Goal: Task Accomplishment & Management: Use online tool/utility

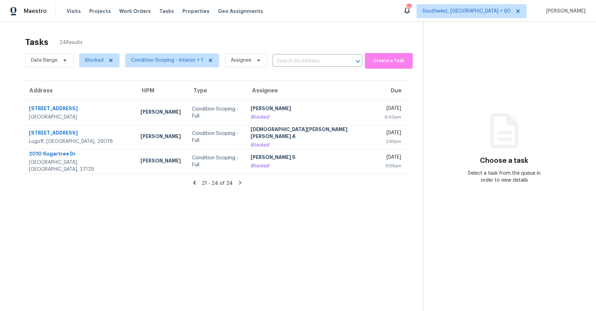
scroll to position [22, 0]
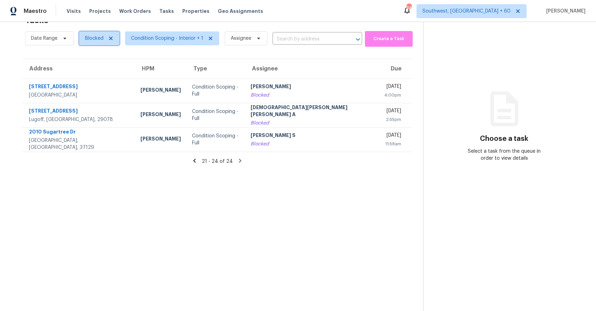
click at [100, 37] on span "Blocked" at bounding box center [94, 38] width 18 height 7
click at [103, 69] on label "Closed" at bounding box center [95, 67] width 25 height 7
click at [87, 69] on input "Closed" at bounding box center [85, 66] width 5 height 5
checkbox input "true"
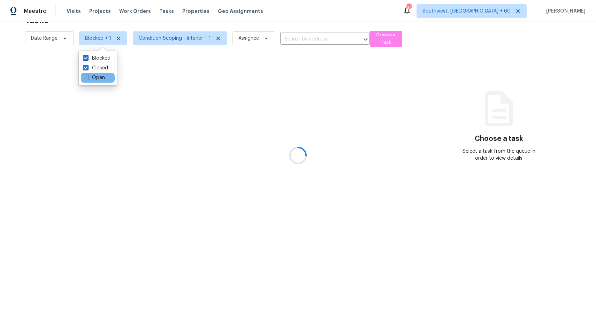
click at [101, 80] on label "Open" at bounding box center [94, 77] width 22 height 7
click at [87, 79] on input "Open" at bounding box center [85, 76] width 5 height 5
checkbox input "true"
click at [102, 64] on label "Closed" at bounding box center [95, 67] width 25 height 7
click at [87, 64] on input "Closed" at bounding box center [85, 66] width 5 height 5
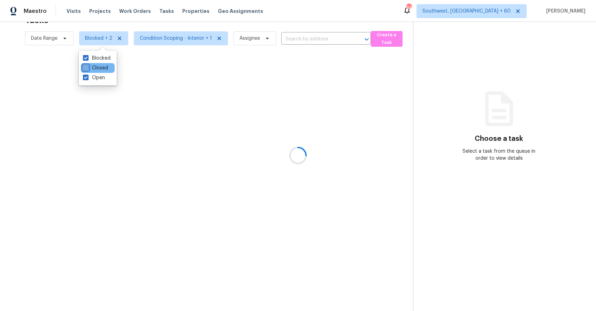
checkbox input "false"
click at [103, 60] on label "Blocked" at bounding box center [97, 58] width 28 height 7
click at [87, 59] on input "Blocked" at bounding box center [85, 57] width 5 height 5
checkbox input "false"
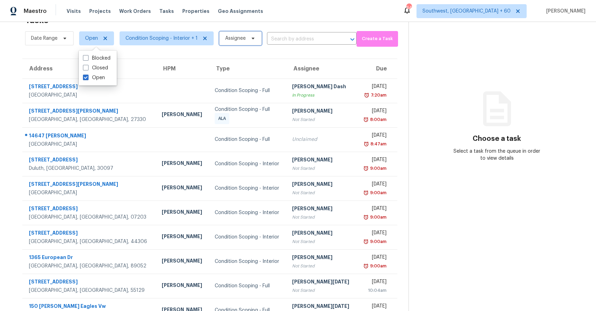
click at [239, 37] on span "Assignee" at bounding box center [235, 38] width 21 height 7
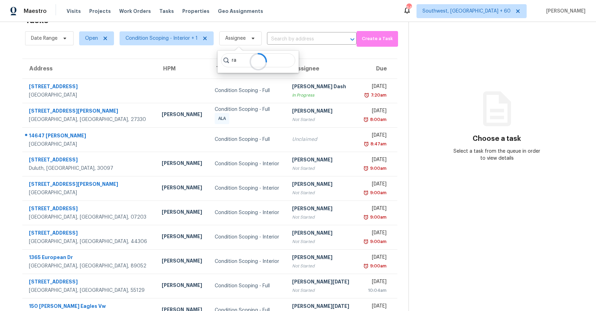
type input "r"
click at [161, 31] on span "Condition Scoping - Interior + 1" at bounding box center [164, 38] width 100 height 18
click at [169, 35] on span "Condition Scoping - Interior + 1" at bounding box center [161, 38] width 72 height 7
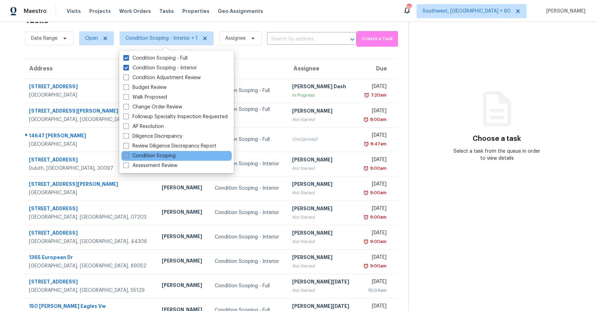
click at [169, 155] on label "Condition Scoping" at bounding box center [149, 155] width 52 height 7
click at [128, 155] on input "Condition Scoping" at bounding box center [125, 154] width 5 height 5
checkbox input "true"
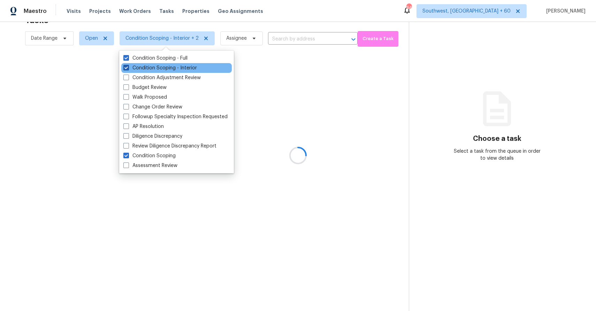
click at [180, 69] on label "Condition Scoping - Interior" at bounding box center [159, 67] width 73 height 7
click at [128, 69] on input "Condition Scoping - Interior" at bounding box center [125, 66] width 5 height 5
checkbox input "false"
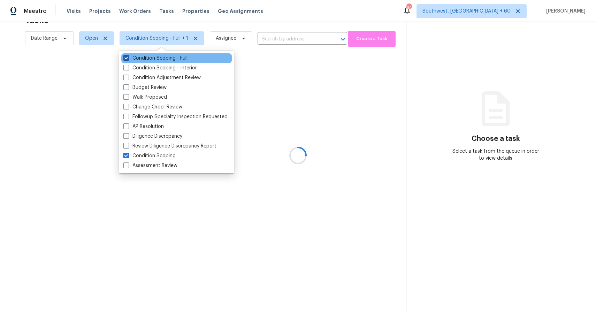
click at [186, 55] on label "Condition Scoping - Full" at bounding box center [155, 58] width 64 height 7
click at [128, 55] on input "Condition Scoping - Full" at bounding box center [125, 57] width 5 height 5
checkbox input "false"
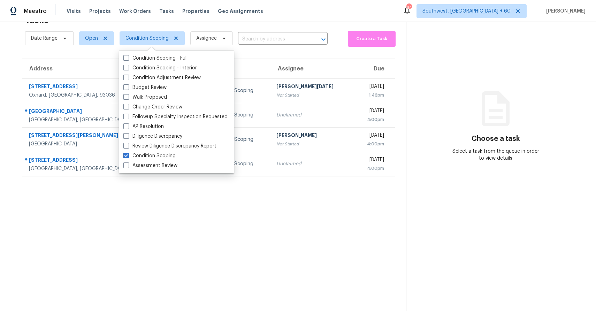
click at [343, 222] on section "Tasks 4 Results Date Range Open Condition Scoping Assignee ​ Create a Task Addr…" at bounding box center [208, 161] width 395 height 300
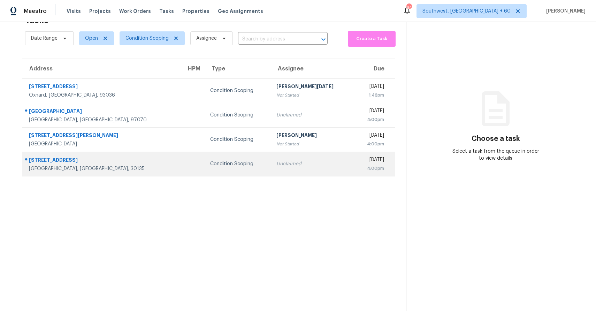
click at [210, 166] on div "Condition Scoping" at bounding box center [237, 163] width 55 height 7
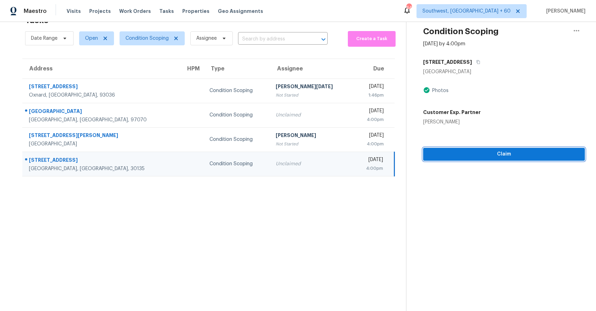
click at [502, 160] on button "Claim" at bounding box center [504, 154] width 162 height 13
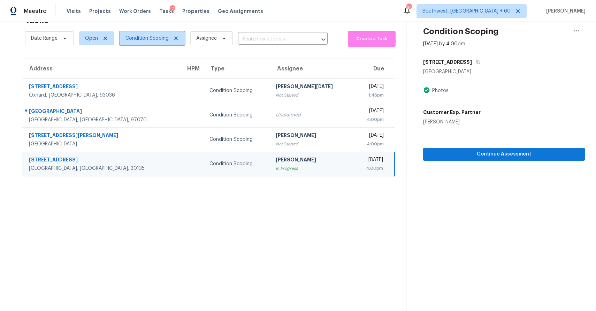
click at [147, 40] on span "Condition Scoping" at bounding box center [146, 38] width 43 height 7
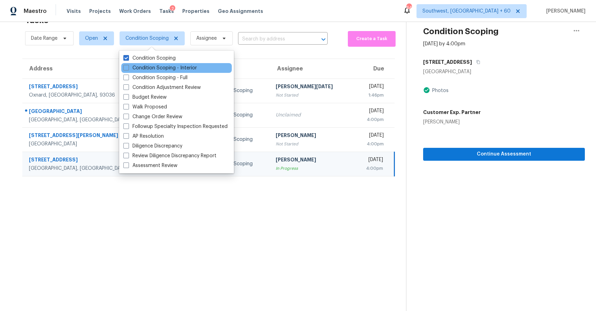
click at [169, 72] on div "Condition Scoping - Interior" at bounding box center [176, 68] width 110 height 10
click at [171, 67] on label "Condition Scoping - Interior" at bounding box center [159, 67] width 73 height 7
click at [128, 67] on input "Condition Scoping - Interior" at bounding box center [125, 66] width 5 height 5
checkbox input "true"
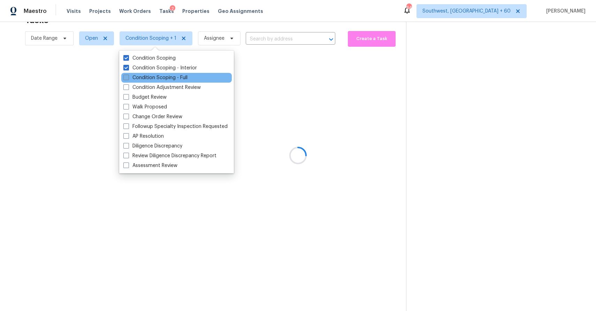
click at [168, 77] on label "Condition Scoping - Full" at bounding box center [155, 77] width 64 height 7
click at [128, 77] on input "Condition Scoping - Full" at bounding box center [125, 76] width 5 height 5
checkbox input "true"
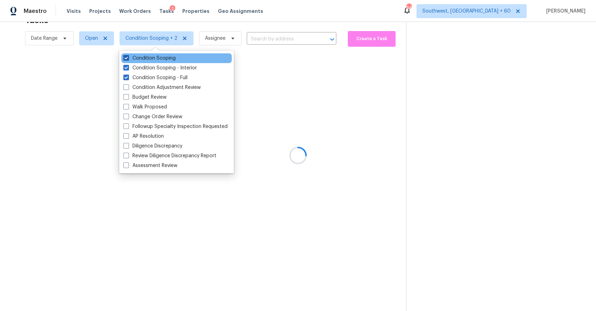
click at [163, 57] on label "Condition Scoping" at bounding box center [149, 58] width 52 height 7
click at [128, 57] on input "Condition Scoping" at bounding box center [125, 57] width 5 height 5
checkbox input "false"
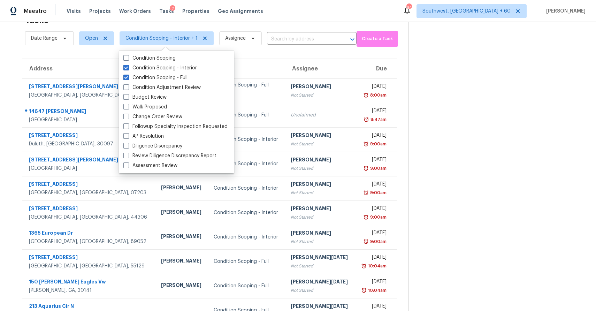
click at [453, 97] on section at bounding box center [496, 170] width 176 height 341
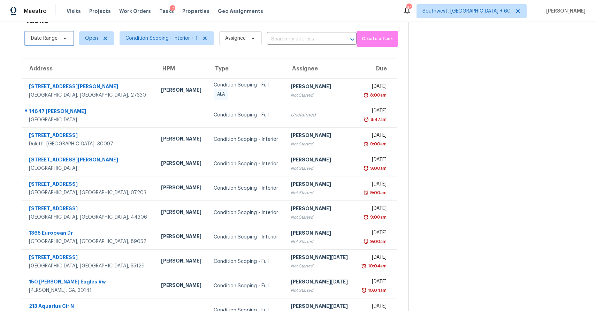
click at [44, 40] on span "Date Range" at bounding box center [44, 38] width 26 height 7
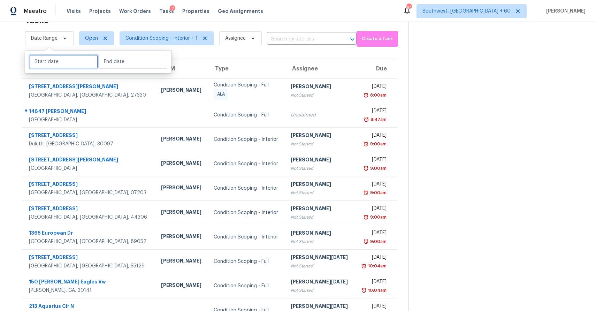
click at [68, 62] on input "text" at bounding box center [63, 62] width 69 height 14
select select "8"
select select "2025"
select select "9"
select select "2025"
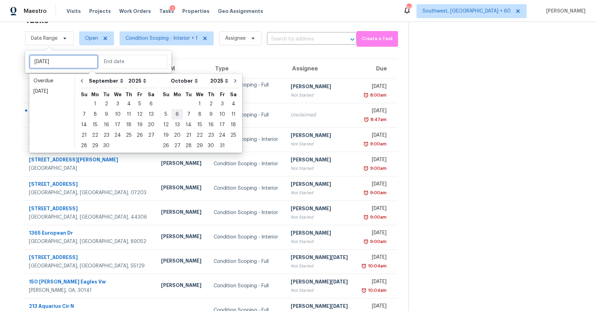
type input "Wed, Oct 01"
type input "Fri, Sep 26"
click at [137, 133] on div "26" at bounding box center [139, 135] width 11 height 10
type input "Fri, Sep 26"
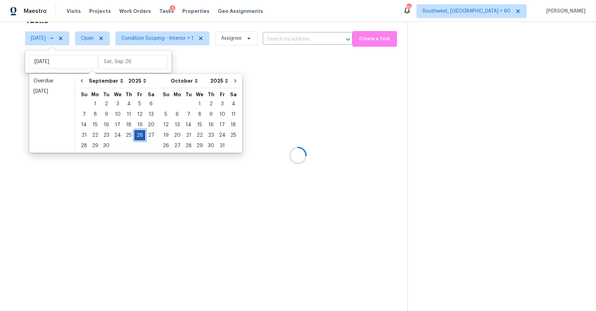
click at [137, 133] on div "26" at bounding box center [139, 135] width 11 height 10
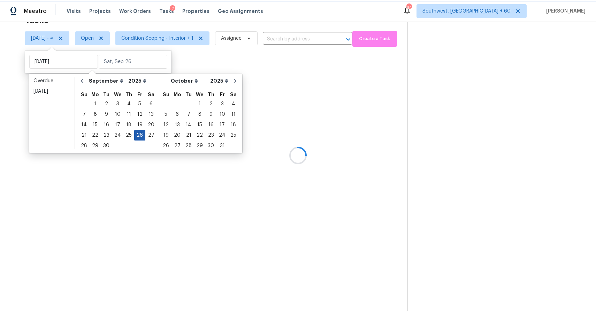
type input "Fri, Sep 26"
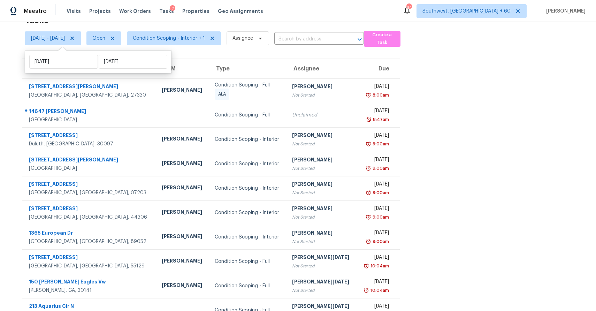
click at [434, 150] on section at bounding box center [498, 170] width 174 height 341
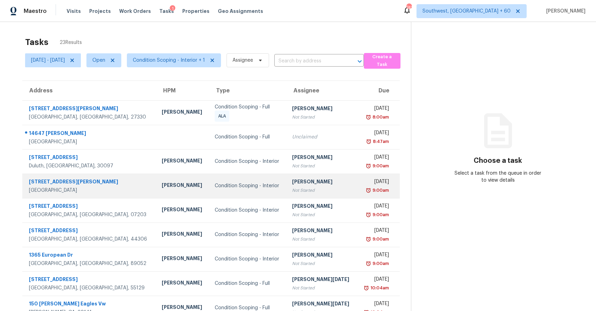
scroll to position [52, 0]
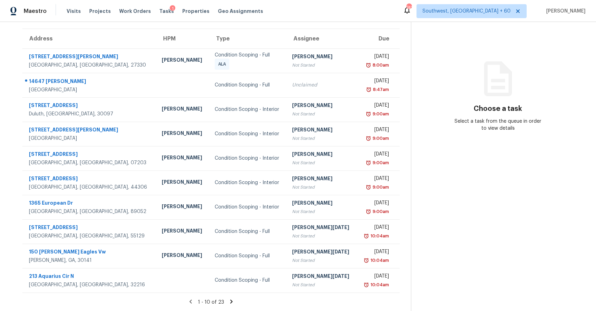
click at [232, 301] on icon at bounding box center [231, 301] width 2 height 4
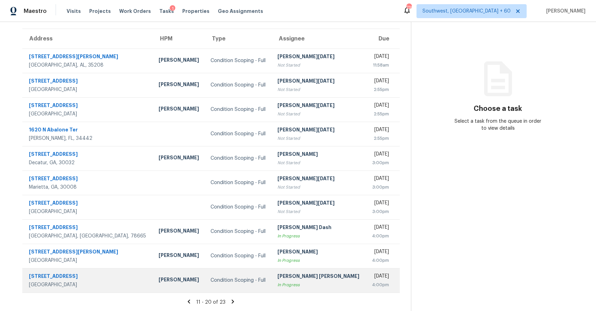
scroll to position [0, 0]
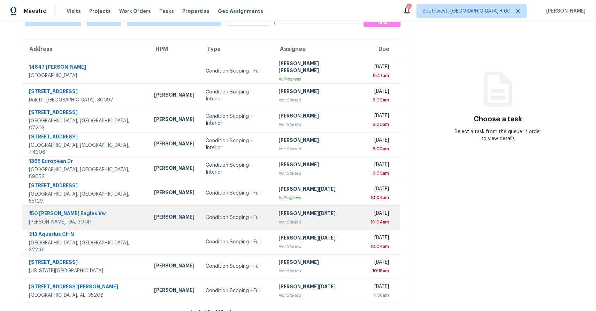
scroll to position [52, 0]
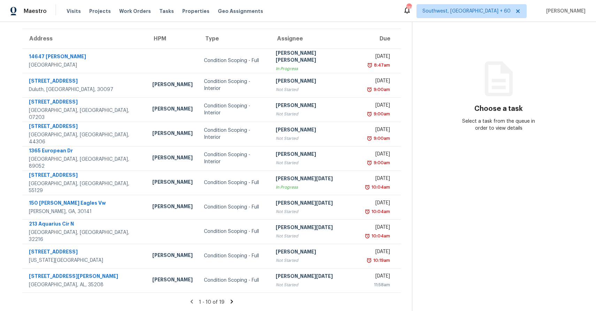
click at [235, 301] on icon at bounding box center [231, 301] width 6 height 6
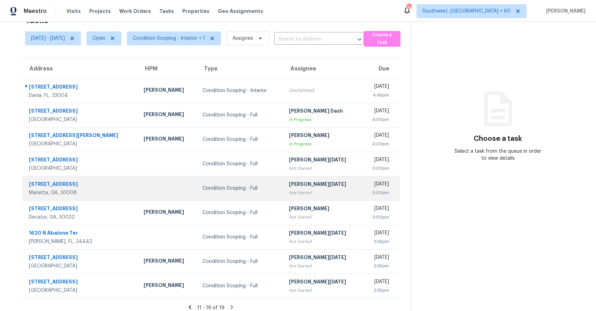
scroll to position [28, 0]
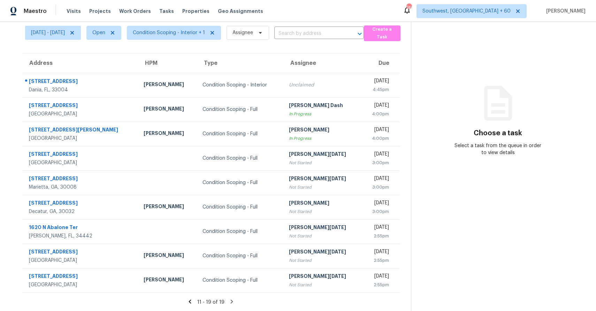
click icon
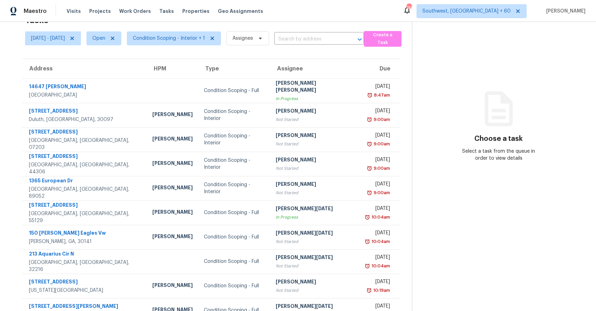
scroll to position [52, 0]
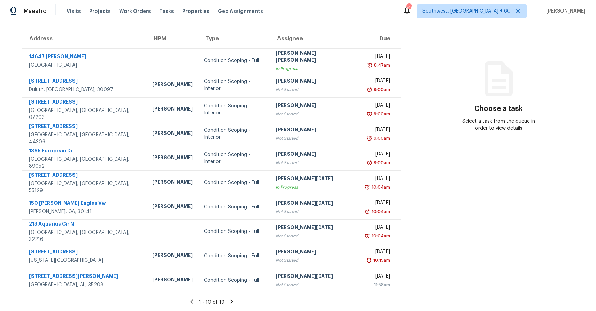
click icon
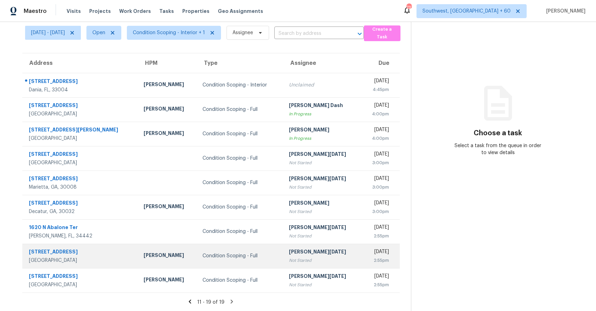
scroll to position [0, 0]
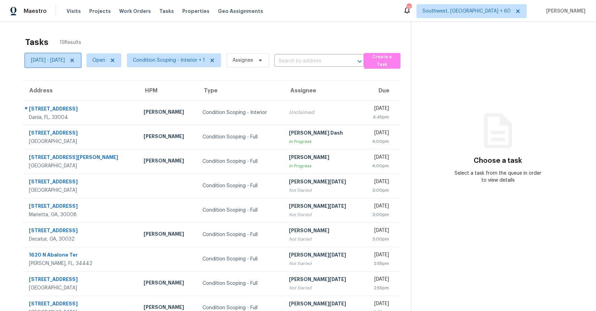
click icon
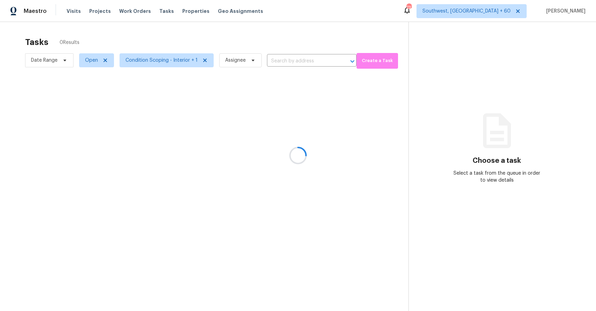
click div
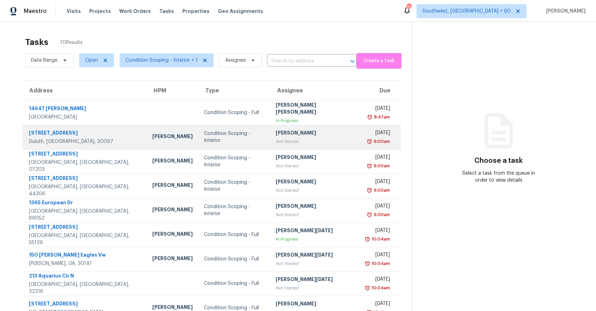
scroll to position [52, 0]
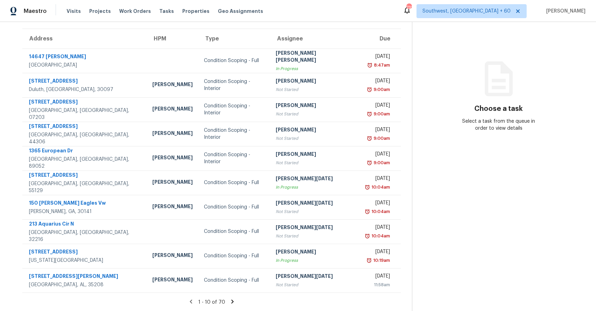
click icon
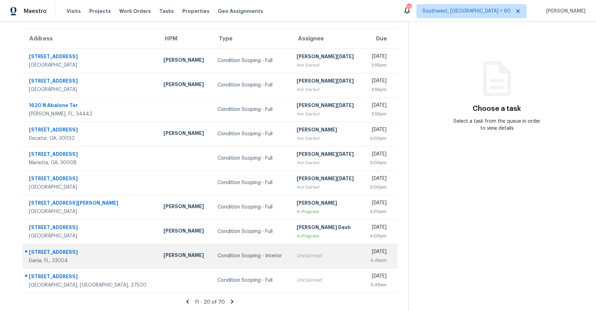
click div "Unclaimed"
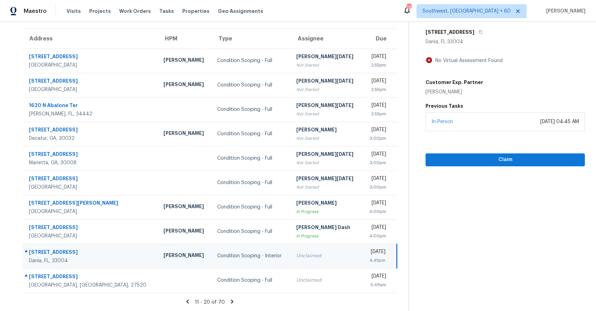
click icon
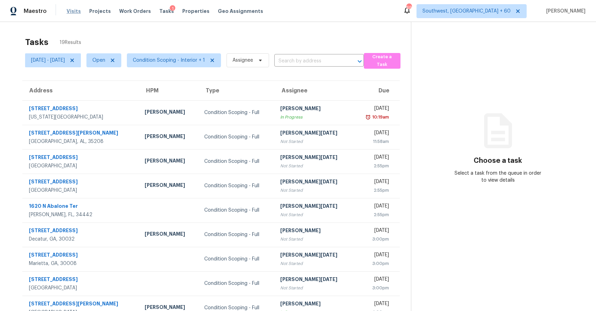
click at [70, 9] on span "Visits" at bounding box center [74, 11] width 14 height 7
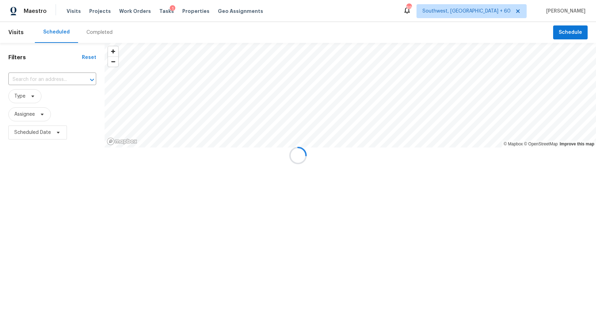
click at [90, 28] on div at bounding box center [298, 155] width 596 height 311
click at [100, 31] on div "Completed" at bounding box center [99, 32] width 26 height 7
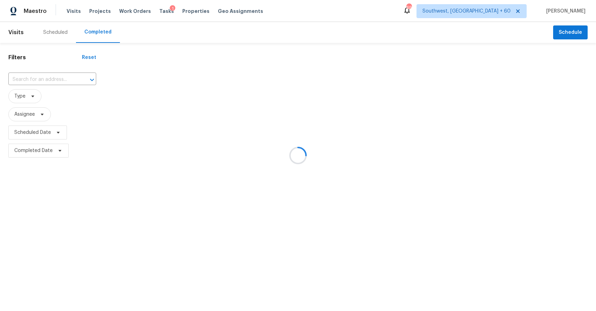
click at [100, 31] on div at bounding box center [298, 155] width 596 height 311
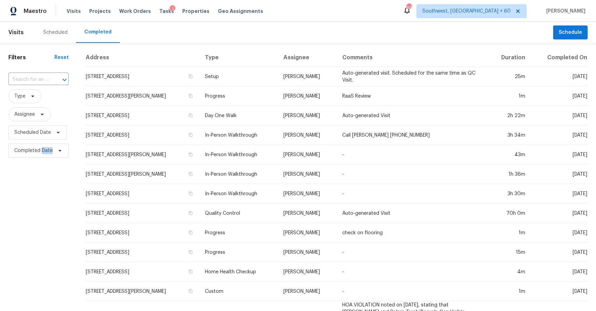
click at [20, 72] on div "​" at bounding box center [38, 79] width 60 height 15
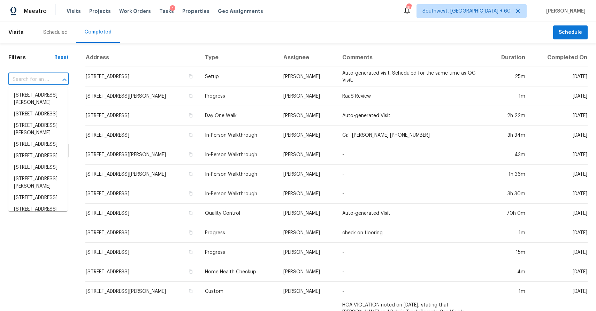
click at [37, 77] on input "text" at bounding box center [28, 79] width 41 height 11
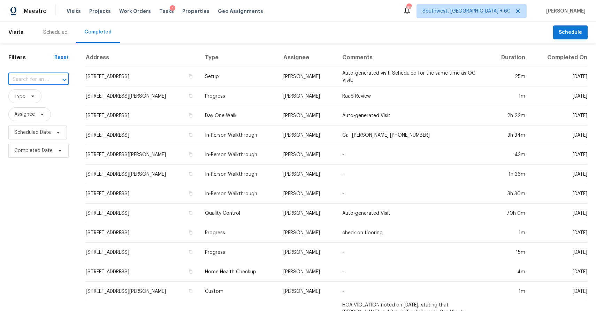
paste input "203 NW 6th Ave, Dania, FL 33004"
type input "203 NW 6th Ave, Dania, FL 33004"
click at [36, 96] on li "203 NW 6th Ave, Dania, FL 33004" at bounding box center [37, 95] width 59 height 11
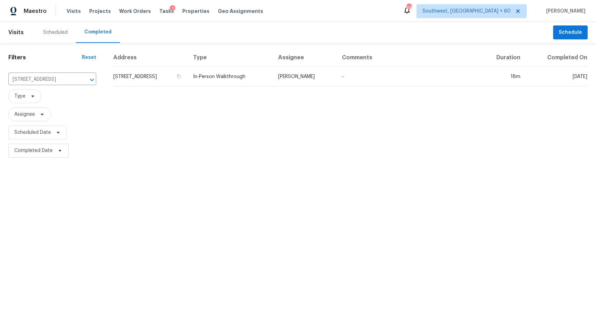
click at [272, 51] on th "Type" at bounding box center [229, 57] width 85 height 18
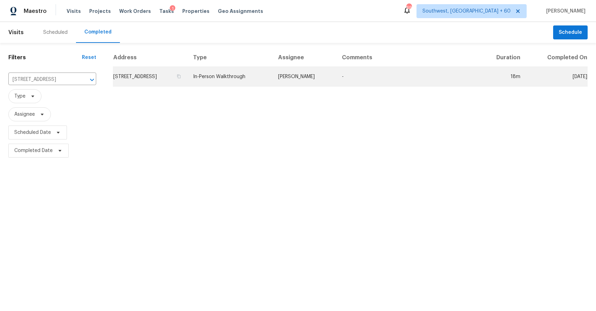
click at [272, 72] on td "In-Person Walkthrough" at bounding box center [229, 77] width 85 height 20
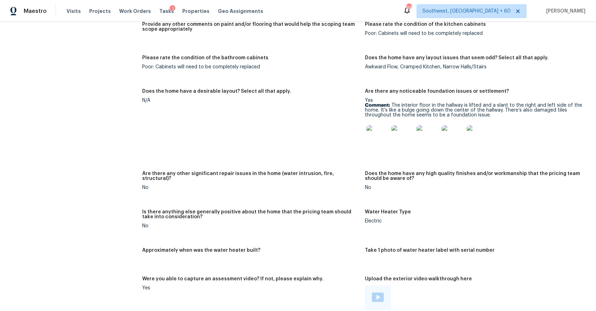
scroll to position [1486, 0]
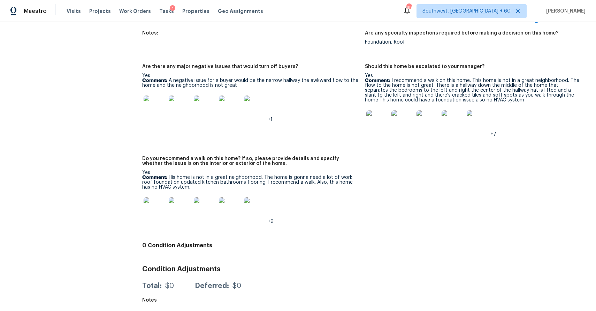
click at [370, 118] on img at bounding box center [377, 121] width 22 height 22
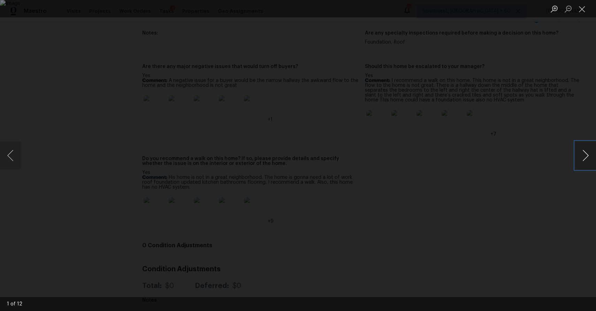
click at [581, 149] on button "Next image" at bounding box center [585, 155] width 21 height 28
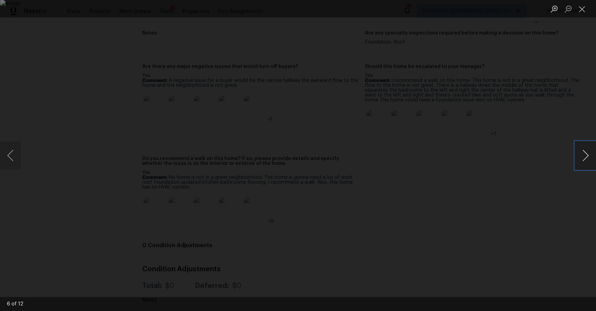
click at [581, 149] on button "Next image" at bounding box center [585, 155] width 21 height 28
click at [525, 122] on div "Lightbox" at bounding box center [298, 155] width 596 height 311
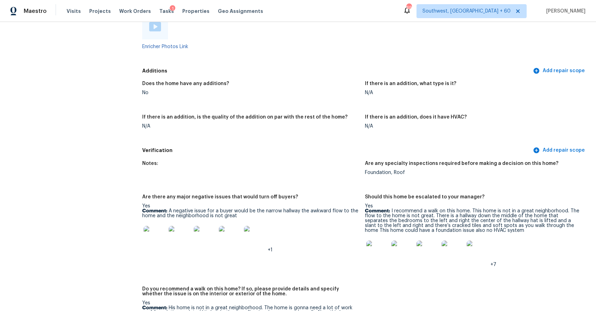
scroll to position [1305, 0]
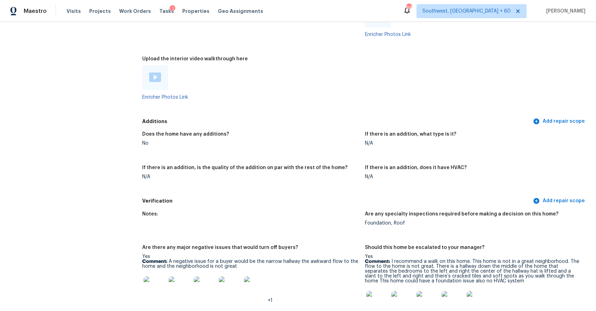
click at [343, 129] on div "Does the home have any additions? No If there is an addition, what type is it? …" at bounding box center [364, 160] width 445 height 67
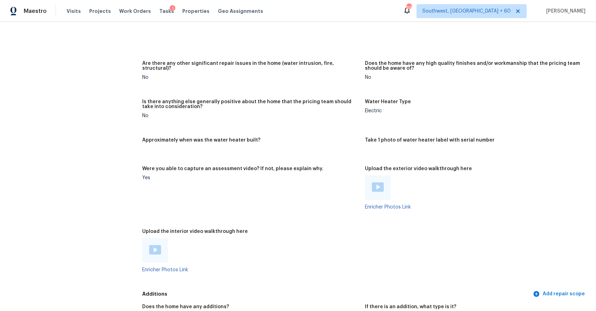
scroll to position [944, 0]
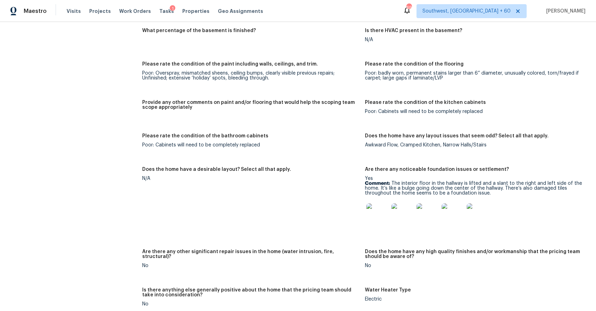
click at [75, 15] on div "Visits Projects Work Orders Tasks 1 Properties Geo Assignments" at bounding box center [169, 11] width 205 height 14
click at [74, 14] on span "Visits" at bounding box center [74, 11] width 14 height 7
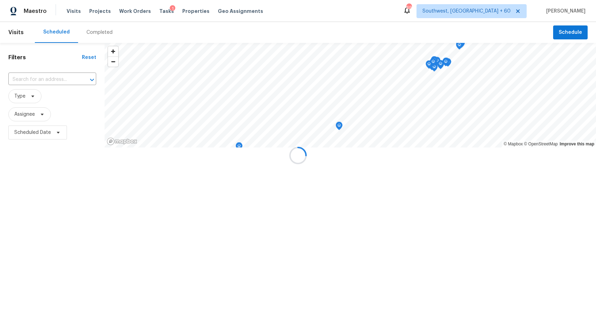
click at [91, 26] on div at bounding box center [298, 155] width 596 height 311
click at [94, 29] on div at bounding box center [298, 155] width 596 height 311
click at [94, 29] on div "Completed" at bounding box center [99, 32] width 26 height 7
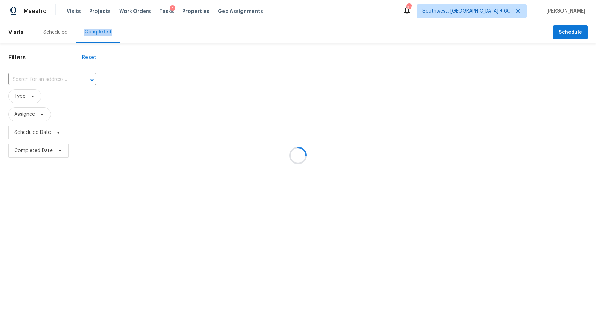
click at [54, 85] on div at bounding box center [298, 155] width 596 height 311
click at [48, 82] on div at bounding box center [298, 155] width 596 height 311
click at [46, 75] on div at bounding box center [298, 155] width 596 height 311
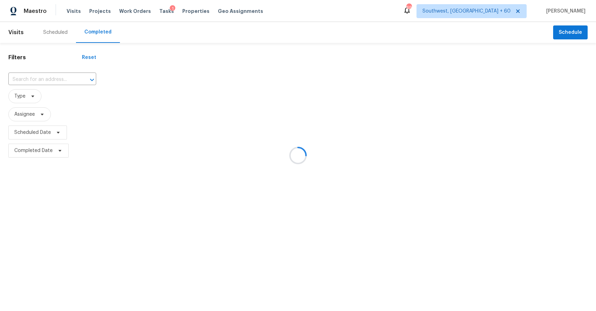
click at [46, 75] on div at bounding box center [298, 155] width 596 height 311
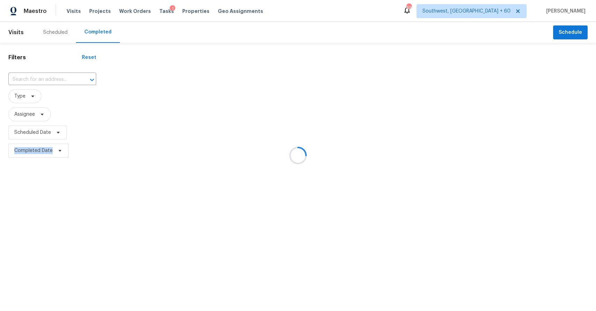
click at [46, 75] on div at bounding box center [298, 155] width 596 height 311
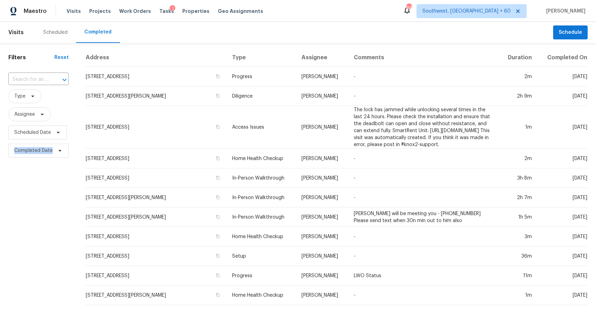
click at [46, 75] on input "text" at bounding box center [28, 79] width 41 height 11
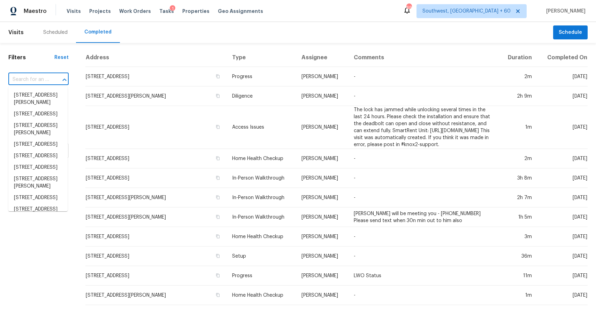
click at [46, 75] on input "text" at bounding box center [28, 79] width 41 height 11
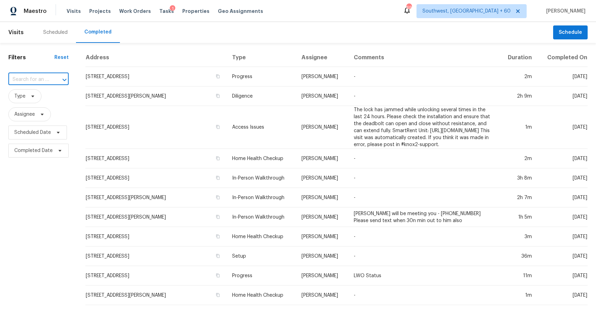
paste input "122 E 9th Ave, Roselle, NJ 07203"
type input "122 E 9th Ave, Roselle, NJ 07203"
click at [31, 96] on li "122 E 9th Ave, Roselle, NJ 07203" at bounding box center [37, 95] width 59 height 11
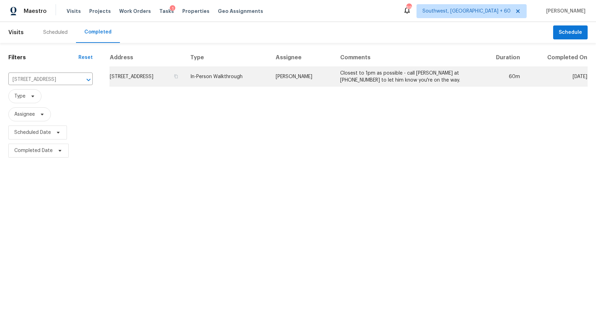
click at [270, 75] on td "In-Person Walkthrough" at bounding box center [228, 77] width 86 height 20
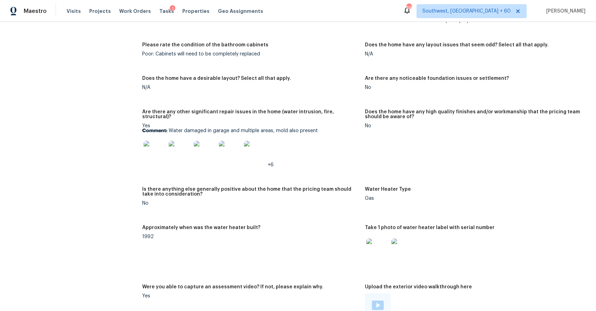
scroll to position [1237, 0]
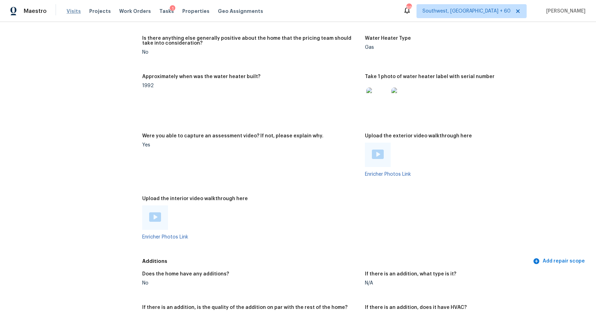
click at [75, 13] on span "Visits" at bounding box center [74, 11] width 14 height 7
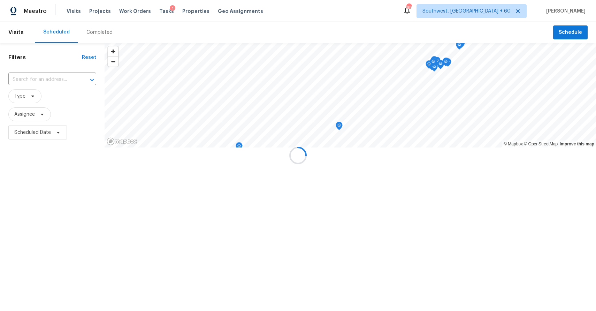
click at [103, 30] on div at bounding box center [298, 155] width 596 height 311
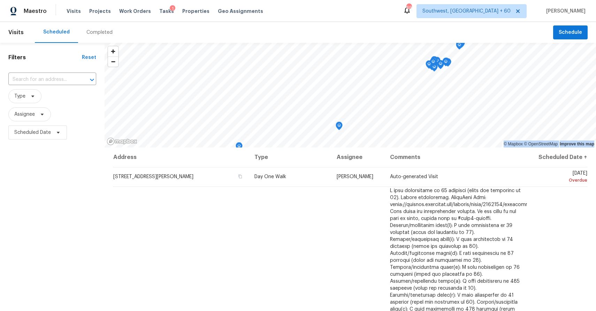
click at [103, 30] on div "Completed" at bounding box center [99, 32] width 26 height 7
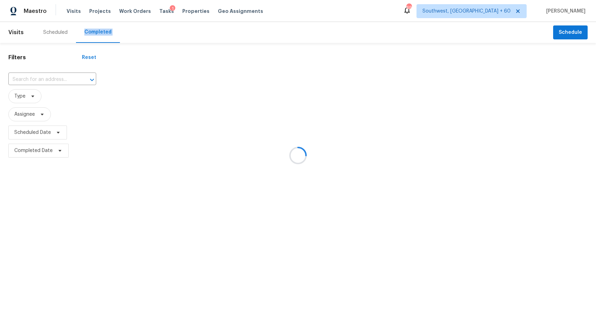
click at [103, 30] on div at bounding box center [298, 155] width 596 height 311
click at [48, 84] on div at bounding box center [298, 155] width 596 height 311
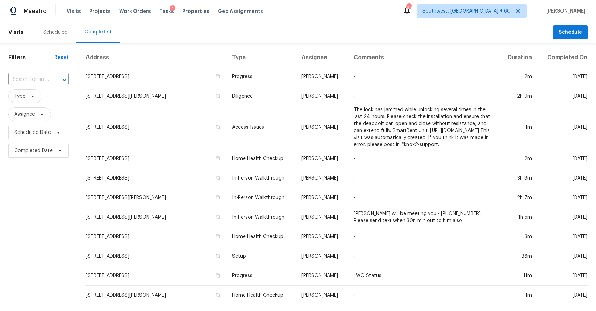
click at [44, 73] on div "​" at bounding box center [38, 79] width 60 height 15
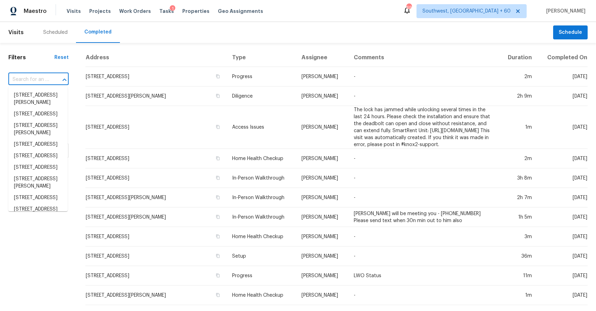
click at [44, 73] on div "​" at bounding box center [38, 79] width 60 height 15
paste input "843 Davies Ave, Akron, OH 44306"
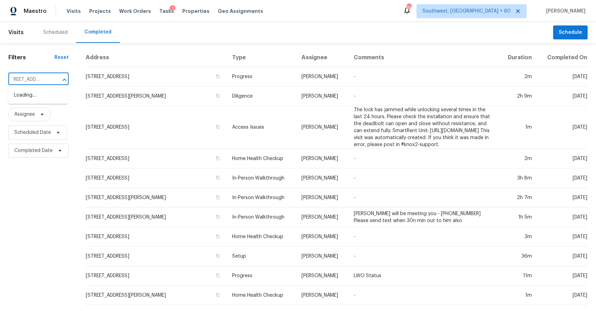
type input "843 Davies Ave, Akron, OH 44306"
click at [38, 96] on li "843 Davies Ave, Akron, OH 44306" at bounding box center [37, 95] width 59 height 11
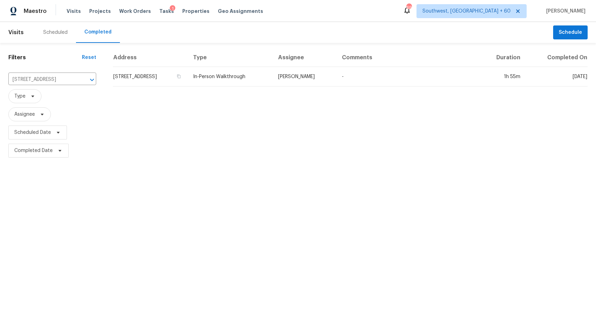
click at [337, 91] on div "Address Type Assignee Comments Duration Completed On 843 Davies Ave, Akron, OH …" at bounding box center [349, 103] width 491 height 111
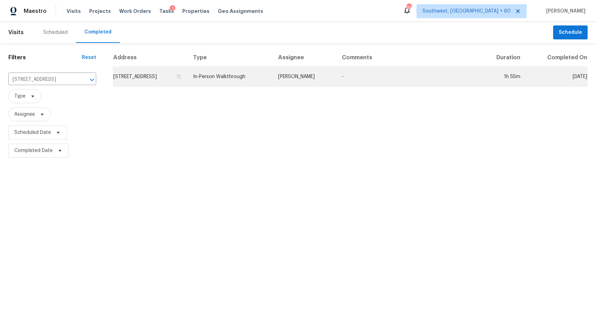
click at [336, 84] on td "[PERSON_NAME]" at bounding box center [304, 77] width 64 height 20
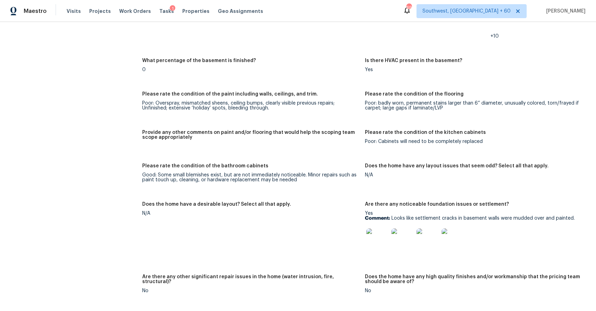
scroll to position [1045, 0]
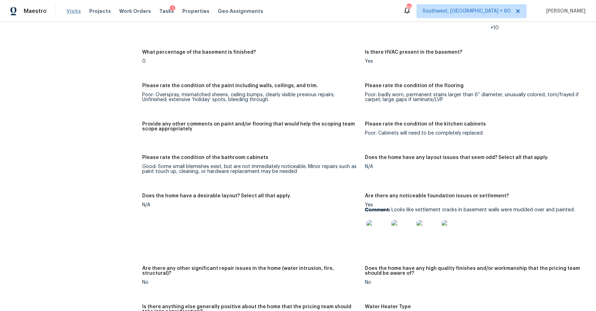
click at [76, 11] on span "Visits" at bounding box center [74, 11] width 14 height 7
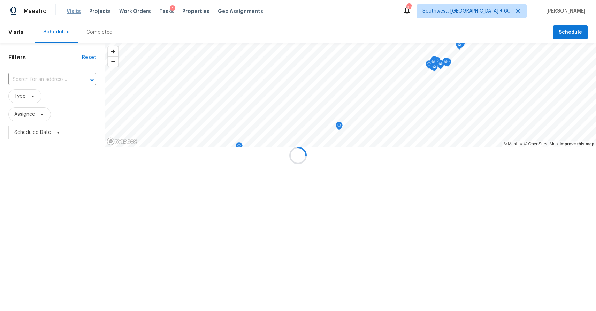
click at [92, 28] on div at bounding box center [298, 155] width 596 height 311
click at [102, 32] on div at bounding box center [298, 155] width 596 height 311
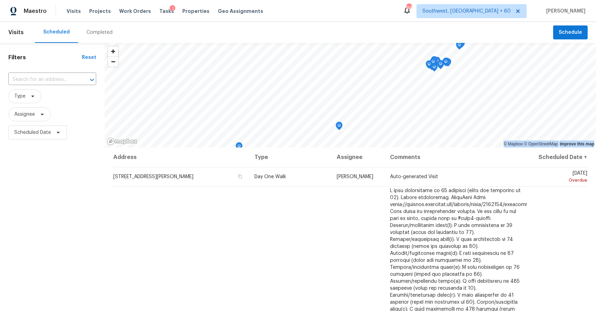
click at [102, 32] on div "Completed" at bounding box center [99, 32] width 26 height 7
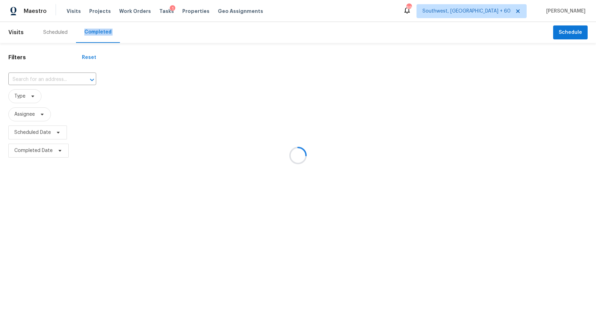
click at [102, 32] on div at bounding box center [298, 155] width 596 height 311
click at [45, 75] on div at bounding box center [298, 155] width 596 height 311
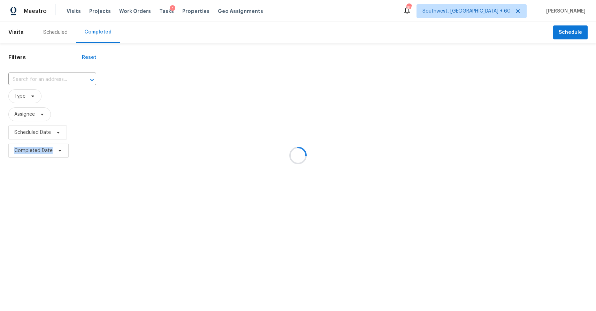
click at [48, 78] on div at bounding box center [298, 155] width 596 height 311
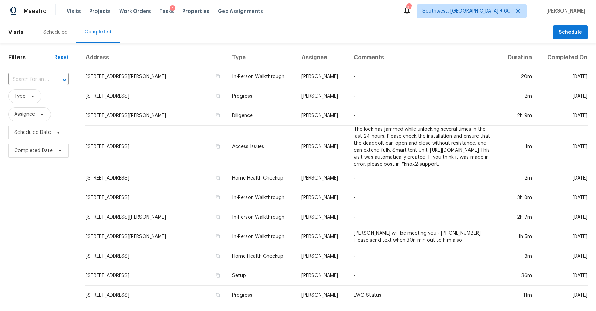
click at [48, 78] on div "​" at bounding box center [38, 79] width 60 height 11
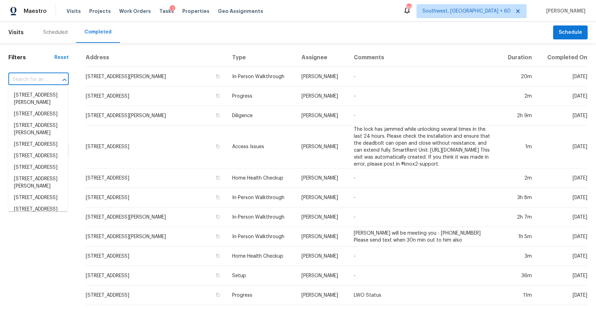
paste input "1365 European Dr, Henderson, NV 89052"
type input "1365 European Dr, Henderson, NV 89052"
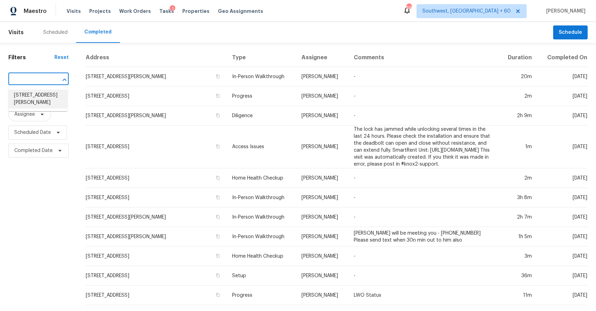
click at [31, 94] on li "1365 European Dr, Henderson, NV 89052" at bounding box center [37, 99] width 59 height 19
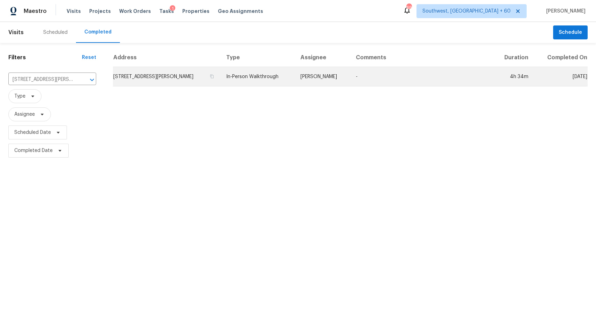
click at [318, 75] on td "[PERSON_NAME]" at bounding box center [323, 77] width 56 height 20
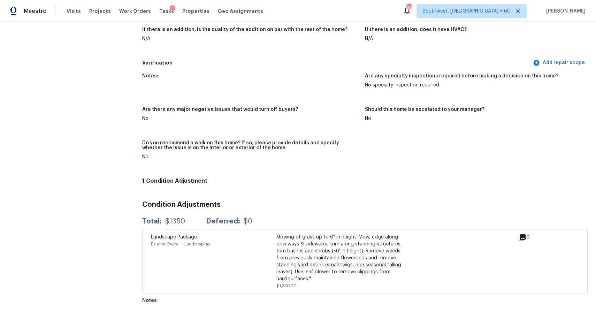
scroll to position [1095, 0]
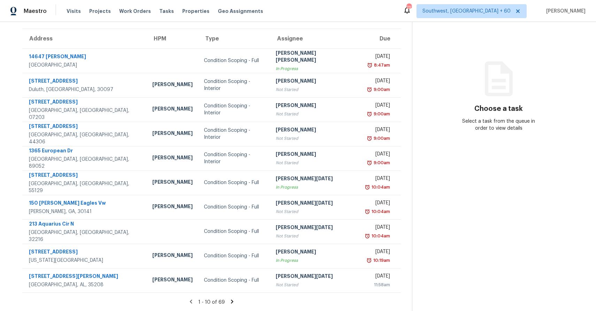
click at [231, 298] on icon at bounding box center [232, 301] width 6 height 6
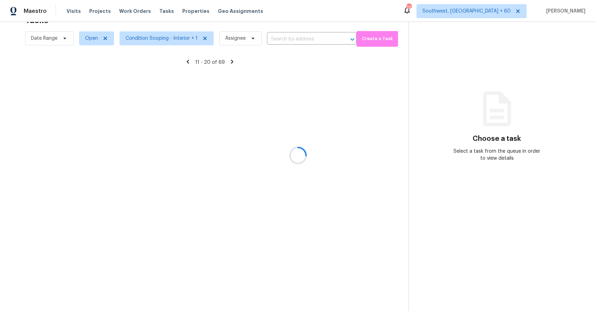
scroll to position [52, 0]
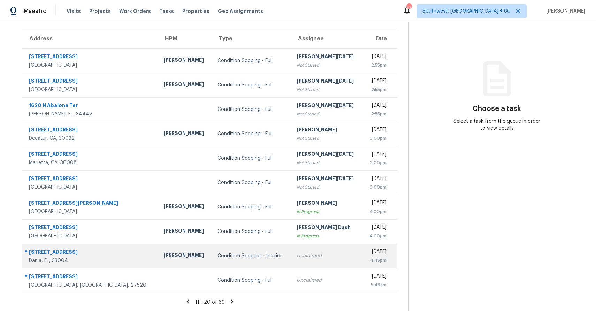
click at [304, 261] on td "Unclaimed" at bounding box center [326, 255] width 71 height 24
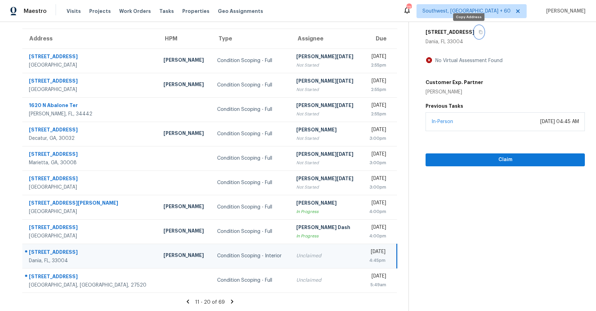
click at [474, 29] on button "button" at bounding box center [478, 32] width 9 height 13
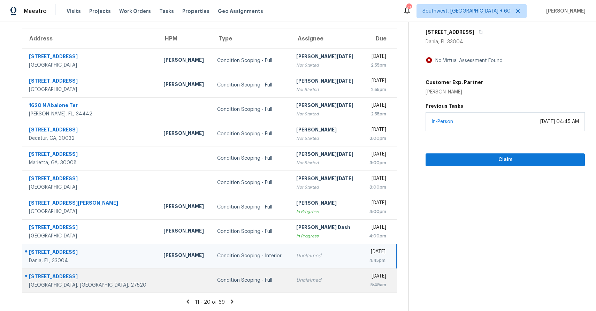
click at [362, 283] on td "Mon, Sep 29th 2025 5:49am" at bounding box center [379, 280] width 35 height 24
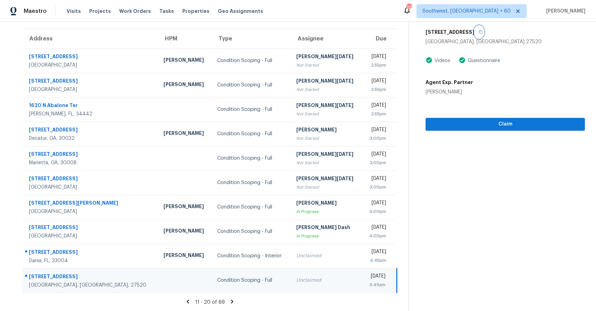
click at [474, 28] on button "button" at bounding box center [478, 32] width 9 height 13
click at [231, 302] on icon at bounding box center [232, 301] width 6 height 6
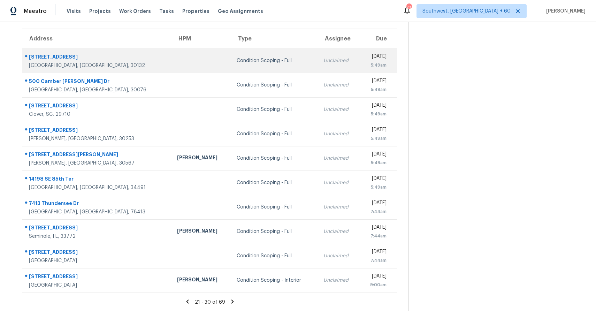
click at [318, 56] on td "Unclaimed" at bounding box center [339, 60] width 42 height 24
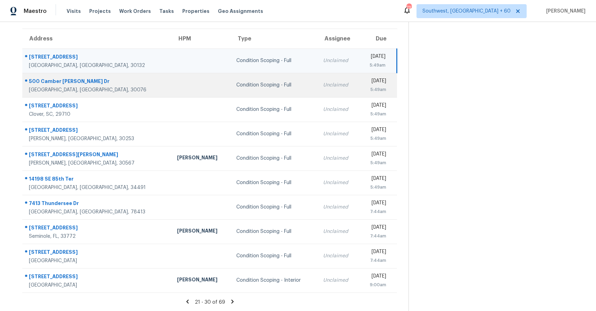
click at [317, 79] on td "Unclaimed" at bounding box center [338, 85] width 42 height 24
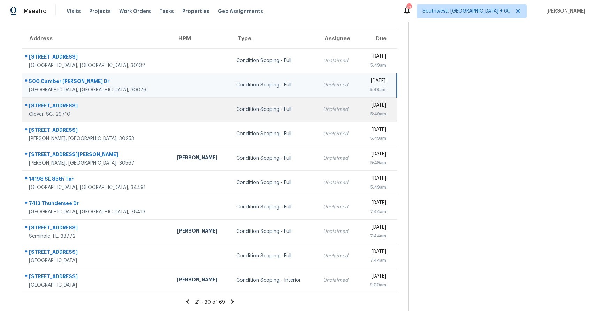
click at [323, 109] on div "Unclaimed" at bounding box center [338, 109] width 31 height 7
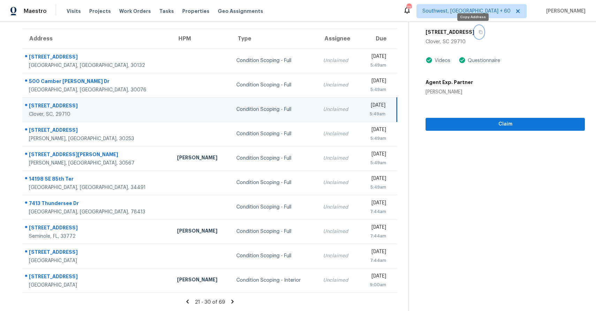
click at [474, 27] on button "button" at bounding box center [478, 32] width 9 height 13
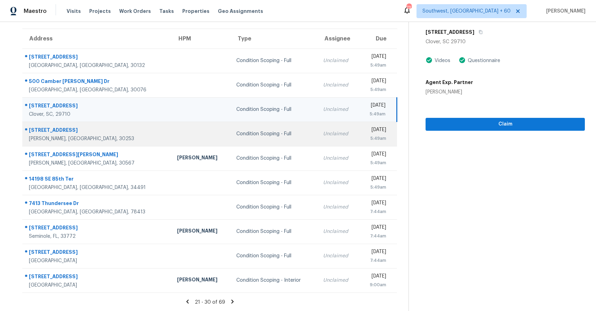
click at [365, 130] on div "[DATE]" at bounding box center [375, 130] width 21 height 9
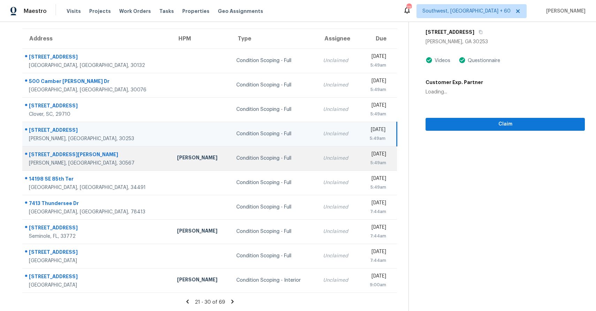
click at [365, 165] on div "5:49am" at bounding box center [375, 162] width 21 height 7
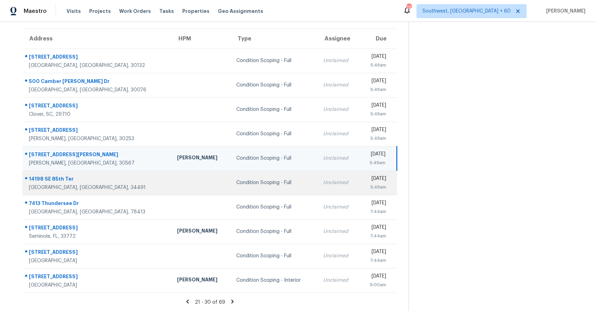
click at [365, 178] on div "[DATE]" at bounding box center [375, 179] width 21 height 9
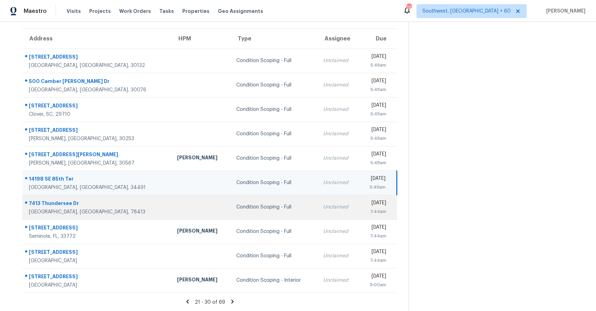
click at [365, 203] on div "[DATE]" at bounding box center [375, 203] width 21 height 9
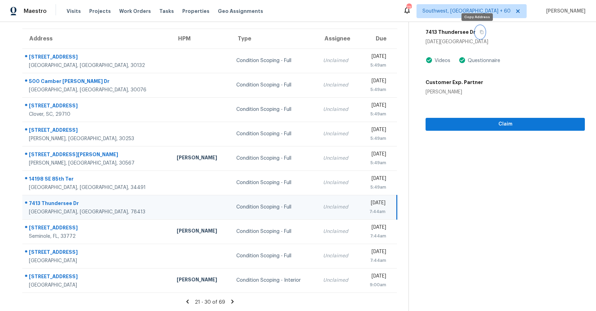
click at [479, 32] on icon "button" at bounding box center [481, 32] width 4 height 4
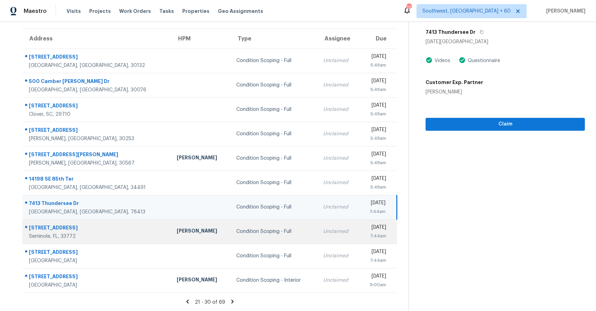
click at [317, 237] on td "Unclaimed" at bounding box center [338, 231] width 42 height 24
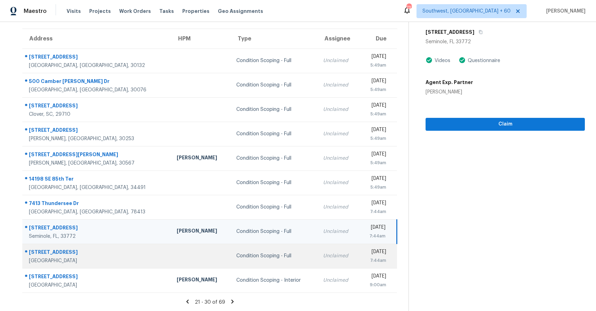
click at [317, 248] on td "Unclaimed" at bounding box center [338, 255] width 42 height 24
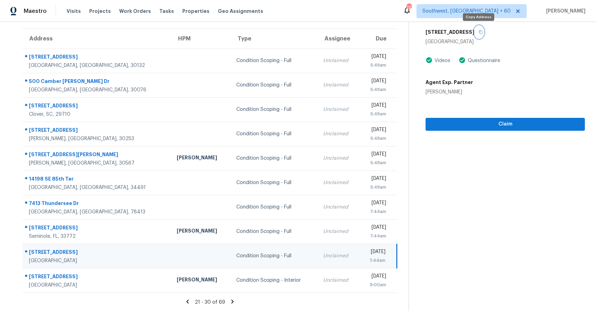
click at [481, 31] on icon "button" at bounding box center [480, 32] width 4 height 4
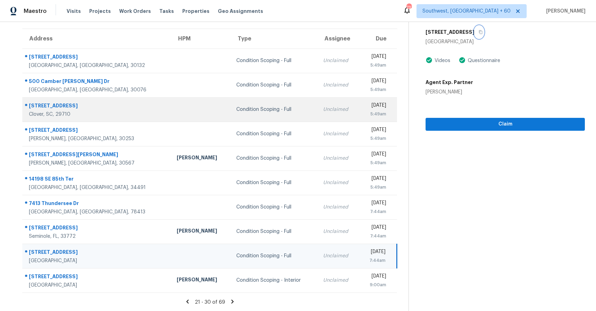
scroll to position [0, 0]
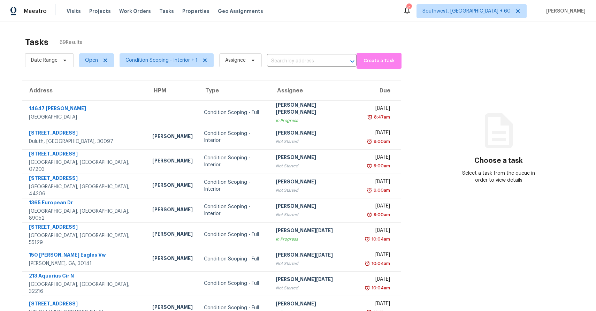
scroll to position [52, 0]
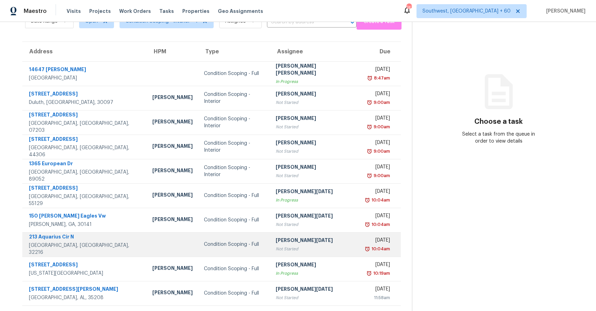
scroll to position [52, 0]
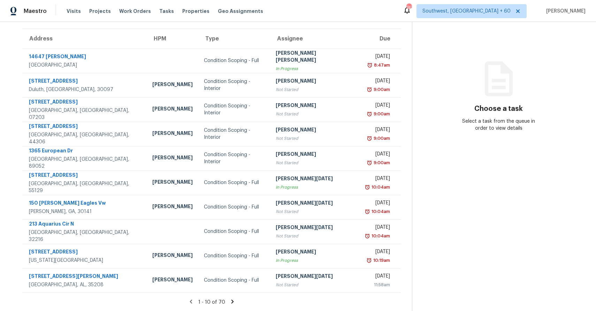
click at [231, 298] on icon at bounding box center [232, 301] width 6 height 6
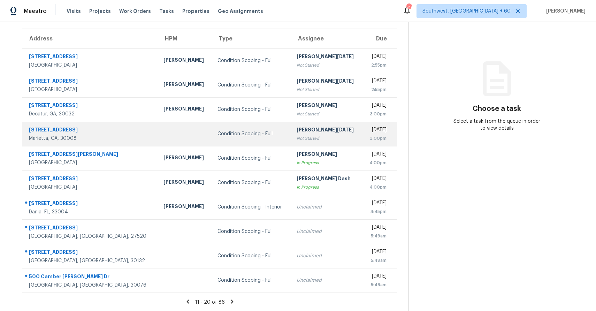
scroll to position [0, 0]
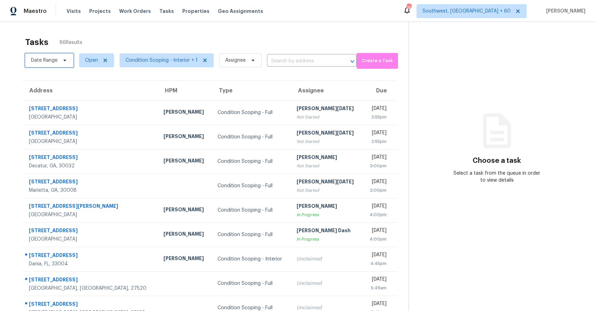
click at [58, 63] on span "Date Range" at bounding box center [49, 60] width 48 height 14
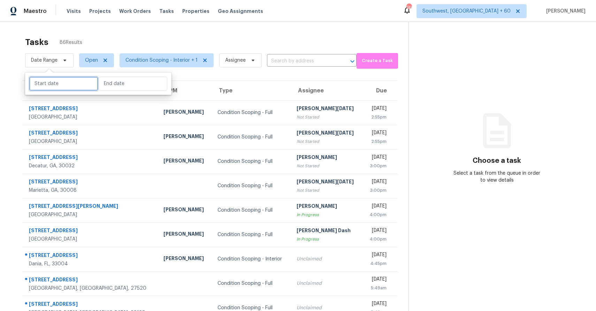
click at [57, 85] on input "text" at bounding box center [63, 84] width 69 height 14
select select "8"
select select "2025"
select select "9"
select select "2025"
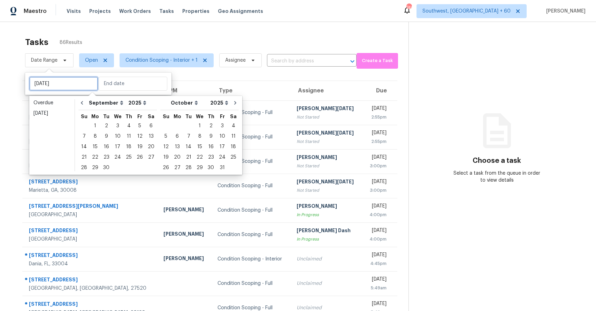
type input "Sat, Sep 27"
type input "Thu, Sep 25"
type input "Wed, Sep 24"
click at [140, 156] on div "26" at bounding box center [139, 157] width 11 height 10
type input "Fri, Sep 26"
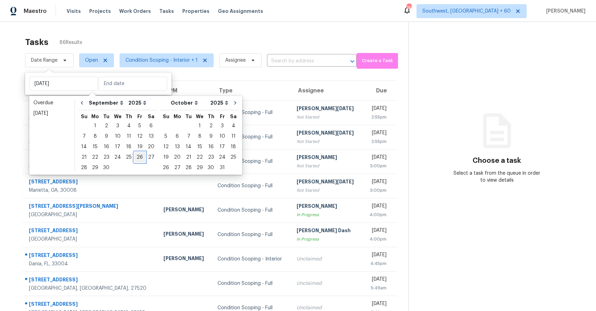
click at [140, 156] on div "26" at bounding box center [139, 157] width 11 height 10
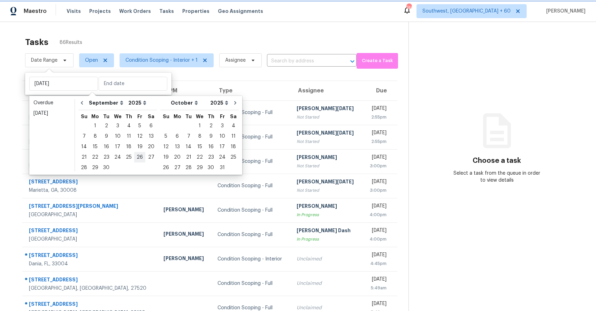
type input "Fri, Sep 26"
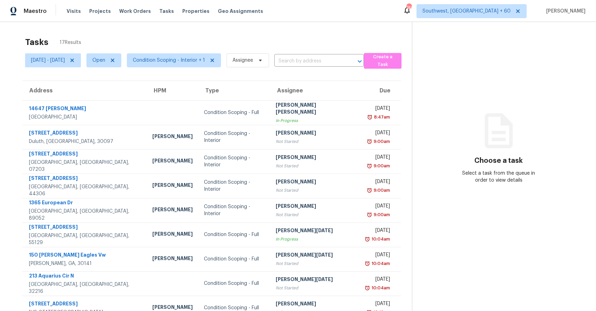
click at [305, 30] on div "Tasks 17 Results Fri, Sep 26 - Fri, Sep 26 Open Condition Scoping - Interior + …" at bounding box center [298, 192] width 596 height 341
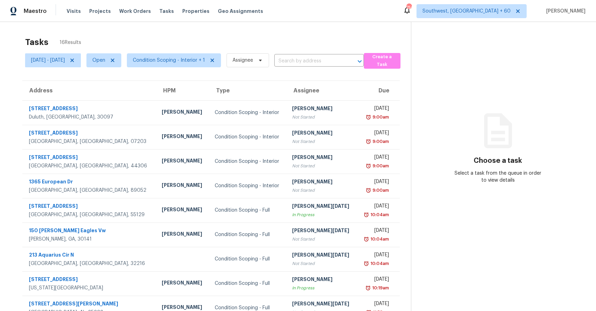
click at [300, 33] on div "Tasks 16 Results" at bounding box center [218, 42] width 386 height 18
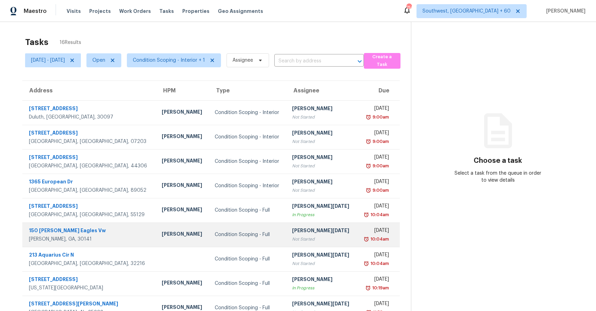
scroll to position [52, 0]
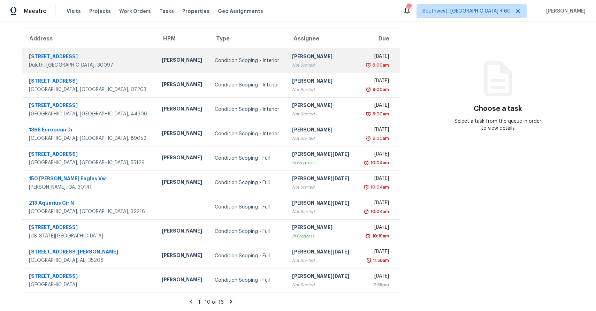
click at [320, 62] on div "Not Started" at bounding box center [321, 65] width 59 height 7
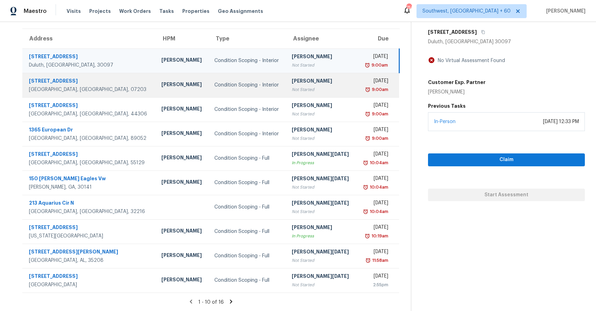
click at [309, 92] on div "Not Started" at bounding box center [321, 89] width 59 height 7
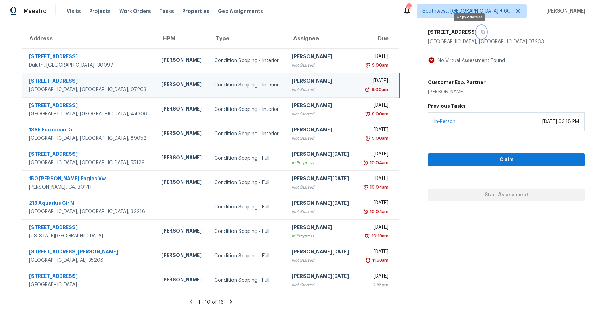
click at [476, 31] on button "button" at bounding box center [480, 32] width 9 height 13
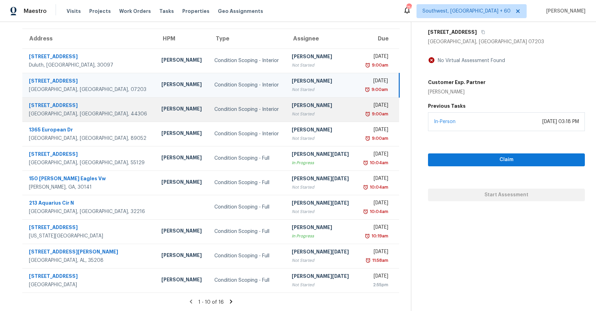
click at [292, 108] on div "[PERSON_NAME]" at bounding box center [321, 106] width 59 height 9
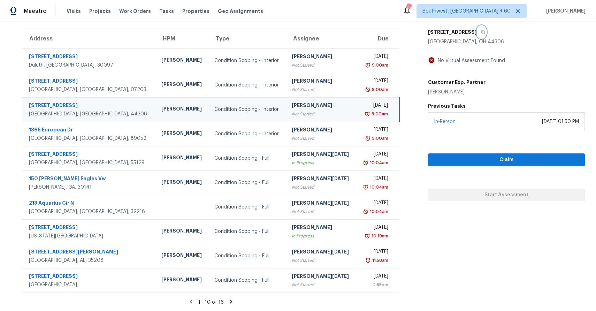
click at [481, 33] on icon "button" at bounding box center [483, 32] width 4 height 4
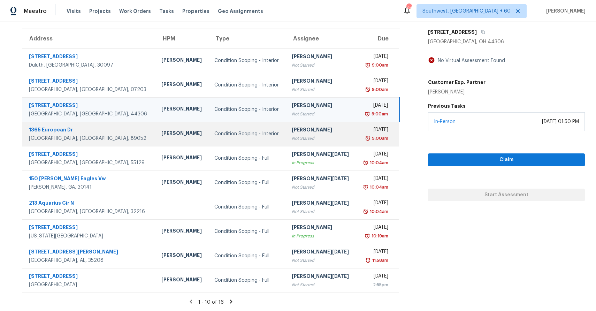
click at [286, 128] on td "[PERSON_NAME] Not Started" at bounding box center [321, 134] width 70 height 24
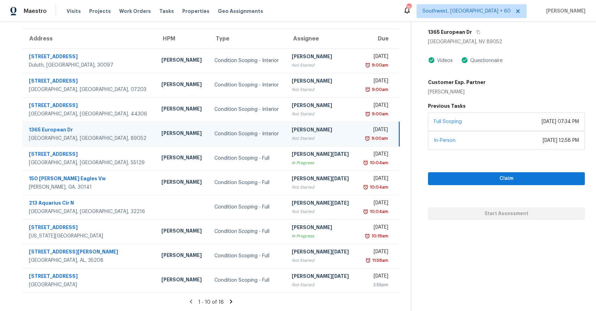
click at [483, 29] on div "1365 European Dr" at bounding box center [506, 32] width 157 height 13
click at [476, 29] on button "button" at bounding box center [476, 32] width 9 height 13
click at [232, 300] on icon at bounding box center [231, 301] width 2 height 4
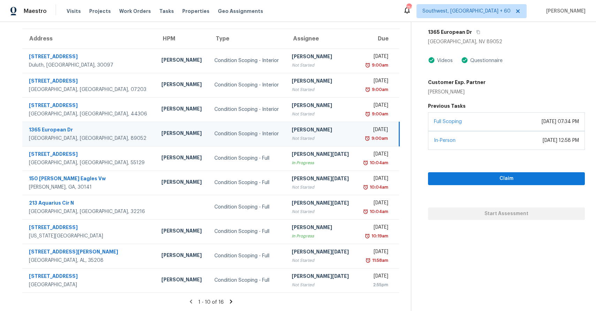
scroll to position [22, 0]
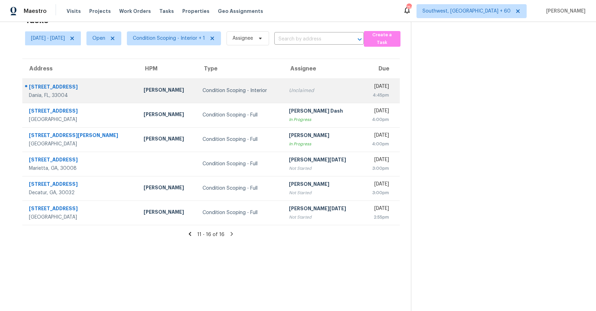
click at [289, 88] on div "Unclaimed" at bounding box center [322, 90] width 67 height 7
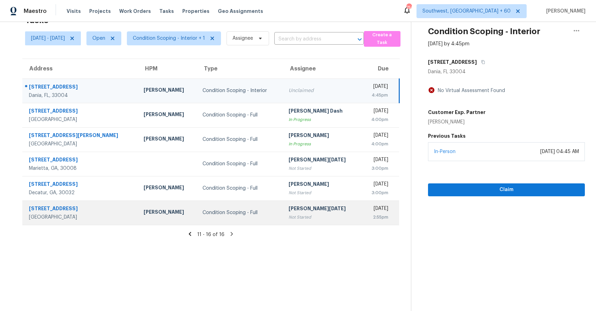
click at [325, 220] on td "[PERSON_NAME][DATE] Not Started" at bounding box center [322, 212] width 78 height 24
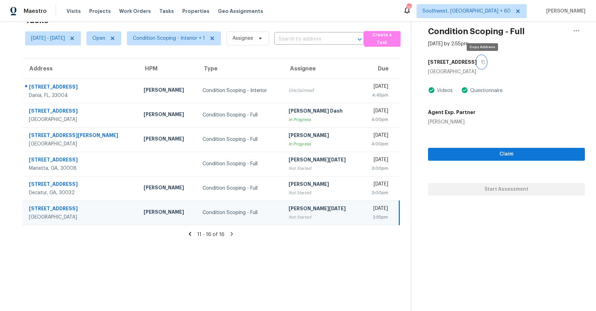
click at [482, 61] on icon "button" at bounding box center [482, 62] width 3 height 4
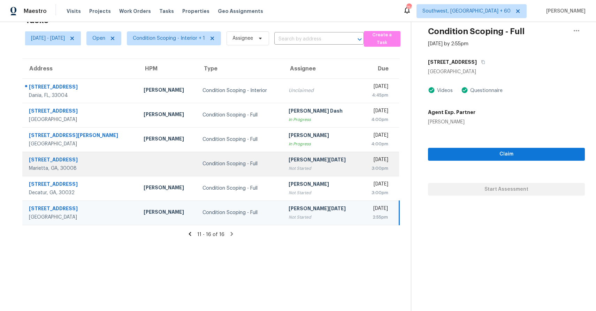
click at [299, 157] on div "[PERSON_NAME][DATE]" at bounding box center [321, 160] width 67 height 9
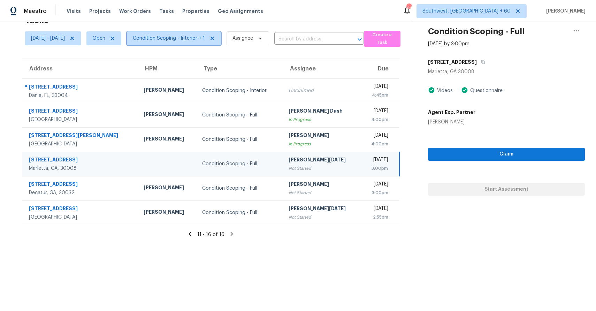
click at [175, 38] on span "Condition Scoping - Interior + 1" at bounding box center [169, 38] width 72 height 7
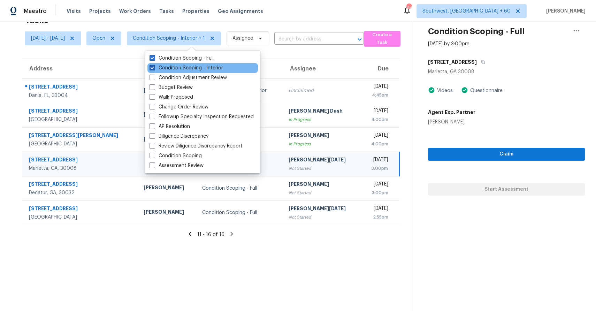
click at [192, 68] on label "Condition Scoping - Interior" at bounding box center [185, 67] width 73 height 7
click at [154, 68] on input "Condition Scoping - Interior" at bounding box center [151, 66] width 5 height 5
checkbox input "false"
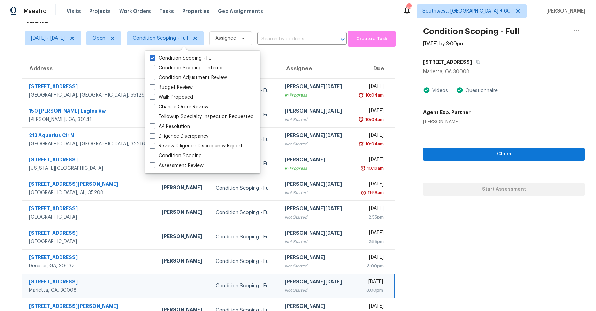
click at [300, 19] on div "Maestro Visits Projects Work Orders Tasks Properties Geo Assignments [STREET_AD…" at bounding box center [298, 11] width 596 height 22
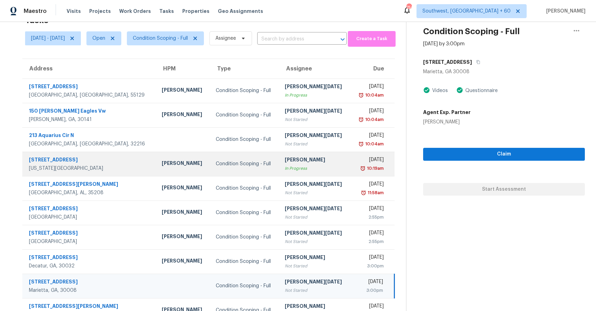
scroll to position [52, 0]
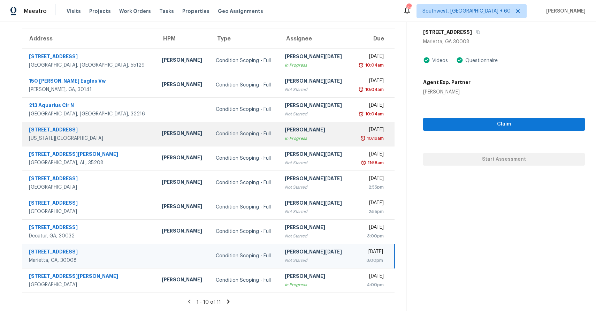
click at [309, 145] on td "[PERSON_NAME] B In Progress" at bounding box center [314, 134] width 71 height 24
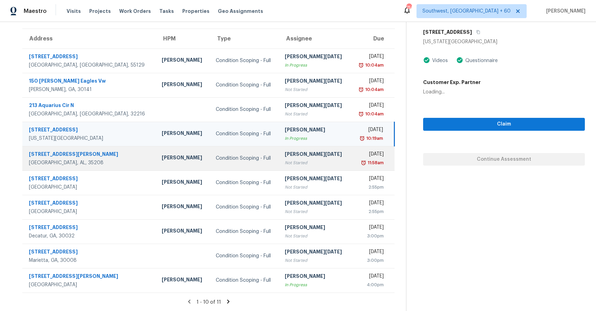
click at [312, 155] on div "[PERSON_NAME][DATE]" at bounding box center [315, 154] width 60 height 9
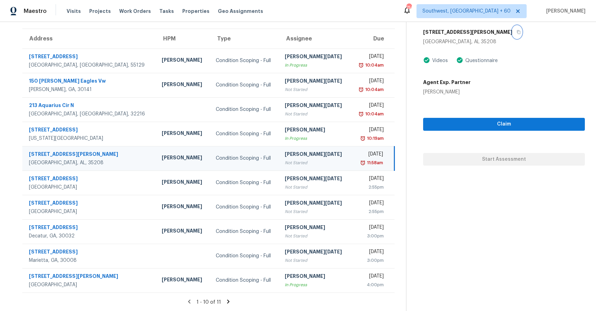
click at [516, 31] on icon "button" at bounding box center [518, 32] width 4 height 4
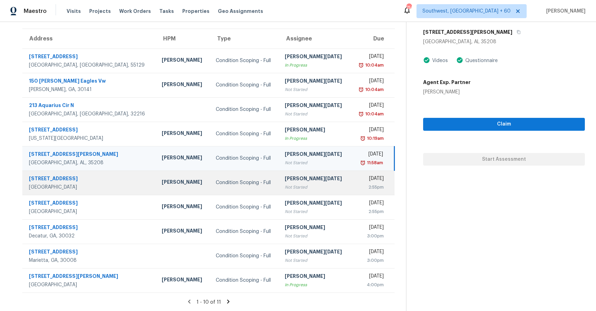
click at [316, 185] on div "Not Started" at bounding box center [315, 187] width 60 height 7
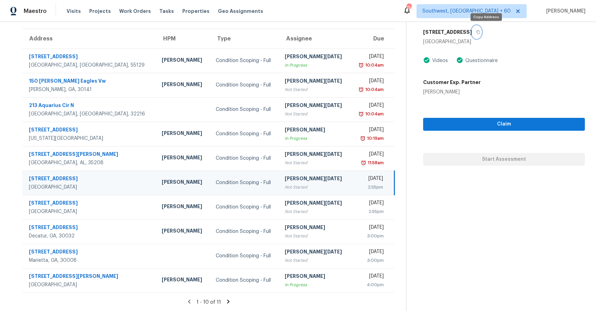
click at [481, 29] on button "button" at bounding box center [476, 32] width 9 height 13
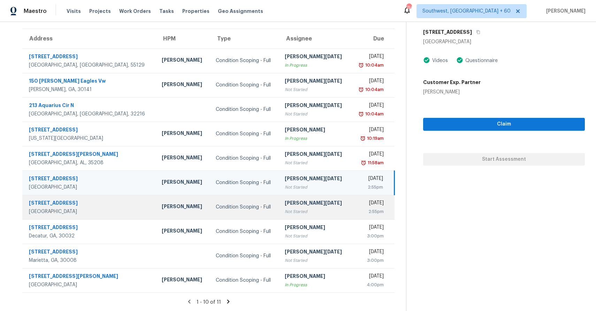
click at [285, 207] on div "[PERSON_NAME][DATE]" at bounding box center [315, 203] width 60 height 9
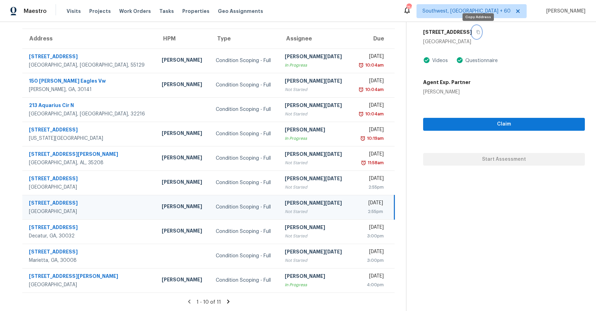
click at [474, 31] on button "button" at bounding box center [476, 32] width 9 height 13
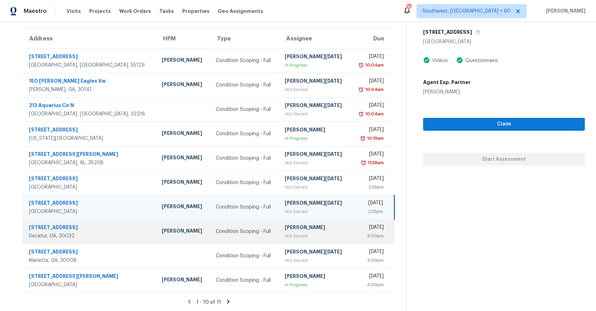
click at [350, 230] on td "[DATE] 3:00pm" at bounding box center [372, 231] width 44 height 24
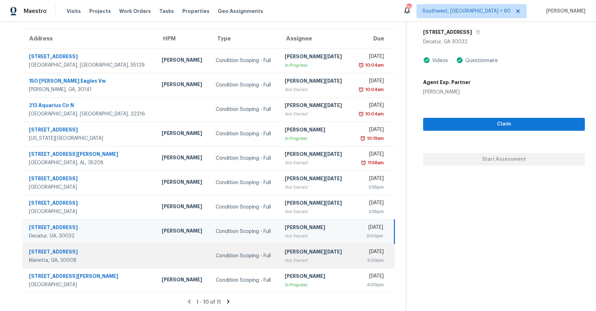
click at [315, 248] on div "[PERSON_NAME][DATE]" at bounding box center [315, 252] width 60 height 9
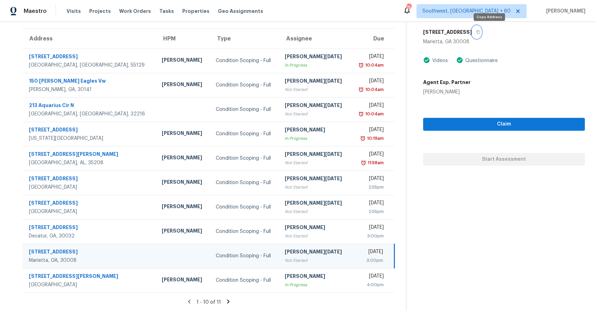
click at [480, 31] on icon "button" at bounding box center [478, 32] width 4 height 4
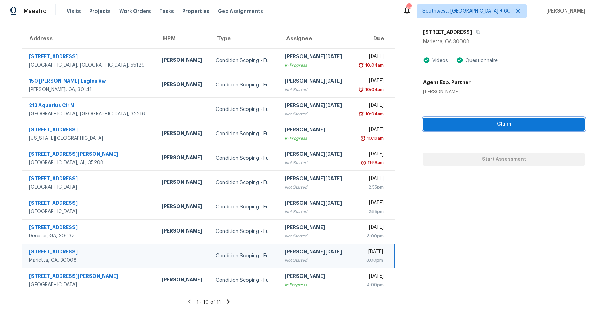
click at [477, 126] on span "Claim" at bounding box center [503, 124] width 150 height 9
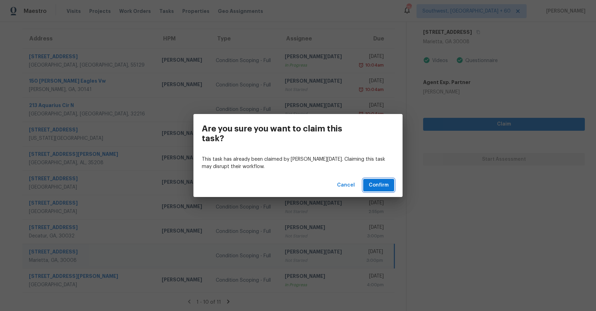
click at [390, 184] on button "Confirm" at bounding box center [378, 185] width 31 height 13
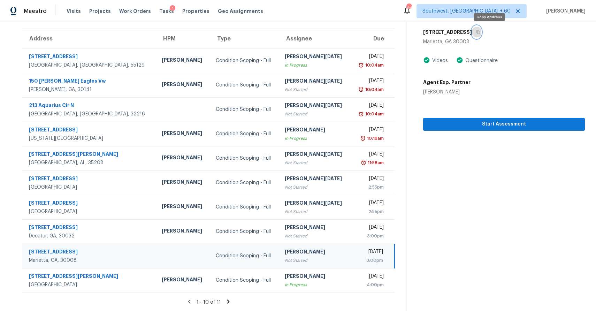
click at [481, 28] on button "button" at bounding box center [476, 32] width 9 height 13
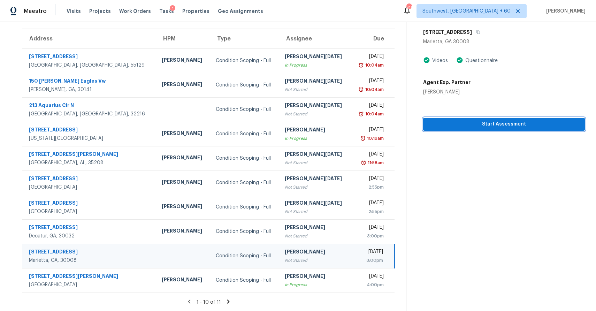
click at [536, 122] on span "Start Assessment" at bounding box center [503, 124] width 150 height 9
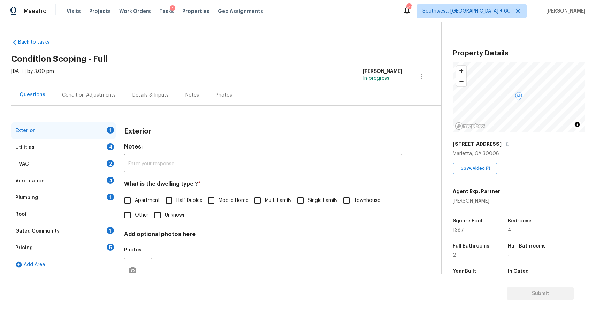
click at [516, 146] on div "[STREET_ADDRESS]" at bounding box center [518, 144] width 132 height 13
click at [509, 143] on icon "button" at bounding box center [507, 144] width 4 height 4
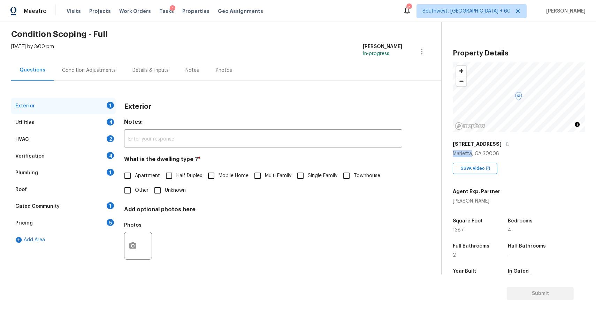
click at [314, 170] on label "Single Family" at bounding box center [315, 175] width 44 height 15
click at [308, 170] on input "Single Family" at bounding box center [300, 175] width 15 height 15
checkbox input "true"
click at [110, 105] on div "Exterior" at bounding box center [63, 106] width 104 height 17
click at [117, 114] on div "Exterior Utilities 4 HVAC 2 Verification 4 Plumbing 1 Roof Gated Community 1 Pr…" at bounding box center [217, 185] width 413 height 174
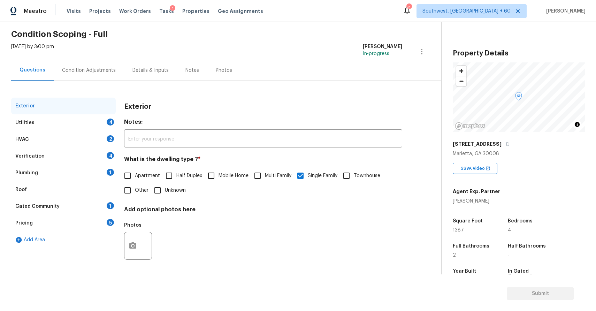
click at [101, 123] on div "Utilities 4" at bounding box center [63, 122] width 104 height 17
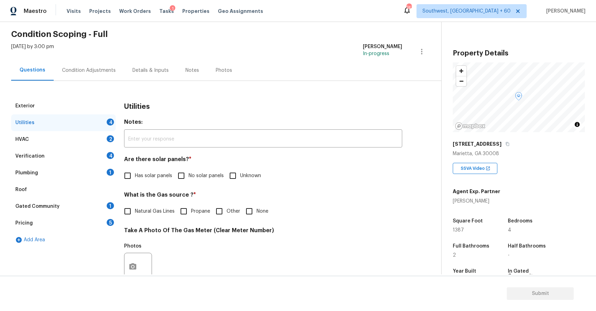
click at [200, 170] on label "No solar panels" at bounding box center [199, 175] width 50 height 15
click at [188, 170] on input "No solar panels" at bounding box center [181, 175] width 15 height 15
checkbox input "true"
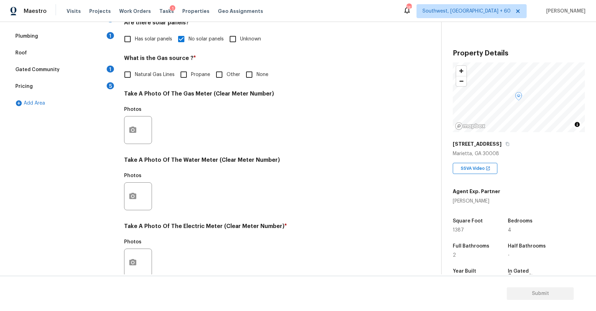
scroll to position [166, 0]
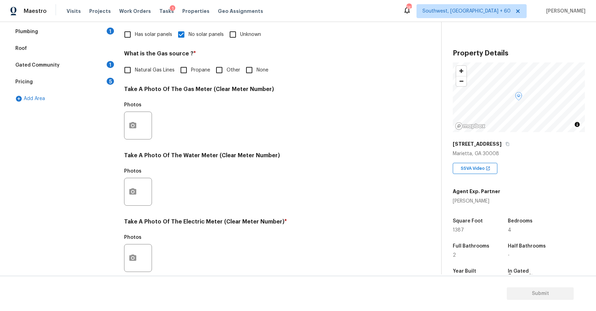
click at [125, 114] on div at bounding box center [138, 125] width 28 height 28
click at [132, 121] on icon "button" at bounding box center [133, 125] width 8 height 8
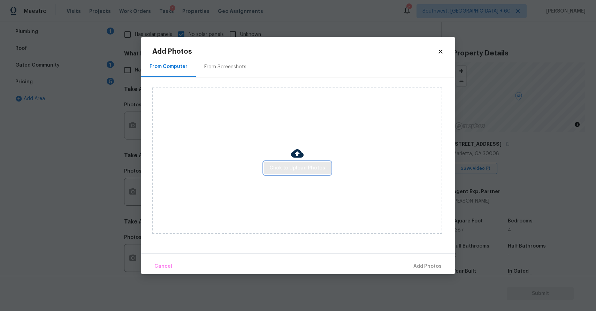
click at [308, 171] on span "Click to Upload Photos" at bounding box center [297, 168] width 56 height 9
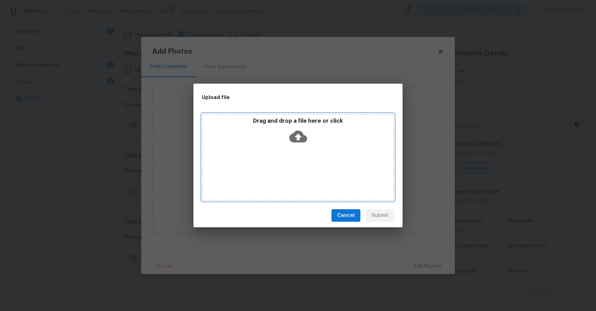
click at [308, 171] on div "Drag and drop a file here or click" at bounding box center [298, 157] width 192 height 87
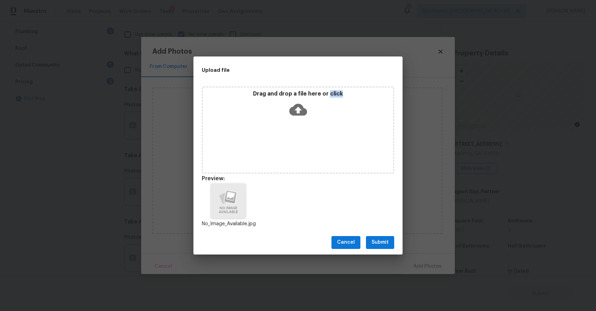
click at [374, 234] on div "Cancel Submit" at bounding box center [297, 242] width 209 height 24
click at [381, 241] on span "Submit" at bounding box center [379, 242] width 17 height 9
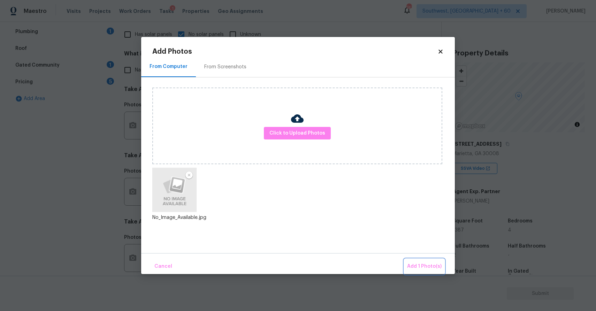
click at [423, 262] on button "Add 1 Photo(s)" at bounding box center [424, 266] width 40 height 15
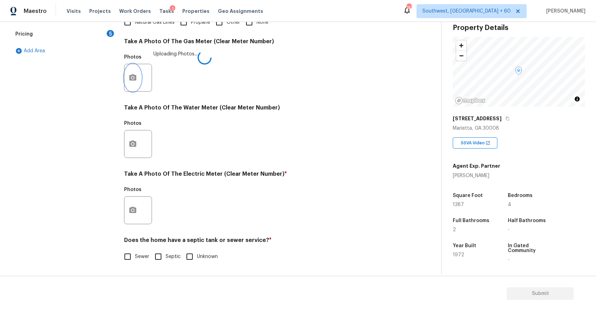
scroll to position [28, 0]
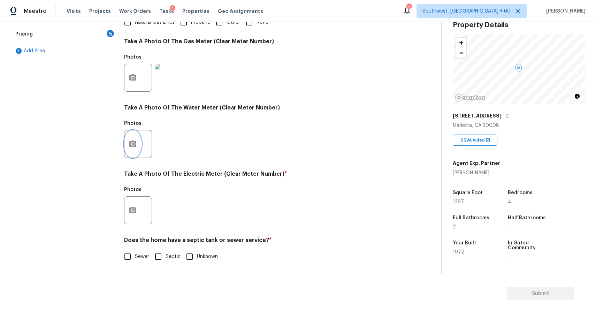
click at [136, 144] on icon "button" at bounding box center [132, 143] width 7 height 6
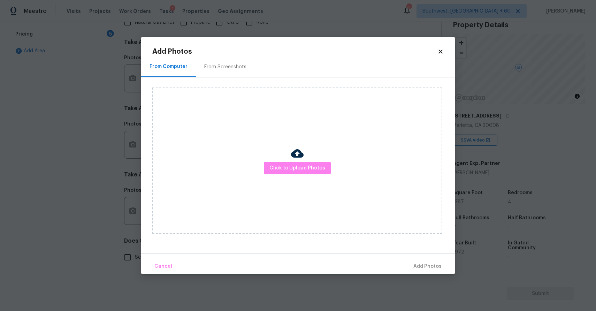
click at [294, 176] on div "Click to Upload Photos" at bounding box center [297, 160] width 290 height 146
click at [295, 164] on span "Click to Upload Photos" at bounding box center [297, 168] width 56 height 9
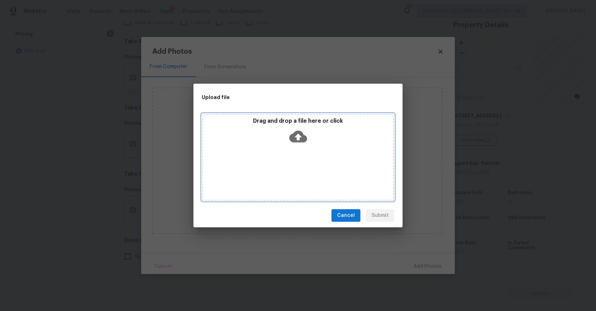
click at [295, 164] on div "Drag and drop a file here or click" at bounding box center [298, 157] width 192 height 87
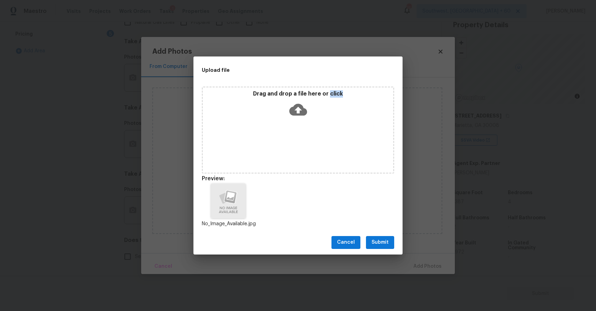
click at [390, 244] on button "Submit" at bounding box center [380, 242] width 28 height 13
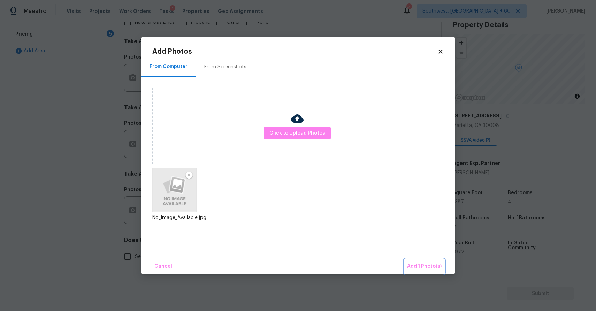
click at [429, 261] on button "Add 1 Photo(s)" at bounding box center [424, 266] width 40 height 15
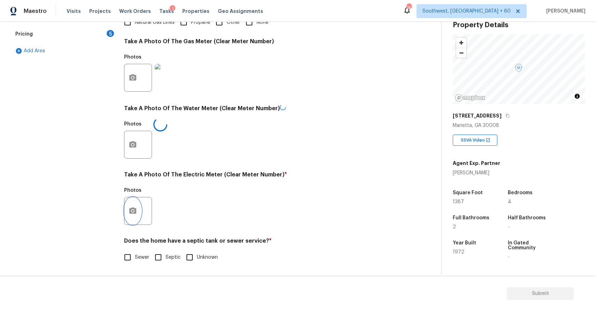
click at [126, 207] on button "button" at bounding box center [132, 210] width 17 height 27
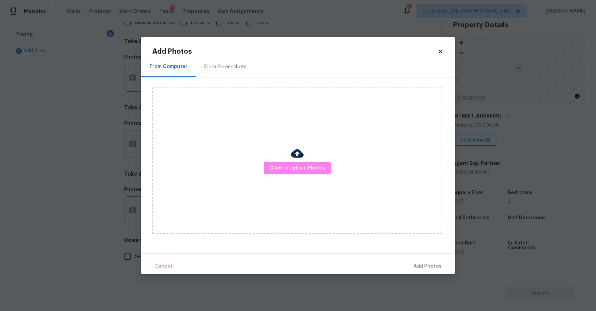
click at [293, 175] on div "Click to Upload Photos" at bounding box center [297, 160] width 290 height 146
click at [297, 170] on span "Click to Upload Photos" at bounding box center [297, 168] width 56 height 9
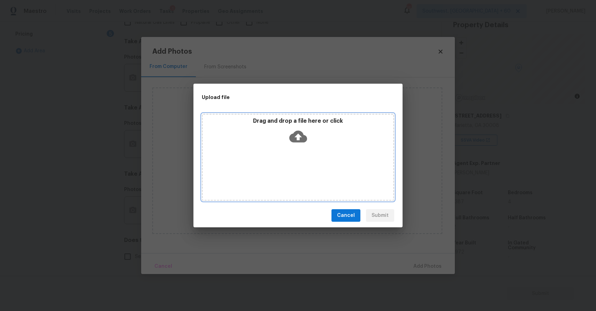
click at [297, 170] on div "Drag and drop a file here or click" at bounding box center [298, 157] width 192 height 87
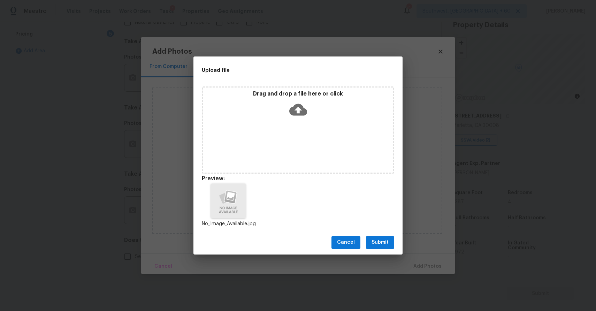
click at [378, 231] on div "Cancel Submit" at bounding box center [297, 242] width 209 height 24
click at [382, 241] on span "Submit" at bounding box center [379, 242] width 17 height 9
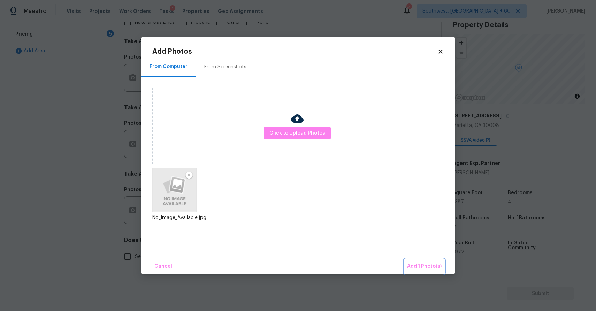
click at [420, 261] on button "Add 1 Photo(s)" at bounding box center [424, 266] width 40 height 15
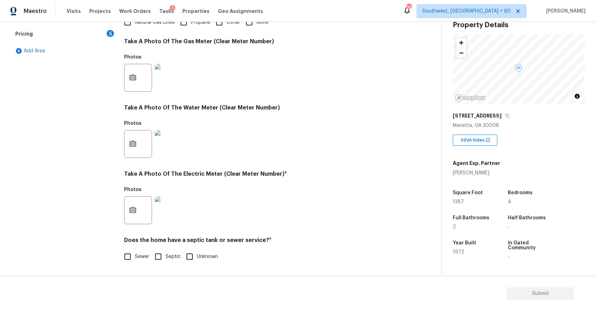
click at [134, 255] on input "Sewer" at bounding box center [127, 256] width 15 height 15
checkbox input "true"
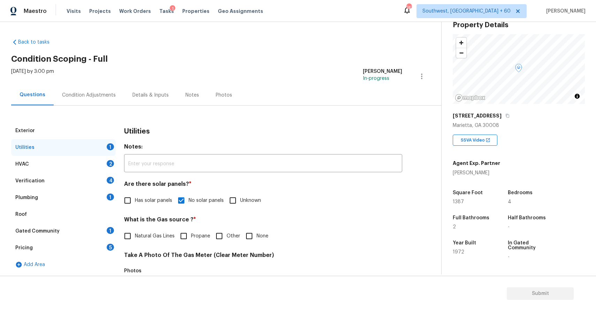
click at [94, 163] on div "HVAC 2" at bounding box center [63, 164] width 104 height 17
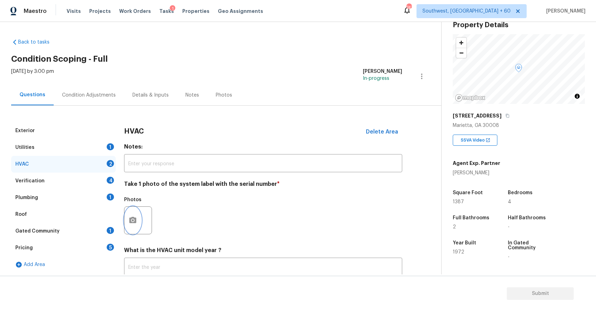
click at [130, 214] on button "button" at bounding box center [132, 220] width 17 height 27
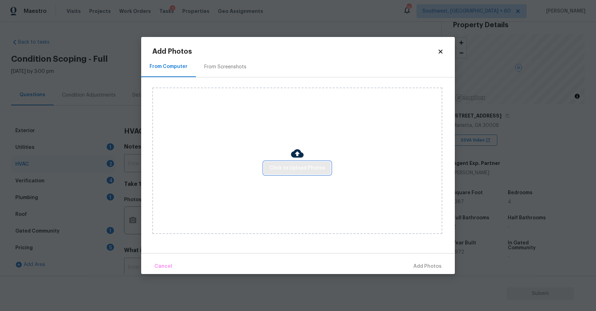
click at [294, 173] on button "Click to Upload Photos" at bounding box center [297, 168] width 67 height 13
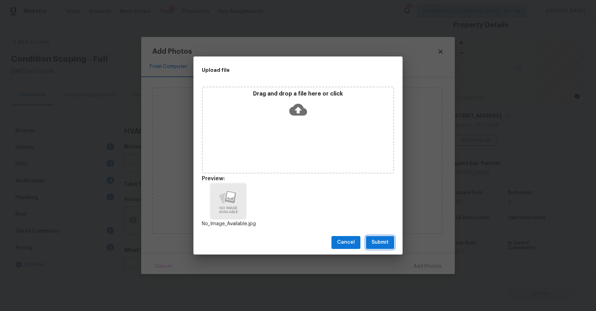
click at [381, 236] on button "Submit" at bounding box center [380, 242] width 28 height 13
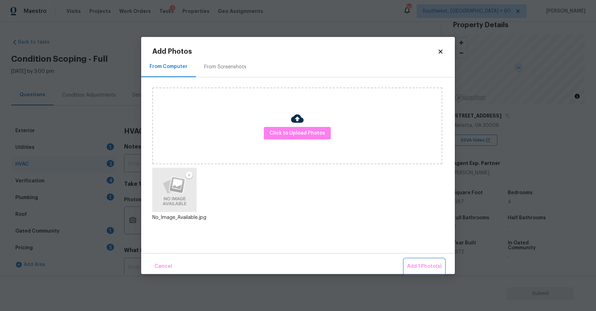
click at [418, 259] on button "Add 1 Photo(s)" at bounding box center [424, 266] width 40 height 15
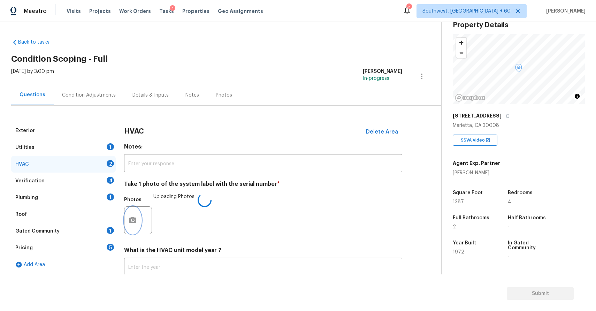
scroll to position [48, 0]
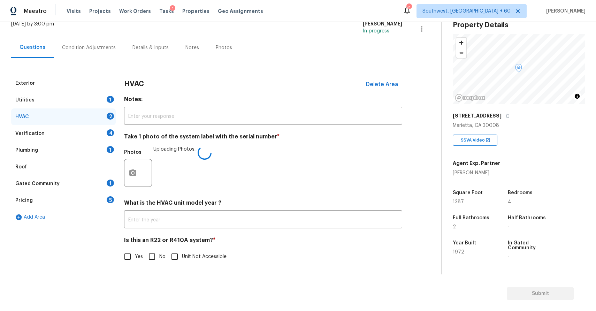
click at [153, 251] on input "No" at bounding box center [152, 256] width 15 height 15
checkbox input "true"
click at [102, 127] on div "Verification 4" at bounding box center [63, 133] width 104 height 17
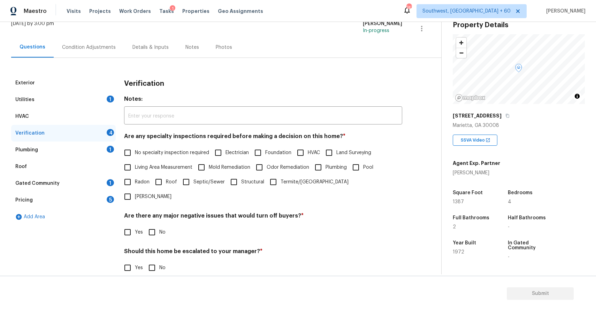
click at [181, 136] on h4 "Are any specialty inspections required before making a decision on this home? *" at bounding box center [263, 138] width 278 height 10
click at [176, 149] on span "No specialty inspection required" at bounding box center [172, 152] width 74 height 7
click at [135, 149] on input "No specialty inspection required" at bounding box center [127, 152] width 15 height 15
checkbox input "true"
click at [147, 225] on input "No" at bounding box center [152, 232] width 15 height 15
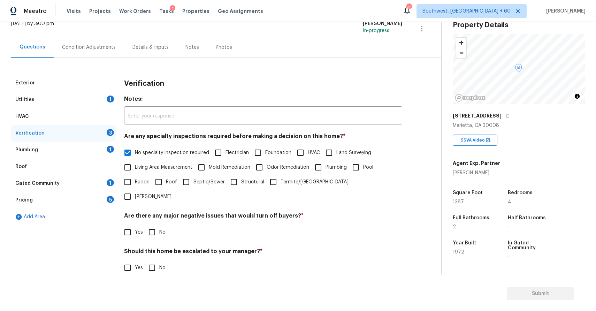
checkbox input "true"
click at [155, 260] on input "No" at bounding box center [152, 267] width 15 height 15
checkbox input "true"
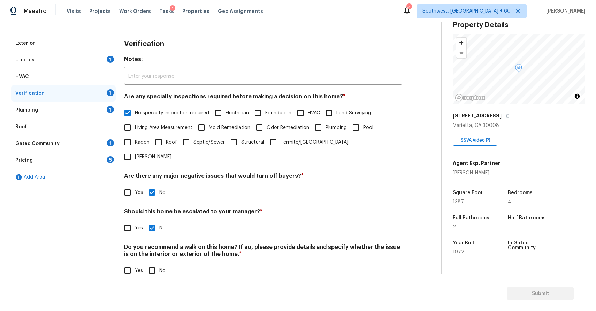
scroll to position [87, 0]
click at [154, 264] on input "No" at bounding box center [152, 271] width 15 height 15
checkbox input "true"
click at [100, 99] on div "Verification" at bounding box center [63, 94] width 104 height 17
click at [107, 110] on div "1" at bounding box center [110, 110] width 7 height 7
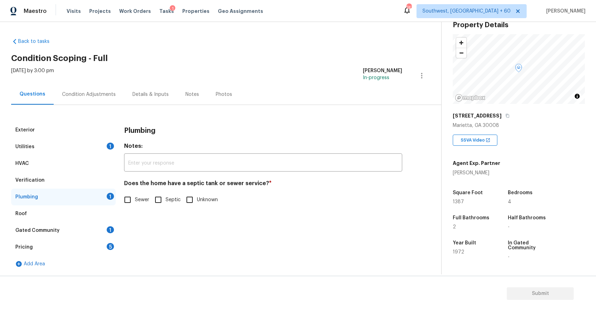
scroll to position [1, 0]
click at [145, 189] on h4 "Does the home have a septic tank or sewer service? *" at bounding box center [263, 185] width 278 height 10
click at [141, 208] on div "Plumbing Notes: ​ Does the home have a septic tank or sewer service? * Sewer Se…" at bounding box center [263, 169] width 278 height 94
click at [121, 201] on input "Sewer" at bounding box center [127, 199] width 15 height 15
checkbox input "true"
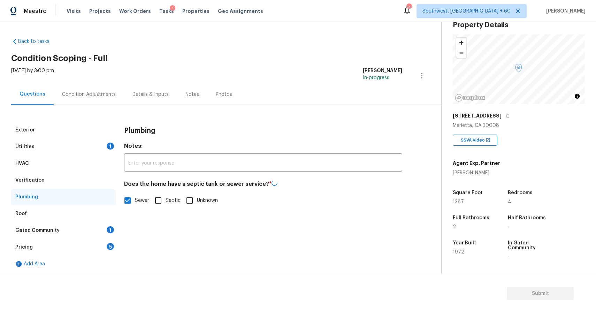
click at [95, 222] on div "Gated Community 1" at bounding box center [63, 230] width 104 height 17
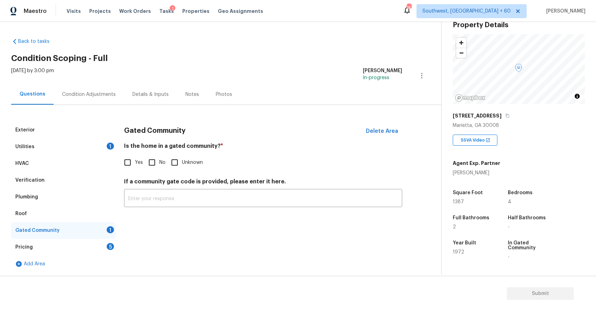
click at [100, 230] on div "Gated Community 1" at bounding box center [63, 230] width 104 height 17
click at [155, 167] on input "No" at bounding box center [152, 162] width 15 height 15
checkbox input "true"
click at [91, 244] on div "Pricing 5" at bounding box center [63, 247] width 104 height 17
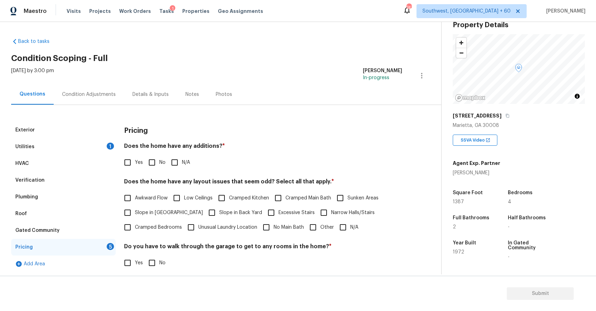
click at [174, 161] on input "N/A" at bounding box center [174, 162] width 15 height 15
checkbox input "true"
click at [350, 227] on span "N/A" at bounding box center [354, 227] width 8 height 7
click at [349, 227] on input "N/A" at bounding box center [342, 227] width 15 height 15
checkbox input "true"
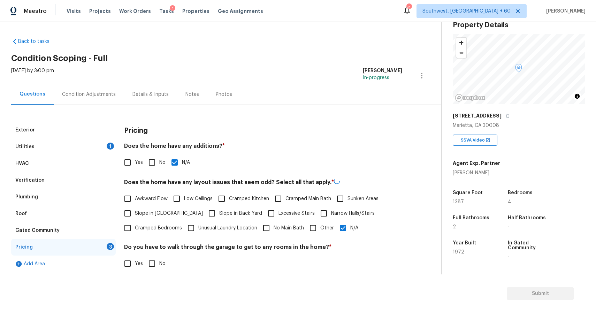
scroll to position [1, 0]
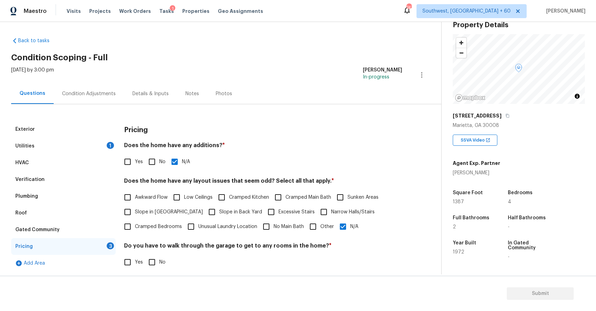
click at [152, 264] on input "No" at bounding box center [152, 262] width 15 height 15
checkbox input "true"
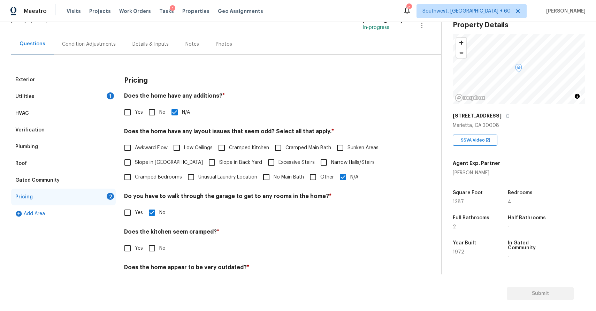
scroll to position [78, 0]
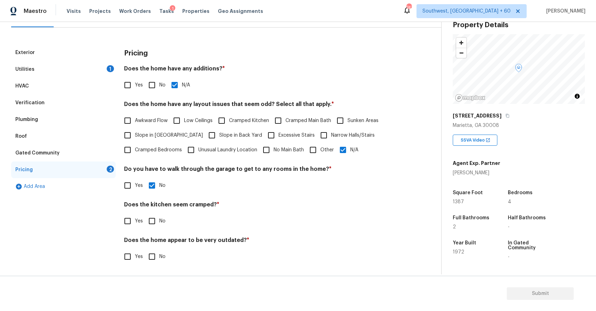
click at [146, 223] on input "No" at bounding box center [152, 221] width 15 height 15
checkbox input "true"
click at [152, 251] on input "No" at bounding box center [152, 256] width 15 height 15
checkbox input "true"
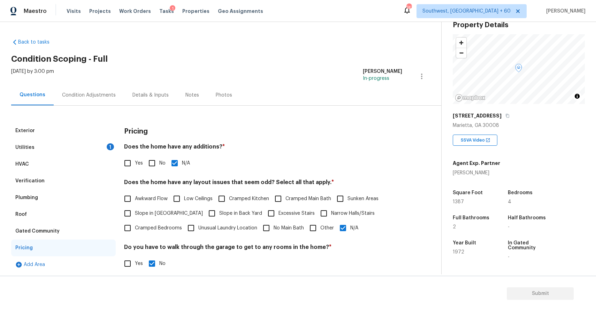
click at [96, 149] on div "Utilities 1" at bounding box center [63, 147] width 104 height 17
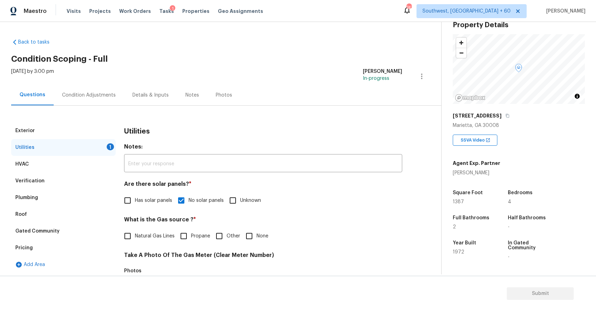
scroll to position [22, 0]
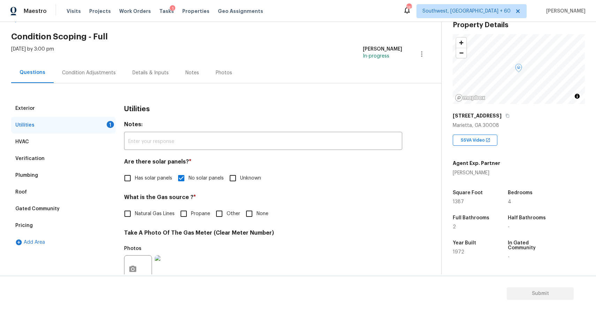
click at [339, 61] on div "Fri, Sep 26 2025 by 3:00 pm Ranjith Kumar P In-progress" at bounding box center [226, 54] width 430 height 17
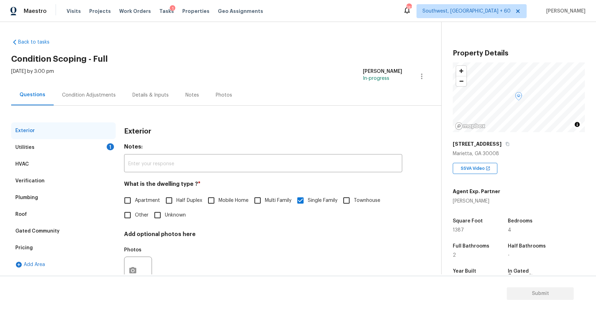
click at [83, 99] on div "Condition Adjustments" at bounding box center [89, 95] width 70 height 21
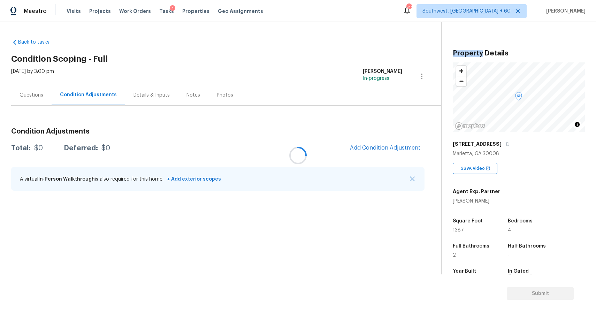
click at [91, 95] on div at bounding box center [298, 155] width 596 height 311
click at [399, 143] on button "Add Condition Adjustment" at bounding box center [385, 147] width 79 height 15
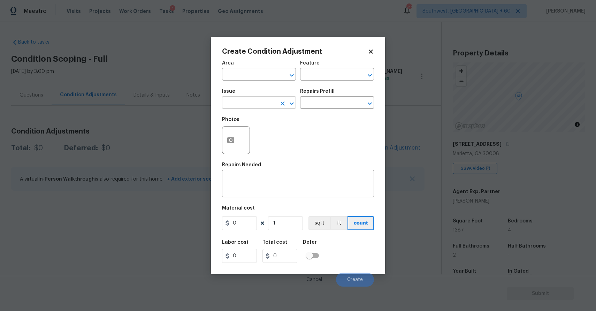
click at [265, 109] on input "text" at bounding box center [249, 103] width 54 height 11
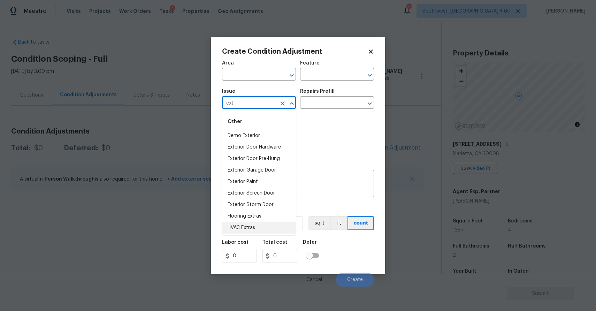
scroll to position [13, 0]
type input "ext"
click at [320, 66] on div "Feature" at bounding box center [337, 65] width 74 height 9
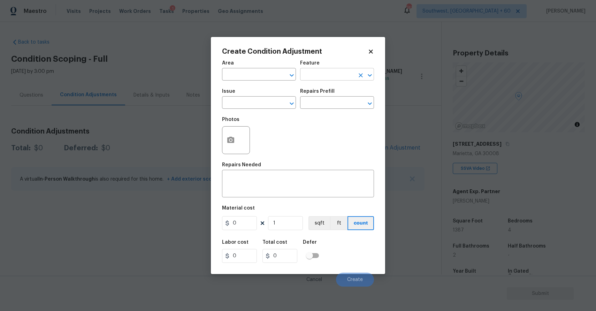
click at [323, 77] on input "text" at bounding box center [327, 75] width 54 height 11
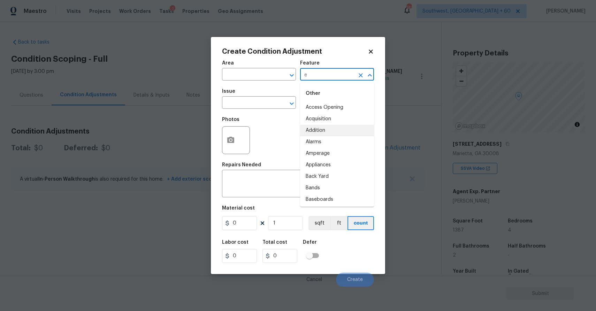
scroll to position [571, 0]
type input "e"
click at [284, 156] on div "Photos" at bounding box center [298, 135] width 152 height 45
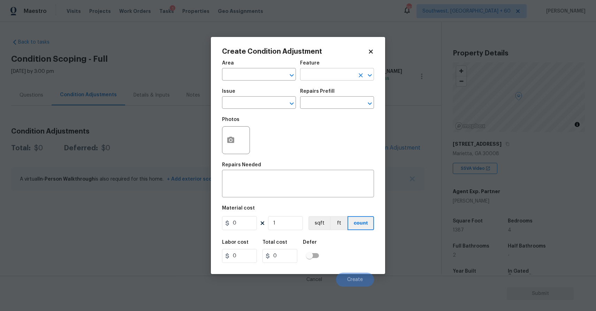
click at [328, 72] on input "text" at bounding box center [327, 75] width 54 height 11
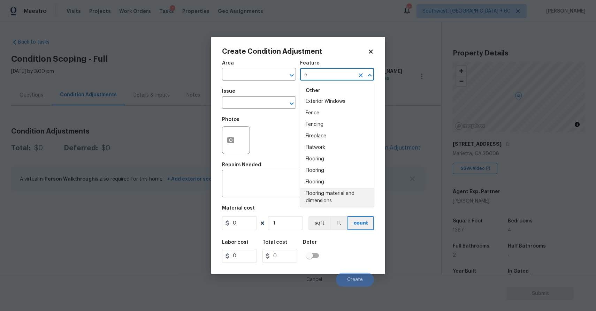
scroll to position [0, 0]
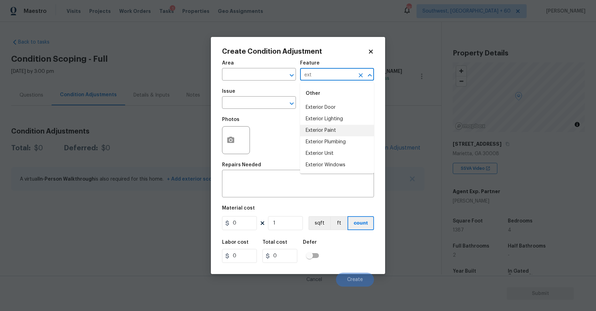
type input "ext"
click at [253, 140] on div "Photos" at bounding box center [298, 135] width 152 height 45
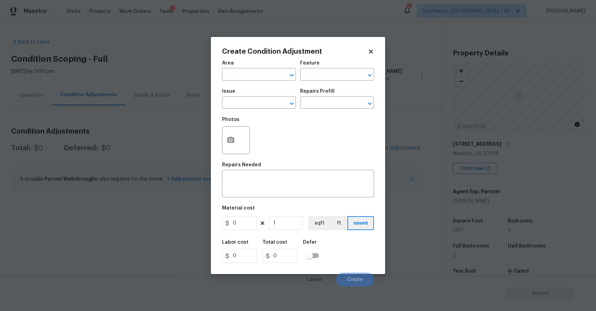
click at [251, 67] on div "Area" at bounding box center [259, 65] width 74 height 9
click at [253, 70] on input "text" at bounding box center [249, 75] width 54 height 11
click at [257, 102] on li "Exterior Overall" at bounding box center [259, 101] width 74 height 11
type input "Exterior Overall"
click at [280, 183] on textarea at bounding box center [297, 184] width 143 height 15
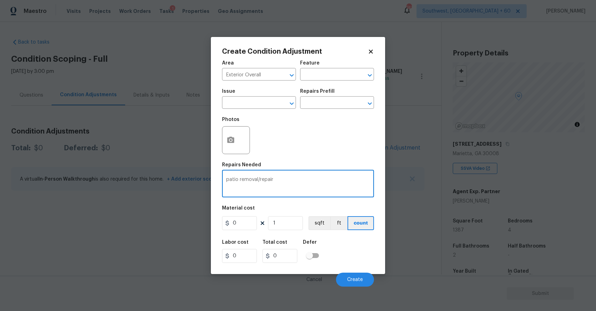
type textarea "patio removal/repair"
click at [245, 224] on input "0" at bounding box center [239, 223] width 35 height 14
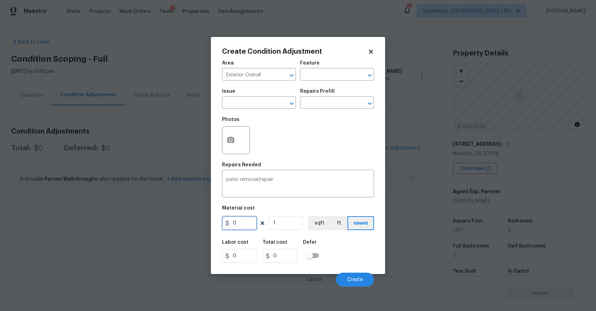
click at [245, 224] on input "0" at bounding box center [239, 223] width 35 height 14
type input "3500"
click at [233, 145] on button "button" at bounding box center [230, 139] width 17 height 27
type input "3500"
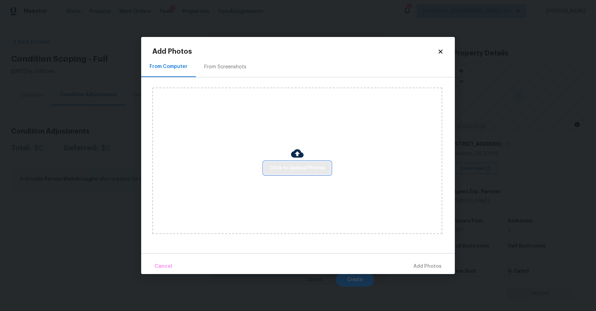
click at [275, 167] on span "Click to Upload Photos" at bounding box center [297, 168] width 56 height 9
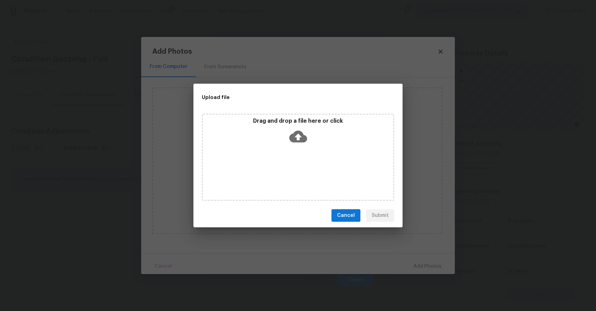
click at [275, 167] on div "Drag and drop a file here or click" at bounding box center [298, 157] width 192 height 87
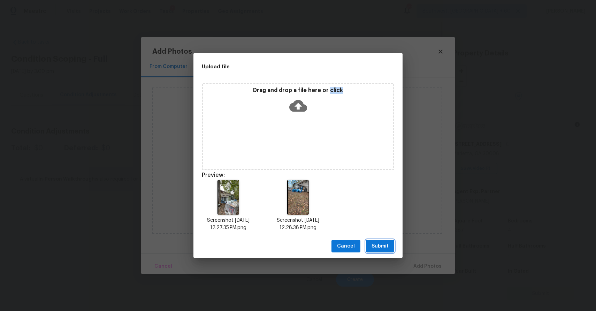
click at [380, 246] on span "Submit" at bounding box center [379, 246] width 17 height 9
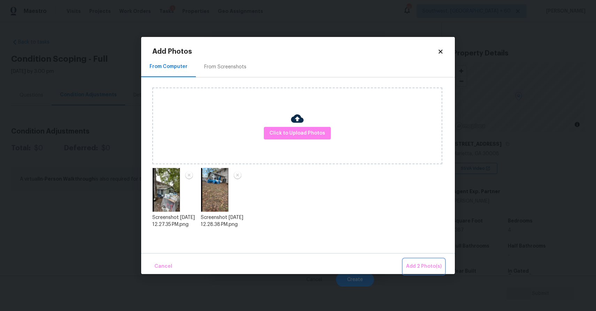
click at [428, 263] on span "Add 2 Photo(s)" at bounding box center [424, 266] width 36 height 9
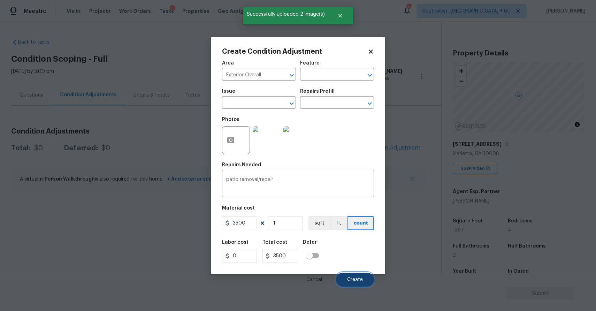
click at [351, 281] on span "Create" at bounding box center [355, 279] width 16 height 5
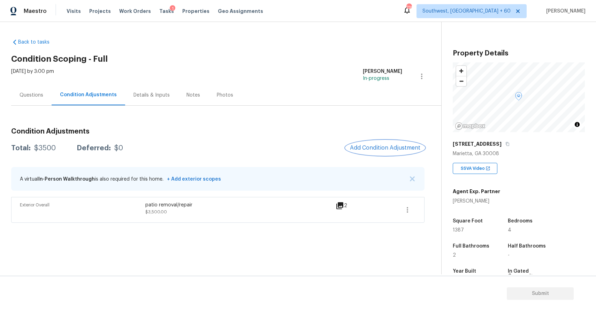
click at [376, 144] on button "Add Condition Adjustment" at bounding box center [385, 147] width 79 height 15
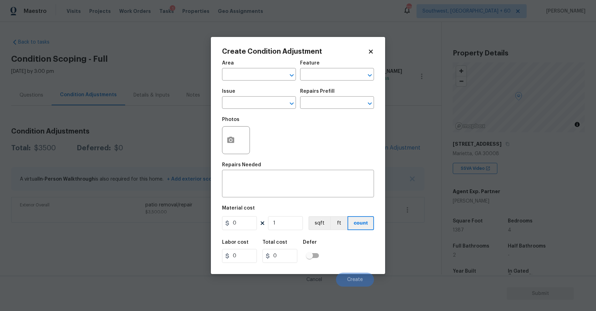
click at [254, 109] on span "Issue ​" at bounding box center [259, 99] width 74 height 28
click at [413, 129] on body "Maestro Visits Projects Work Orders Tasks 1 Properties Geo Assignments 739 Sout…" at bounding box center [298, 155] width 596 height 311
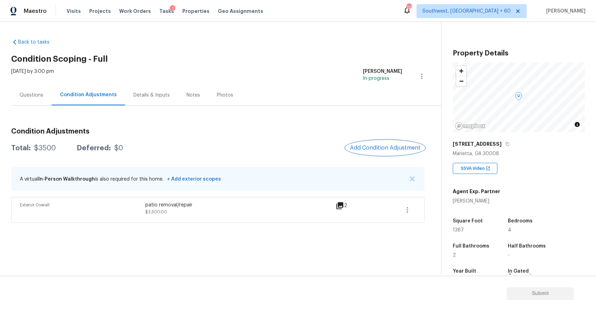
click at [396, 144] on button "Add Condition Adjustment" at bounding box center [385, 147] width 79 height 15
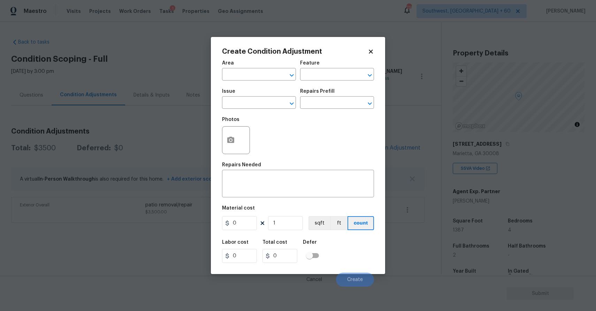
click at [424, 136] on body "Maestro Visits Projects Work Orders Tasks 1 Properties Geo Assignments 739 Sout…" at bounding box center [298, 155] width 596 height 311
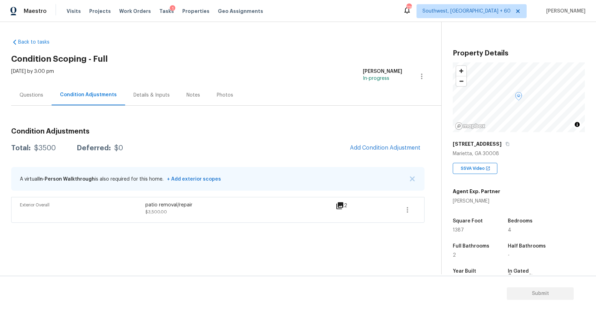
click at [409, 172] on div "A virtual In-Person Walkthrough is also required for this home. + Add exterior …" at bounding box center [217, 179] width 413 height 24
click at [411, 176] on button "button" at bounding box center [412, 178] width 7 height 7
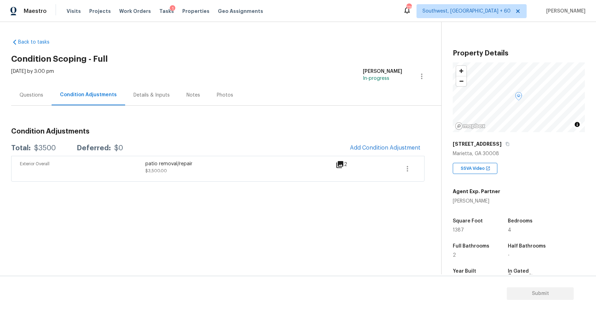
scroll to position [94, 0]
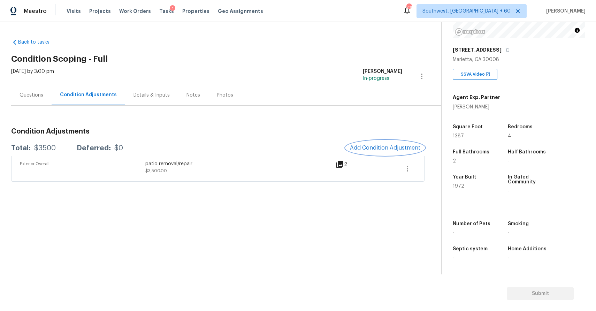
click at [377, 141] on button "Add Condition Adjustment" at bounding box center [385, 147] width 79 height 15
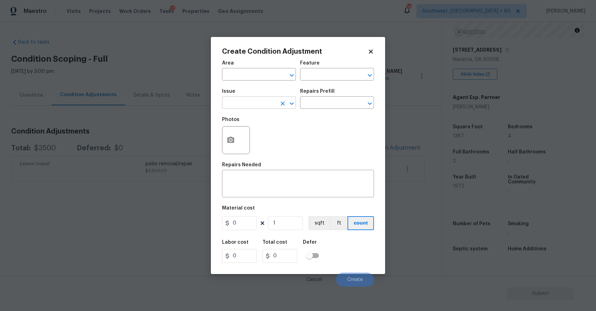
click at [267, 106] on input "text" at bounding box center [249, 103] width 54 height 11
click at [267, 131] on li "Landscape Package" at bounding box center [259, 135] width 74 height 11
type input "Landscape Package"
click at [310, 103] on input "text" at bounding box center [327, 103] width 54 height 11
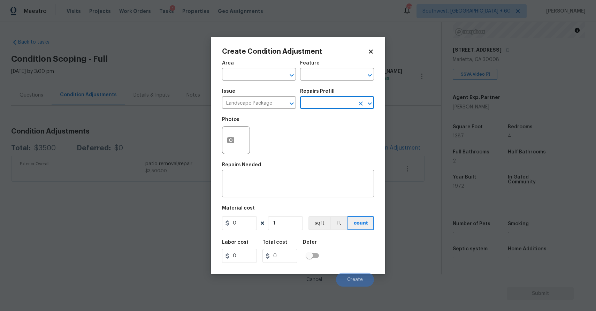
click at [327, 107] on input "text" at bounding box center [327, 103] width 54 height 11
click at [333, 122] on li "Initial landscaping package $70.00" at bounding box center [337, 122] width 74 height 19
type input "Home Readiness Packages"
type textarea "Mowing of grass up to 6" in height. Mow, edge along driveways & sidewalks, trim…"
type input "70"
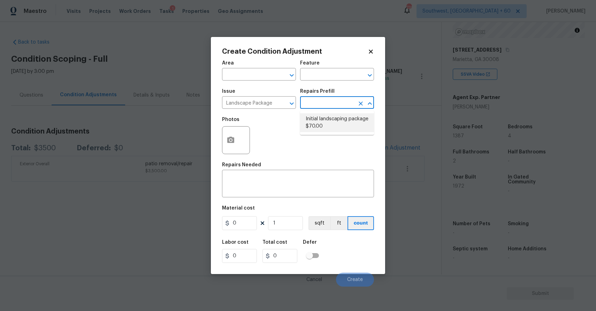
type input "70"
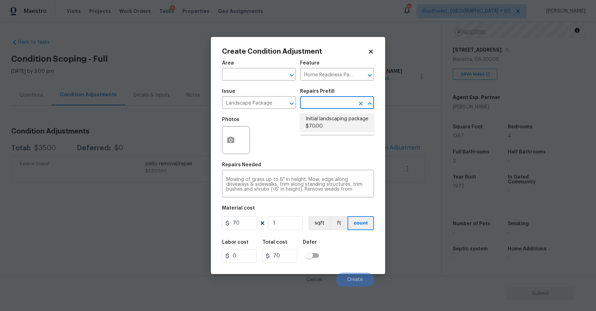
click at [333, 122] on div "Photos" at bounding box center [298, 135] width 152 height 45
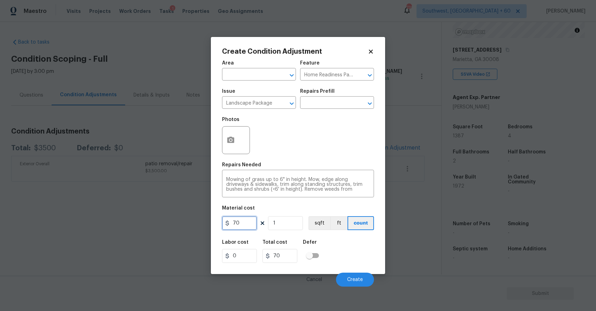
click at [238, 225] on input "70" at bounding box center [239, 223] width 35 height 14
type input "2000"
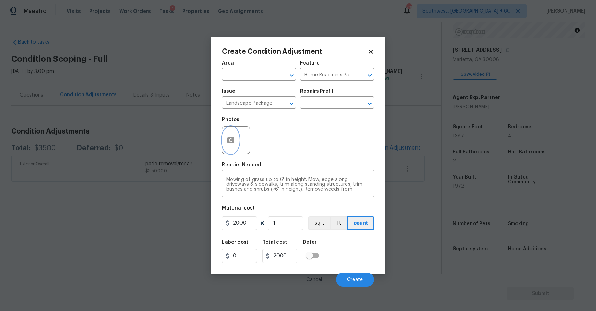
click at [232, 139] on icon "button" at bounding box center [230, 140] width 8 height 8
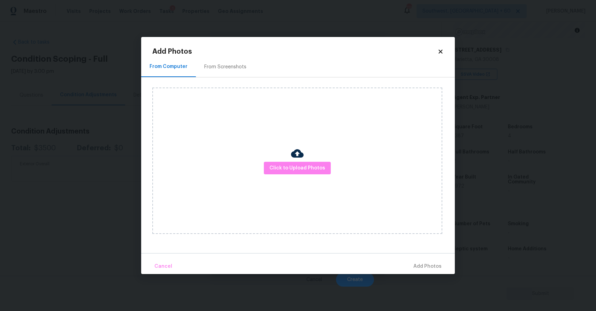
click at [263, 156] on div "Click to Upload Photos" at bounding box center [297, 160] width 290 height 146
click at [280, 164] on span "Click to Upload Photos" at bounding box center [297, 168] width 56 height 9
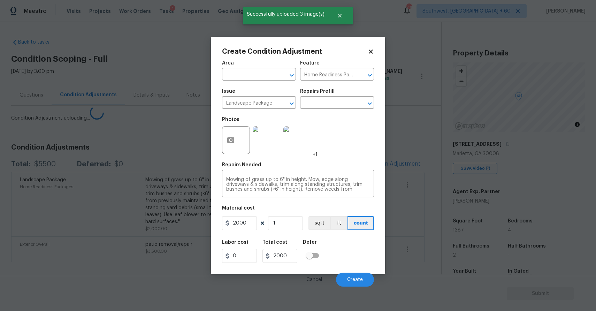
scroll to position [94, 0]
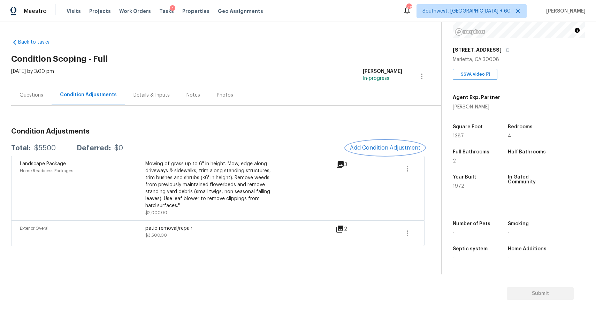
click at [390, 147] on span "Add Condition Adjustment" at bounding box center [385, 148] width 70 height 6
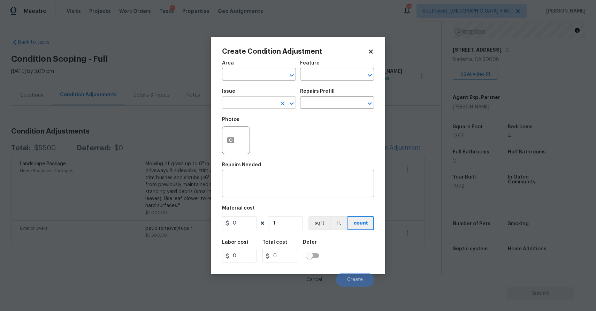
click at [246, 102] on input "text" at bounding box center [249, 103] width 54 height 11
click at [251, 135] on li "Debris/garbage on site" at bounding box center [259, 135] width 74 height 11
type input "Debris/garbage on site"
click at [311, 110] on div "Issue Debris/garbage on site ​ Repairs Prefill ​" at bounding box center [298, 99] width 152 height 28
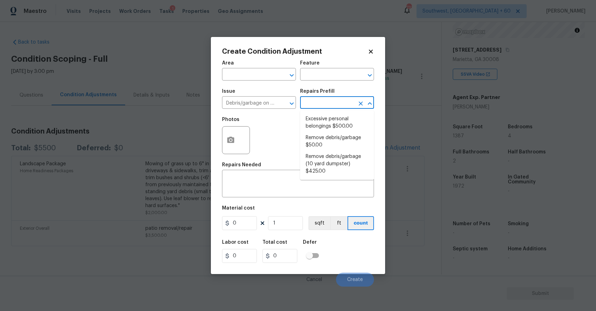
click at [326, 104] on input "text" at bounding box center [327, 103] width 54 height 11
click at [343, 145] on li "Remove debris/garbage $50.00" at bounding box center [337, 141] width 74 height 19
type textarea "Remove, haul off, and properly dispose of any debris left by seller to offsite …"
type input "50"
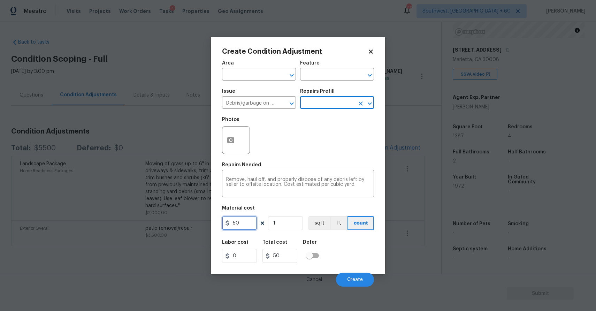
click at [241, 222] on input "50" at bounding box center [239, 223] width 35 height 14
type input "2000"
click at [236, 140] on button "button" at bounding box center [230, 139] width 17 height 27
type input "2000"
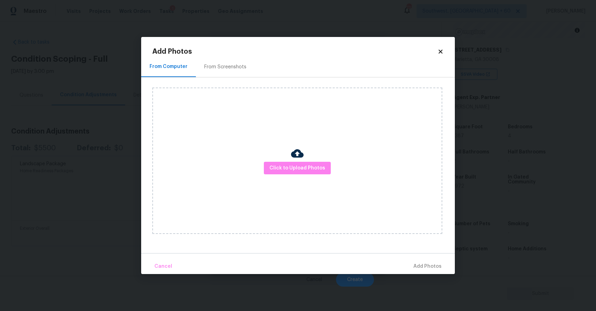
click at [286, 179] on div "Click to Upload Photos" at bounding box center [297, 160] width 290 height 146
click at [303, 165] on span "Click to Upload Photos" at bounding box center [297, 168] width 56 height 9
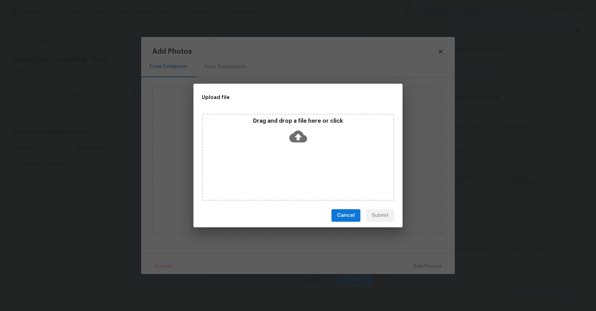
click at [303, 165] on div "Drag and drop a file here or click" at bounding box center [298, 157] width 192 height 87
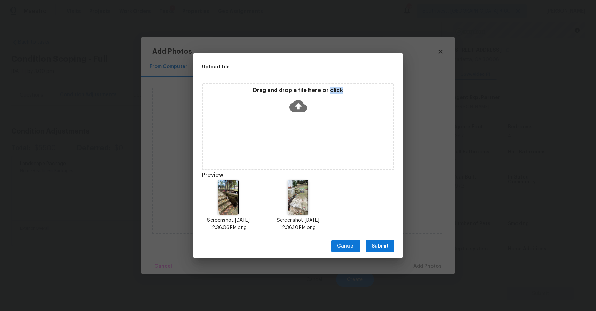
click at [382, 243] on span "Submit" at bounding box center [379, 246] width 17 height 9
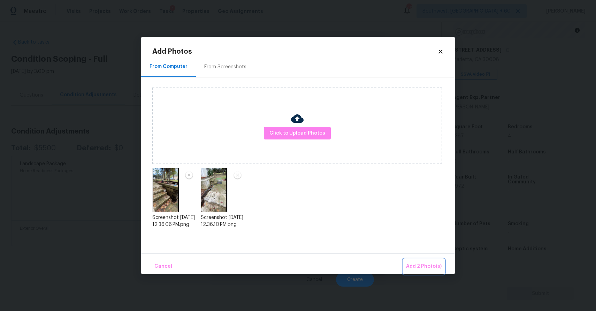
click at [429, 262] on button "Add 2 Photo(s)" at bounding box center [423, 266] width 41 height 15
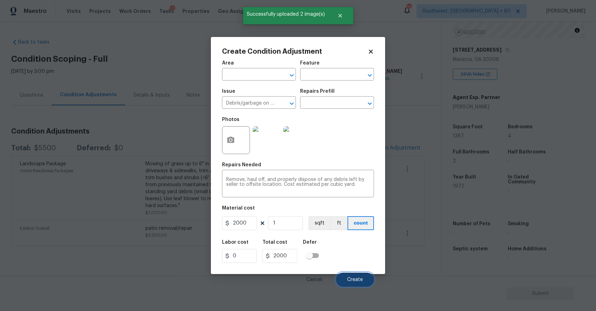
click at [353, 281] on span "Create" at bounding box center [355, 279] width 16 height 5
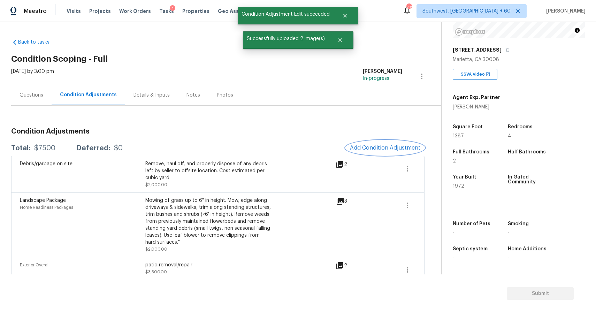
click at [400, 151] on button "Add Condition Adjustment" at bounding box center [385, 147] width 79 height 15
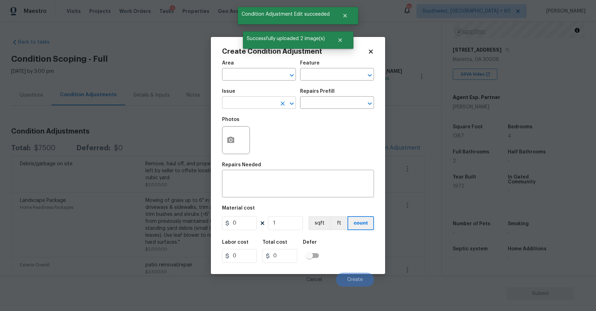
click at [264, 103] on input "text" at bounding box center [249, 103] width 54 height 11
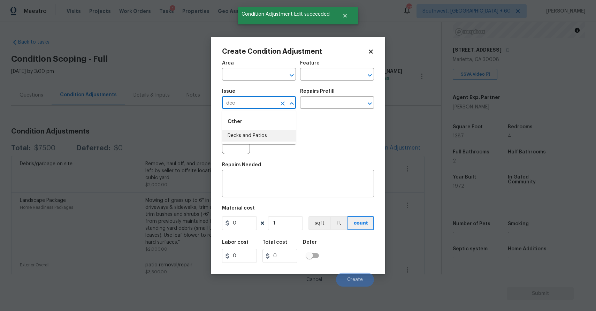
click at [263, 138] on li "Decks and Patios" at bounding box center [259, 135] width 74 height 11
type input "Decks and Patios"
click at [343, 101] on input "text" at bounding box center [327, 103] width 54 height 11
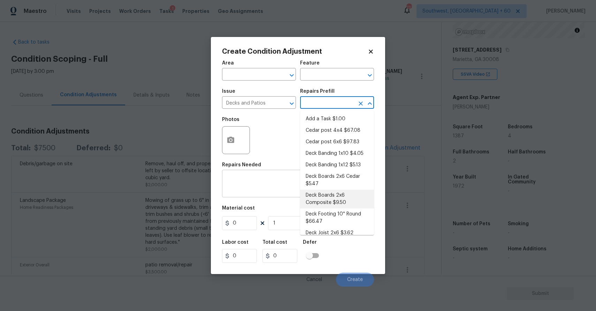
click at [269, 180] on textarea at bounding box center [297, 184] width 143 height 15
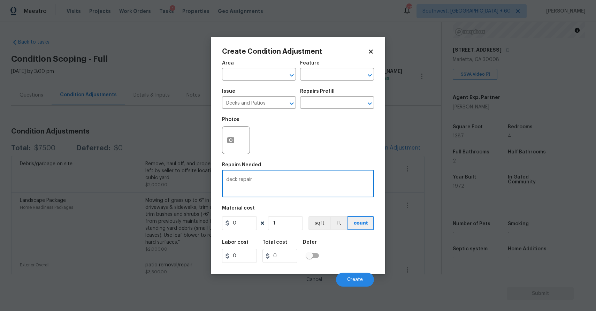
type textarea "deck repair"
click at [235, 225] on input "0" at bounding box center [239, 223] width 35 height 14
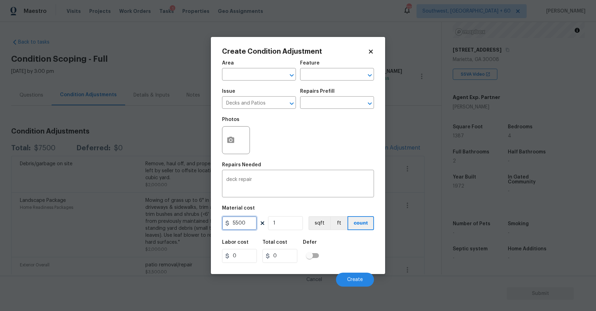
type input "5500"
click at [233, 140] on icon "button" at bounding box center [230, 140] width 7 height 6
type input "5500"
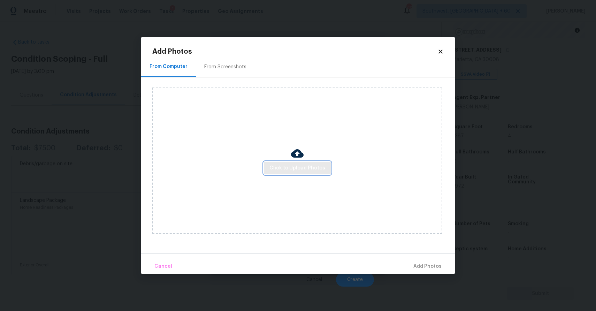
click at [291, 162] on button "Click to Upload Photos" at bounding box center [297, 168] width 67 height 13
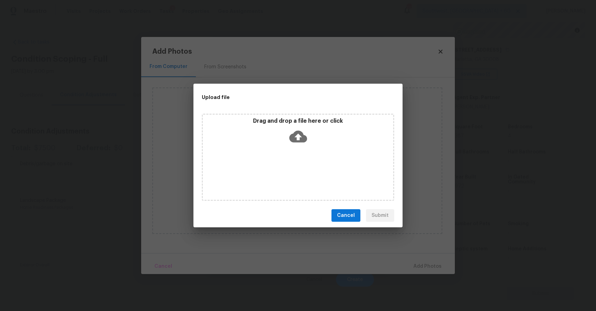
click at [291, 162] on div "Drag and drop a file here or click" at bounding box center [298, 157] width 192 height 87
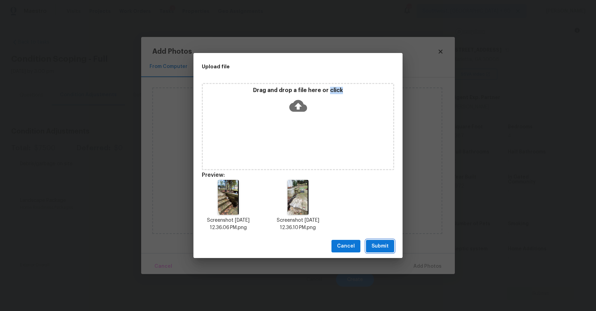
click at [380, 247] on span "Submit" at bounding box center [379, 246] width 17 height 9
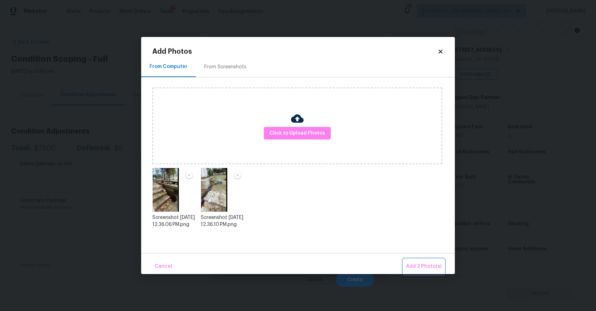
click at [422, 259] on button "Add 2 Photo(s)" at bounding box center [423, 266] width 41 height 15
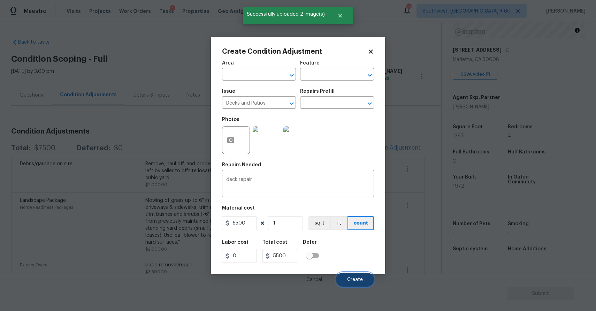
click at [348, 273] on button "Create" at bounding box center [355, 279] width 38 height 14
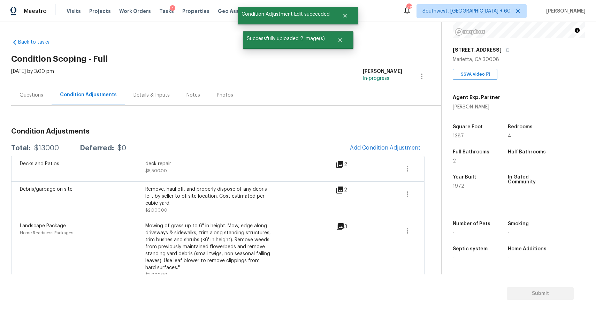
click at [341, 193] on icon at bounding box center [339, 189] width 7 height 7
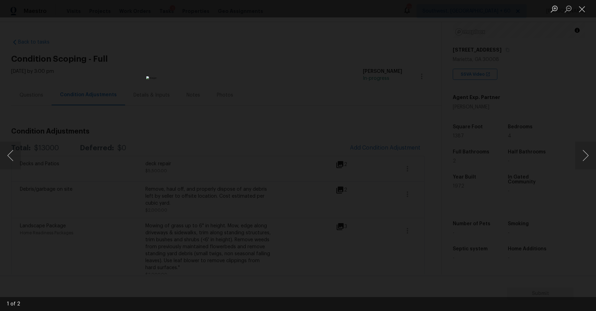
click at [536, 171] on div "Lightbox" at bounding box center [298, 155] width 596 height 311
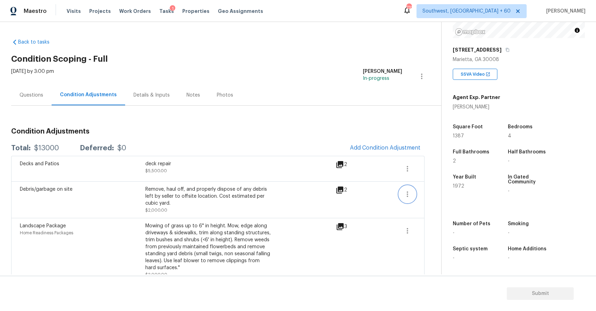
click at [400, 193] on button "button" at bounding box center [407, 194] width 17 height 17
click at [428, 194] on div "Edit" at bounding box center [447, 192] width 54 height 7
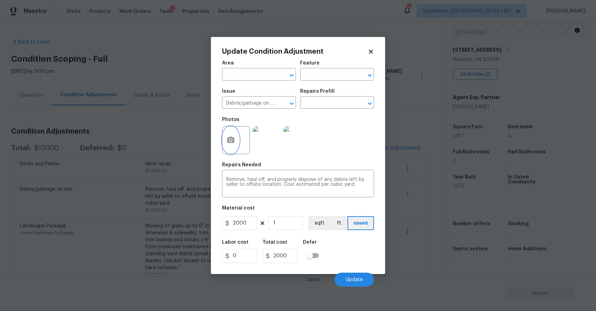
click at [231, 141] on circle "button" at bounding box center [231, 140] width 2 height 2
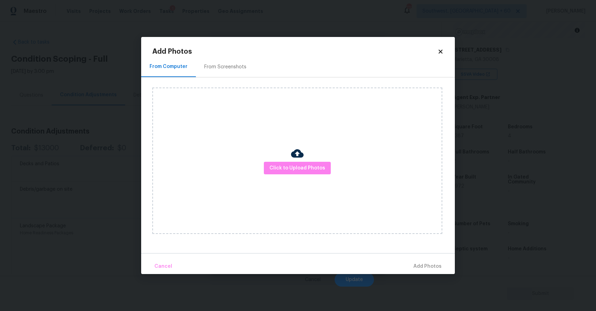
click at [292, 175] on div "Click to Upload Photos" at bounding box center [297, 160] width 290 height 146
click at [314, 167] on span "Click to Upload Photos" at bounding box center [297, 168] width 56 height 9
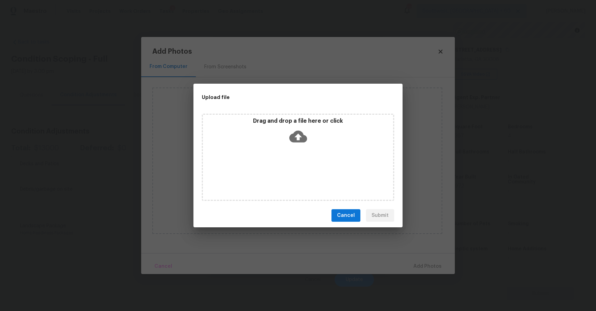
click at [314, 167] on div "Drag and drop a file here or click" at bounding box center [298, 157] width 192 height 87
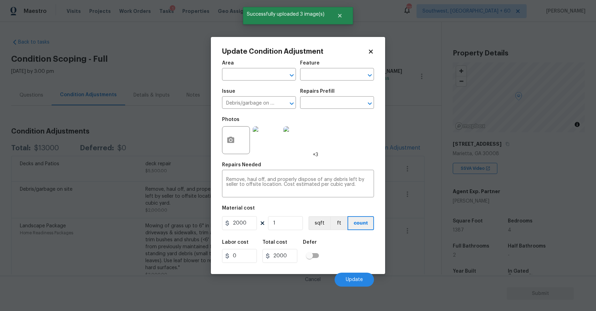
scroll to position [94, 0]
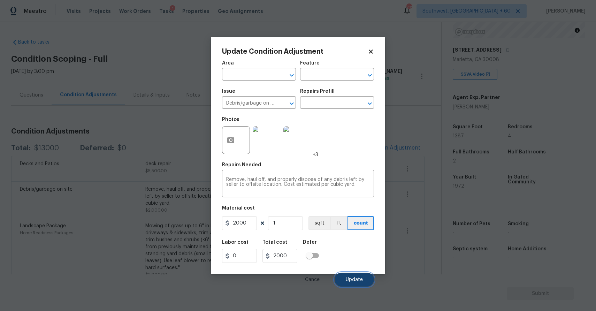
click at [359, 277] on span "Update" at bounding box center [354, 279] width 17 height 5
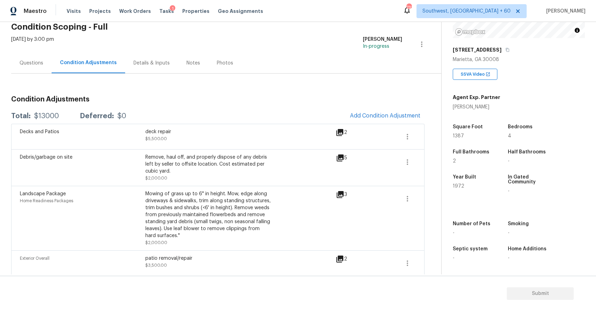
scroll to position [0, 0]
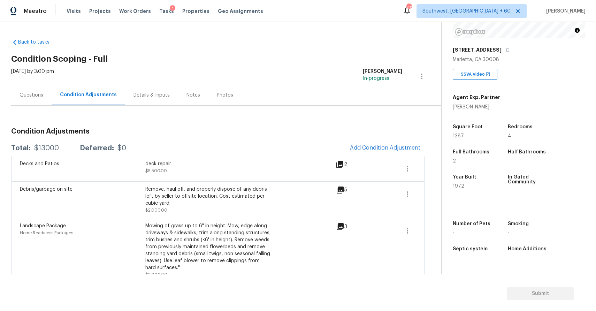
click at [33, 95] on div "Questions" at bounding box center [32, 95] width 24 height 7
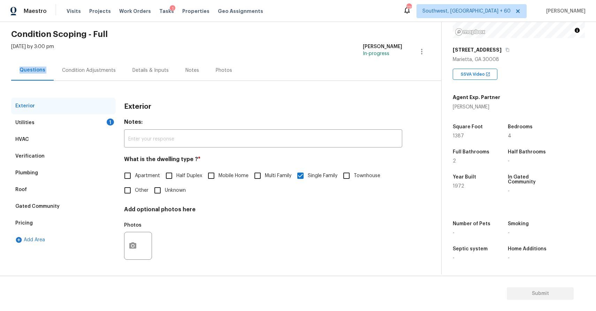
click at [53, 171] on div "Plumbing" at bounding box center [63, 172] width 104 height 17
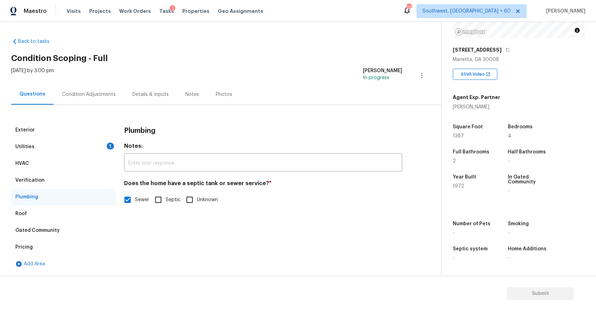
click at [72, 158] on div "HVAC" at bounding box center [63, 163] width 104 height 17
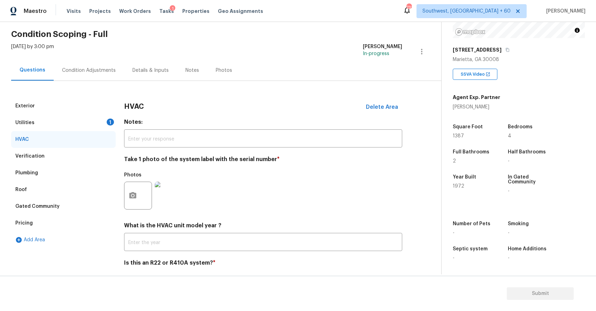
click at [83, 161] on div "Verification" at bounding box center [63, 156] width 104 height 17
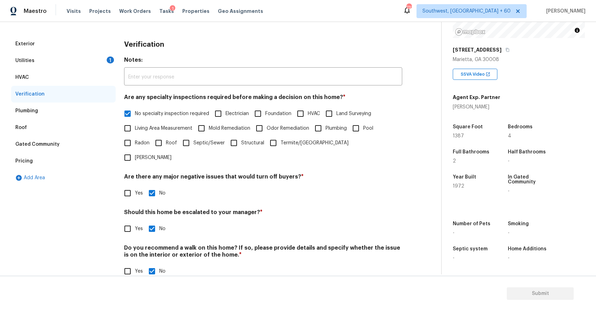
scroll to position [87, 0]
click at [36, 134] on div "Roof" at bounding box center [63, 127] width 104 height 17
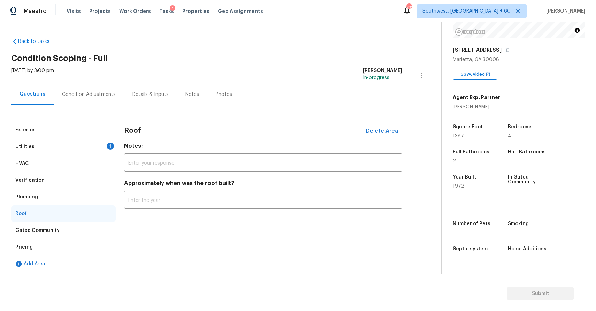
click at [72, 182] on div "Verification" at bounding box center [63, 180] width 104 height 17
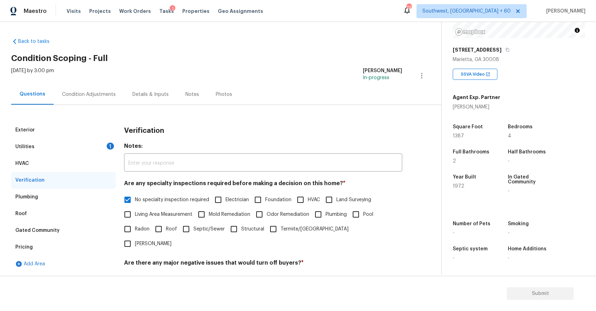
scroll to position [87, 0]
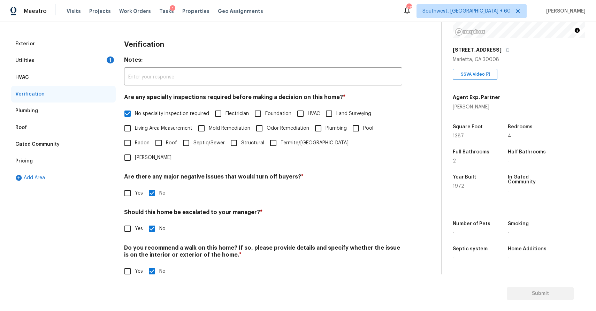
click at [112, 223] on div "Exterior Utilities 1 HVAC Verification Plumbing Roof Gated Community Pricing Ad…" at bounding box center [63, 161] width 104 height 251
click at [123, 221] on input "Yes" at bounding box center [127, 228] width 15 height 15
checkbox input "true"
checkbox input "false"
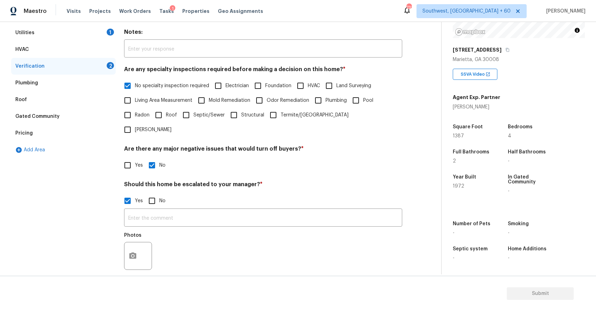
scroll to position [151, 0]
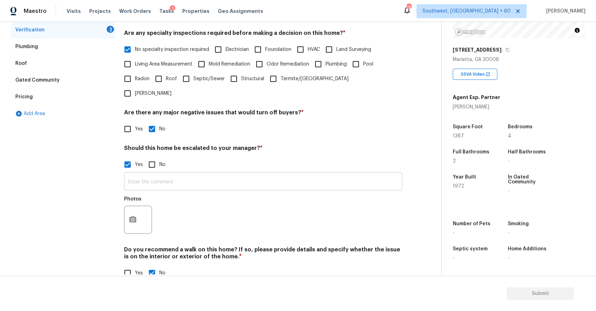
click at [249, 174] on input "text" at bounding box center [263, 182] width 278 height 16
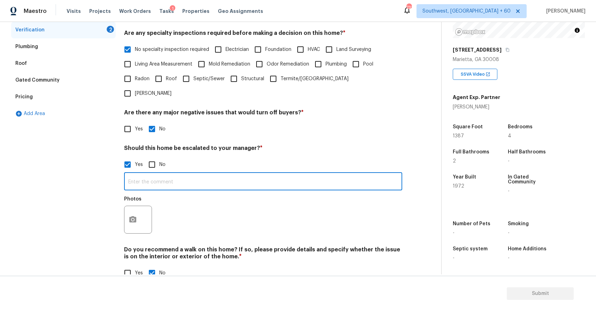
click at [249, 174] on input "text" at bounding box center [263, 182] width 278 height 16
click at [304, 174] on input "this home is in worst condition and possible of foundation issue @ 4.39" at bounding box center [263, 182] width 278 height 16
click at [344, 174] on input "this home is in worst condition and possible of foundation issue @ 4.39" at bounding box center [263, 182] width 278 height 16
type input "this home is in worst condition and possible of foundation issue @ 4.39 hence e…"
click at [131, 216] on icon "button" at bounding box center [132, 219] width 7 height 6
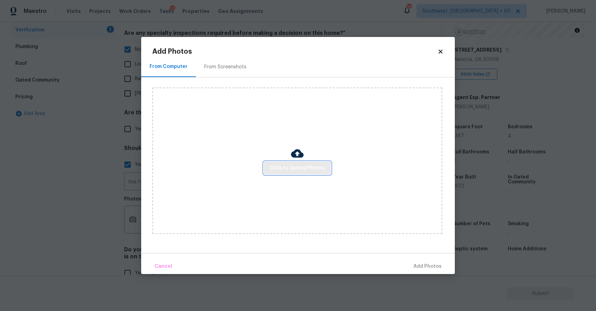
click at [304, 170] on span "Click to Upload Photos" at bounding box center [297, 168] width 56 height 9
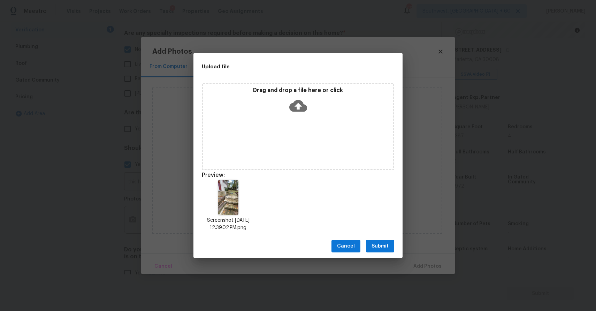
click at [381, 245] on span "Submit" at bounding box center [379, 246] width 17 height 9
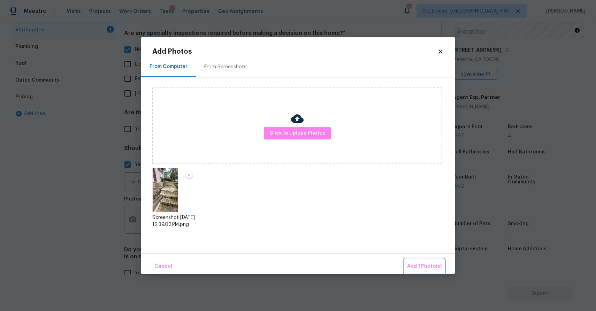
click at [419, 263] on span "Add 1 Photo(s)" at bounding box center [424, 266] width 34 height 9
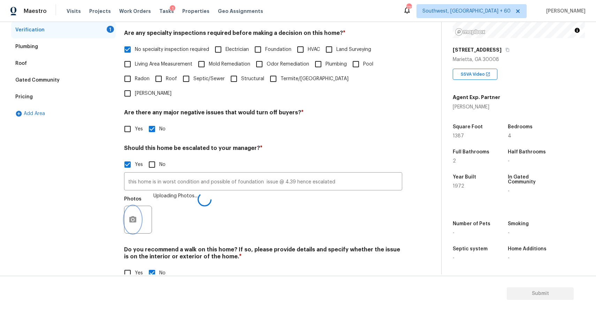
click at [128, 206] on button "button" at bounding box center [132, 219] width 17 height 27
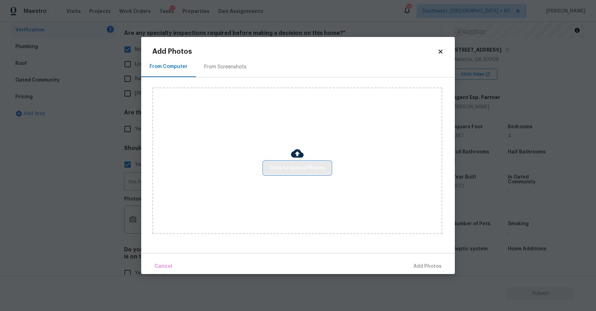
click at [274, 168] on span "Click to Upload Photos" at bounding box center [297, 168] width 56 height 9
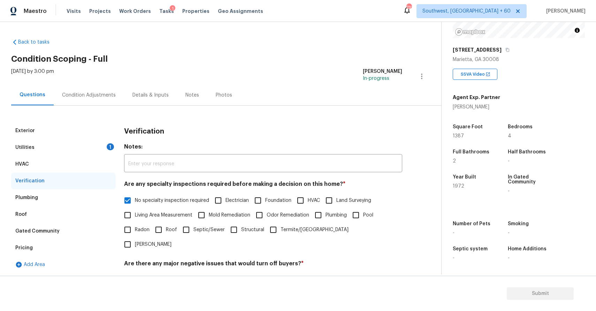
click at [102, 91] on div "Condition Adjustments" at bounding box center [89, 95] width 70 height 21
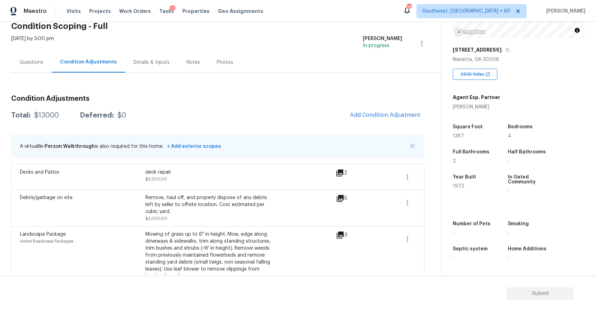
scroll to position [40, 0]
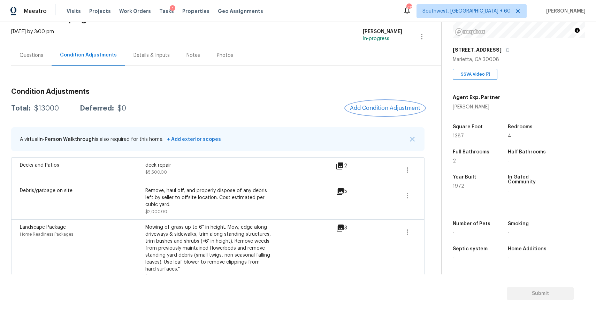
click at [383, 106] on span "Add Condition Adjustment" at bounding box center [385, 108] width 70 height 6
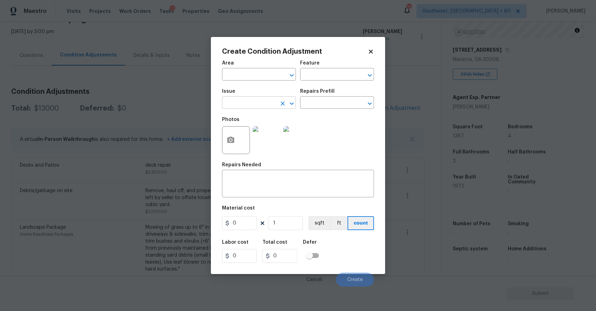
click at [264, 101] on input "text" at bounding box center [249, 103] width 54 height 11
click at [270, 129] on div "Other" at bounding box center [259, 121] width 74 height 17
click at [273, 135] on li "ACQ: Foundation" at bounding box center [259, 135] width 74 height 11
type input "ACQ: Foundation"
click at [323, 95] on div "Repairs Prefill" at bounding box center [337, 93] width 74 height 9
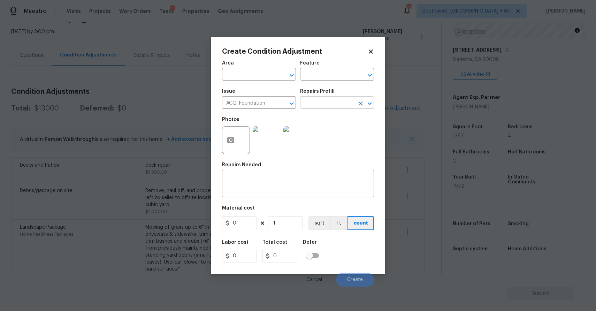
click at [336, 100] on input "text" at bounding box center [327, 103] width 54 height 11
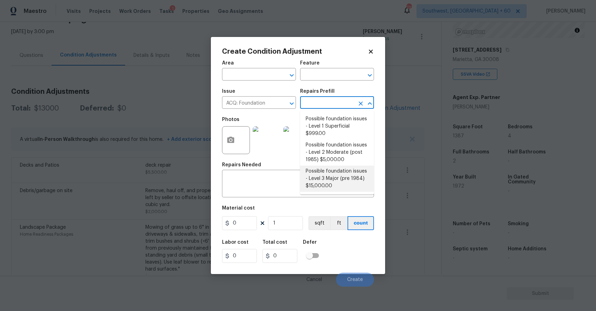
click at [355, 178] on li "Possible foundation issues - Level 3 Major (pre 1984) $15,000.00" at bounding box center [337, 178] width 74 height 26
type input "Acquisition"
type textarea "Possible foundation issues - Level 3 Major: Disclaimer: This is NOT a technical…"
type input "15000"
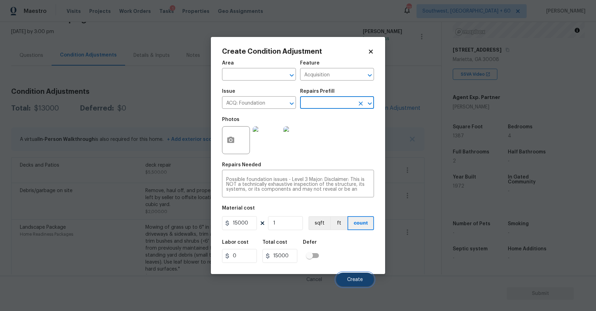
click at [357, 285] on button "Create" at bounding box center [355, 279] width 38 height 14
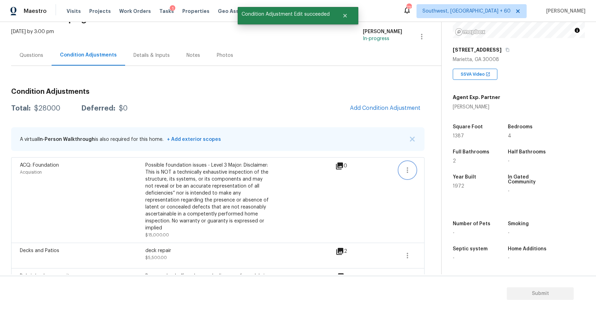
click at [412, 171] on button "button" at bounding box center [407, 170] width 17 height 17
click at [447, 169] on div "Edit" at bounding box center [447, 168] width 54 height 7
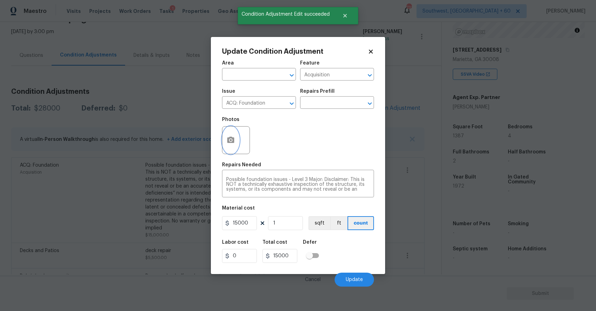
click at [233, 133] on button "button" at bounding box center [230, 139] width 17 height 27
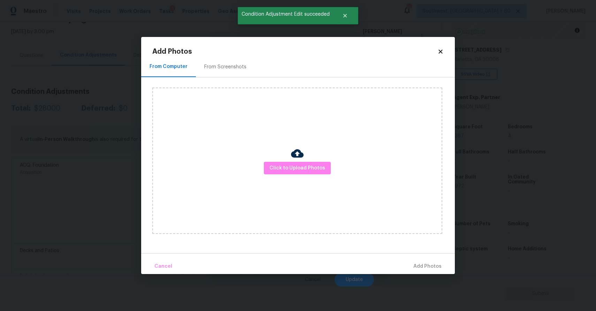
click at [280, 155] on div "Click to Upload Photos" at bounding box center [297, 160] width 290 height 146
click at [295, 167] on span "Click to Upload Photos" at bounding box center [297, 168] width 56 height 9
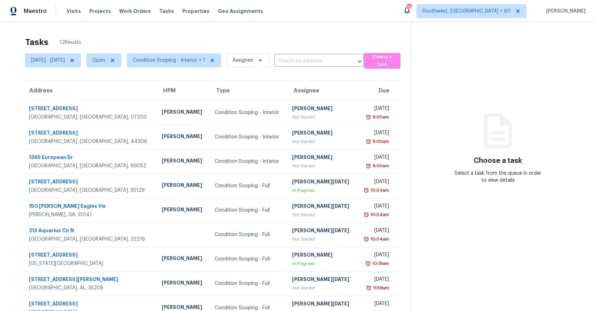
scroll to position [52, 0]
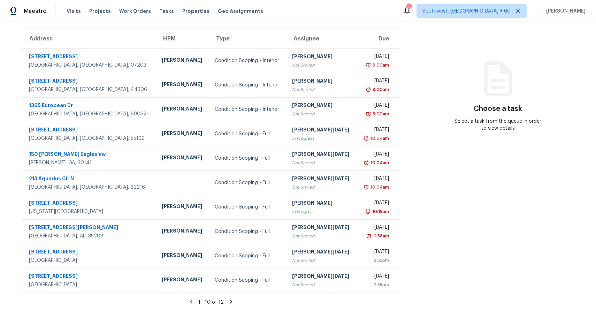
click at [233, 298] on icon at bounding box center [231, 301] width 6 height 6
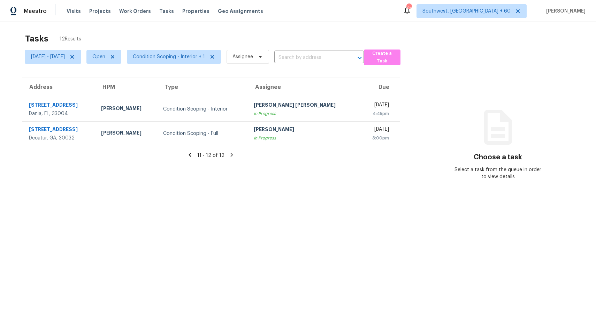
scroll to position [0, 0]
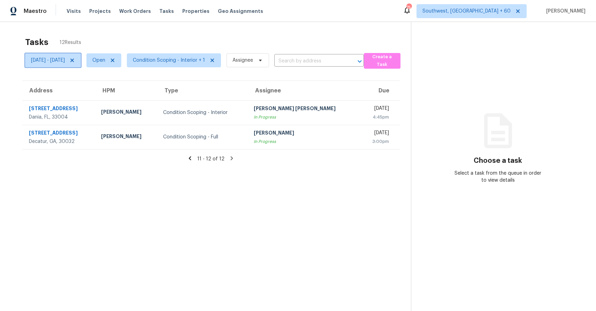
click at [65, 63] on span "Fri, Sep 26 - Fri, Sep 26" at bounding box center [48, 60] width 34 height 7
click at [98, 42] on div "Tasks 12 Results" at bounding box center [218, 42] width 386 height 18
click at [75, 58] on icon at bounding box center [72, 60] width 6 height 6
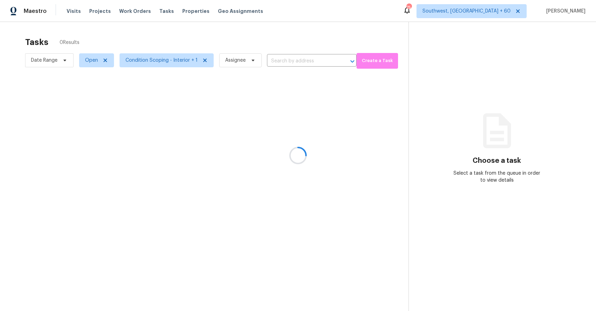
click at [210, 33] on div at bounding box center [298, 155] width 596 height 311
click at [252, 62] on div at bounding box center [298, 155] width 596 height 311
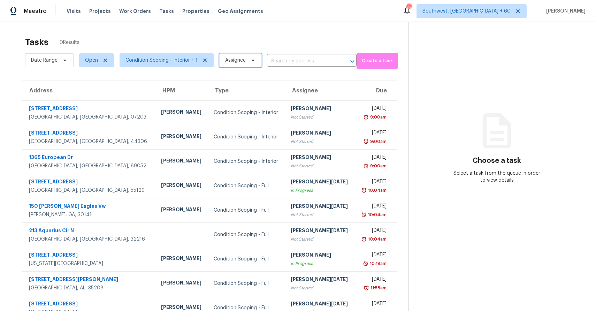
click at [251, 55] on span "Assignee" at bounding box center [240, 60] width 42 height 14
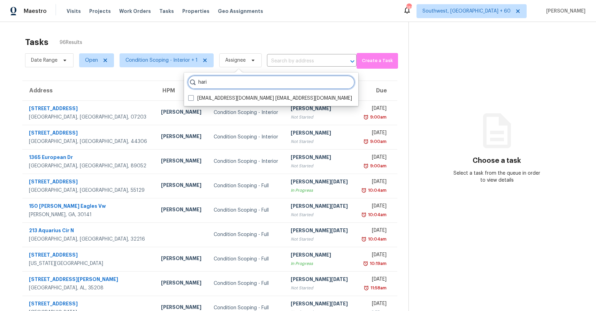
click at [244, 82] on input "hari" at bounding box center [270, 82] width 167 height 14
paste input "Hariharan GV"
type input "Hariharan GV"
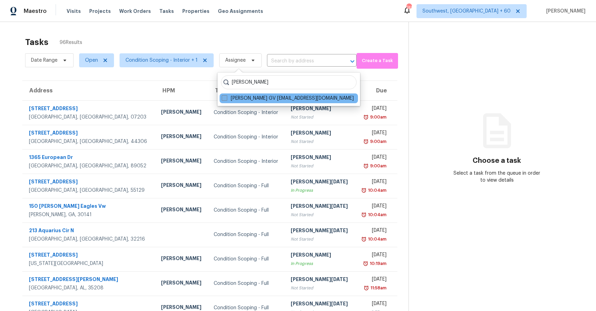
click at [256, 96] on label "Hariharan GV hariharan.gv@opendoor.com" at bounding box center [288, 98] width 132 height 7
click at [226, 96] on input "Hariharan GV hariharan.gv@opendoor.com" at bounding box center [224, 97] width 5 height 5
checkbox input "true"
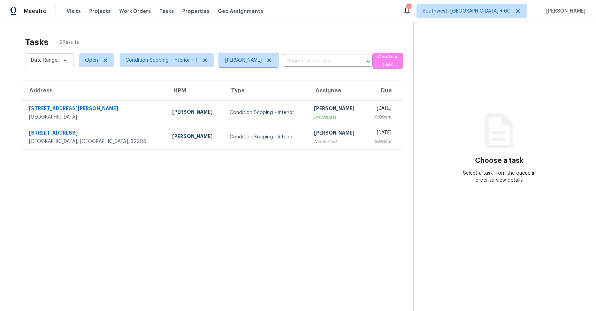
click at [266, 60] on icon at bounding box center [269, 60] width 6 height 6
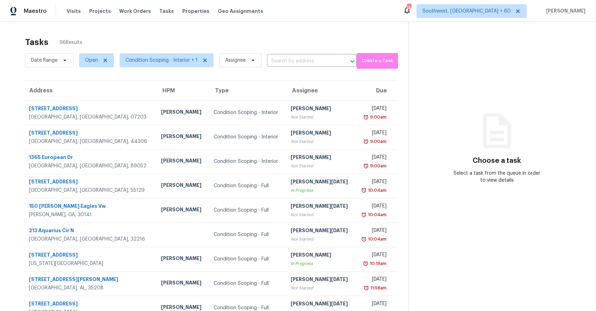
scroll to position [52, 0]
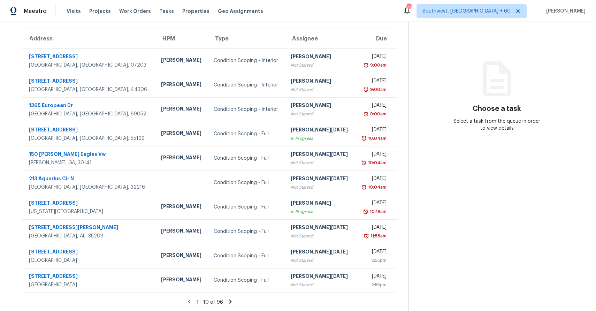
click at [228, 303] on icon at bounding box center [230, 301] width 6 height 6
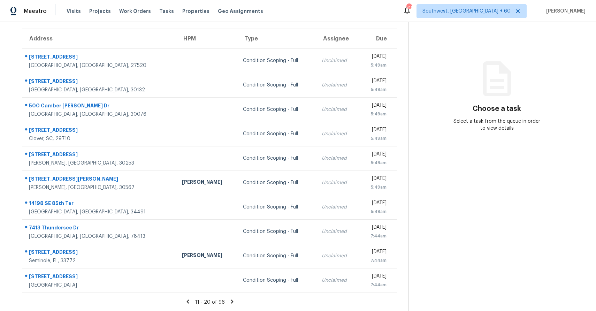
click at [229, 297] on section "Tasks 96 Results Date Range Open Condition Scoping - Interior + 1 Assignee ​ Cr…" at bounding box center [209, 146] width 397 height 330
click at [229, 298] on icon at bounding box center [232, 301] width 6 height 6
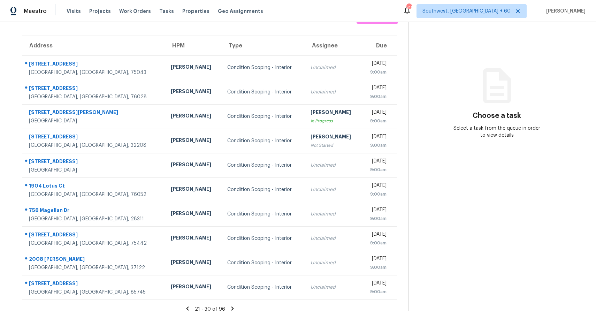
scroll to position [44, 0]
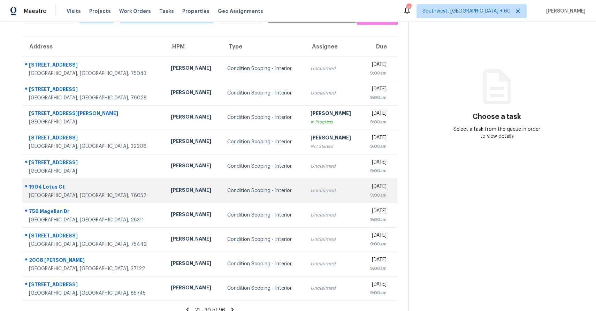
click at [361, 191] on td "Mon, Sep 29th 2025 9:00am" at bounding box center [379, 190] width 36 height 24
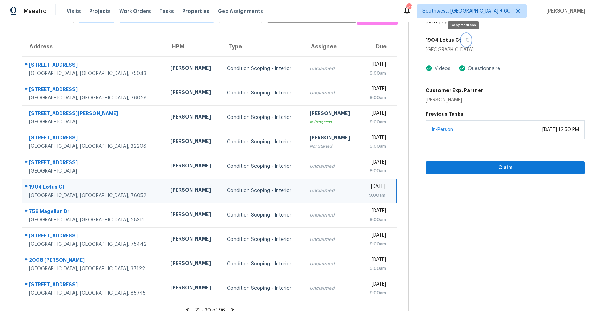
click at [466, 41] on icon "button" at bounding box center [467, 40] width 3 height 4
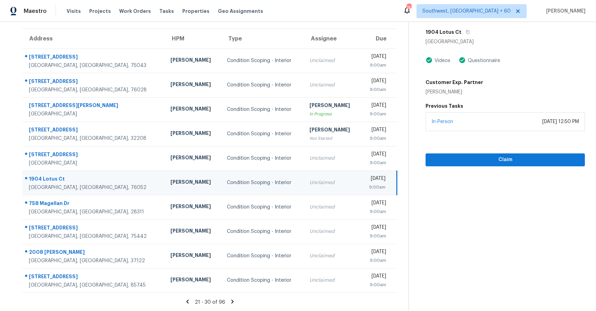
click at [304, 172] on td "Unclaimed" at bounding box center [332, 182] width 56 height 24
click at [468, 32] on div "1904 Lotus Ct" at bounding box center [504, 32] width 159 height 13
click at [466, 32] on icon "button" at bounding box center [467, 32] width 3 height 4
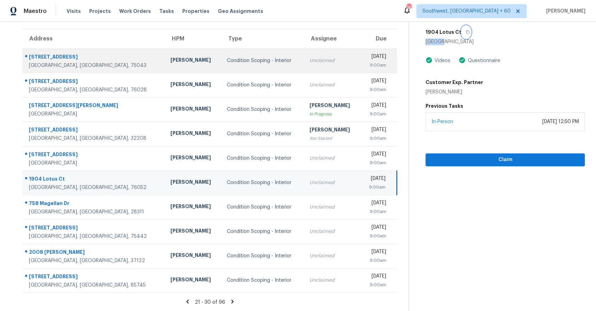
scroll to position [0, 0]
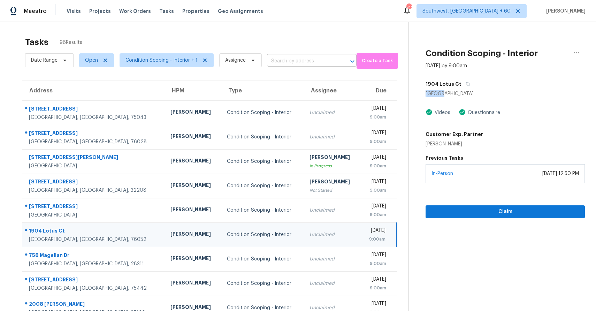
click at [294, 56] on input "text" at bounding box center [302, 61] width 70 height 11
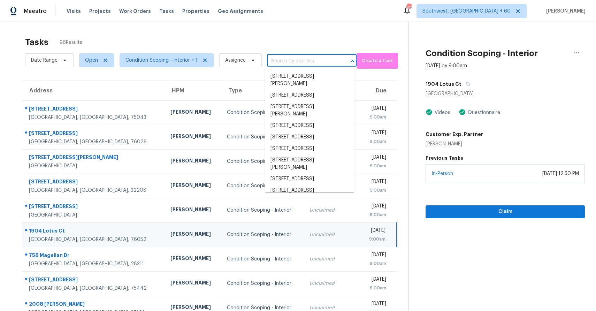
paste input "1904 Lotus Ct, Haslet, TX 76052"
type input "1904 Lotus Ct, Haslet, TX 76052"
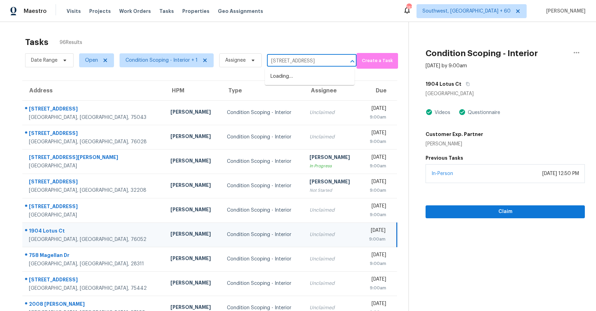
scroll to position [0, 7]
click at [301, 80] on li "1904 Lotus Ct, Haslet, TX 76052" at bounding box center [310, 76] width 90 height 11
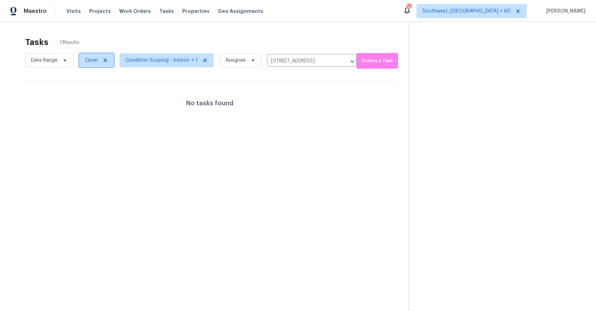
click at [95, 60] on span "Open" at bounding box center [91, 60] width 13 height 7
click at [92, 89] on label "Closed" at bounding box center [95, 89] width 25 height 7
click at [87, 89] on input "Closed" at bounding box center [85, 88] width 5 height 5
checkbox input "true"
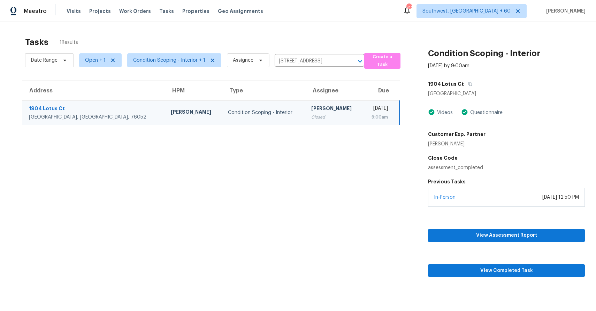
click at [240, 142] on section "Tasks 1 Results Date Range Open + 1 Condition Scoping - Interior + 1 Assignee 1…" at bounding box center [210, 183] width 399 height 300
click at [98, 61] on span "Open + 1" at bounding box center [95, 60] width 21 height 7
click at [101, 87] on label "Closed" at bounding box center [95, 89] width 25 height 7
click at [87, 87] on input "Closed" at bounding box center [85, 88] width 5 height 5
checkbox input "false"
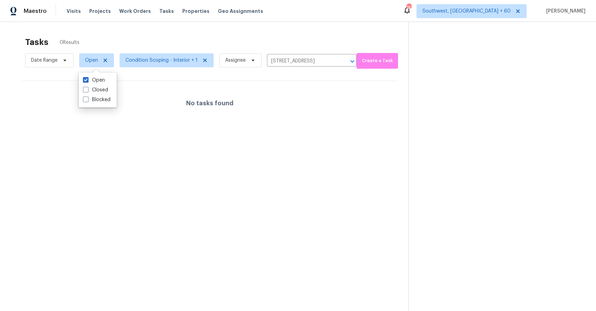
click at [195, 33] on div "Tasks 0 Results" at bounding box center [216, 42] width 383 height 18
click at [171, 56] on span "Condition Scoping - Interior + 1" at bounding box center [166, 60] width 94 height 14
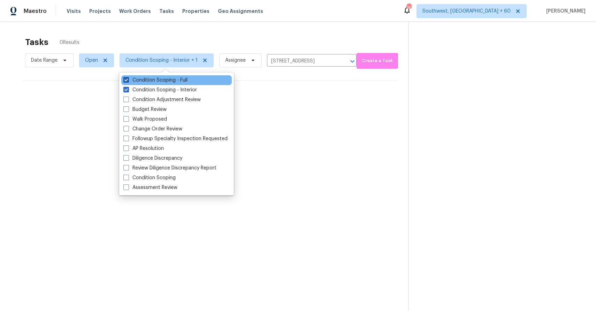
click at [181, 83] on label "Condition Scoping - Full" at bounding box center [155, 80] width 64 height 7
click at [128, 81] on input "Condition Scoping - Full" at bounding box center [125, 79] width 5 height 5
checkbox input "false"
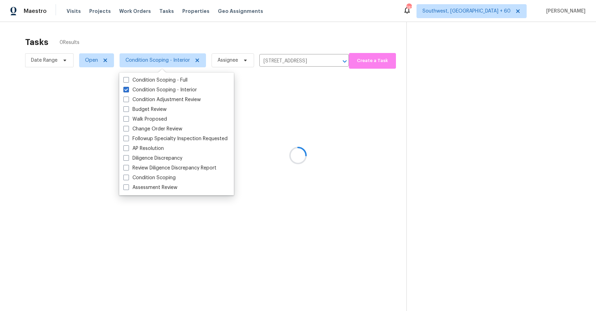
click at [235, 37] on div "Tasks 0 Results" at bounding box center [215, 42] width 381 height 18
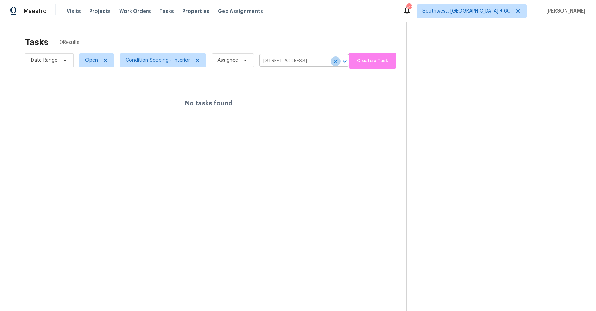
click at [332, 63] on icon "Clear" at bounding box center [335, 61] width 7 height 7
click at [298, 28] on div at bounding box center [298, 155] width 596 height 311
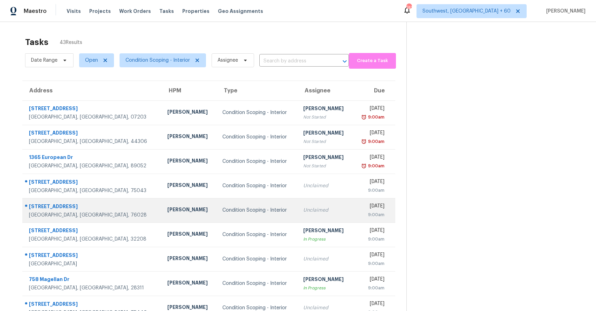
scroll to position [52, 0]
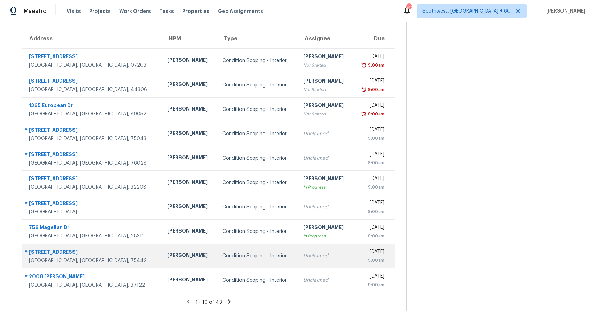
click at [242, 252] on div "Condition Scoping - Interior" at bounding box center [257, 255] width 70 height 7
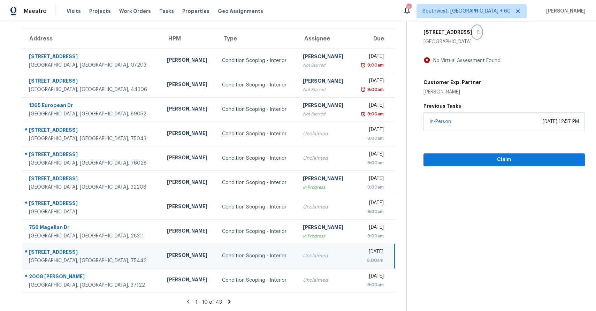
click at [476, 32] on icon "button" at bounding box center [477, 32] width 3 height 4
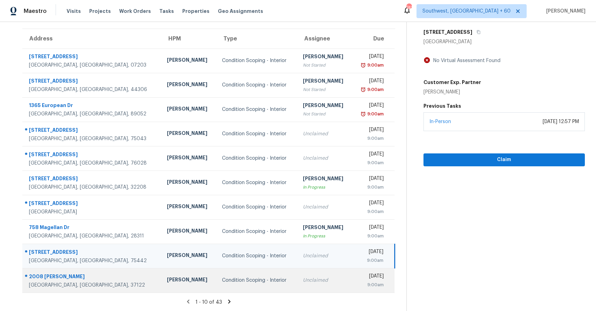
click at [303, 283] on div "Unclaimed" at bounding box center [325, 280] width 44 height 7
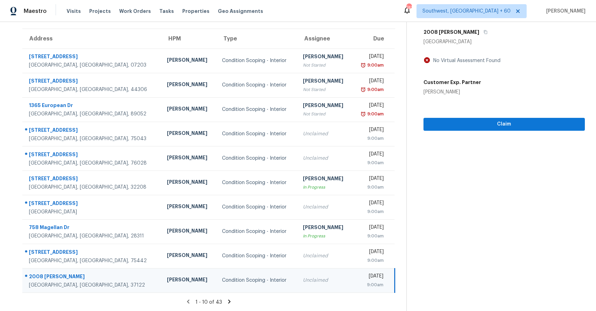
click at [230, 303] on icon at bounding box center [229, 301] width 6 height 6
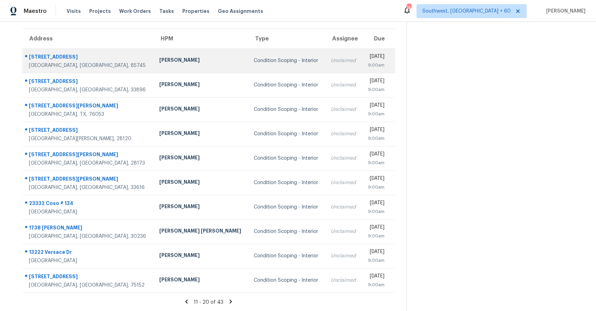
click at [331, 62] on div "Unclaimed" at bounding box center [344, 60] width 26 height 7
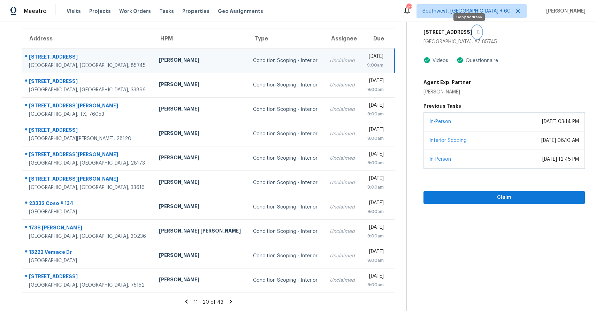
click at [476, 31] on icon "button" at bounding box center [478, 32] width 4 height 4
click at [518, 197] on span "Claim" at bounding box center [504, 197] width 150 height 9
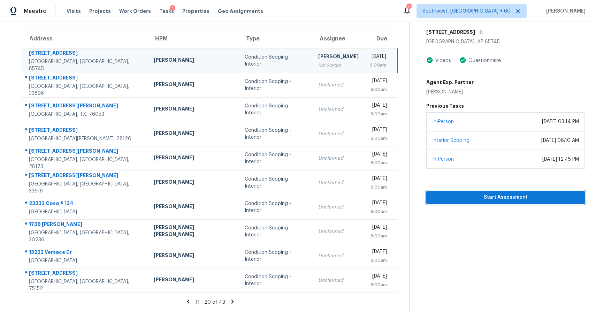
click at [510, 200] on span "Start Assessment" at bounding box center [505, 197] width 147 height 9
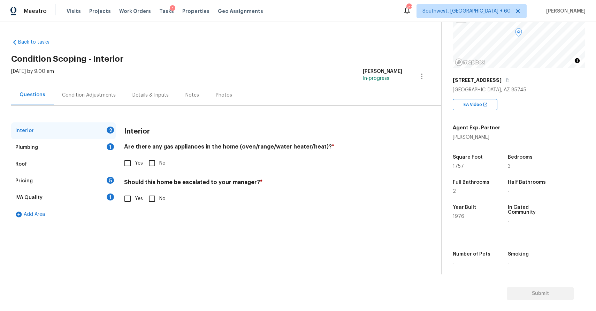
scroll to position [42, 0]
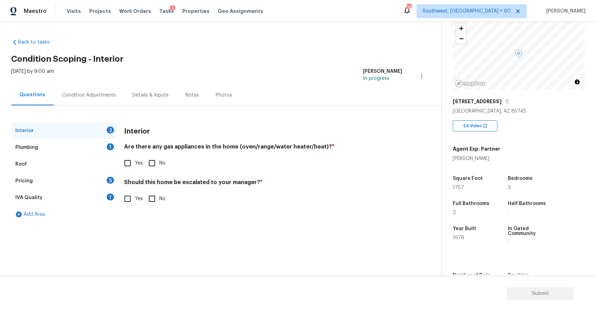
click at [80, 89] on div "Condition Adjustments" at bounding box center [89, 95] width 70 height 21
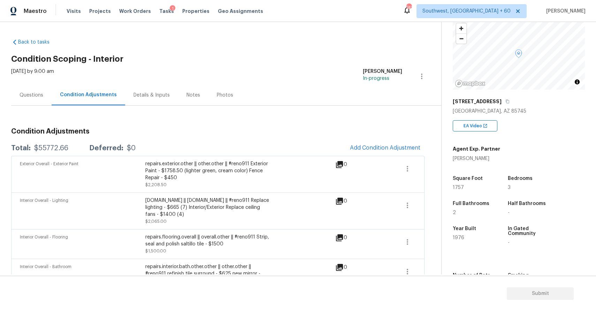
click at [37, 99] on div "Questions" at bounding box center [31, 95] width 40 height 21
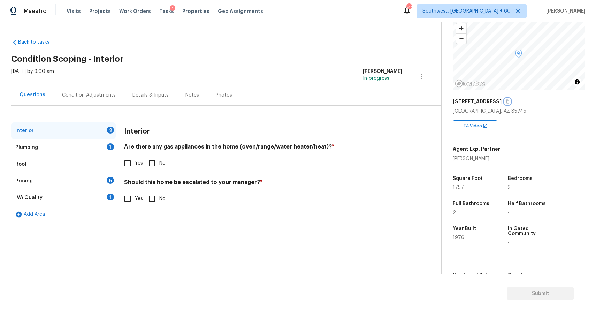
click at [504, 99] on button "button" at bounding box center [507, 101] width 6 height 6
click at [100, 97] on div "Condition Adjustments" at bounding box center [89, 95] width 54 height 7
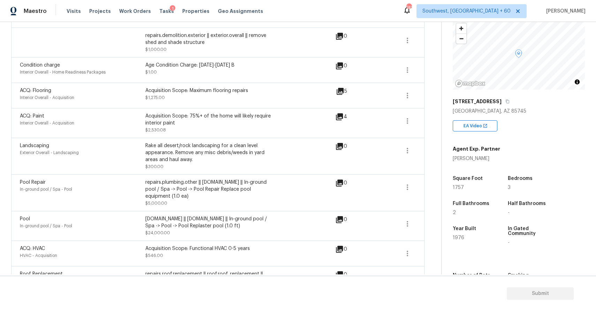
scroll to position [373, 0]
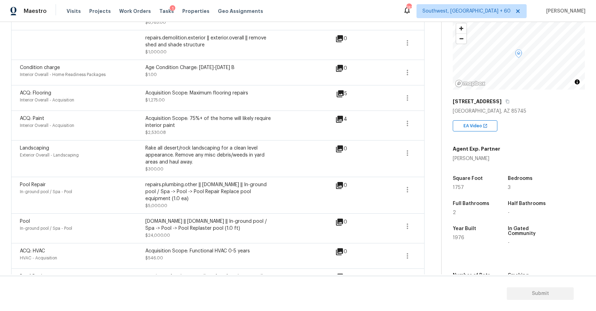
click at [395, 90] on span at bounding box center [382, 98] width 27 height 17
click at [410, 94] on icon "button" at bounding box center [407, 98] width 8 height 8
click at [439, 87] on div "Edit" at bounding box center [447, 83] width 54 height 7
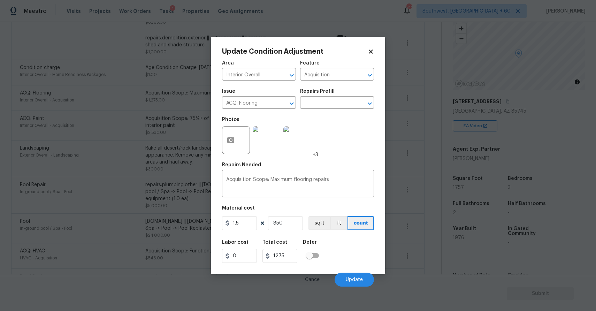
click at [413, 189] on body "Maestro Visits Projects Work Orders Tasks 1 Properties Geo Assignments 742 Sout…" at bounding box center [298, 155] width 596 height 311
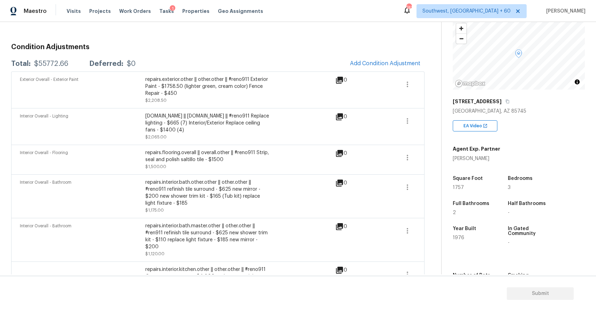
scroll to position [82, 0]
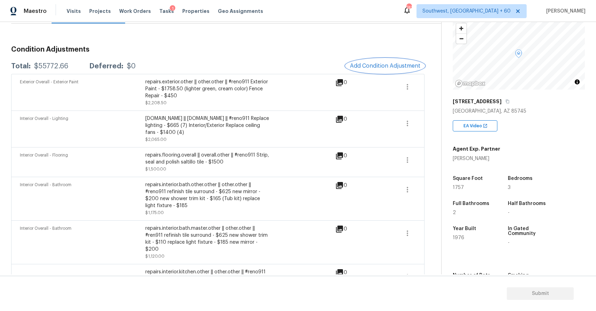
click at [400, 65] on span "Add Condition Adjustment" at bounding box center [385, 66] width 70 height 6
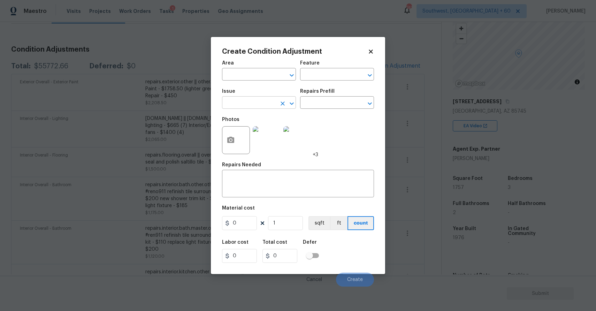
click at [262, 107] on input "text" at bounding box center [249, 103] width 54 height 11
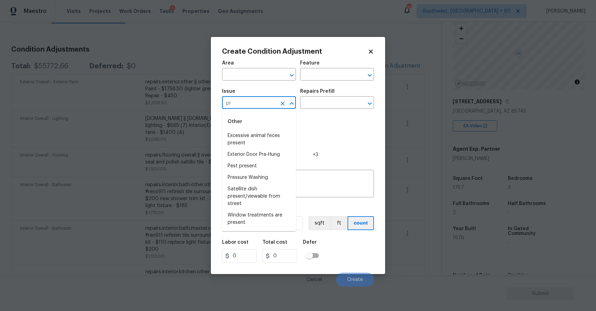
type input "p"
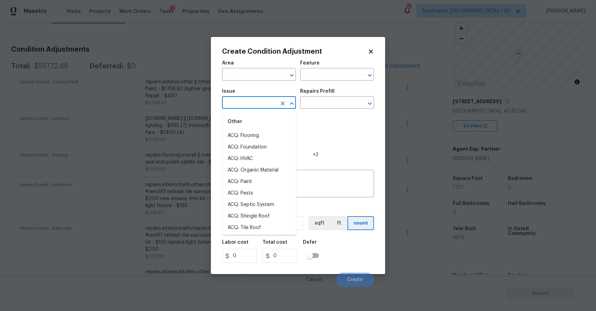
type input "p"
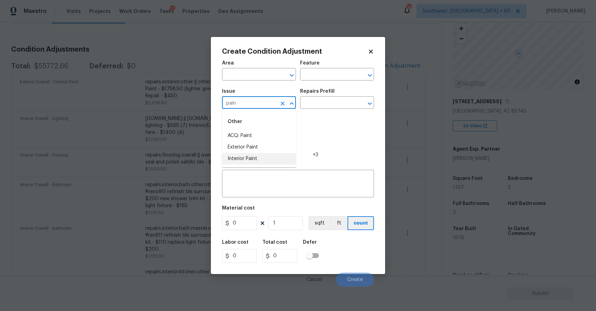
click at [248, 155] on li "Interior Paint" at bounding box center [259, 158] width 74 height 11
type input "Interior Paint"
click at [296, 118] on div "Photos +3" at bounding box center [270, 135] width 96 height 45
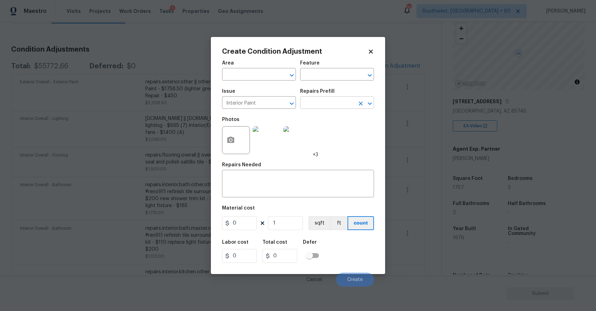
click at [345, 107] on input "text" at bounding box center [327, 103] width 54 height 11
type input "pri"
click at [345, 118] on li "Primer - Labor Only $0.40" at bounding box center [337, 118] width 74 height 11
type input "Overall Paint"
type textarea "Interior primer - PRIMER PROVIDED BY OPENDOOR - All nails, screws, drywall anch…"
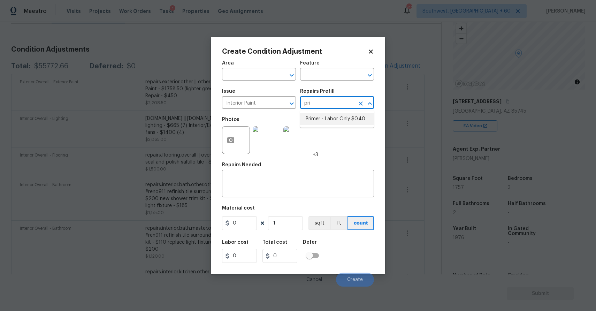
type input "0.4"
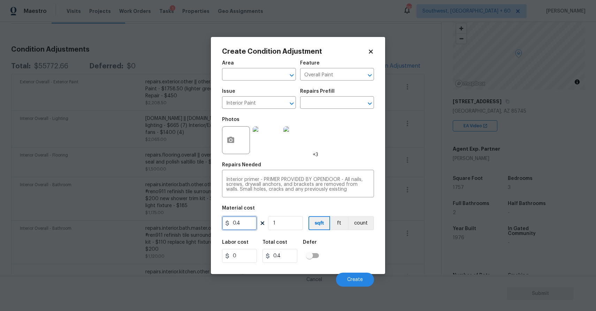
click at [245, 227] on input "0.4" at bounding box center [239, 223] width 35 height 14
type input "0.5"
click at [286, 227] on input "1" at bounding box center [285, 223] width 35 height 14
type input "0"
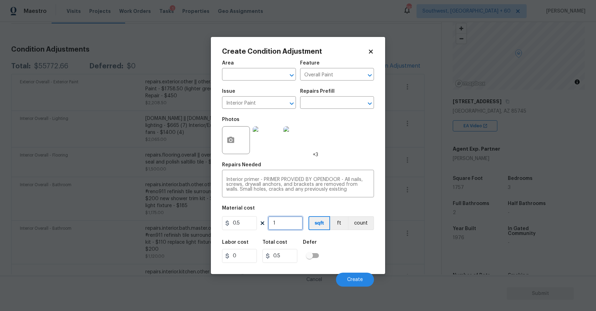
type input "0"
type input "1"
type input "0.5"
type input "17"
type input "8.5"
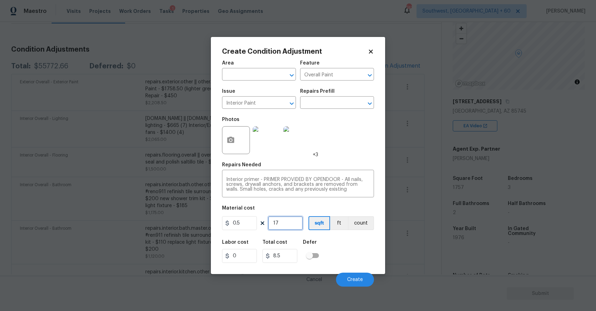
type input "175"
type input "87.5"
type input "1757"
type input "878.5"
type input "1757"
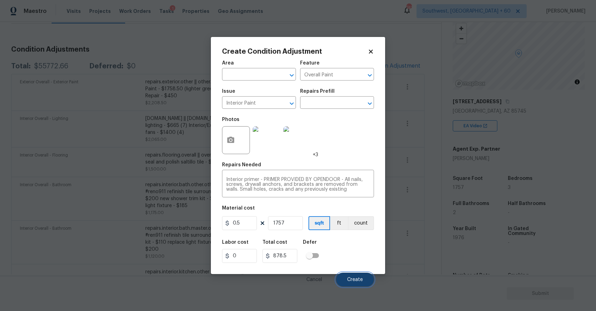
click at [354, 275] on button "Create" at bounding box center [355, 279] width 38 height 14
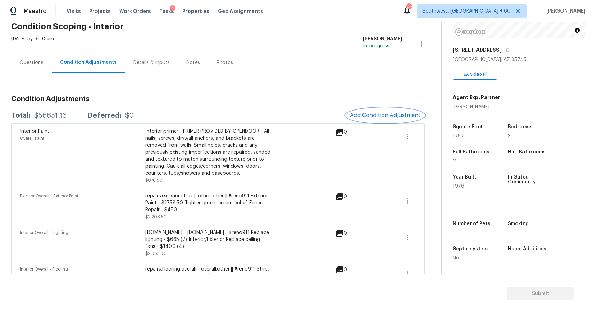
scroll to position [7, 0]
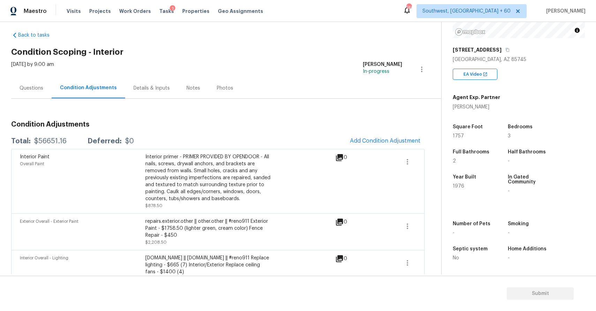
click at [25, 86] on div "Questions" at bounding box center [32, 88] width 24 height 7
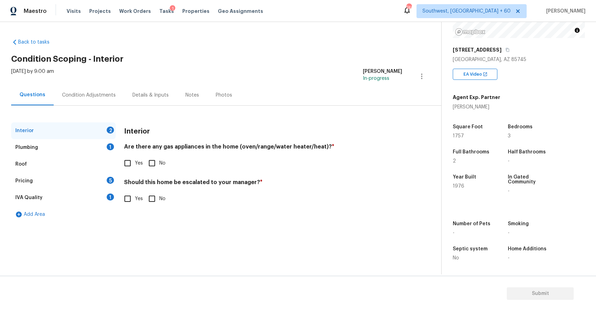
click at [132, 164] on input "Yes" at bounding box center [127, 163] width 15 height 15
checkbox input "true"
click at [144, 192] on div "Yes No" at bounding box center [263, 199] width 278 height 15
click at [148, 197] on input "No" at bounding box center [152, 198] width 15 height 15
checkbox input "true"
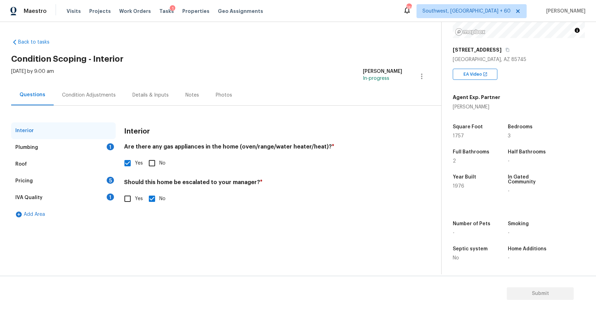
click at [109, 158] on div "Roof" at bounding box center [63, 164] width 104 height 17
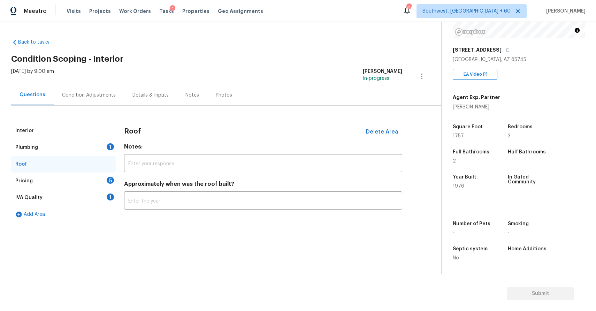
click at [94, 138] on div "Interior" at bounding box center [63, 130] width 104 height 17
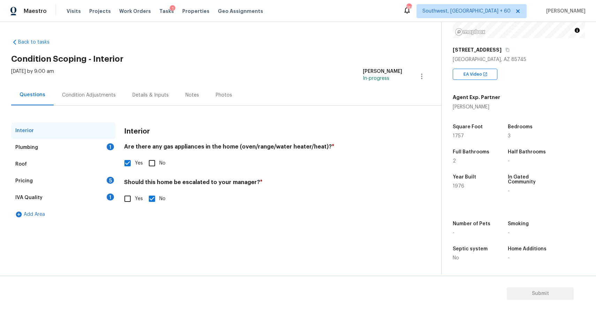
click at [101, 143] on div "Plumbing 1" at bounding box center [63, 147] width 104 height 17
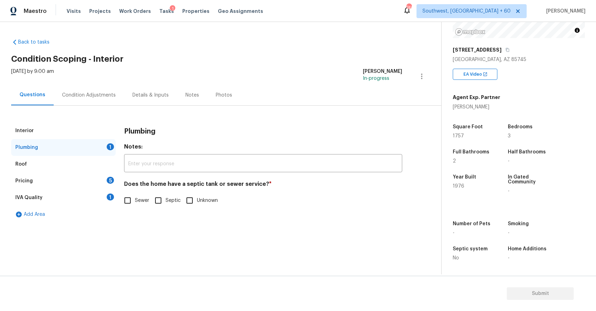
click at [132, 202] on input "Sewer" at bounding box center [127, 200] width 15 height 15
checkbox input "true"
click at [96, 184] on div "Pricing 5" at bounding box center [63, 180] width 104 height 17
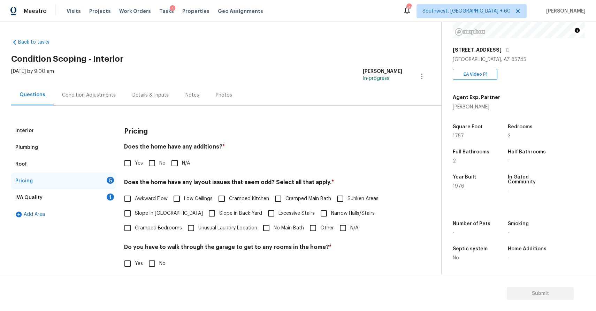
click at [161, 158] on label "No" at bounding box center [155, 163] width 21 height 15
click at [159, 158] on input "No" at bounding box center [152, 163] width 15 height 15
checkbox input "true"
click at [175, 160] on input "N/A" at bounding box center [174, 163] width 15 height 15
checkbox input "true"
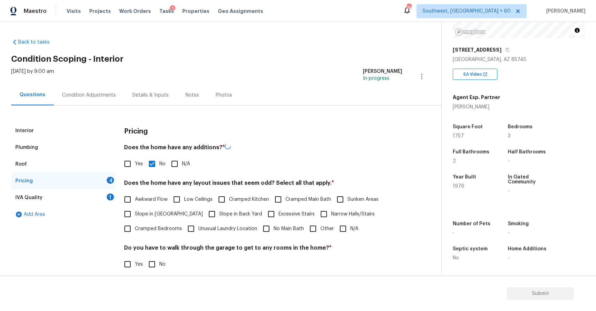
checkbox input "false"
click at [332, 217] on span "Narrow Halls/Stairs" at bounding box center [353, 213] width 44 height 7
click at [331, 217] on input "Narrow Halls/Stairs" at bounding box center [323, 213] width 15 height 15
checkbox input "true"
click at [342, 233] on input "N/A" at bounding box center [342, 228] width 15 height 15
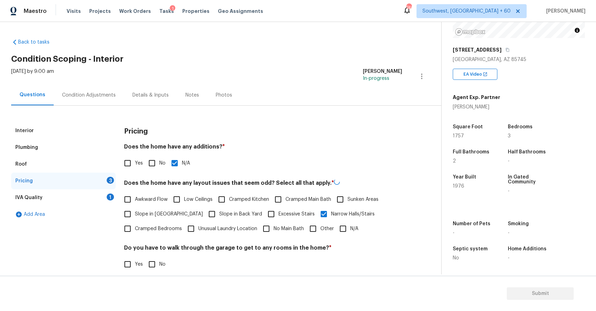
checkbox input "true"
click at [316, 208] on label "Narrow Halls/Stairs" at bounding box center [345, 213] width 58 height 15
click at [316, 208] on input "Narrow Halls/Stairs" at bounding box center [323, 213] width 15 height 15
checkbox input "false"
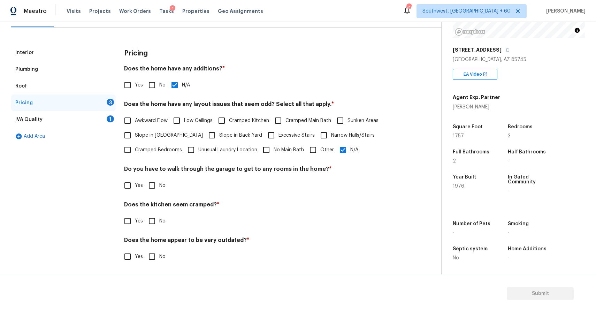
scroll to position [78, 0]
click at [160, 189] on label "No" at bounding box center [155, 185] width 21 height 15
click at [159, 189] on input "No" at bounding box center [152, 185] width 15 height 15
checkbox input "true"
click at [156, 217] on input "No" at bounding box center [152, 221] width 15 height 15
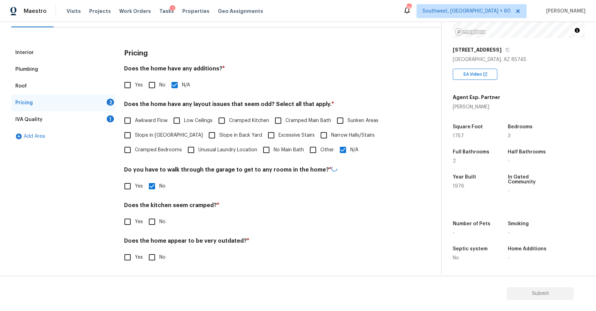
checkbox input "true"
click at [152, 256] on input "No" at bounding box center [152, 256] width 15 height 15
checkbox input "true"
click at [102, 127] on div "IVA Quality 1" at bounding box center [63, 119] width 104 height 17
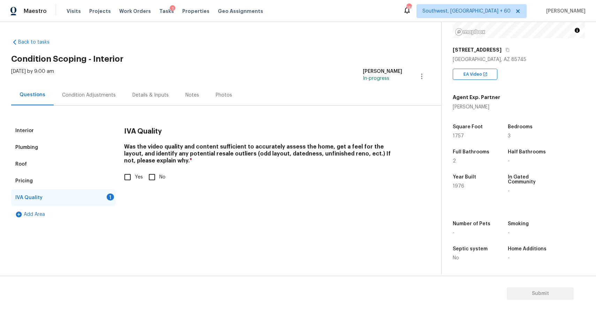
click at [130, 180] on input "Yes" at bounding box center [127, 177] width 15 height 15
checkbox input "true"
click at [84, 80] on div "Mon, Sep 29 2025 by 9:00 am Ranjith Kumar P In-progress" at bounding box center [226, 76] width 430 height 17
click at [95, 95] on div "Condition Adjustments" at bounding box center [89, 95] width 54 height 7
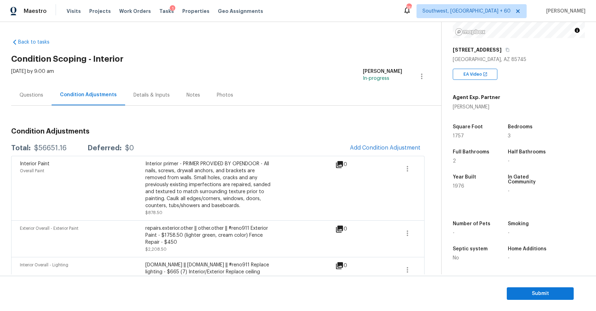
click at [42, 150] on div "$56651.16" at bounding box center [50, 148] width 32 height 7
copy div "$56651.16"
click at [22, 94] on div "Questions" at bounding box center [32, 95] width 24 height 7
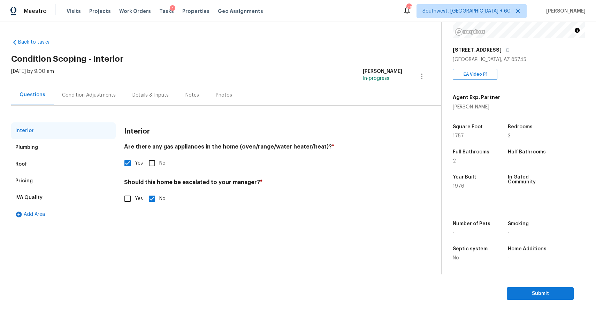
click at [186, 77] on div "Mon, Sep 29 2025 by 9:00 am Ranjith Kumar P In-progress" at bounding box center [226, 76] width 430 height 17
click at [87, 101] on div "Condition Adjustments" at bounding box center [89, 95] width 70 height 21
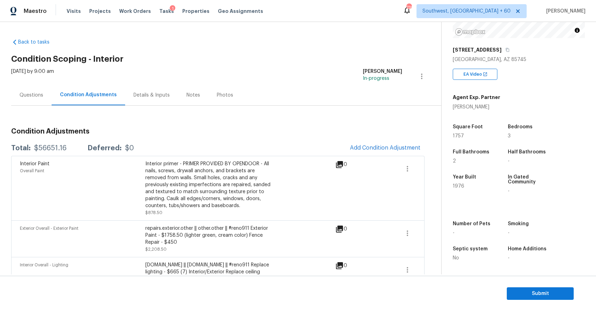
click at [32, 101] on div "Questions" at bounding box center [31, 95] width 40 height 21
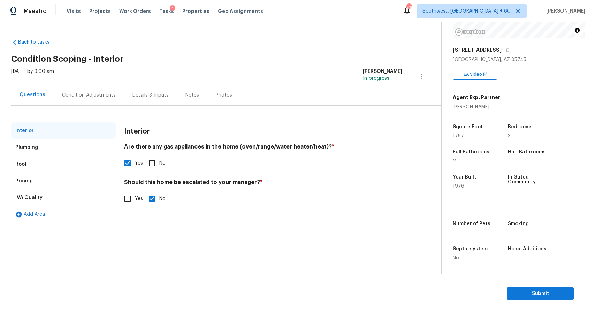
click at [560, 302] on section "Submit" at bounding box center [298, 294] width 596 height 36
click at [396, 247] on section "Back to tasks Condition Scoping - Interior Mon, Sep 29 2025 by 9:00 am Ranjith …" at bounding box center [226, 153] width 430 height 241
click at [92, 91] on div "Condition Adjustments" at bounding box center [89, 95] width 70 height 21
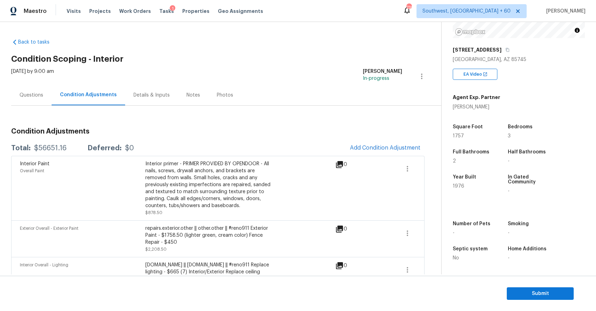
click at [39, 91] on div "Questions" at bounding box center [31, 95] width 40 height 21
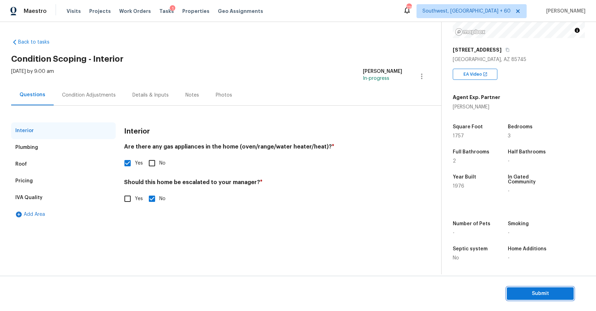
click at [556, 297] on span "Submit" at bounding box center [540, 293] width 56 height 9
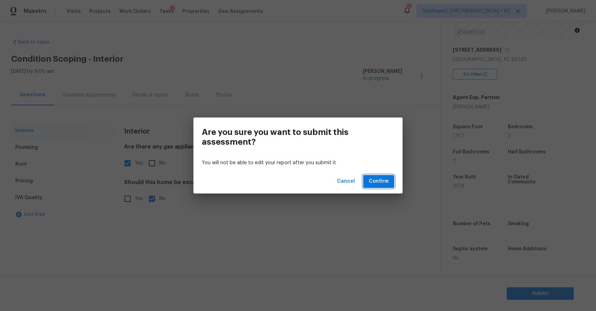
click at [388, 180] on span "Confirm" at bounding box center [378, 181] width 20 height 9
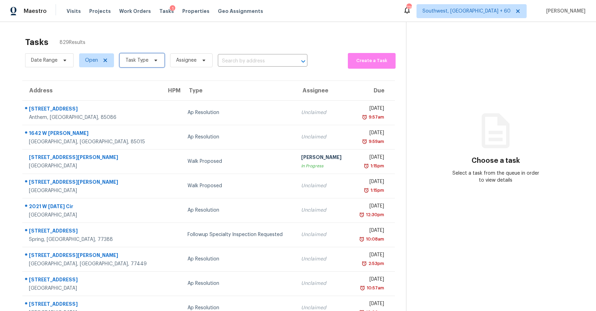
click at [150, 64] on span "Task Type" at bounding box center [141, 60] width 45 height 14
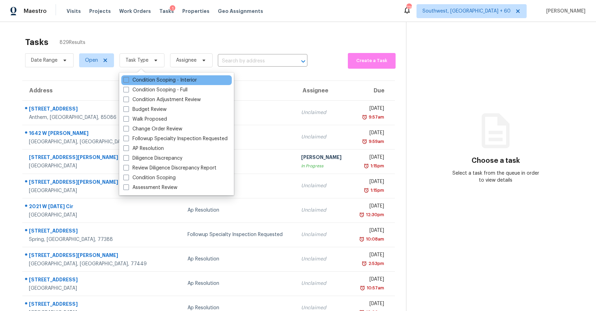
click at [199, 80] on div "Condition Scoping - Interior" at bounding box center [176, 80] width 110 height 10
click at [180, 78] on label "Condition Scoping - Interior" at bounding box center [159, 80] width 73 height 7
click at [128, 78] on input "Condition Scoping - Interior" at bounding box center [125, 79] width 5 height 5
checkbox input "true"
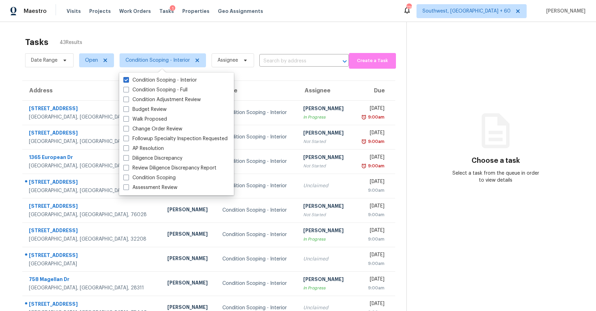
click at [247, 40] on div "Tasks 43 Results" at bounding box center [215, 42] width 381 height 18
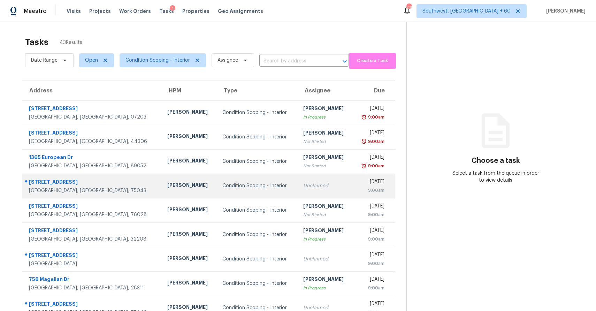
scroll to position [52, 0]
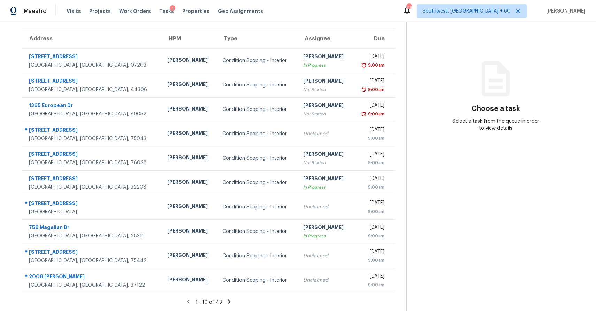
click at [226, 301] on icon at bounding box center [229, 301] width 6 height 6
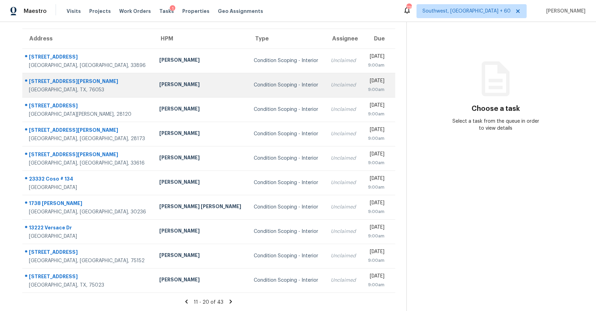
click at [367, 77] on div "[DATE]" at bounding box center [375, 81] width 17 height 9
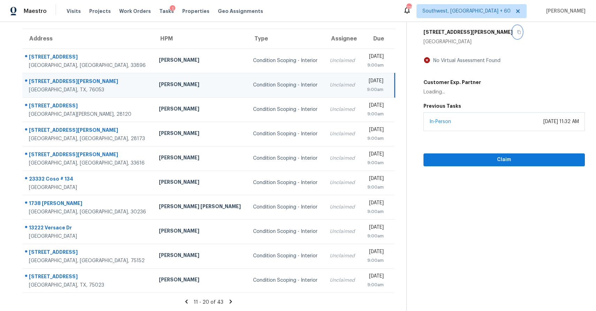
click at [512, 34] on button "button" at bounding box center [516, 32] width 9 height 13
click at [517, 31] on icon "button" at bounding box center [519, 32] width 4 height 4
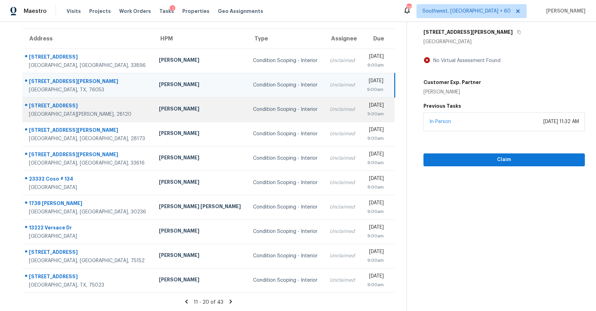
click at [324, 103] on td "Unclaimed" at bounding box center [342, 109] width 37 height 24
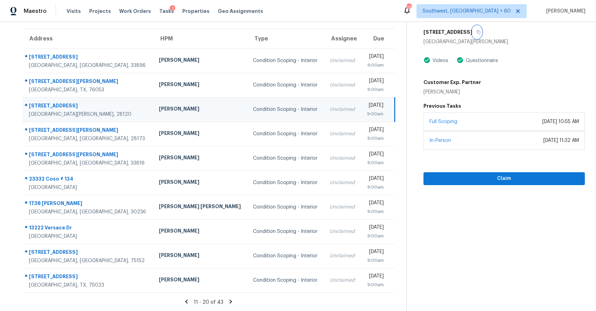
click at [479, 32] on icon "button" at bounding box center [478, 32] width 4 height 4
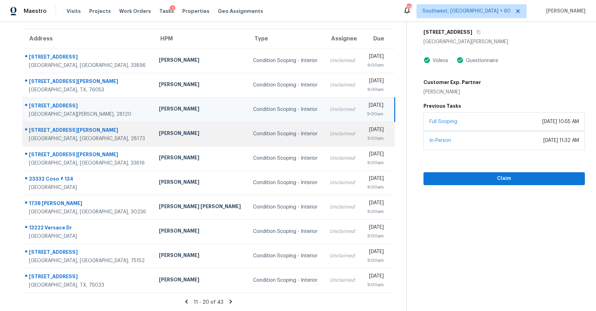
click at [324, 140] on td "Unclaimed" at bounding box center [342, 134] width 37 height 24
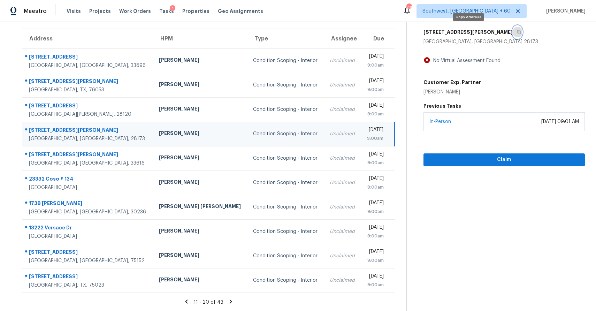
click at [517, 30] on icon "button" at bounding box center [518, 32] width 3 height 4
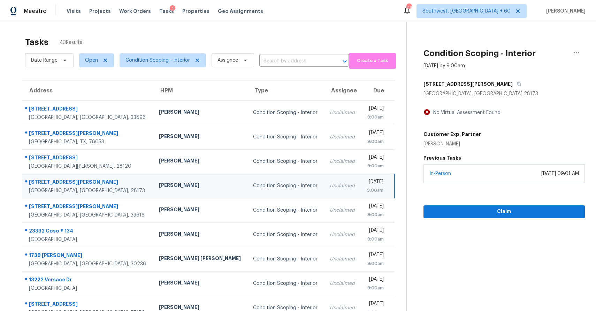
click at [280, 52] on div "Date Range Open Condition Scoping - Interior Assignee ​" at bounding box center [187, 60] width 324 height 18
click at [286, 60] on input "text" at bounding box center [294, 61] width 70 height 11
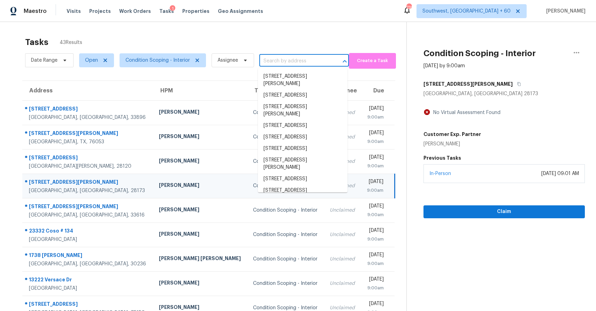
paste input "244 Bouchard Dr, Waxhaw, NC 28173"
type input "244 Bouchard Dr, Waxhaw, NC 28173"
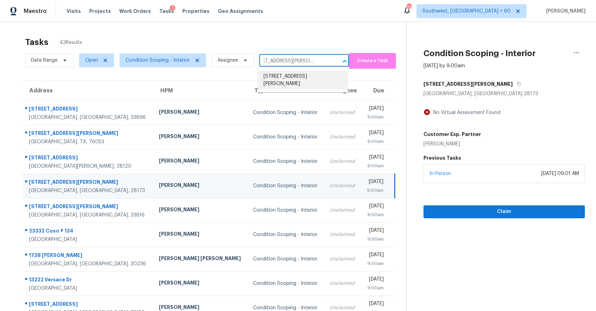
click at [291, 83] on li "244 Bouchard Dr, Waxhaw, NC 28173" at bounding box center [303, 80] width 90 height 19
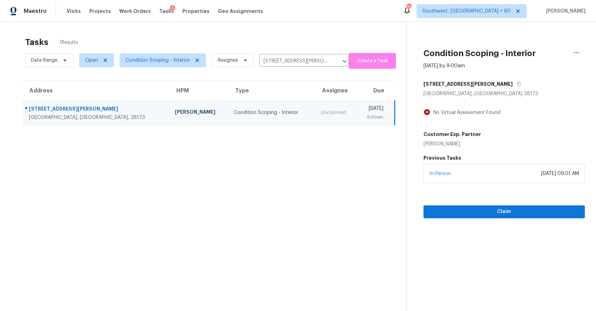
click at [362, 115] on div "9:00am" at bounding box center [372, 117] width 21 height 7
click at [488, 214] on span "Claim" at bounding box center [504, 211] width 150 height 9
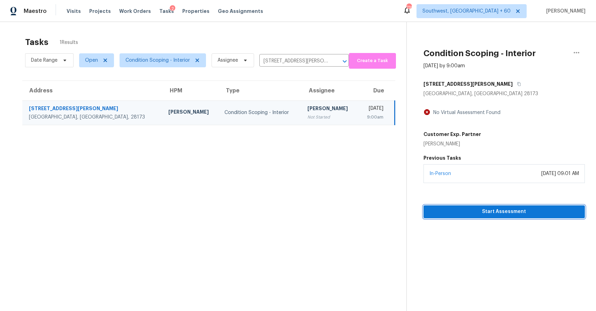
click at [517, 211] on span "Start Assessment" at bounding box center [504, 211] width 150 height 9
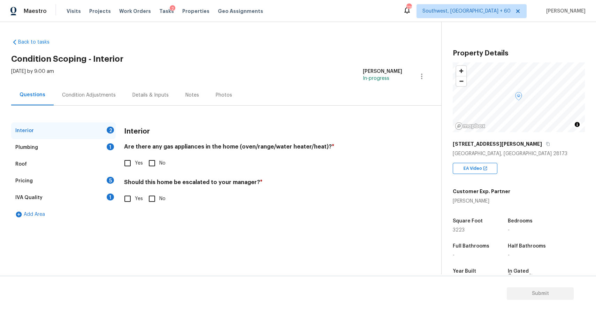
click at [126, 154] on div "Are there any gas appliances in the home (oven/range/water heater/heat)? * Yes …" at bounding box center [263, 156] width 278 height 27
click at [131, 165] on input "Yes" at bounding box center [127, 163] width 15 height 15
checkbox input "true"
click at [160, 204] on label "No" at bounding box center [155, 199] width 21 height 15
click at [159, 204] on input "No" at bounding box center [152, 199] width 15 height 15
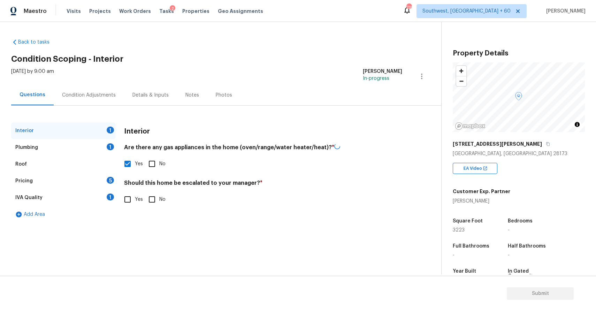
checkbox input "true"
click at [89, 141] on div "Plumbing 1" at bounding box center [63, 147] width 104 height 17
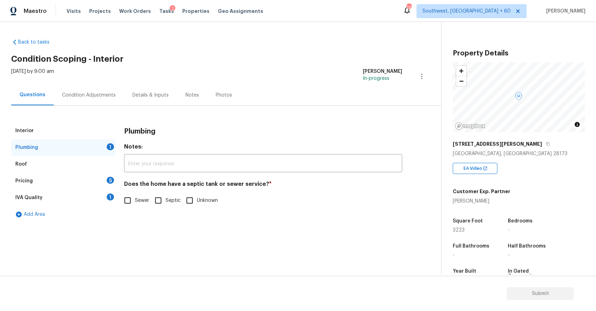
click at [129, 204] on input "Sewer" at bounding box center [127, 200] width 15 height 15
checkbox input "true"
click at [85, 168] on div "Roof" at bounding box center [63, 164] width 104 height 17
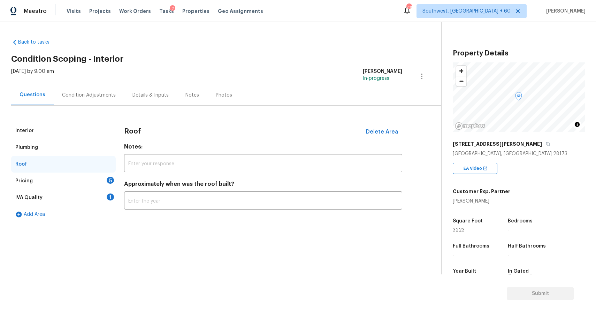
click at [97, 178] on div "Pricing 5" at bounding box center [63, 180] width 104 height 17
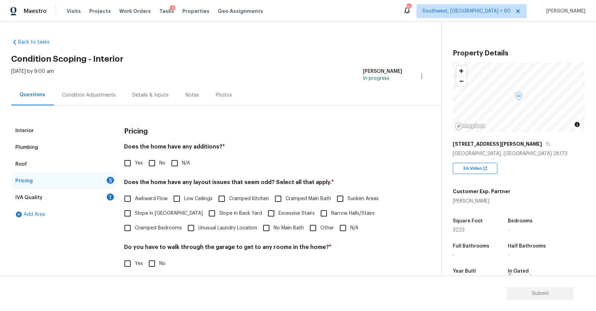
click at [172, 163] on input "N/A" at bounding box center [174, 163] width 15 height 15
checkbox input "true"
click at [362, 229] on div "Awkward Flow Low Ceilings Cramped Kitchen Cramped Main Bath Sunken Areas Slope …" at bounding box center [263, 213] width 278 height 44
click at [349, 229] on input "N/A" at bounding box center [342, 227] width 15 height 15
checkbox input "true"
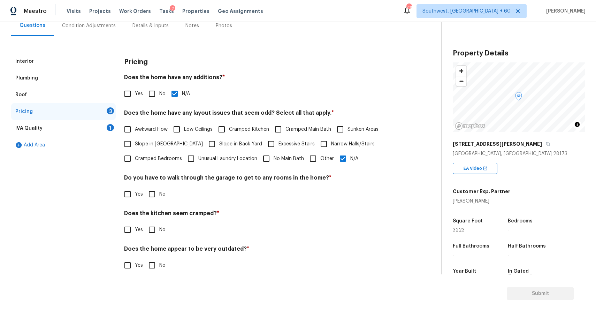
scroll to position [78, 0]
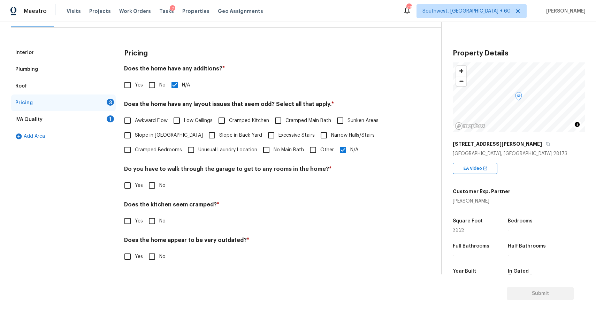
click at [159, 186] on span "No" at bounding box center [162, 185] width 6 height 7
click at [159, 186] on input "No" at bounding box center [152, 185] width 15 height 15
checkbox input "true"
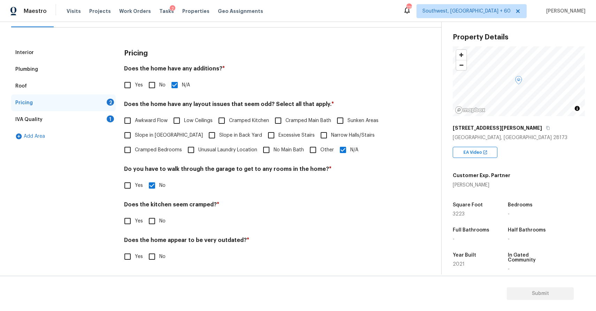
scroll to position [16, 0]
click at [158, 223] on input "No" at bounding box center [152, 221] width 15 height 15
checkbox input "true"
click at [150, 271] on div "Pricing Does the home have any additions? * Yes No N/A Does the home have any l…" at bounding box center [263, 158] width 278 height 228
click at [154, 261] on input "No" at bounding box center [152, 256] width 15 height 15
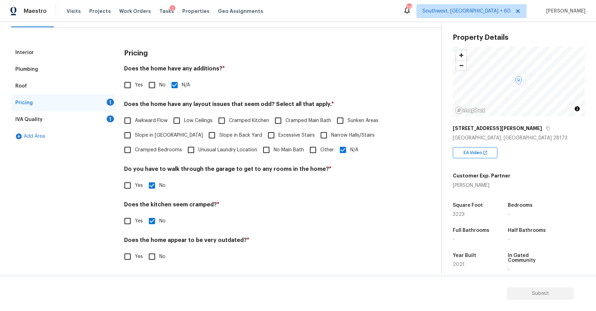
checkbox input "true"
click at [106, 118] on div "IVA Quality 1" at bounding box center [63, 119] width 104 height 17
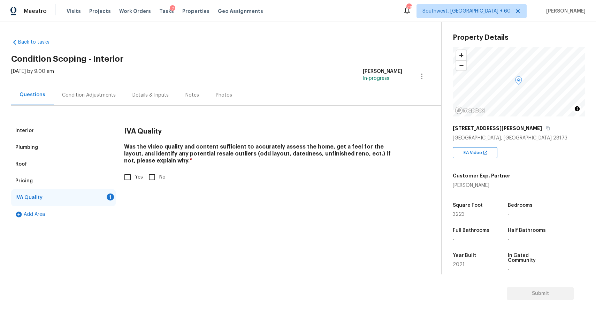
click at [122, 177] on input "Yes" at bounding box center [127, 177] width 15 height 15
checkbox input "true"
click at [101, 84] on div "Mon, Sep 29 2025 by 9:00 am Ranjith Kumar P In-progress" at bounding box center [226, 76] width 430 height 17
click at [95, 101] on div "Condition Adjustments" at bounding box center [89, 95] width 70 height 21
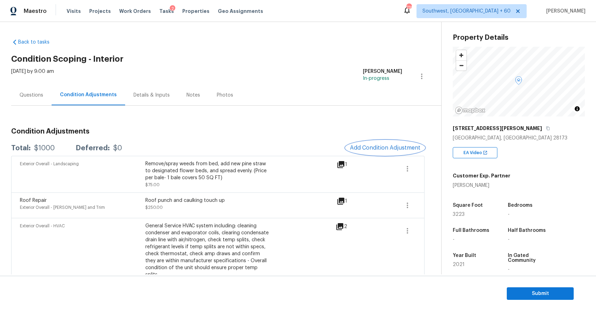
click at [395, 146] on span "Add Condition Adjustment" at bounding box center [385, 148] width 70 height 6
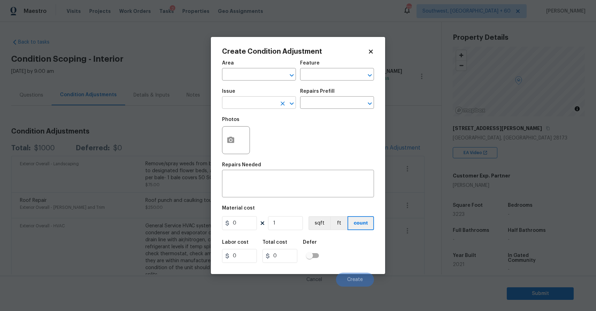
click at [245, 106] on input "text" at bounding box center [249, 103] width 54 height 11
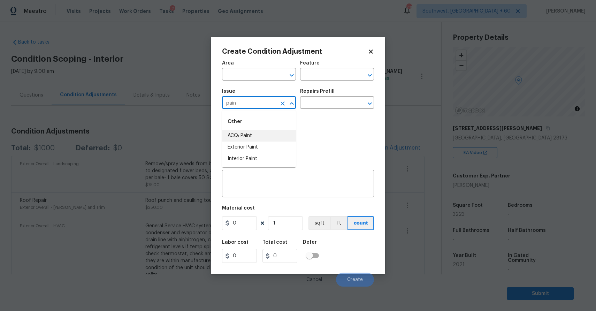
click at [251, 135] on li "ACQ: Paint" at bounding box center [259, 135] width 74 height 11
type input "ACQ: Paint"
click at [308, 103] on input "text" at bounding box center [327, 103] width 54 height 11
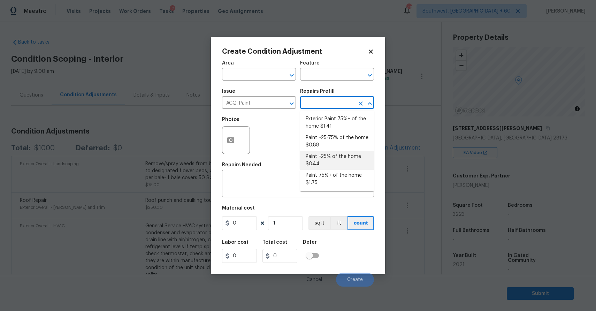
click at [327, 162] on li "Paint ~25% of the home $0.44" at bounding box center [337, 160] width 74 height 19
type input "Acquisition"
type textarea "Acquisition Scope: ~25% of the home needs interior paint"
type input "0.44"
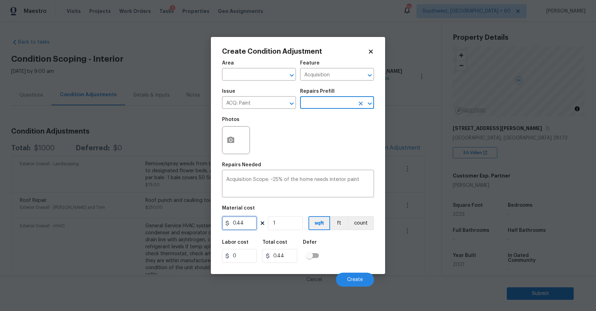
click at [241, 228] on input "0.44" at bounding box center [239, 223] width 35 height 14
click at [241, 230] on figure "Material cost 0.44 1 sqft ft count" at bounding box center [298, 218] width 152 height 26
click at [243, 227] on input "0.44" at bounding box center [239, 223] width 35 height 14
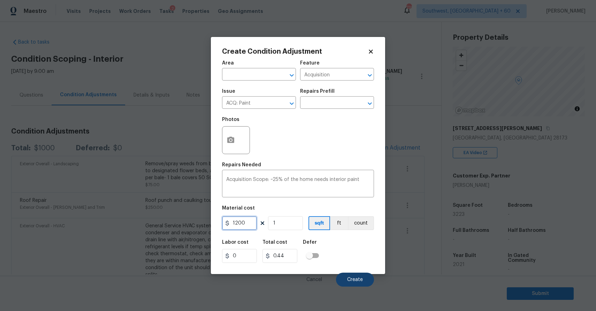
type input "1200"
click at [356, 275] on button "Create" at bounding box center [355, 279] width 38 height 14
type input "1200"
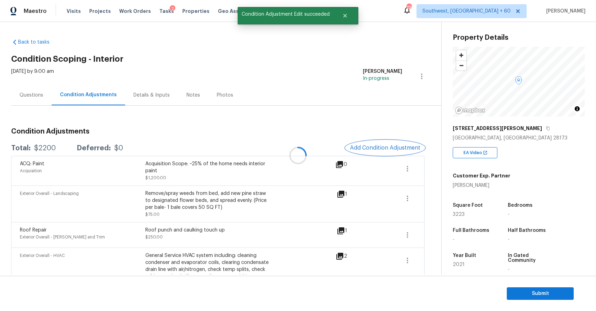
click at [385, 141] on button "Add Condition Adjustment" at bounding box center [385, 147] width 79 height 15
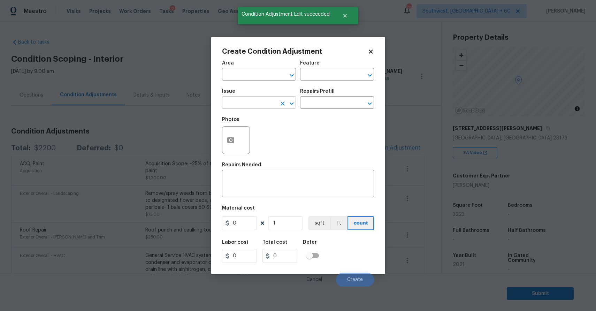
click at [265, 104] on input "text" at bounding box center [249, 103] width 54 height 11
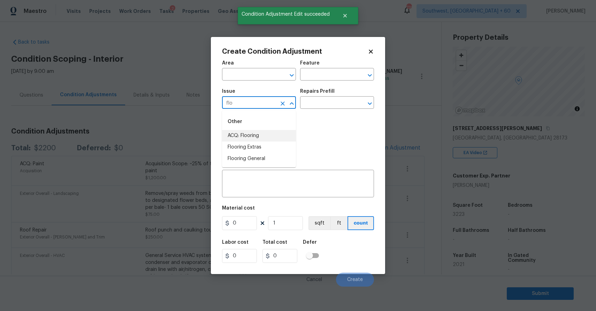
click at [263, 140] on li "ACQ: Flooring" at bounding box center [259, 135] width 74 height 11
type input "ACQ: Flooring"
click at [331, 110] on div "Issue ACQ: Flooring ​ Repairs Prefill ​" at bounding box center [298, 99] width 152 height 28
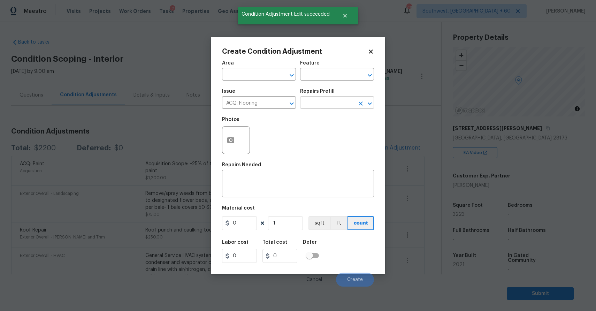
click at [340, 108] on input "text" at bounding box center [327, 103] width 54 height 11
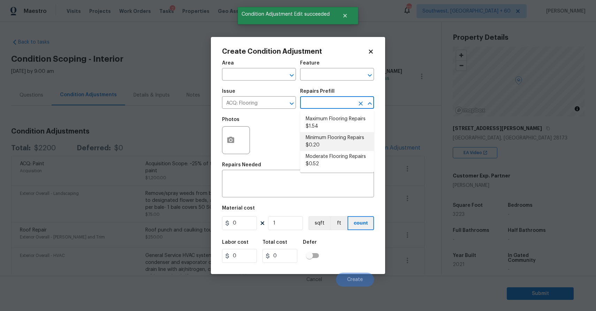
click at [334, 142] on li "Minimum Flooring Repairs $0.20" at bounding box center [337, 141] width 74 height 19
type input "Acquisition"
type textarea "Acquisition Scope: Minimum flooring repairs"
type input "0.2"
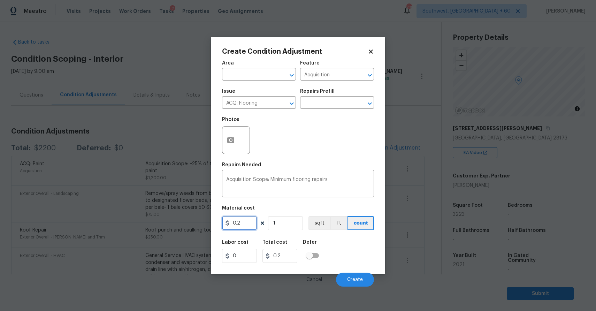
click at [248, 222] on input "0.2" at bounding box center [239, 223] width 35 height 14
click at [278, 228] on input "1" at bounding box center [285, 223] width 35 height 14
type input "0"
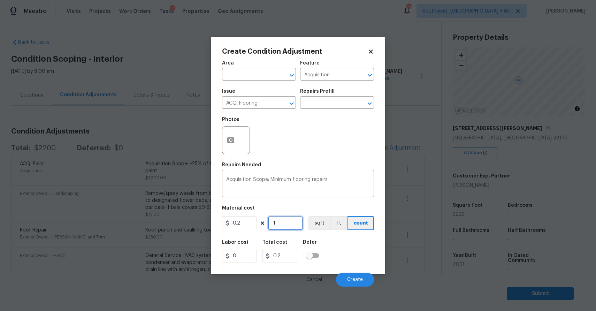
type input "0"
type input "3"
type input "0.6"
type input "32"
type input "6.4"
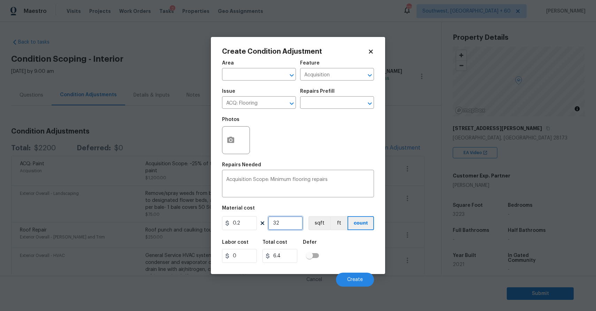
type input "322"
type input "64.4"
type input "3223"
type input "644.6"
type input "3223"
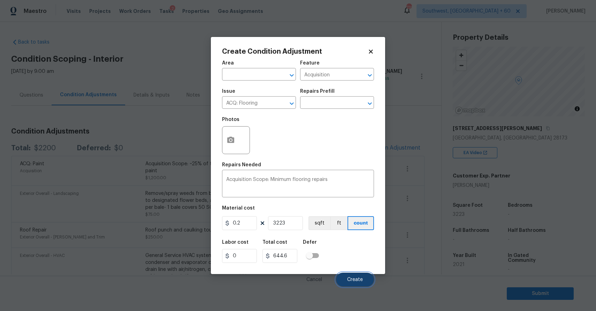
click at [348, 277] on span "Create" at bounding box center [355, 279] width 16 height 5
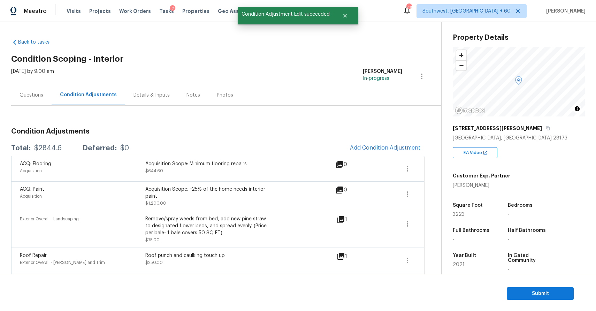
click at [34, 95] on div "Questions" at bounding box center [32, 95] width 24 height 7
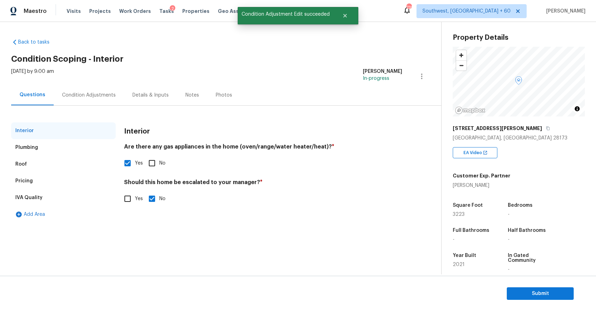
click at [85, 100] on div "Condition Adjustments" at bounding box center [89, 95] width 70 height 21
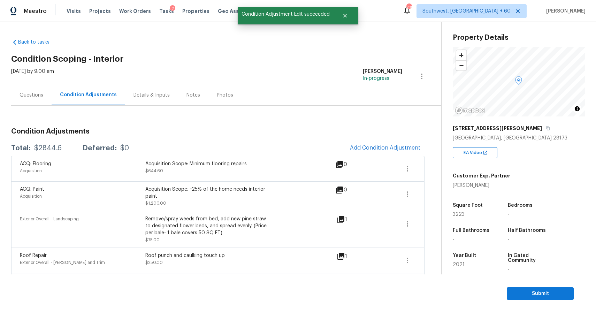
click at [38, 149] on div "$2844.6" at bounding box center [48, 148] width 28 height 7
copy div "$2844.6"
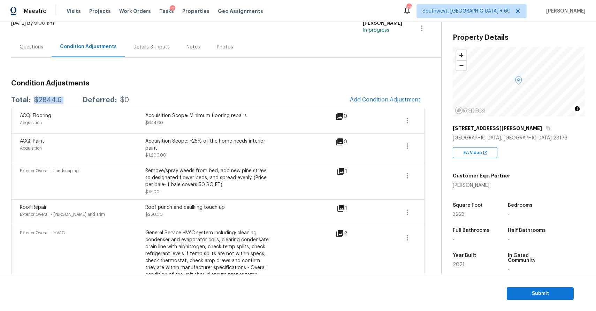
click at [38, 46] on div "Questions" at bounding box center [32, 47] width 24 height 7
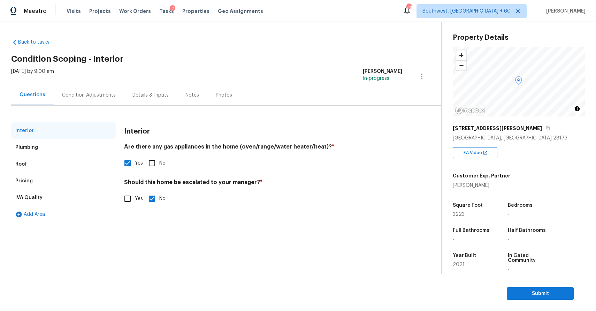
scroll to position [94, 0]
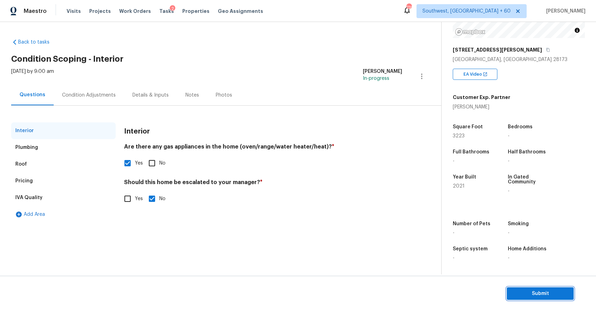
click at [537, 296] on span "Submit" at bounding box center [540, 293] width 56 height 9
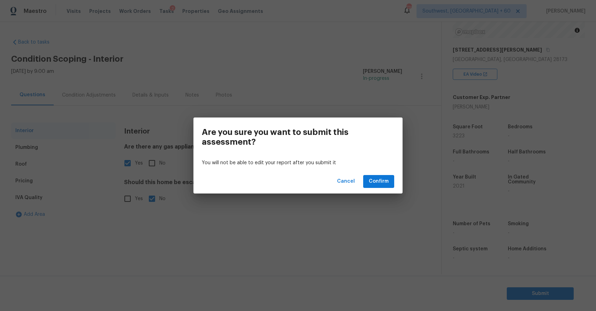
click at [396, 182] on div "Cancel Confirm" at bounding box center [297, 181] width 209 height 24
click at [383, 176] on button "Confirm" at bounding box center [378, 181] width 31 height 13
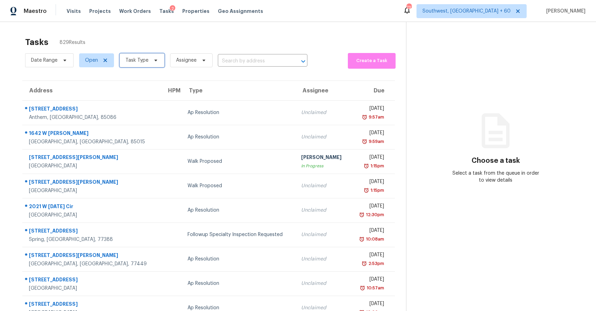
click at [138, 61] on span "Task Type" at bounding box center [136, 60] width 23 height 7
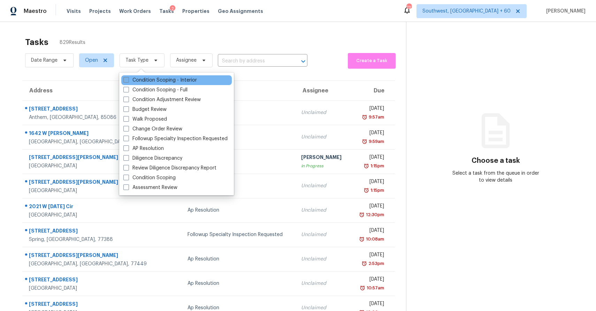
click at [175, 82] on label "Condition Scoping - Interior" at bounding box center [159, 80] width 73 height 7
click at [128, 81] on input "Condition Scoping - Interior" at bounding box center [125, 79] width 5 height 5
checkbox input "true"
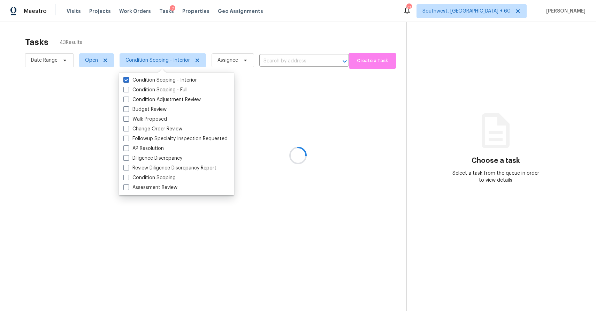
click at [248, 38] on div at bounding box center [298, 155] width 596 height 311
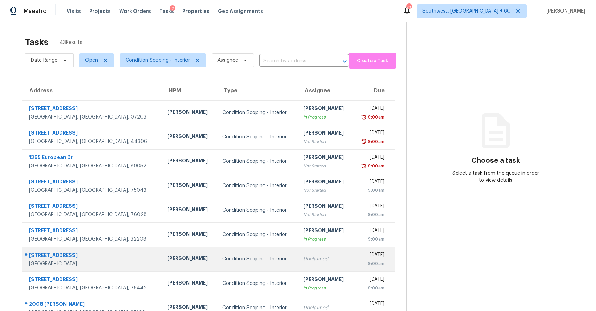
scroll to position [52, 0]
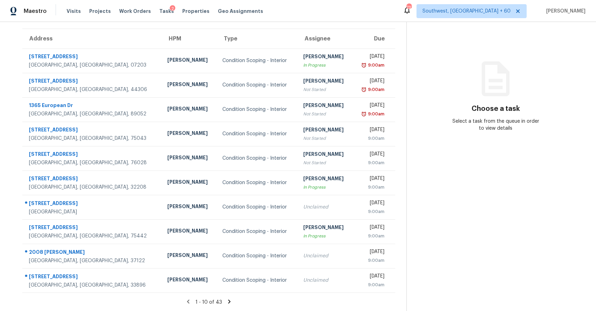
click at [223, 302] on div "1 - 10 of 43" at bounding box center [208, 301] width 395 height 7
click at [228, 299] on icon at bounding box center [229, 301] width 2 height 4
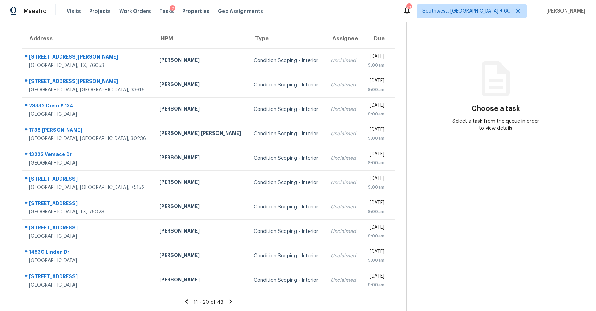
click at [325, 38] on th "Assignee" at bounding box center [343, 39] width 37 height 20
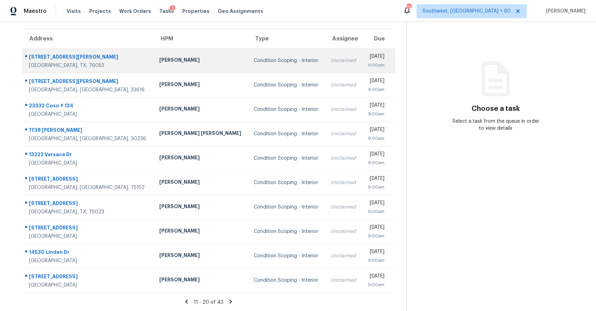
click at [325, 52] on td "Unclaimed" at bounding box center [343, 60] width 37 height 24
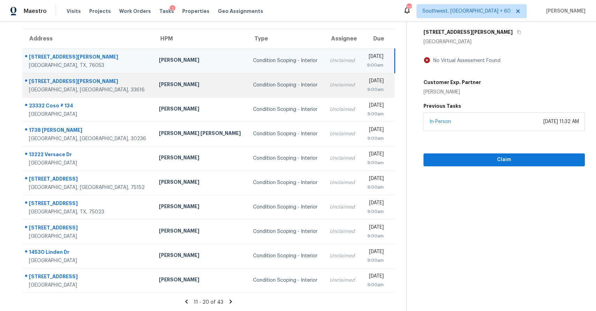
click at [329, 87] on div "Unclaimed" at bounding box center [341, 85] width 25 height 7
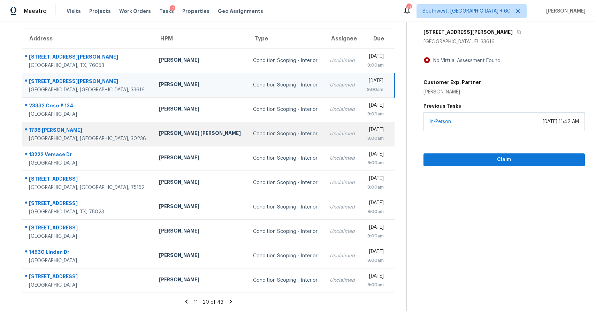
click at [324, 124] on td "Unclaimed" at bounding box center [342, 134] width 37 height 24
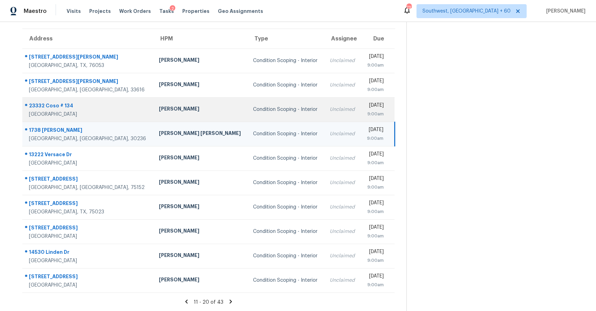
click at [324, 116] on td "Unclaimed" at bounding box center [342, 109] width 37 height 24
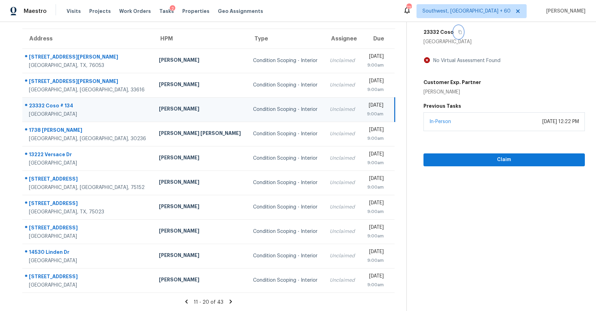
click at [459, 34] on button "button" at bounding box center [457, 32] width 9 height 13
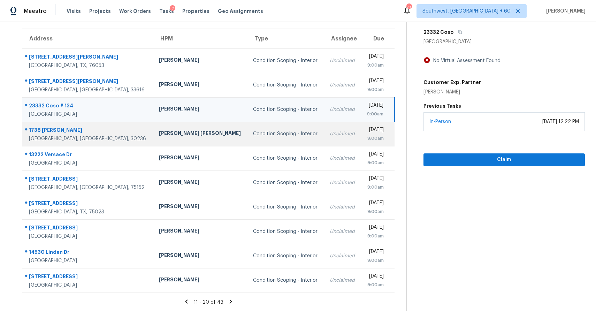
click at [272, 140] on td "Condition Scoping - Interior" at bounding box center [285, 134] width 77 height 24
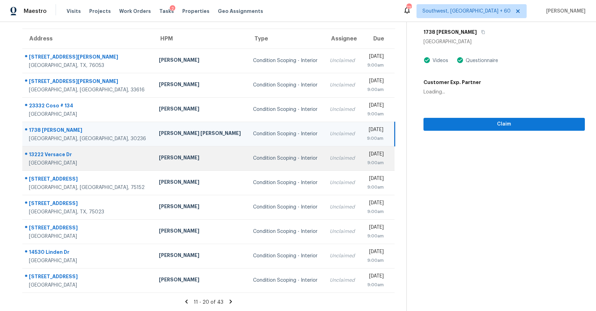
click at [324, 151] on td "Unclaimed" at bounding box center [342, 158] width 37 height 24
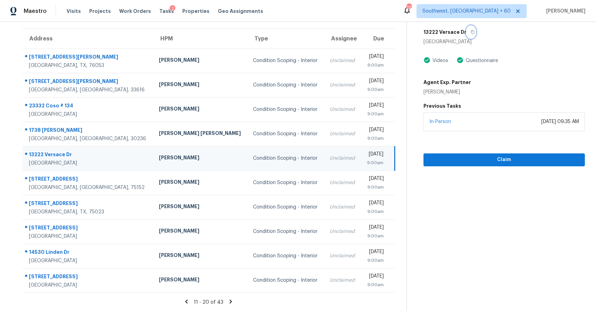
click at [470, 33] on icon "button" at bounding box center [472, 32] width 4 height 4
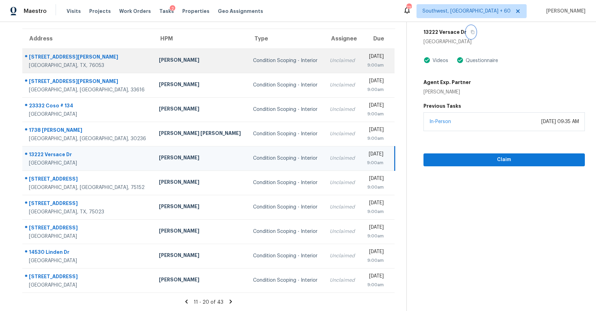
scroll to position [0, 0]
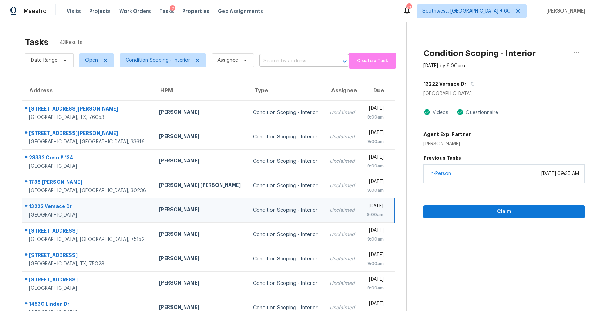
click at [297, 62] on input "text" at bounding box center [294, 61] width 70 height 11
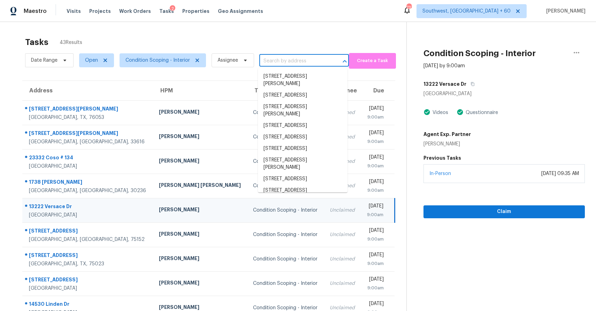
paste input "13222 Versace Dr, Houston, TX 77044"
type input "13222 Versace Dr, Houston, TX 77044"
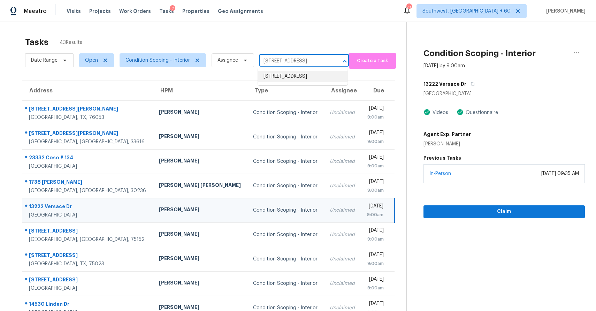
click at [299, 78] on li "13222 Versace Dr, Houston, TX 77044" at bounding box center [303, 76] width 90 height 11
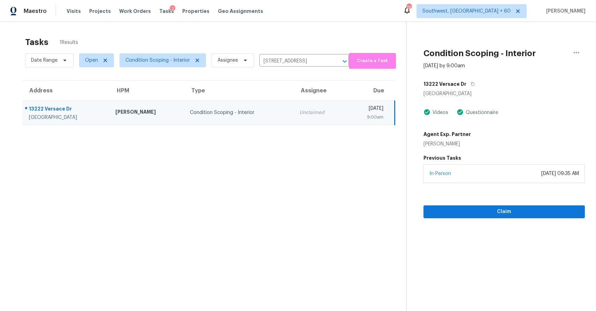
click at [294, 109] on td "Unclaimed" at bounding box center [320, 112] width 53 height 24
click at [521, 210] on span "Claim" at bounding box center [504, 211] width 150 height 9
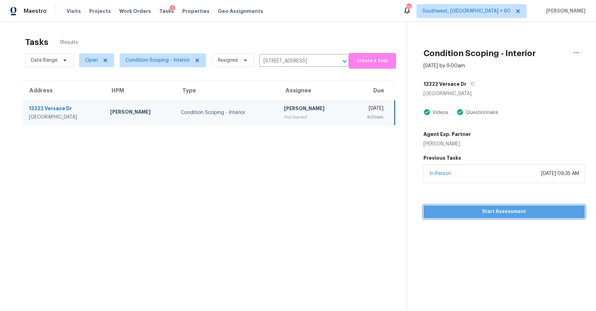
click at [515, 210] on span "Start Assessment" at bounding box center [504, 211] width 150 height 9
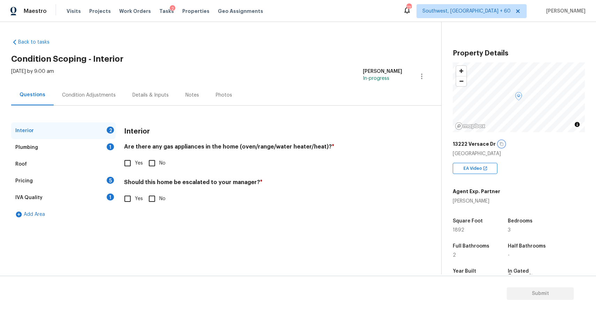
click at [499, 143] on icon "button" at bounding box center [501, 144] width 4 height 4
click at [126, 162] on input "Yes" at bounding box center [127, 163] width 15 height 15
checkbox input "true"
click at [150, 191] on div "Should this home be escalated to your manager? * Yes No" at bounding box center [263, 192] width 278 height 27
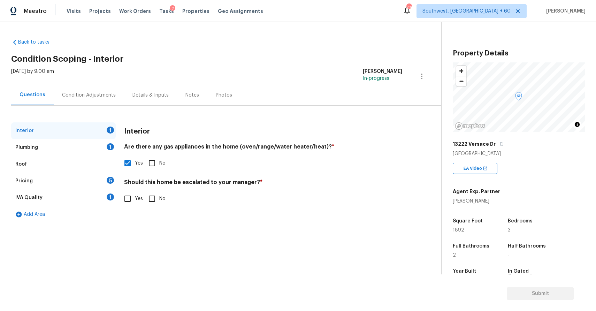
click at [150, 198] on input "No" at bounding box center [152, 198] width 15 height 15
checkbox input "true"
click at [100, 142] on div "Plumbing 1" at bounding box center [63, 147] width 104 height 17
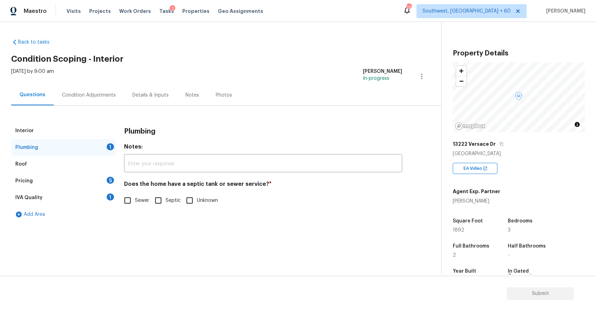
click at [139, 201] on span "Sewer" at bounding box center [142, 200] width 14 height 7
click at [135, 201] on input "Sewer" at bounding box center [127, 200] width 15 height 15
checkbox input "true"
click at [100, 185] on div "Pricing 5" at bounding box center [63, 180] width 104 height 17
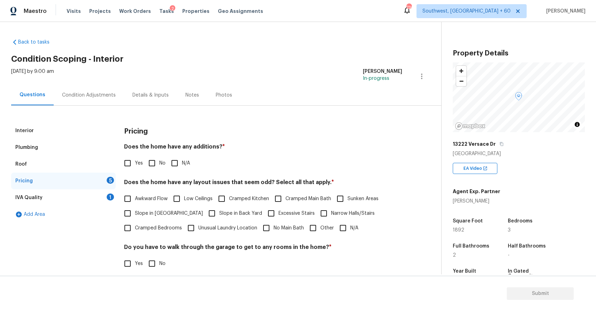
click at [170, 161] on input "N/A" at bounding box center [174, 163] width 15 height 15
checkbox input "true"
click at [333, 226] on div "Awkward Flow Low Ceilings Cramped Kitchen Cramped Main Bath Sunken Areas Slope …" at bounding box center [263, 213] width 278 height 44
click at [347, 226] on input "N/A" at bounding box center [342, 227] width 15 height 15
checkbox input "true"
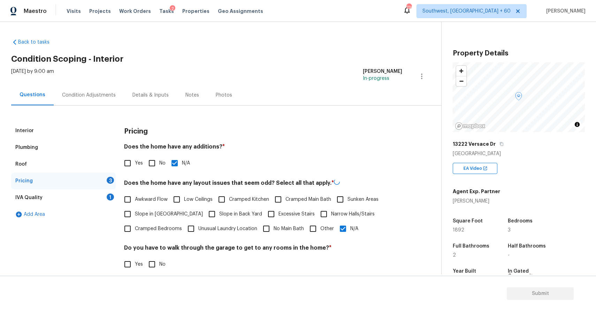
scroll to position [78, 0]
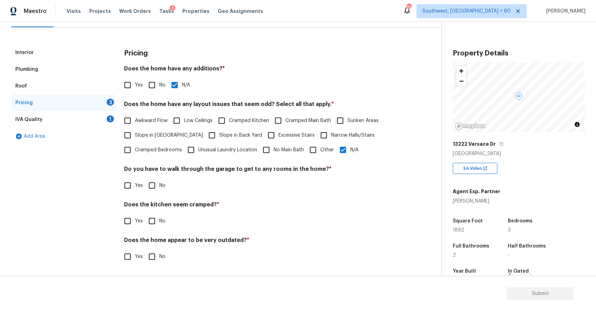
click at [143, 171] on h4 "Do you have to walk through the garage to get to any rooms in the home? *" at bounding box center [263, 170] width 278 height 10
click at [148, 185] on input "No" at bounding box center [152, 185] width 15 height 15
checkbox input "true"
click at [154, 218] on input "No" at bounding box center [152, 221] width 15 height 15
checkbox input "true"
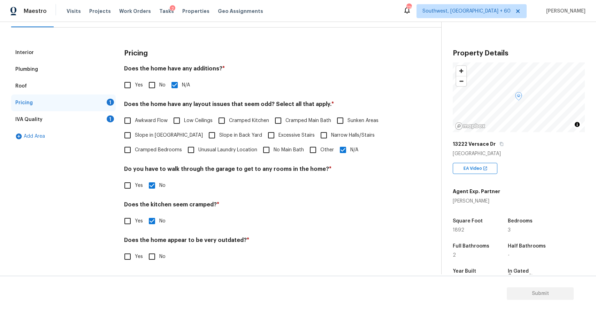
click at [156, 252] on input "No" at bounding box center [152, 256] width 15 height 15
checkbox input "true"
click at [101, 120] on div "IVA Quality 1" at bounding box center [63, 119] width 104 height 17
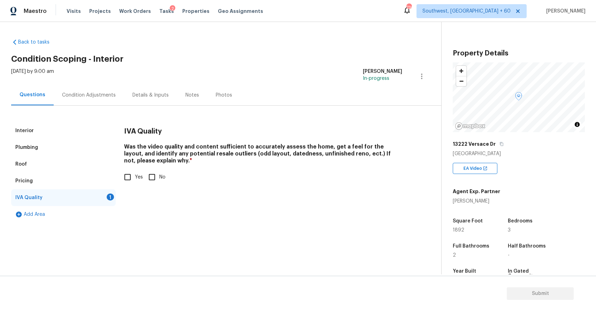
click at [133, 184] on div "IVA Quality Was the video quality and content sufficient to accurately assess t…" at bounding box center [263, 157] width 278 height 70
click at [129, 172] on input "Yes" at bounding box center [127, 177] width 15 height 15
checkbox input "true"
click at [99, 99] on div "Condition Adjustments" at bounding box center [89, 95] width 70 height 21
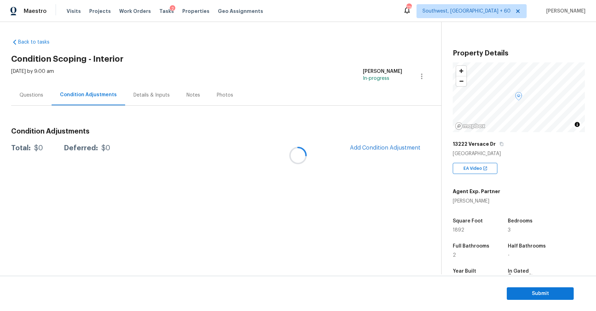
click at [99, 99] on div at bounding box center [298, 155] width 596 height 311
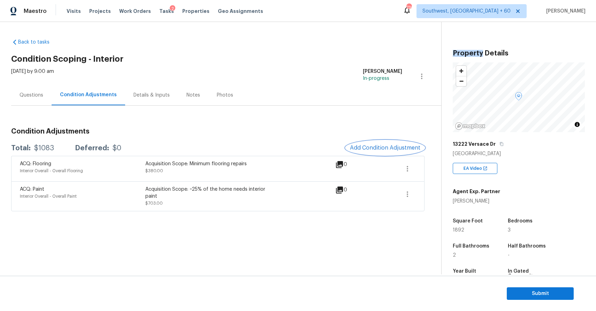
click at [397, 143] on button "Add Condition Adjustment" at bounding box center [385, 147] width 79 height 15
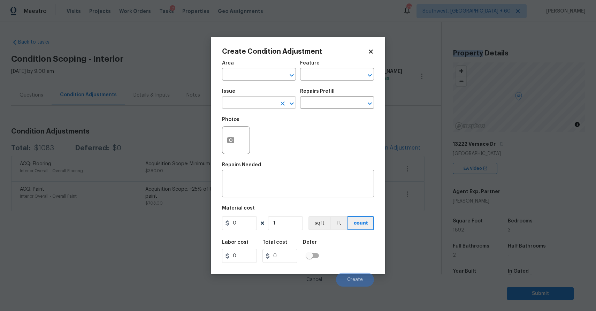
click at [250, 99] on input "text" at bounding box center [249, 103] width 54 height 11
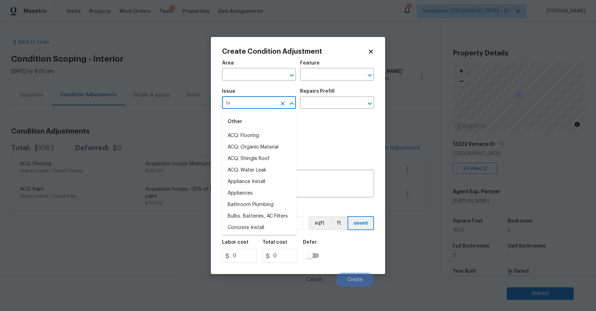
type input "lan"
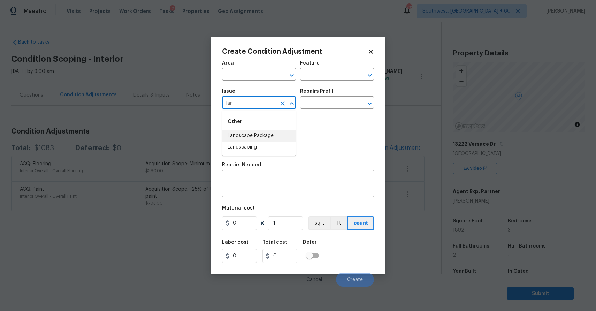
click at [274, 137] on li "Landscape Package" at bounding box center [259, 135] width 74 height 11
type input "Landscape Package"
click at [309, 102] on input "text" at bounding box center [327, 103] width 54 height 11
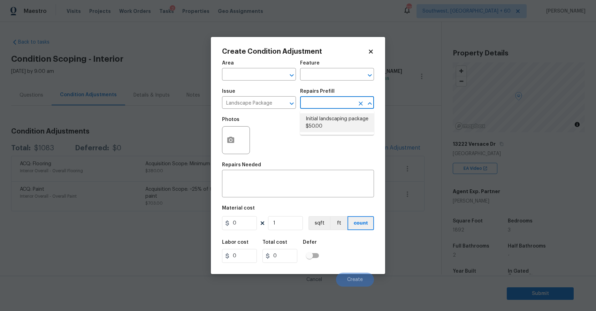
click at [324, 118] on li "Initial landscaping package $50.00" at bounding box center [337, 122] width 74 height 19
type input "Home Readiness Packages"
type textarea "Mowing of grass up to 6" in height. Mow, edge along driveways & sidewalks, trim…"
type input "50"
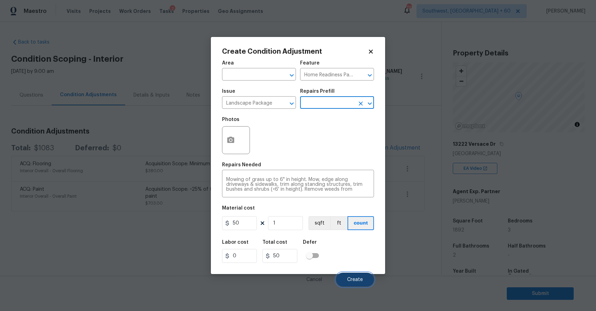
click at [352, 284] on button "Create" at bounding box center [355, 279] width 38 height 14
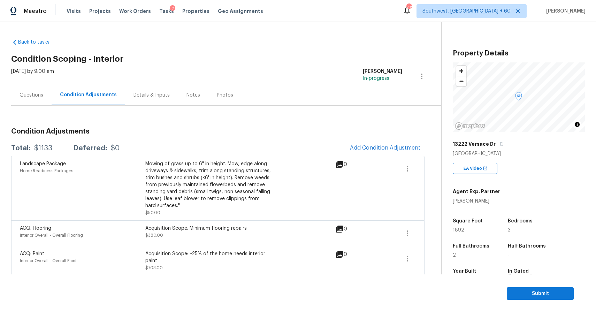
click at [23, 84] on div "[DATE] by 9:00 am" at bounding box center [32, 76] width 43 height 17
click at [37, 88] on div "Questions" at bounding box center [31, 95] width 40 height 21
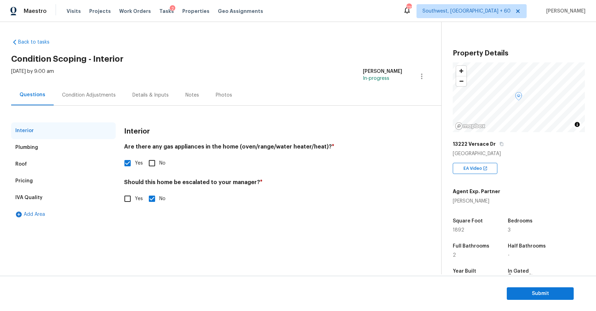
click at [86, 92] on div "Condition Adjustments" at bounding box center [89, 95] width 54 height 7
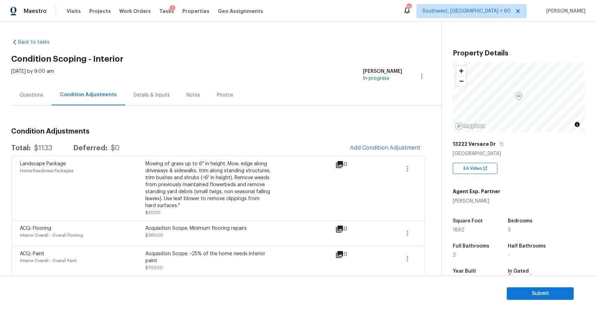
click at [52, 150] on div "Total: $1133 Deferred: $0" at bounding box center [65, 148] width 108 height 7
copy div "$1133"
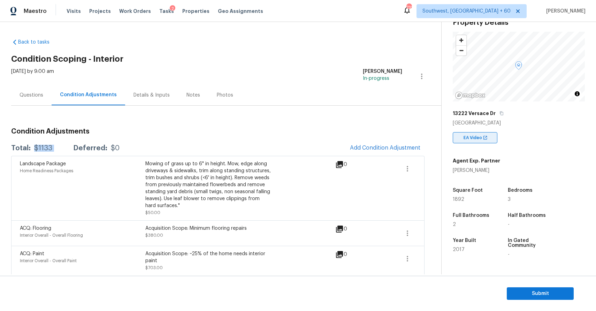
scroll to position [34, 0]
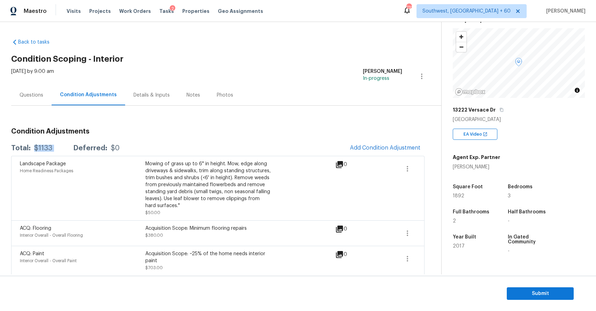
click at [30, 84] on div "[DATE] by 9:00 am" at bounding box center [32, 76] width 43 height 17
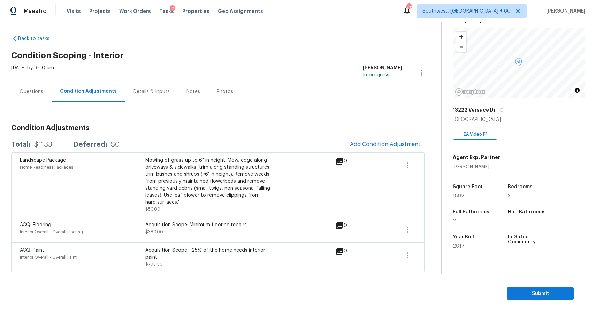
click at [34, 92] on div "Questions" at bounding box center [32, 91] width 24 height 7
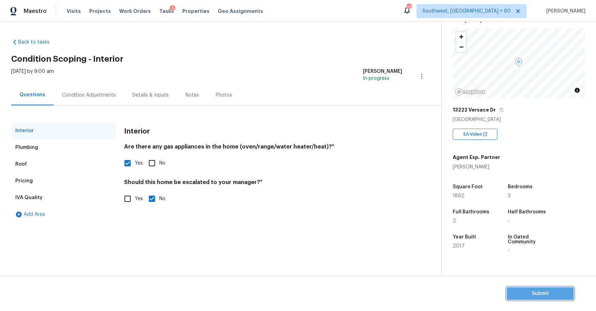
click at [558, 297] on span "Submit" at bounding box center [540, 293] width 56 height 9
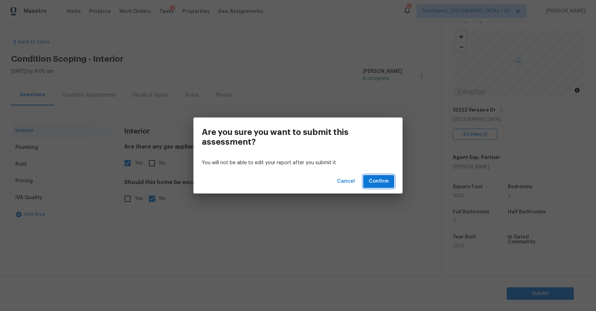
click at [386, 183] on span "Confirm" at bounding box center [378, 181] width 20 height 9
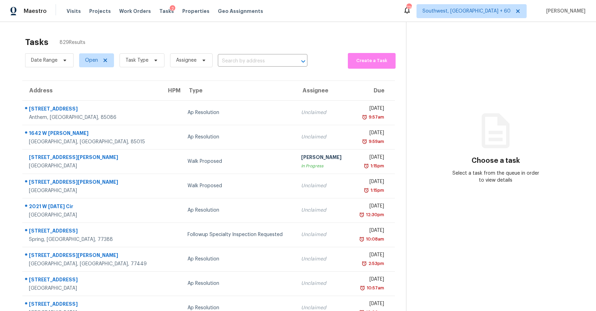
click at [143, 73] on section "Tasks 829 Results Date Range Open Task Type Assignee ​ Create a Task Address HP…" at bounding box center [208, 198] width 395 height 330
click at [149, 66] on span "Task Type" at bounding box center [141, 60] width 45 height 14
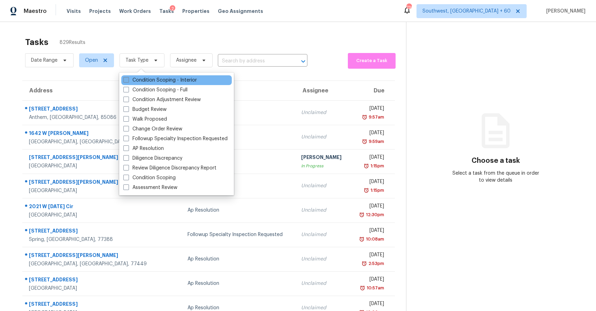
click at [166, 80] on label "Condition Scoping - Interior" at bounding box center [159, 80] width 73 height 7
click at [128, 80] on input "Condition Scoping - Interior" at bounding box center [125, 79] width 5 height 5
checkbox input "true"
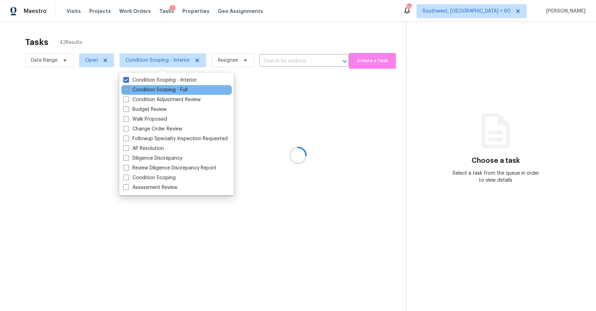
click at [165, 90] on label "Condition Scoping - Full" at bounding box center [155, 89] width 64 height 7
click at [128, 90] on input "Condition Scoping - Full" at bounding box center [125, 88] width 5 height 5
checkbox input "true"
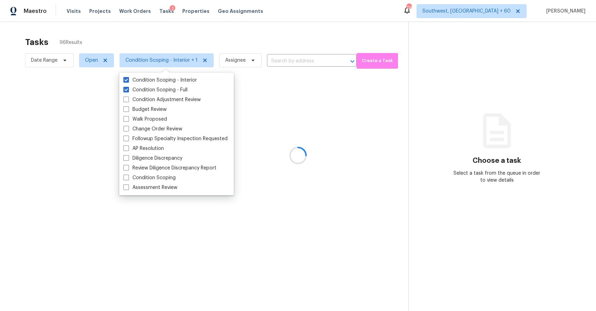
click at [205, 32] on div at bounding box center [298, 155] width 596 height 311
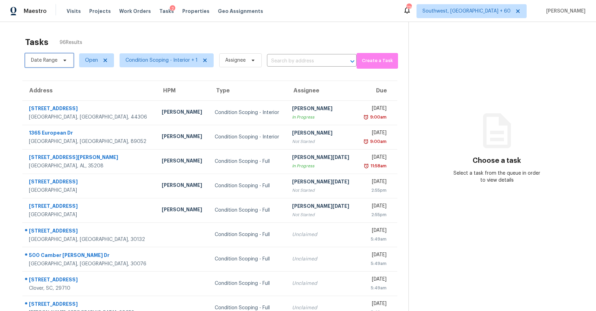
click at [52, 59] on span "Date Range" at bounding box center [44, 60] width 26 height 7
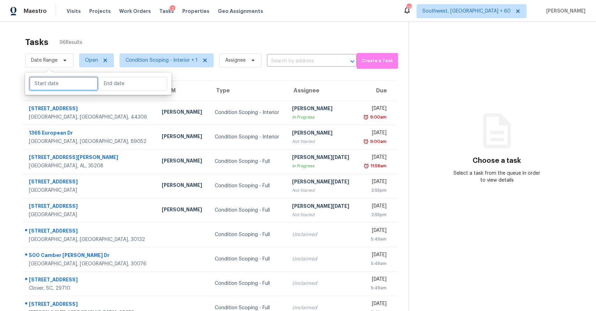
click at [62, 83] on input "text" at bounding box center [63, 84] width 69 height 14
select select "8"
select select "2025"
select select "9"
select select "2025"
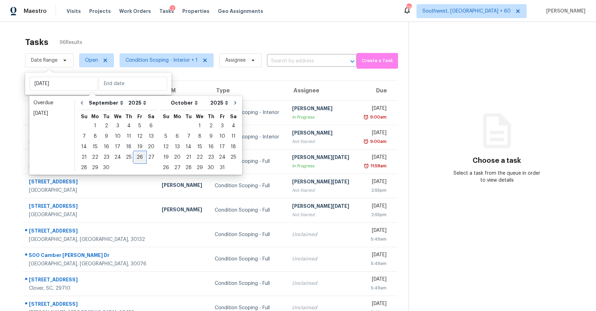
click at [138, 155] on div "26" at bounding box center [139, 157] width 11 height 10
type input "Fri, Sep 26"
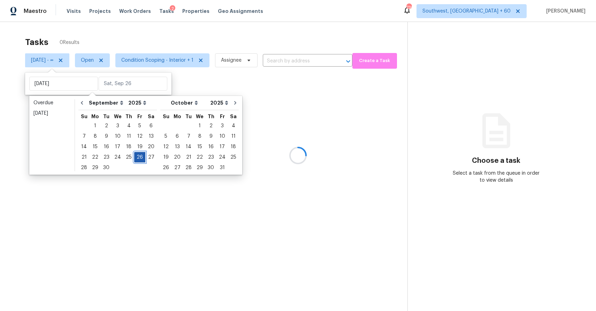
click at [138, 155] on div "26" at bounding box center [139, 157] width 11 height 10
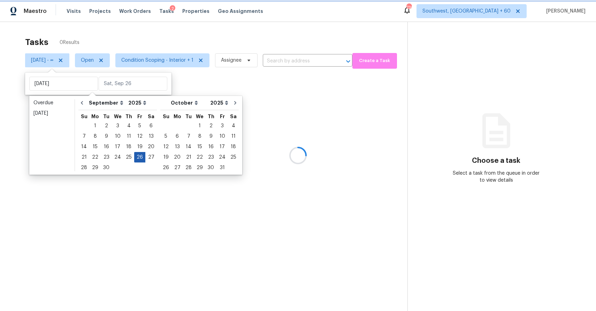
type input "Fri, Sep 26"
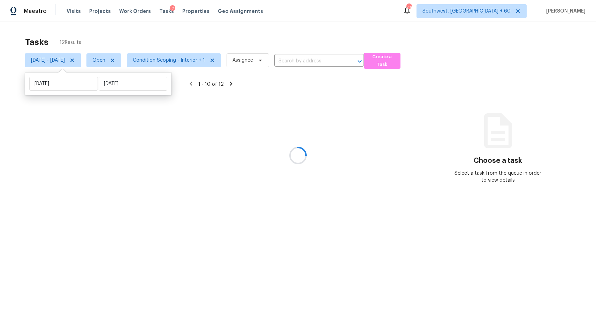
click at [200, 20] on div at bounding box center [298, 155] width 596 height 311
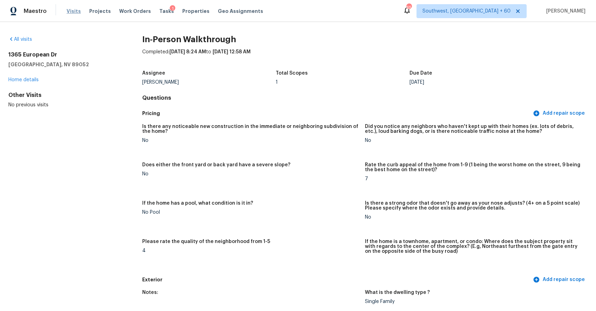
scroll to position [1095, 0]
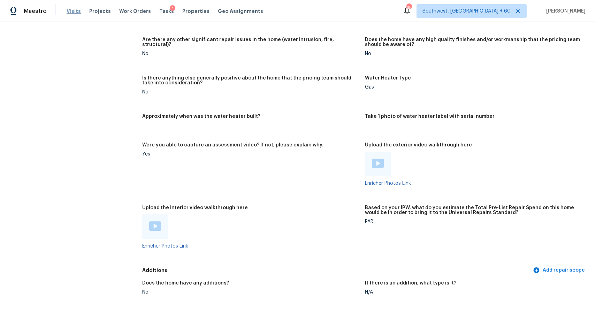
click at [71, 8] on span "Visits" at bounding box center [74, 11] width 14 height 7
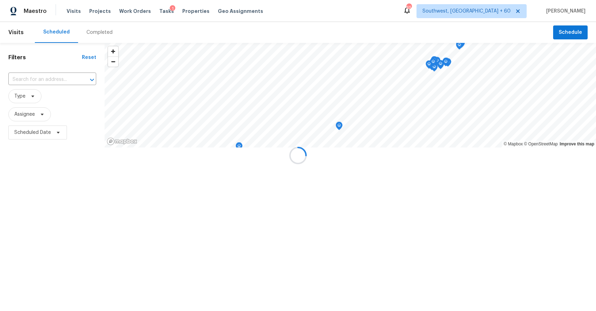
click at [98, 31] on div at bounding box center [298, 155] width 596 height 311
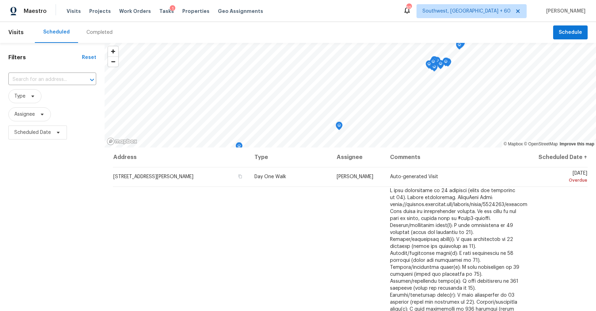
click at [98, 31] on div "Completed" at bounding box center [99, 32] width 26 height 7
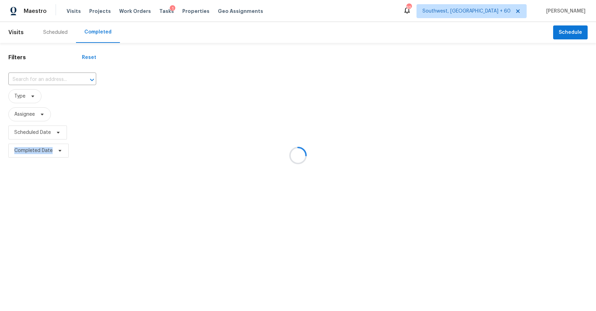
click at [98, 31] on div at bounding box center [298, 155] width 596 height 311
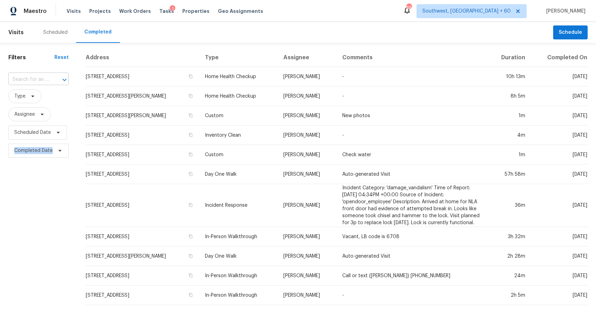
click at [36, 80] on input "text" at bounding box center [28, 79] width 41 height 11
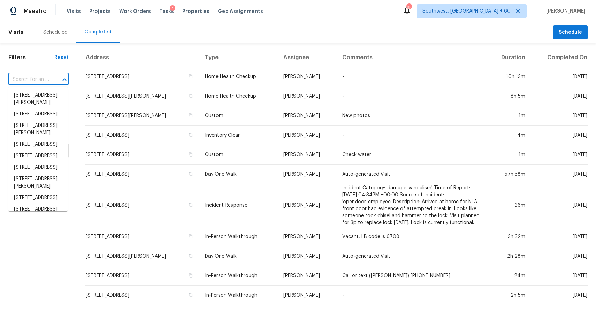
paste input "[STREET_ADDRESS]"
type input "[STREET_ADDRESS]"
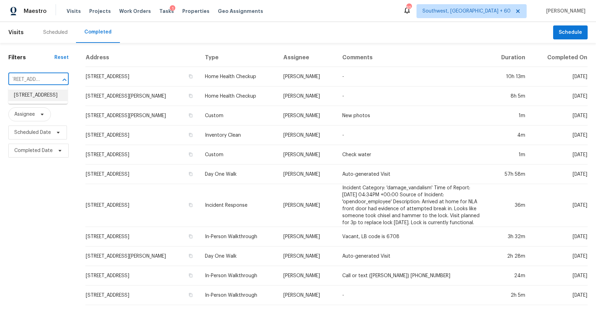
click at [39, 92] on li "[STREET_ADDRESS]" at bounding box center [37, 95] width 59 height 11
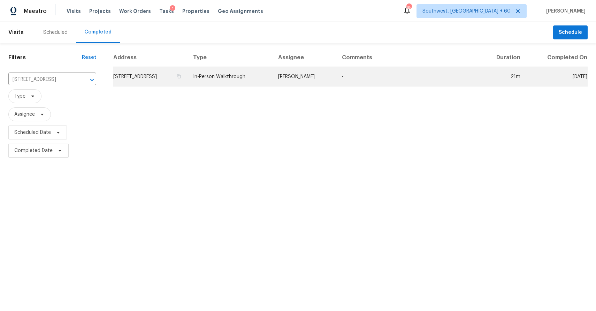
click at [382, 82] on td "-" at bounding box center [407, 77] width 142 height 20
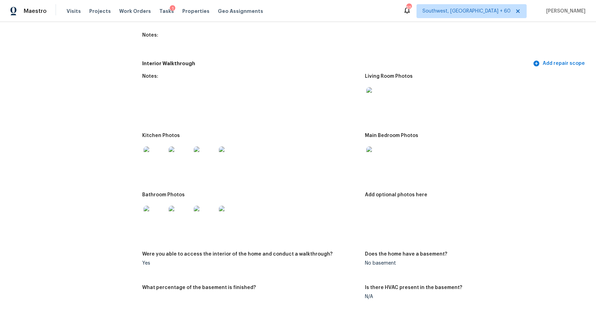
scroll to position [703, 0]
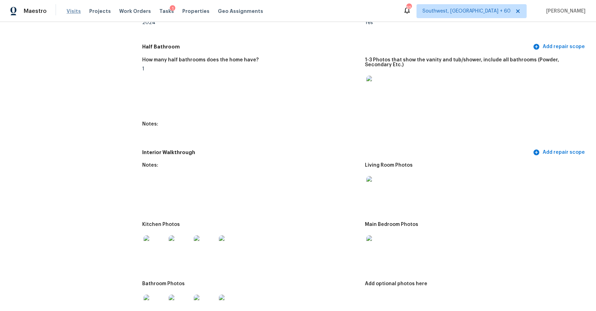
click at [73, 11] on span "Visits" at bounding box center [74, 11] width 14 height 7
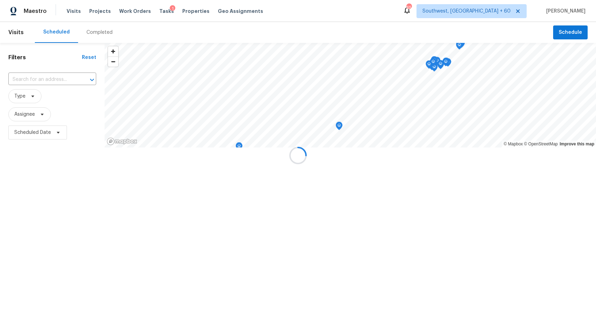
click at [100, 34] on div at bounding box center [298, 155] width 596 height 311
click at [100, 34] on div "Completed" at bounding box center [99, 32] width 26 height 7
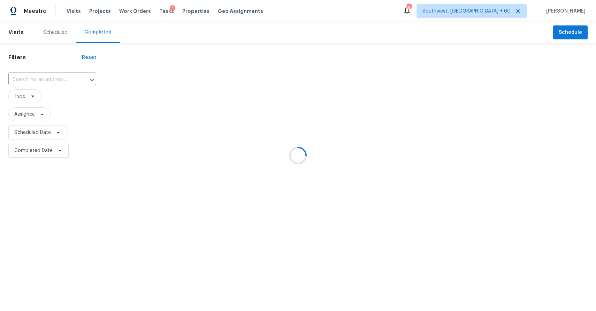
click at [100, 34] on div at bounding box center [298, 155] width 596 height 311
click at [39, 77] on div at bounding box center [298, 155] width 596 height 311
click at [123, 104] on div at bounding box center [298, 155] width 596 height 311
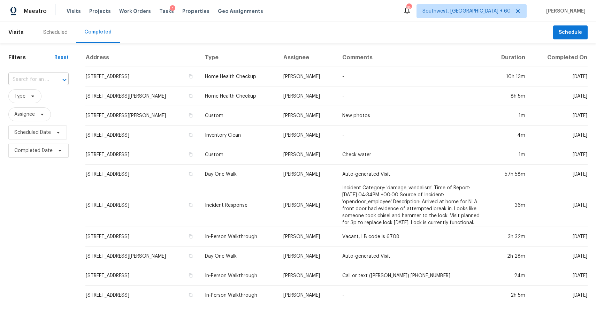
click at [30, 74] on input "text" at bounding box center [28, 79] width 41 height 11
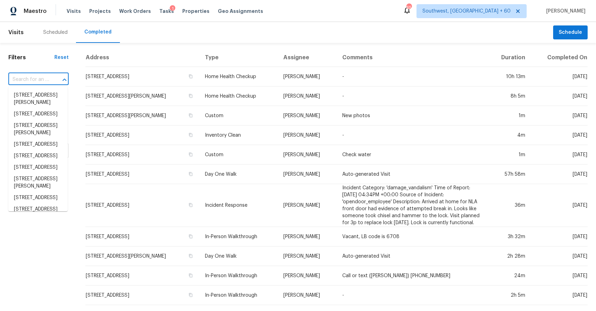
paste input "[STREET_ADDRESS]"
type input "[STREET_ADDRESS]"
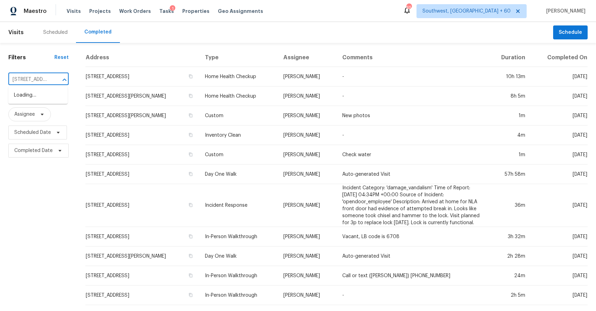
scroll to position [0, 54]
click at [53, 97] on li "[STREET_ADDRESS]" at bounding box center [37, 95] width 59 height 11
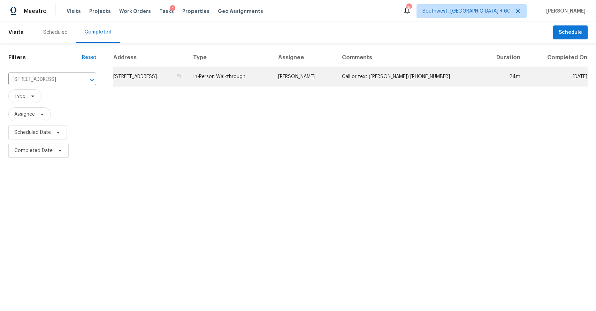
click at [272, 84] on td "In-Person Walkthrough" at bounding box center [229, 77] width 85 height 20
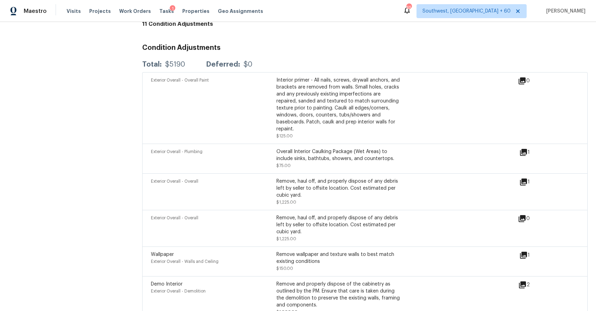
scroll to position [1519, 0]
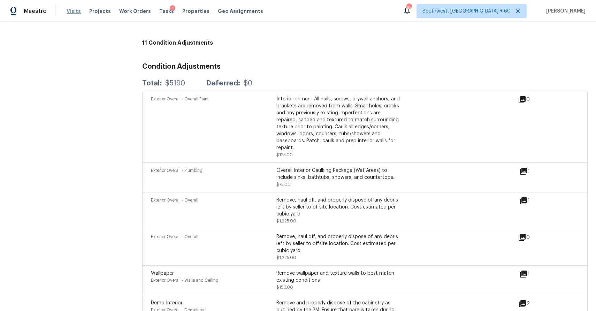
click at [73, 10] on span "Visits" at bounding box center [74, 11] width 14 height 7
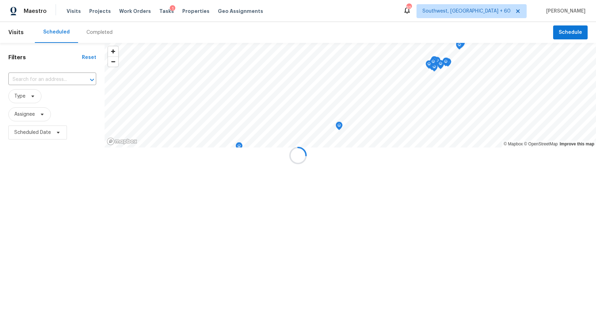
click at [88, 31] on div at bounding box center [298, 155] width 596 height 311
click at [88, 31] on div "Completed" at bounding box center [99, 32] width 26 height 7
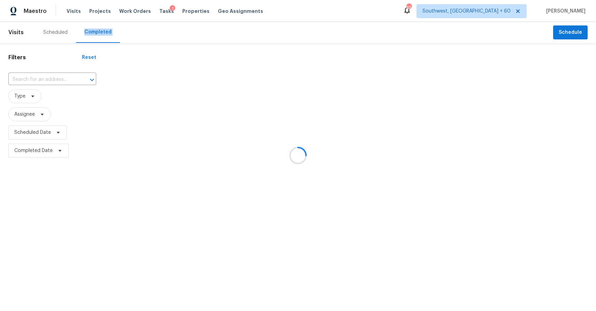
click at [95, 30] on div at bounding box center [298, 155] width 596 height 311
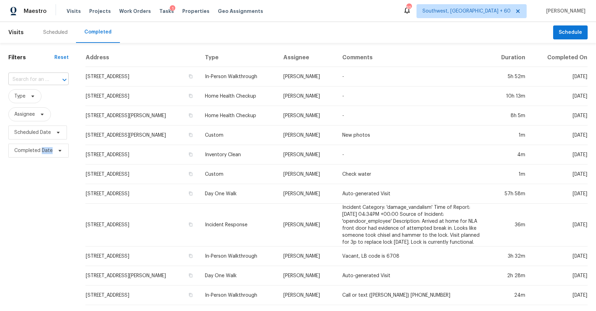
click at [38, 80] on input "text" at bounding box center [28, 79] width 41 height 11
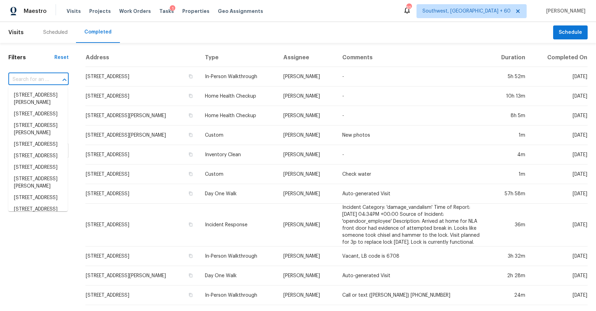
paste input "[STREET_ADDRESS]"
type input "[STREET_ADDRESS]"
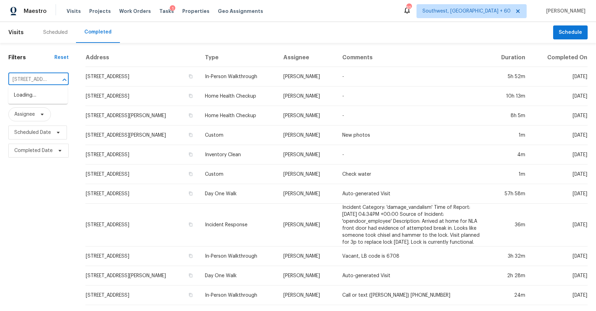
scroll to position [0, 46]
click at [46, 99] on li "[STREET_ADDRESS]" at bounding box center [37, 95] width 59 height 11
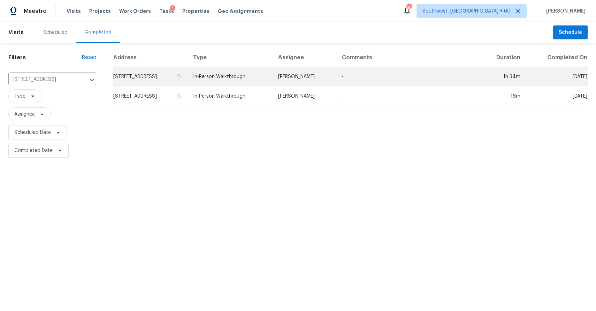
click at [304, 76] on td "[PERSON_NAME]" at bounding box center [304, 77] width 64 height 20
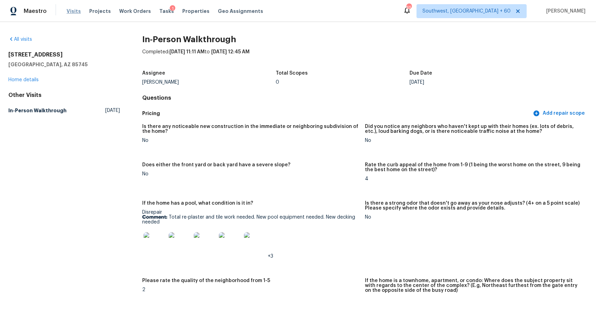
click at [70, 10] on span "Visits" at bounding box center [74, 11] width 14 height 7
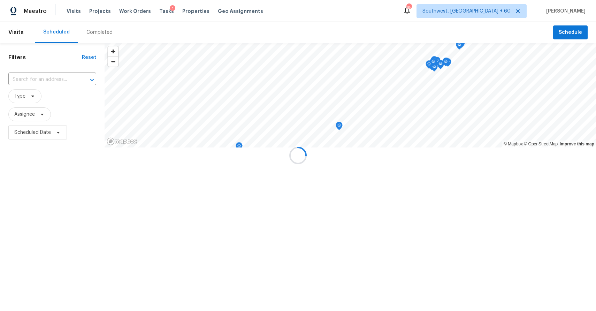
click at [89, 27] on div at bounding box center [298, 155] width 596 height 311
click at [99, 32] on div at bounding box center [298, 155] width 596 height 311
click at [99, 32] on div "Completed" at bounding box center [99, 32] width 26 height 7
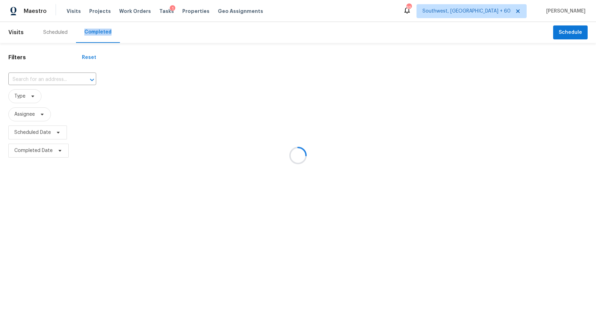
click at [99, 32] on div at bounding box center [298, 155] width 596 height 311
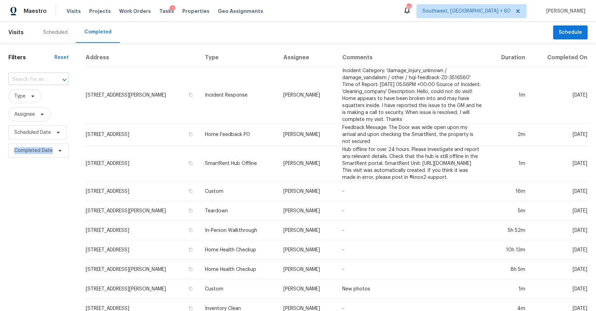
click at [52, 80] on div at bounding box center [60, 80] width 18 height 10
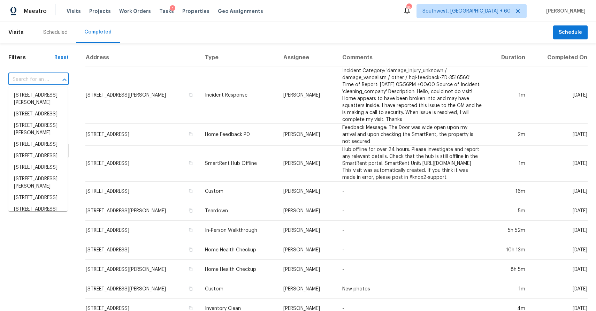
paste input "[STREET_ADDRESS][PERSON_NAME]"
type input "[STREET_ADDRESS][PERSON_NAME]"
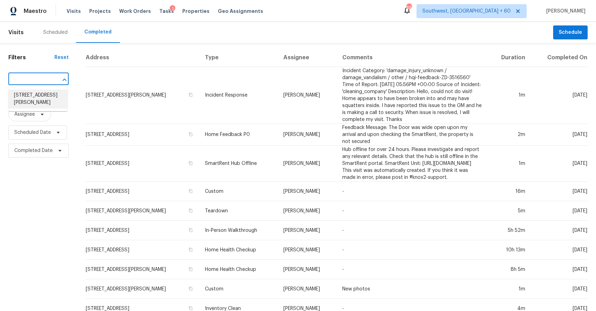
click at [43, 103] on li "[STREET_ADDRESS][PERSON_NAME]" at bounding box center [37, 99] width 59 height 19
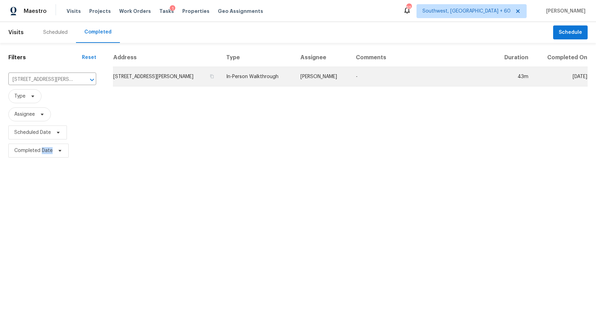
click at [325, 80] on td "[PERSON_NAME]" at bounding box center [323, 77] width 56 height 20
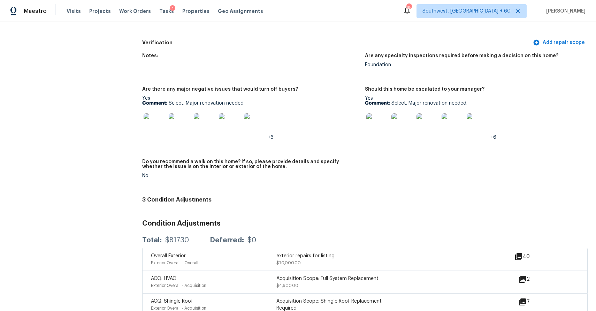
scroll to position [1487, 0]
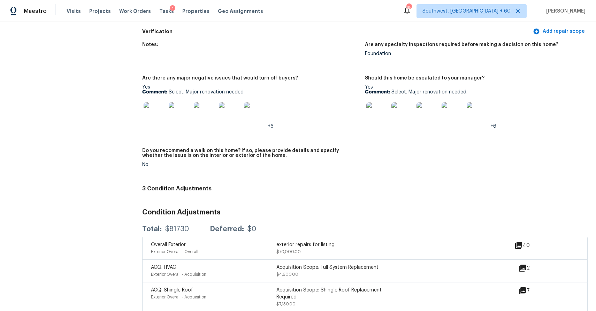
click at [64, 9] on div "Maestro Visits Projects Work Orders Tasks 1 Properties Geo Assignments" at bounding box center [135, 11] width 271 height 14
click at [69, 9] on span "Visits" at bounding box center [74, 11] width 14 height 7
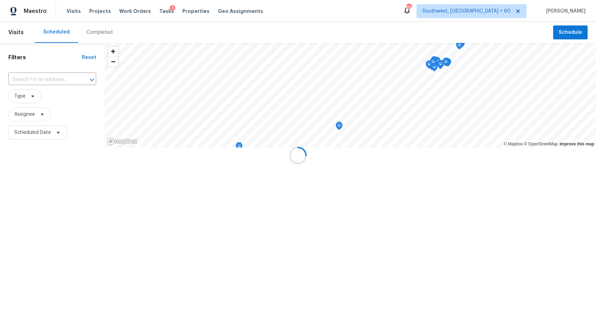
click at [95, 29] on div at bounding box center [298, 155] width 596 height 311
click at [102, 34] on div "Completed" at bounding box center [99, 32] width 26 height 7
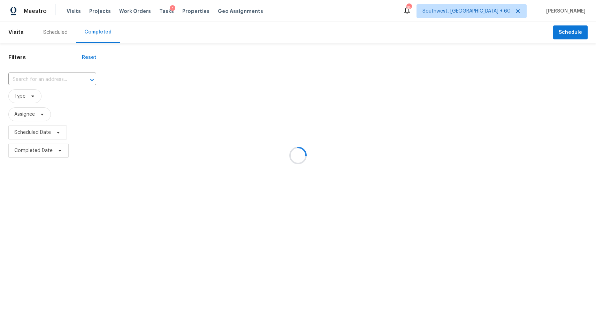
click at [102, 34] on div at bounding box center [298, 155] width 596 height 311
click at [61, 77] on div at bounding box center [298, 155] width 596 height 311
click at [108, 82] on div at bounding box center [298, 155] width 596 height 311
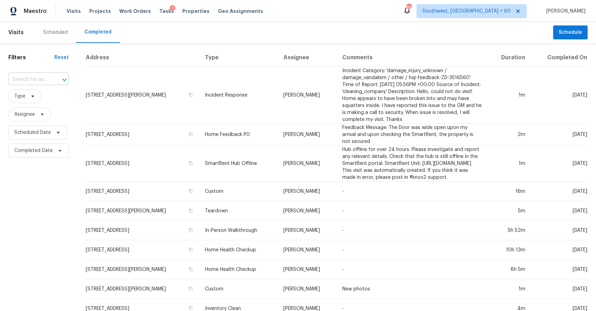
click at [46, 77] on input "text" at bounding box center [28, 79] width 41 height 11
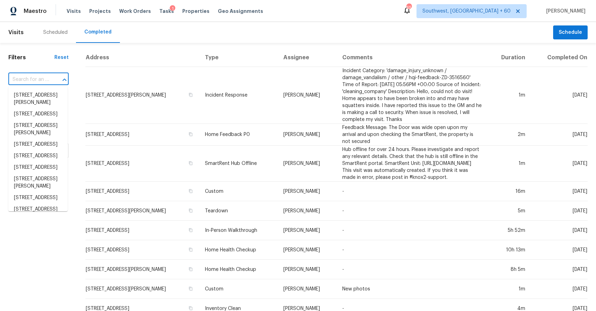
paste input "[STREET_ADDRESS][PERSON_NAME]"
type input "[STREET_ADDRESS][PERSON_NAME]"
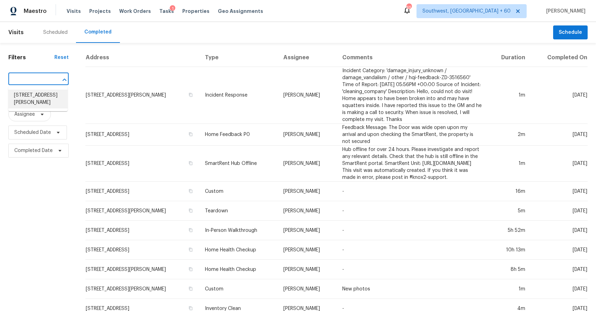
click at [39, 95] on li "[STREET_ADDRESS][PERSON_NAME]" at bounding box center [37, 99] width 59 height 19
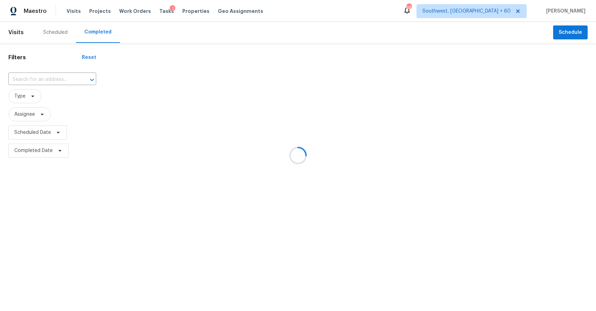
type input "[STREET_ADDRESS][PERSON_NAME]"
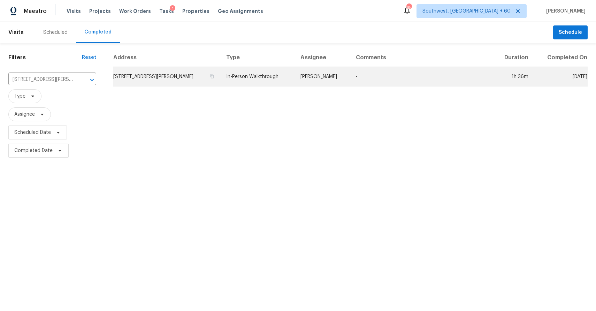
click at [367, 77] on td "-" at bounding box center [421, 77] width 142 height 20
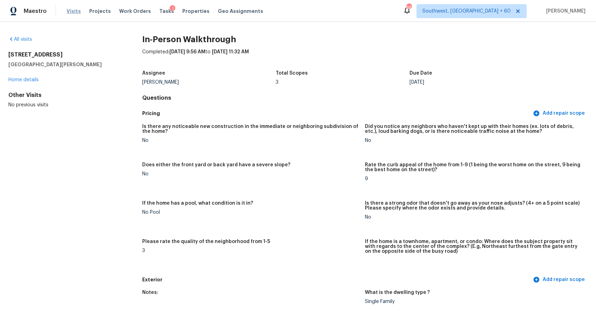
click at [69, 11] on span "Visits" at bounding box center [74, 11] width 14 height 7
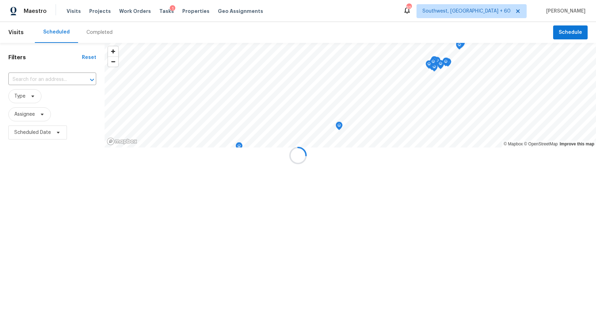
click at [96, 26] on div at bounding box center [298, 155] width 596 height 311
click at [108, 35] on div at bounding box center [298, 155] width 596 height 311
click at [108, 35] on div "Completed" at bounding box center [99, 32] width 26 height 7
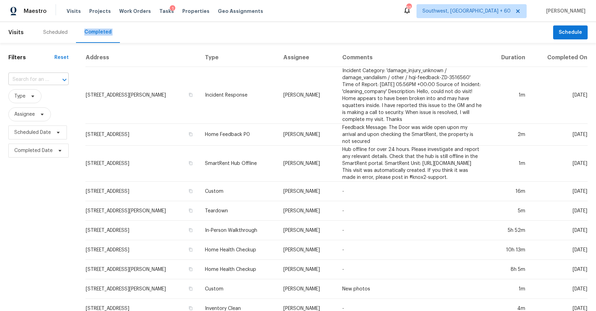
click at [22, 76] on input "text" at bounding box center [28, 79] width 41 height 11
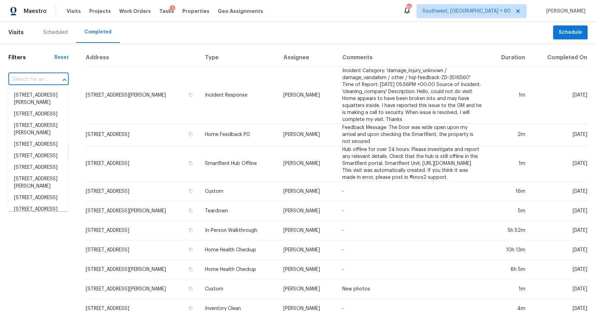
paste input "244 Bouchard Dr, Waxhaw, NC 28173"
type input "244 Bouchard Dr, Waxhaw, NC 28173"
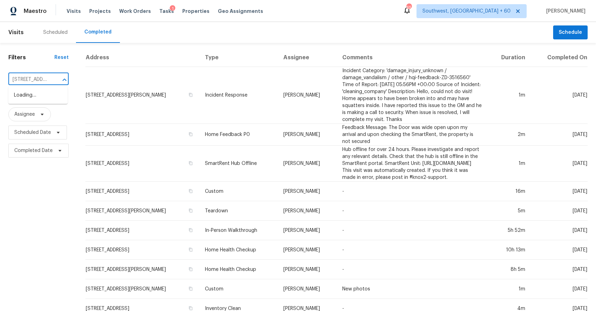
scroll to position [0, 48]
click at [49, 98] on li "244 Bouchard Dr, Waxhaw, NC 28173" at bounding box center [37, 99] width 59 height 19
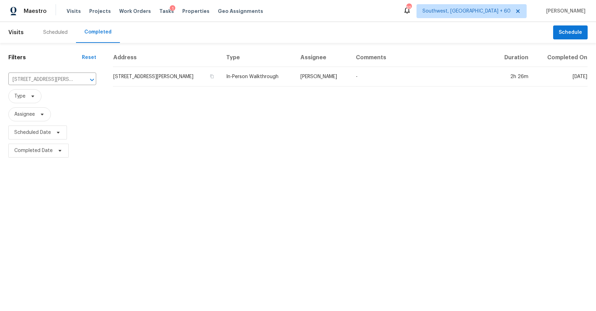
click at [285, 78] on td "In-Person Walkthrough" at bounding box center [257, 77] width 74 height 20
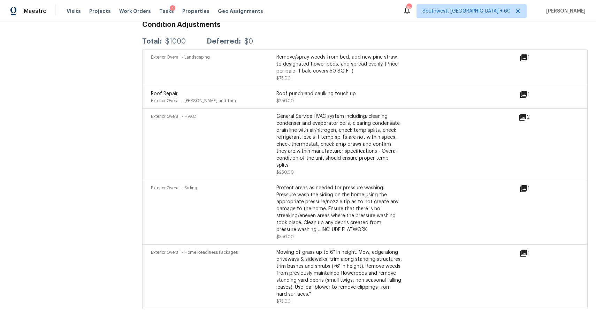
scroll to position [1379, 0]
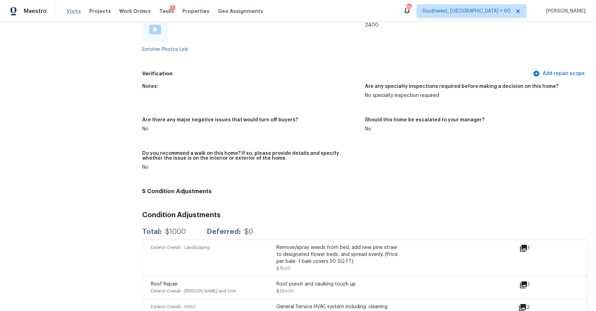
click at [71, 13] on span "Visits" at bounding box center [74, 11] width 14 height 7
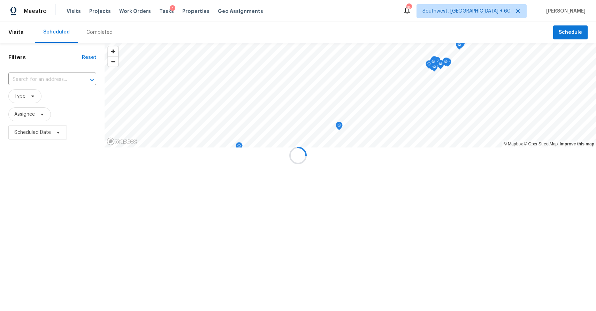
click at [80, 27] on div at bounding box center [298, 155] width 596 height 311
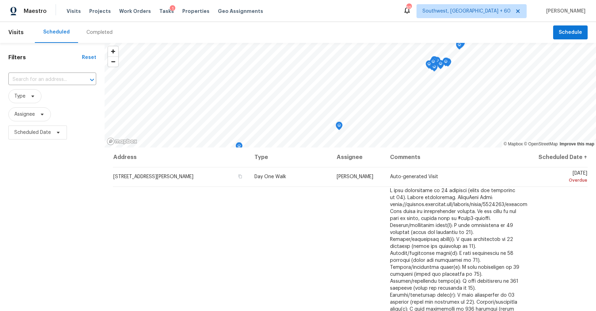
click at [88, 29] on div "Completed" at bounding box center [99, 32] width 26 height 7
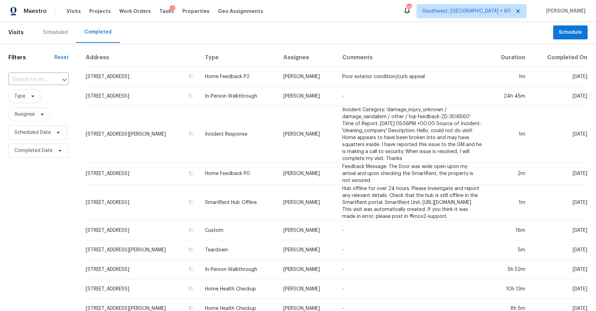
click at [58, 77] on div at bounding box center [60, 80] width 18 height 10
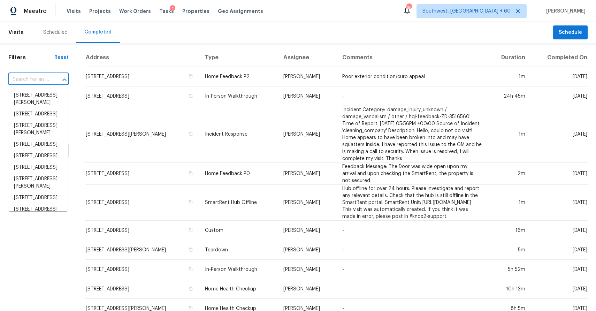
paste input "23332 Coso # 134, Mission Viejo, CA 92692"
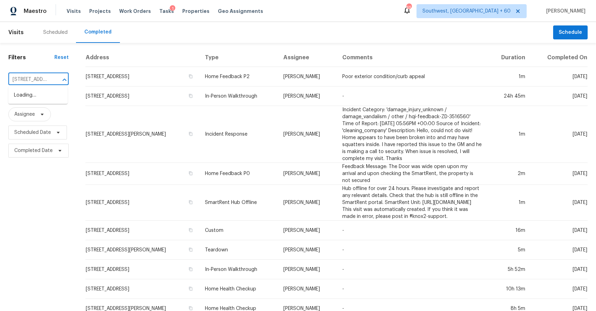
scroll to position [0, 62]
type input "23332 Coso # 134, Mission Viejo, CA 92692"
click at [40, 84] on input "text" at bounding box center [28, 79] width 41 height 11
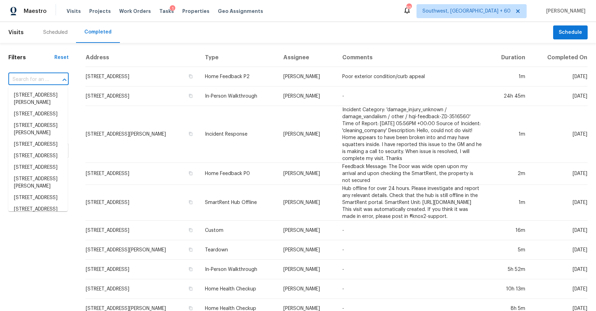
paste input "23332 Coso # 134, Mission Viejo, CA 92692"
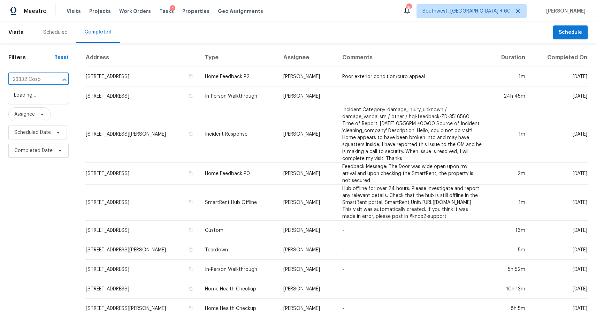
type input "23332 Coso"
click at [51, 101] on li "23332 Coso # 134, Mission Viejo, CA 92692" at bounding box center [37, 95] width 59 height 11
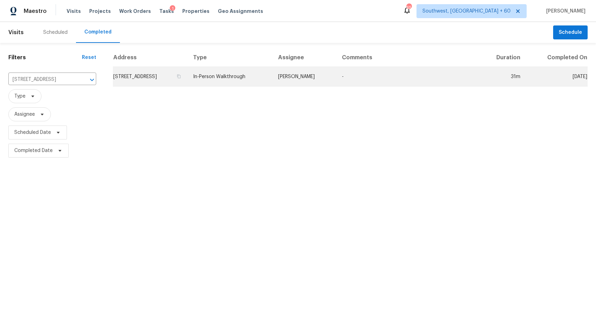
click at [336, 69] on td "Sean Hatfield" at bounding box center [304, 77] width 64 height 20
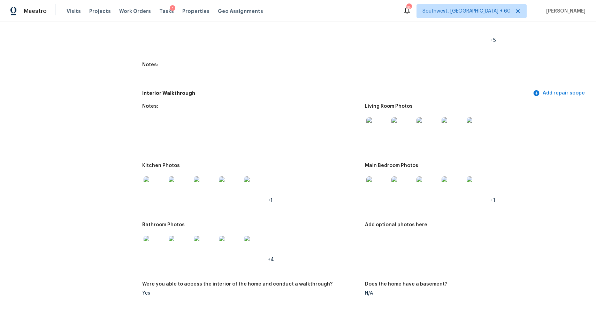
scroll to position [847, 0]
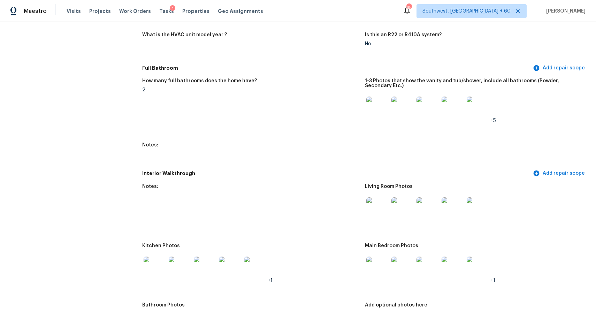
click at [373, 207] on img at bounding box center [377, 208] width 22 height 22
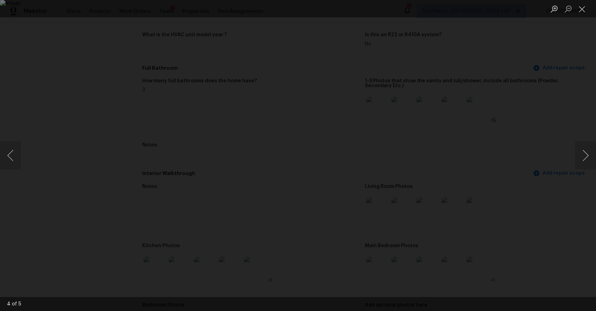
click at [571, 116] on div "Lightbox" at bounding box center [298, 155] width 596 height 311
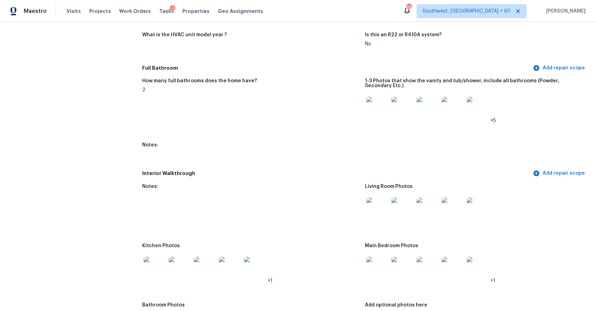
click at [378, 208] on img at bounding box center [377, 208] width 22 height 22
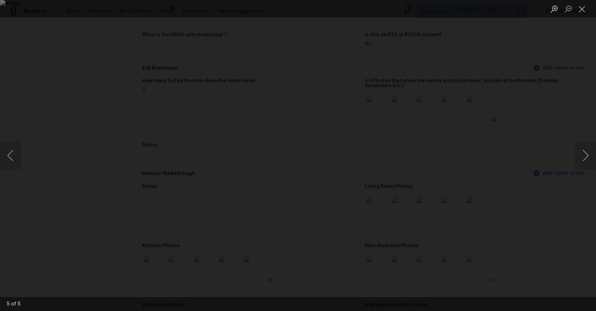
click at [575, 243] on div "Lightbox" at bounding box center [298, 155] width 596 height 311
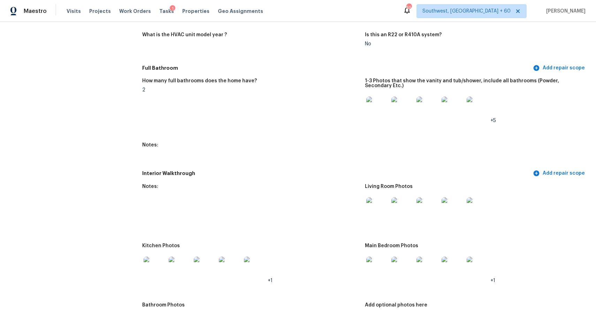
click at [381, 267] on img at bounding box center [377, 267] width 22 height 22
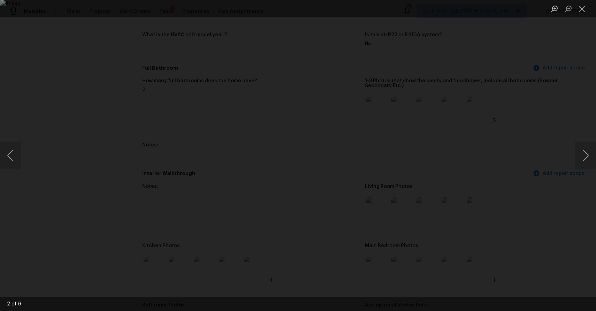
click at [542, 185] on div "Lightbox" at bounding box center [298, 155] width 596 height 311
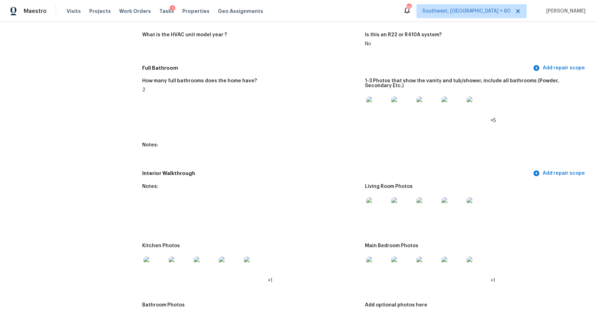
click at [372, 223] on div at bounding box center [377, 208] width 25 height 31
click at [377, 210] on img at bounding box center [377, 208] width 22 height 22
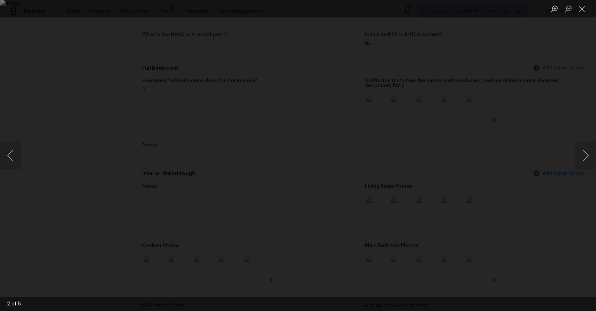
click at [530, 181] on div "Lightbox" at bounding box center [298, 155] width 596 height 311
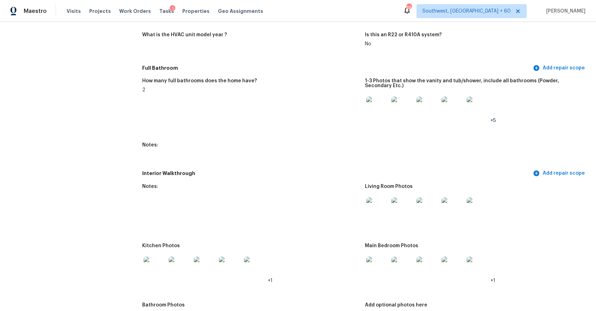
click at [370, 261] on img at bounding box center [377, 267] width 22 height 22
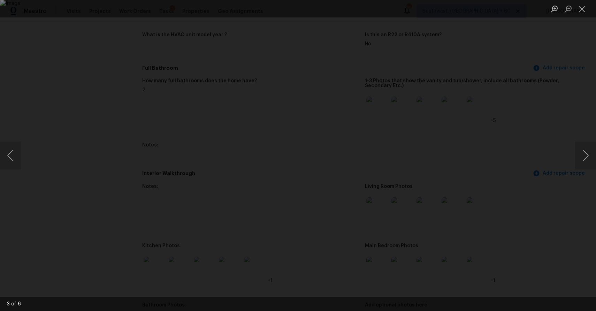
click at [505, 188] on div "Lightbox" at bounding box center [298, 155] width 596 height 311
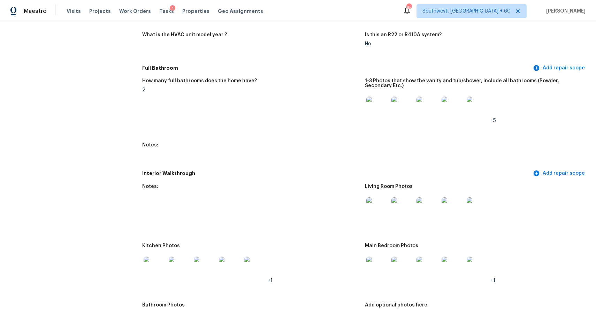
scroll to position [1073, 0]
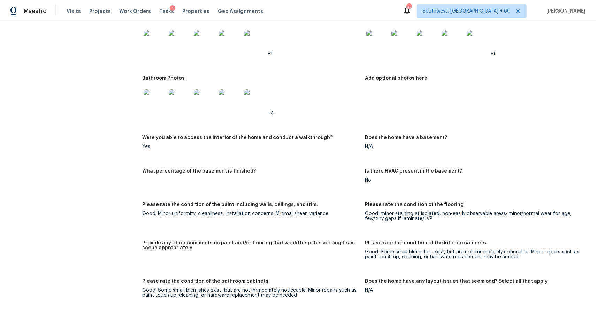
click at [161, 97] on img at bounding box center [154, 100] width 22 height 22
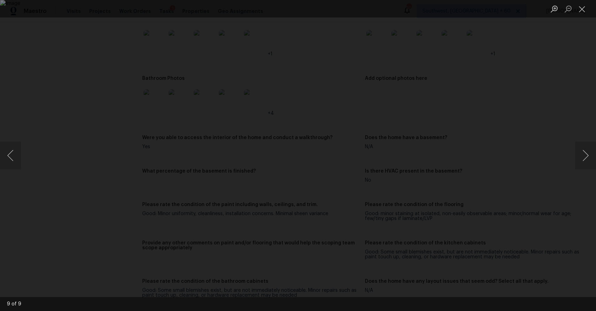
click at [530, 141] on div "Lightbox" at bounding box center [298, 155] width 596 height 311
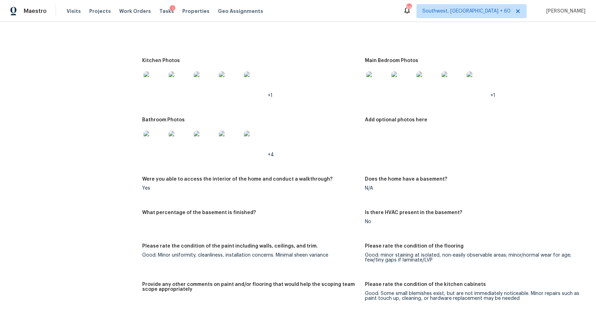
scroll to position [971, 0]
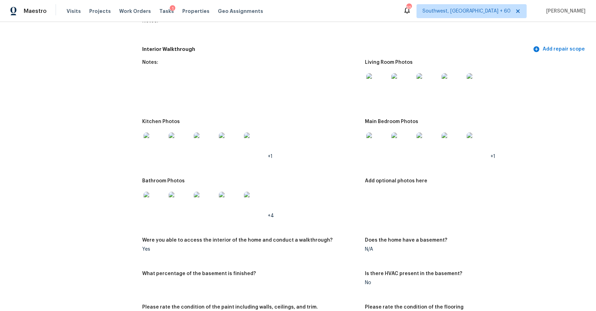
click at [159, 151] on img at bounding box center [154, 143] width 22 height 22
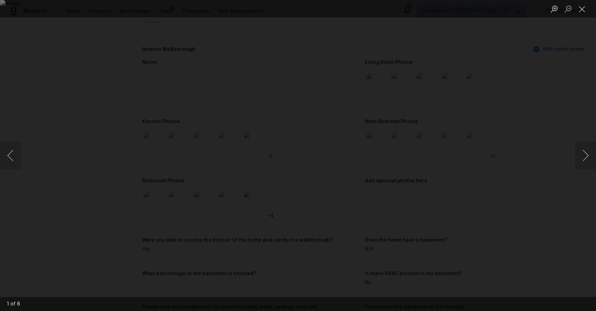
click at [514, 167] on div "Lightbox" at bounding box center [298, 155] width 596 height 311
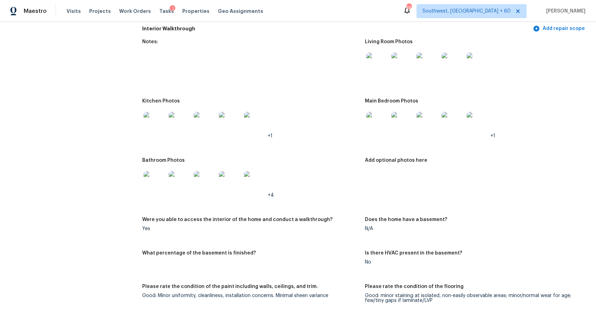
scroll to position [1008, 0]
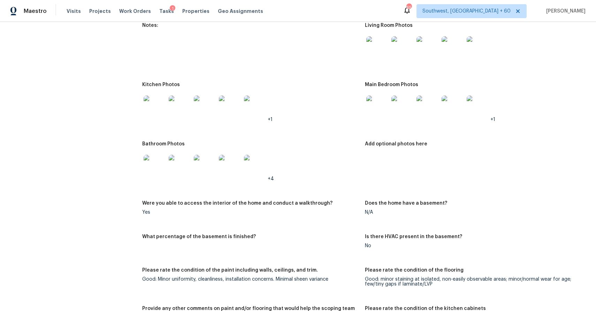
click at [156, 110] on img at bounding box center [154, 106] width 22 height 22
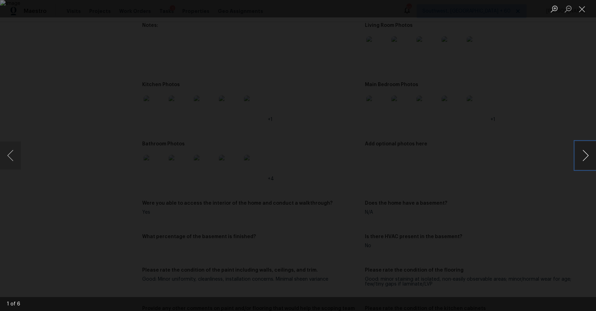
click at [588, 157] on button "Next image" at bounding box center [585, 155] width 21 height 28
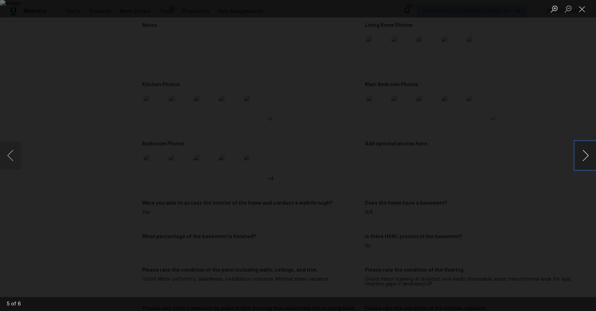
click at [588, 157] on button "Next image" at bounding box center [585, 155] width 21 height 28
click at [525, 126] on div "Lightbox" at bounding box center [298, 155] width 596 height 311
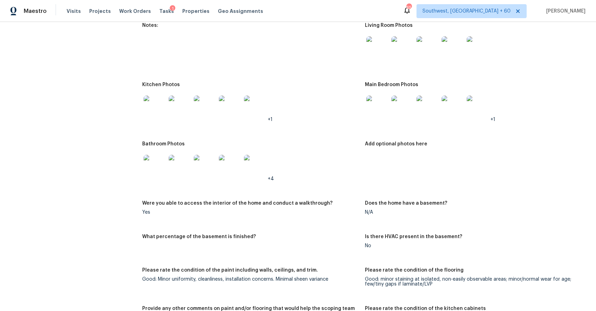
click at [144, 164] on img at bounding box center [154, 166] width 22 height 22
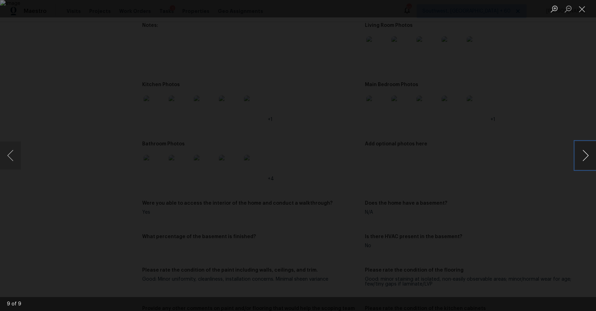
click at [582, 155] on button "Next image" at bounding box center [585, 155] width 21 height 28
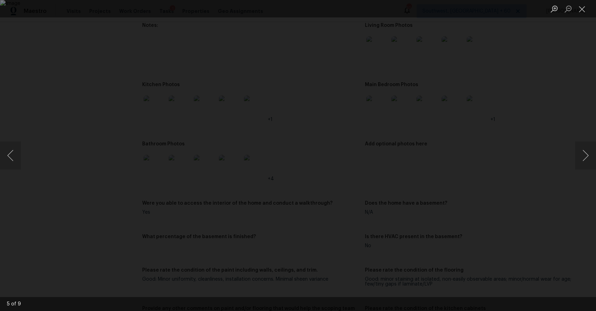
click at [540, 123] on div "Lightbox" at bounding box center [298, 155] width 596 height 311
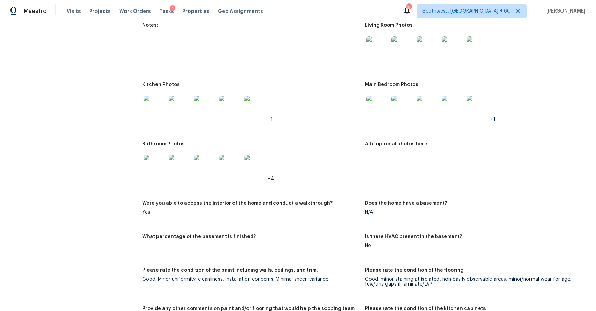
scroll to position [987, 0]
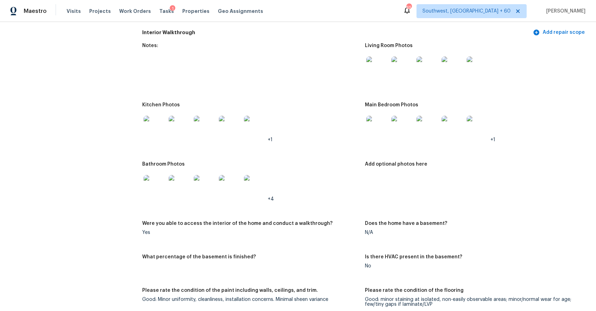
click at [384, 135] on img at bounding box center [377, 127] width 22 height 22
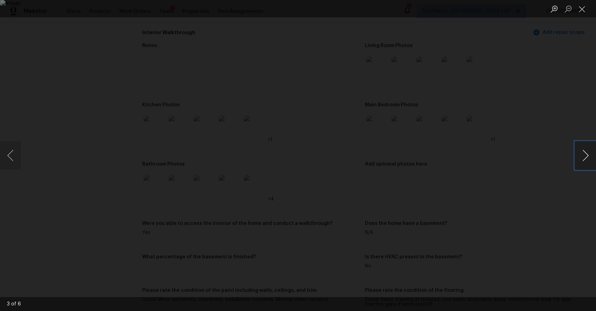
click at [583, 159] on button "Next image" at bounding box center [585, 155] width 21 height 28
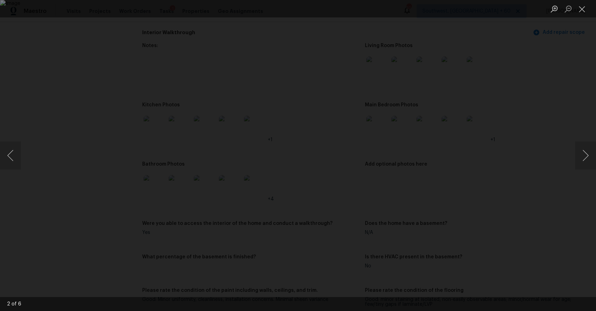
click at [556, 139] on div "Lightbox" at bounding box center [298, 155] width 596 height 311
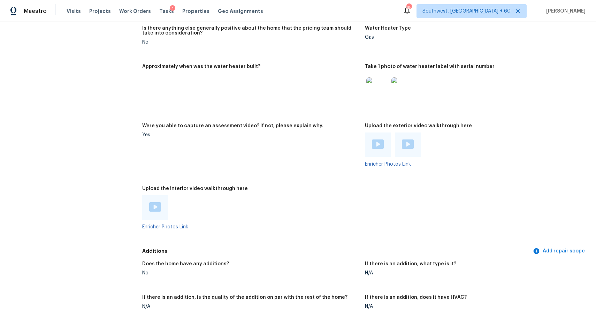
scroll to position [1473, 0]
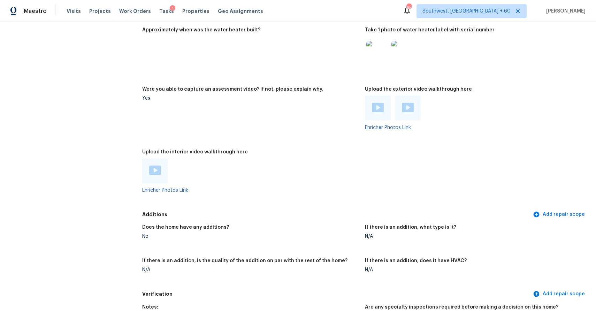
click at [153, 170] on img at bounding box center [155, 169] width 12 height 9
click at [156, 164] on div at bounding box center [155, 170] width 26 height 24
click at [165, 193] on figure "Upload the interior video walkthrough here Enricher Photos Link" at bounding box center [253, 176] width 223 height 54
click at [169, 188] on link "Enricher Photos Link" at bounding box center [165, 190] width 46 height 5
click at [153, 170] on img at bounding box center [155, 169] width 12 height 9
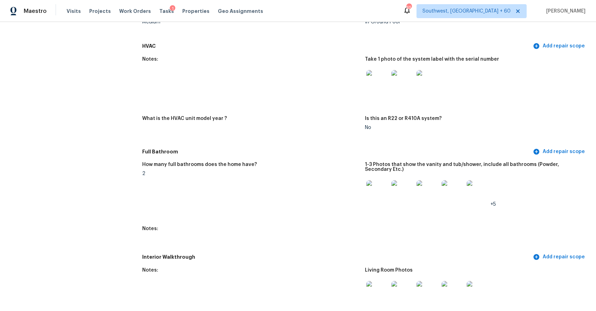
scroll to position [673, 0]
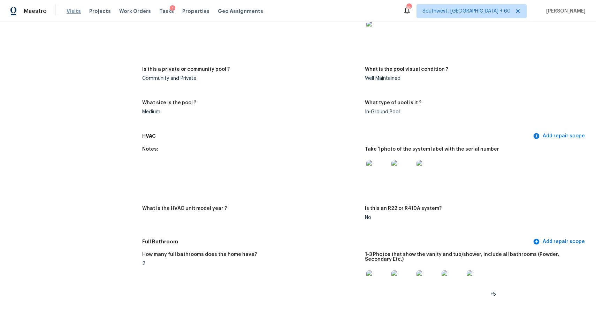
click at [72, 9] on span "Visits" at bounding box center [74, 11] width 14 height 7
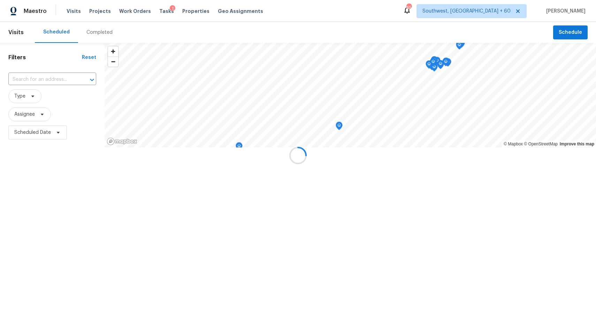
click at [103, 35] on div at bounding box center [298, 155] width 596 height 311
click at [99, 31] on div "Completed" at bounding box center [99, 32] width 26 height 7
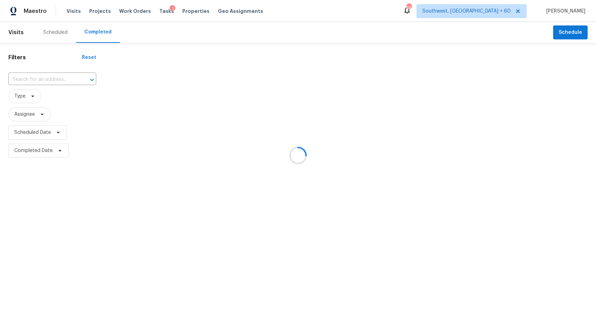
click at [99, 31] on div at bounding box center [298, 155] width 596 height 311
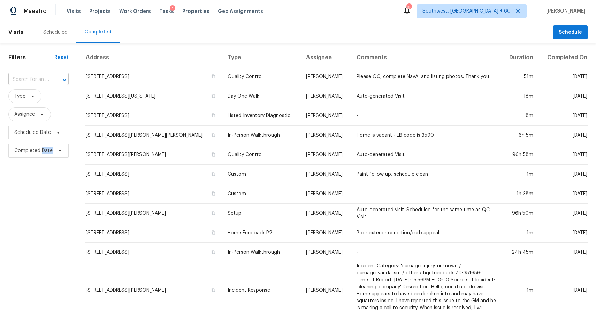
click at [56, 77] on div at bounding box center [60, 80] width 18 height 10
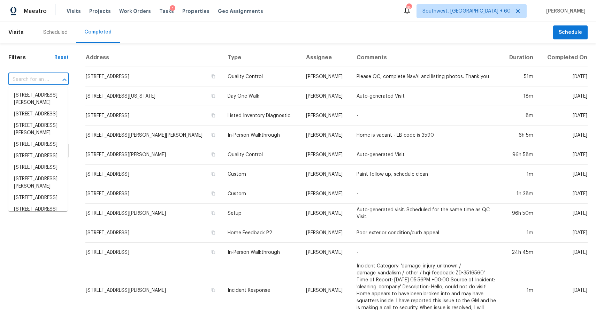
paste input "2732 Deep Valley Trl, Plano, TX 75023"
type input "2732 Deep Valley Trl, Plano, TX 75023"
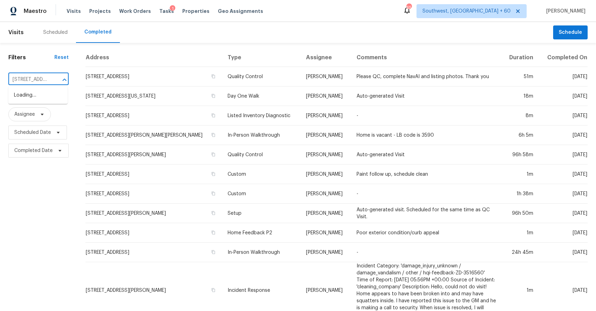
scroll to position [0, 49]
click at [43, 100] on li "2732 Deep Valley Trl, Plano, TX 75023" at bounding box center [37, 95] width 59 height 11
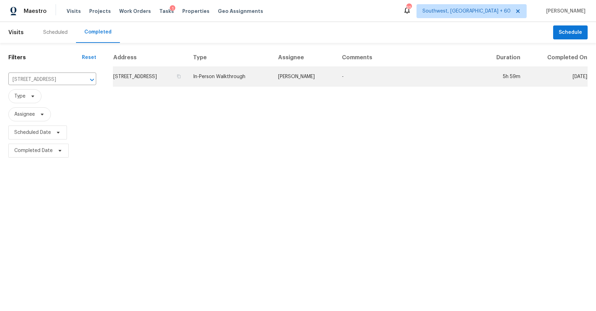
click at [272, 73] on td "In-Person Walkthrough" at bounding box center [229, 77] width 85 height 20
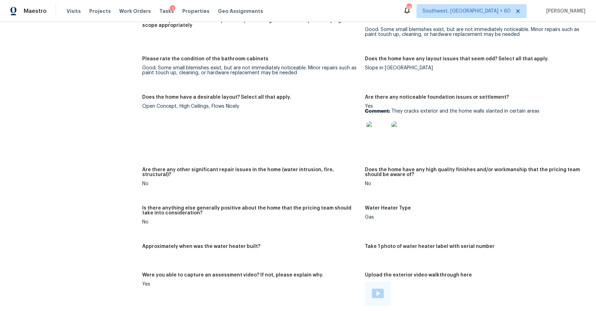
scroll to position [1081, 0]
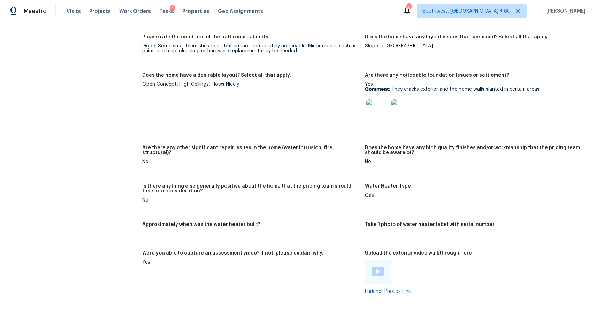
click at [380, 107] on img at bounding box center [377, 110] width 22 height 22
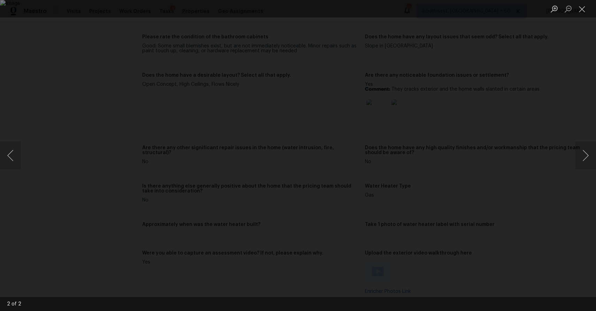
click at [522, 186] on div "Lightbox" at bounding box center [298, 155] width 596 height 311
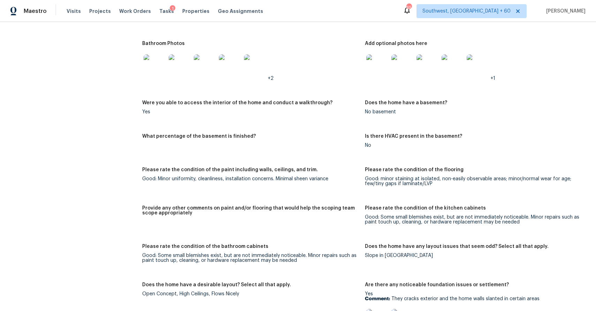
scroll to position [904, 0]
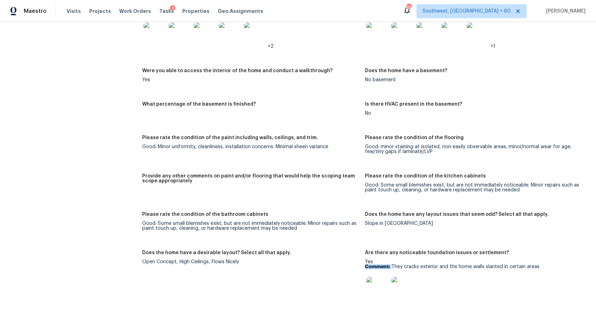
drag, startPoint x: 390, startPoint y: 267, endPoint x: 553, endPoint y: 260, distance: 163.1
click at [554, 260] on div "Yes Comment: They cracks exterior and the home walls slanted in certain areas" at bounding box center [473, 281] width 217 height 44
click at [552, 261] on div "Yes Comment: They cracks exterior and the home walls slanted in certain areas" at bounding box center [473, 281] width 217 height 44
click at [550, 261] on div "Yes Comment: They cracks exterior and the home walls slanted in certain areas" at bounding box center [473, 281] width 217 height 44
drag, startPoint x: 544, startPoint y: 268, endPoint x: 390, endPoint y: 266, distance: 154.0
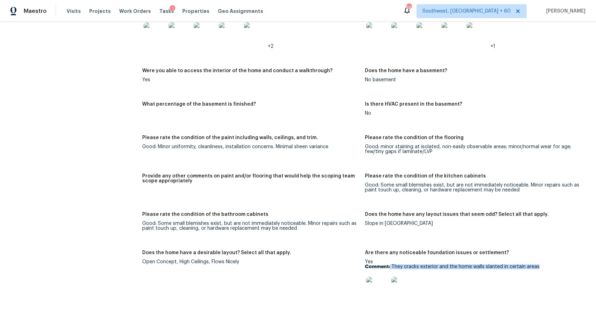
click at [390, 266] on p "Comment: They cracks exterior and the home walls slanted in certain areas" at bounding box center [473, 266] width 217 height 5
copy p "They cracks exterior and the home walls slanted in certain areas"
drag, startPoint x: 390, startPoint y: 266, endPoint x: 293, endPoint y: 30, distance: 255.1
click at [293, 41] on div "Notes: Living Room Photos Kitchen Photos Main Bedroom Photos Bathroom Photos +2…" at bounding box center [364, 217] width 445 height 662
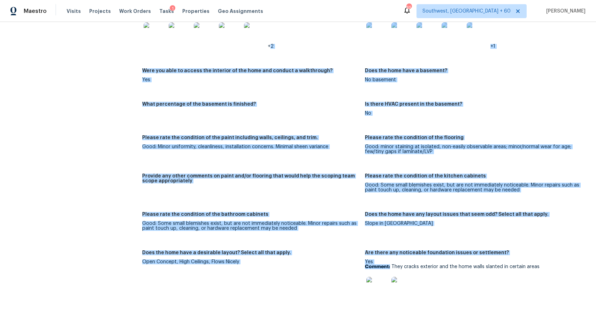
scroll to position [1014, 0]
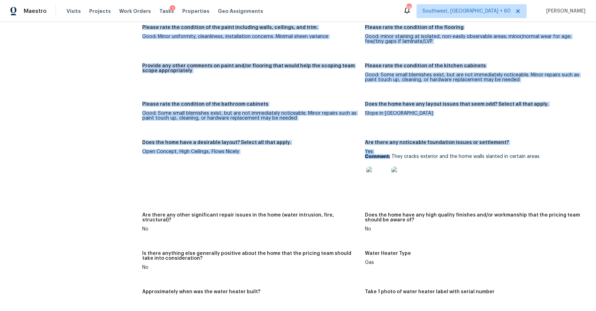
click at [502, 206] on div "Notes: Living Room Photos Kitchen Photos Main Bedroom Photos Bathroom Photos +2…" at bounding box center [364, 107] width 445 height 662
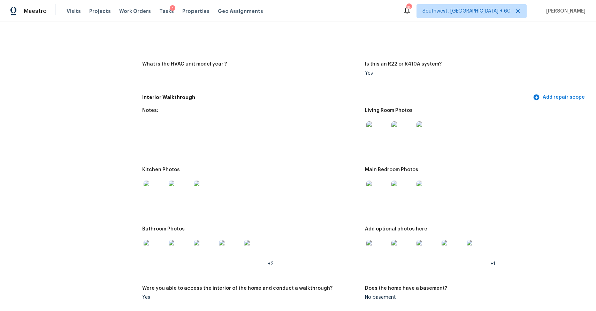
scroll to position [662, 0]
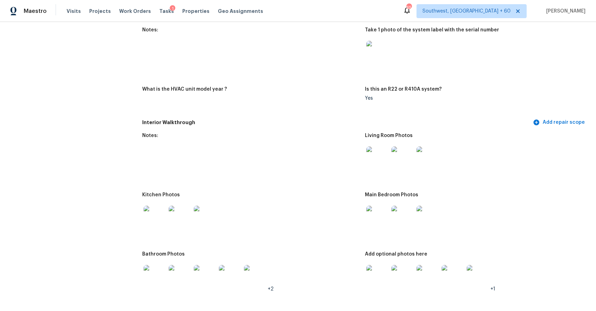
click at [373, 147] on img at bounding box center [377, 157] width 22 height 22
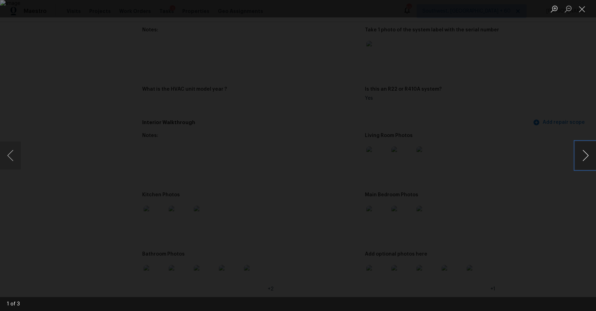
click at [587, 153] on button "Next image" at bounding box center [585, 155] width 21 height 28
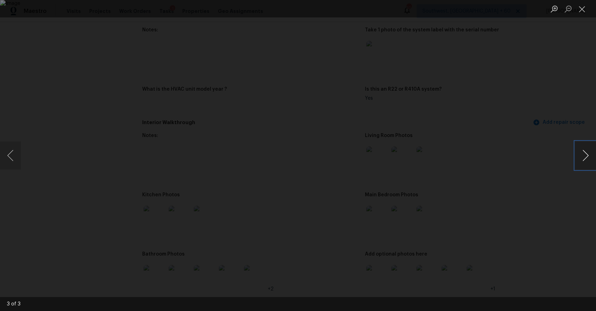
click at [587, 153] on button "Next image" at bounding box center [585, 155] width 21 height 28
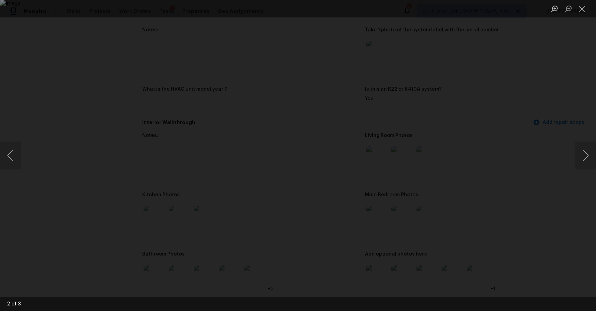
click at [538, 149] on div "Lightbox" at bounding box center [298, 155] width 596 height 311
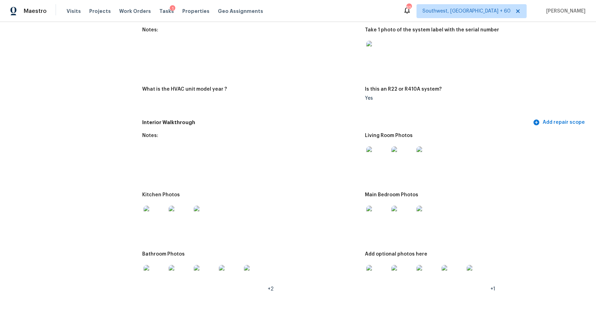
click at [152, 217] on img at bounding box center [154, 216] width 22 height 22
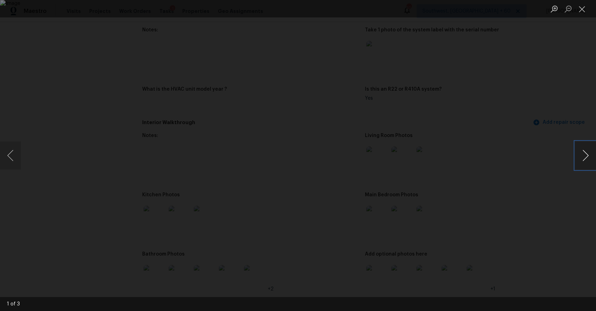
click at [582, 157] on button "Next image" at bounding box center [585, 155] width 21 height 28
click at [549, 129] on div "Lightbox" at bounding box center [298, 155] width 596 height 311
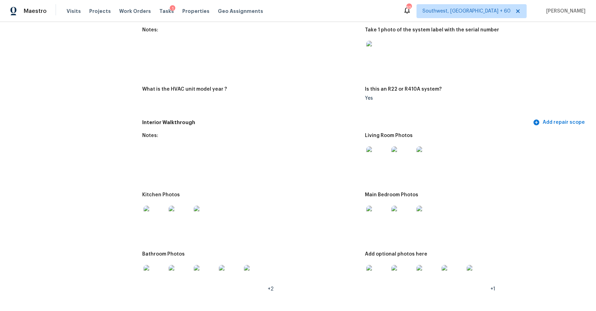
click at [73, 13] on span "Visits" at bounding box center [74, 11] width 14 height 7
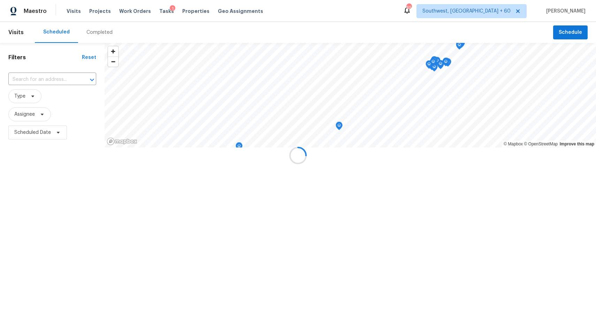
click at [94, 35] on div at bounding box center [298, 155] width 596 height 311
click at [94, 29] on div at bounding box center [298, 155] width 596 height 311
click at [94, 29] on div "Completed" at bounding box center [99, 32] width 26 height 7
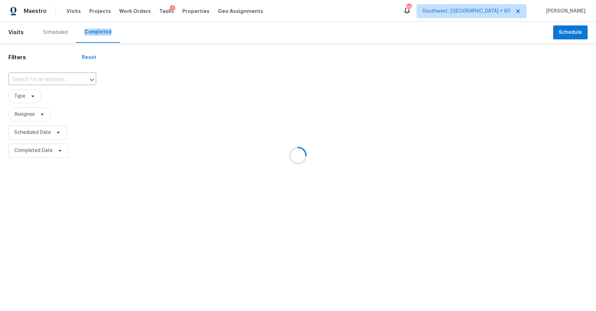
click at [94, 29] on div at bounding box center [298, 155] width 596 height 311
click at [49, 78] on div at bounding box center [298, 155] width 596 height 311
click at [48, 78] on div at bounding box center [298, 155] width 596 height 311
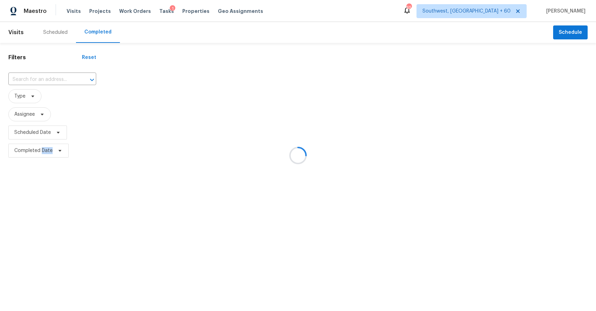
click at [48, 78] on div at bounding box center [298, 155] width 596 height 311
click at [48, 78] on input "text" at bounding box center [42, 79] width 68 height 11
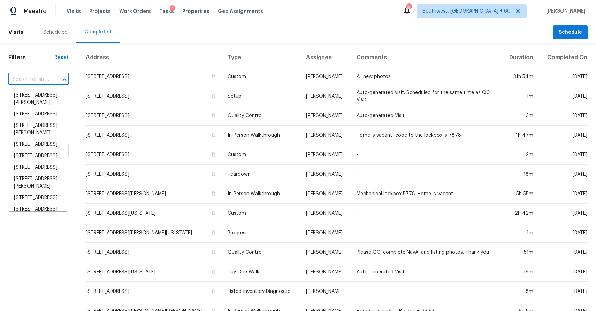
click at [48, 78] on input "text" at bounding box center [28, 79] width 41 height 11
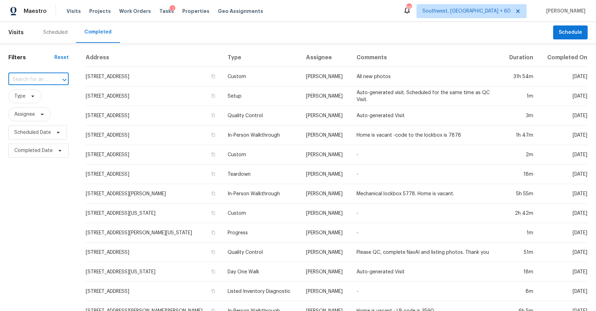
paste input "[STREET_ADDRESS]"
type input "[STREET_ADDRESS]"
click at [37, 80] on input "text" at bounding box center [28, 79] width 41 height 11
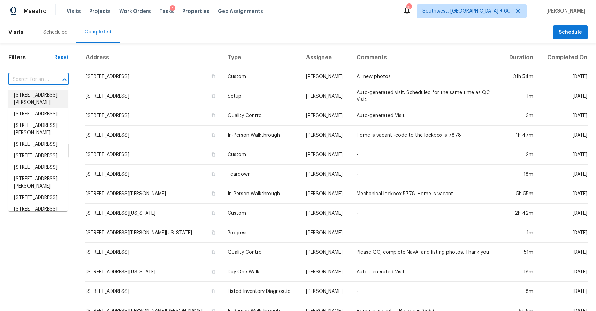
paste input "[STREET_ADDRESS]"
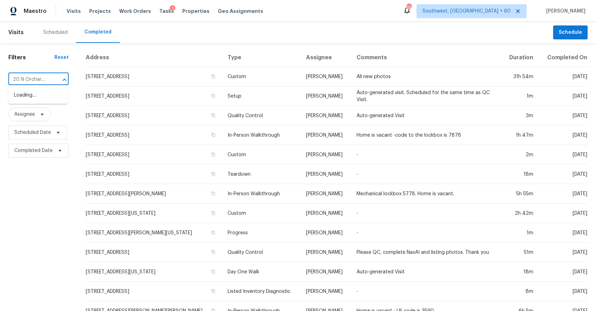
scroll to position [0, 3]
type input "620 N Orchard"
click at [49, 112] on li "[STREET_ADDRESS]" at bounding box center [37, 106] width 59 height 11
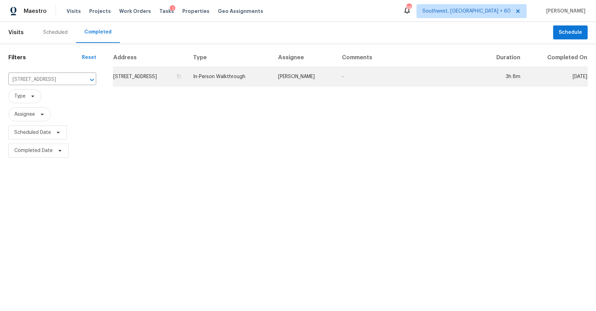
click at [336, 70] on td "[PERSON_NAME]" at bounding box center [304, 77] width 64 height 20
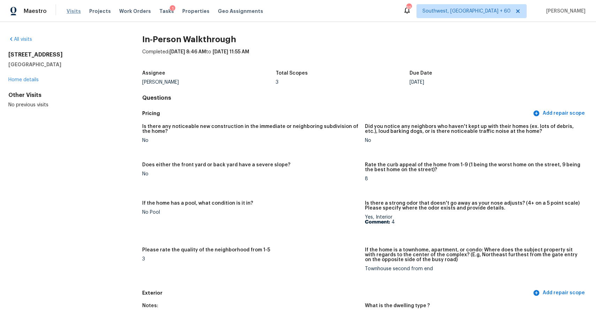
click at [67, 10] on span "Visits" at bounding box center [74, 11] width 14 height 7
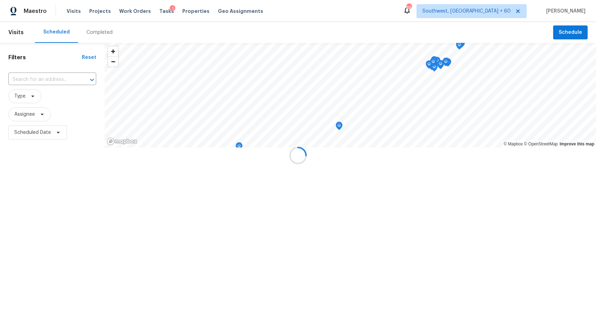
click at [94, 30] on div at bounding box center [298, 155] width 596 height 311
click at [97, 31] on div at bounding box center [298, 155] width 596 height 311
click at [97, 31] on div "Completed" at bounding box center [99, 32] width 26 height 7
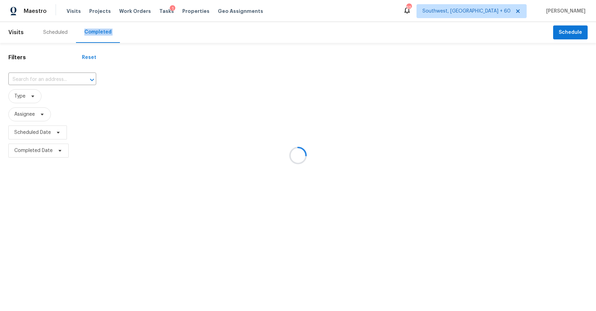
click at [97, 31] on div at bounding box center [298, 155] width 596 height 311
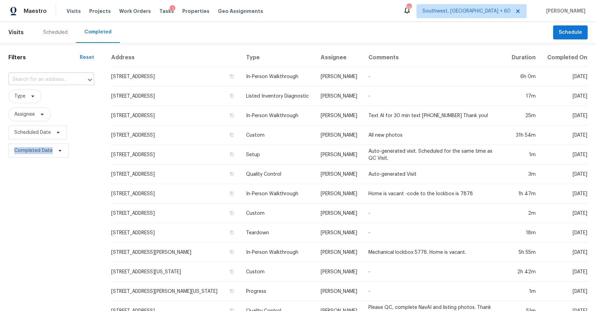
click at [47, 81] on input "text" at bounding box center [41, 79] width 66 height 11
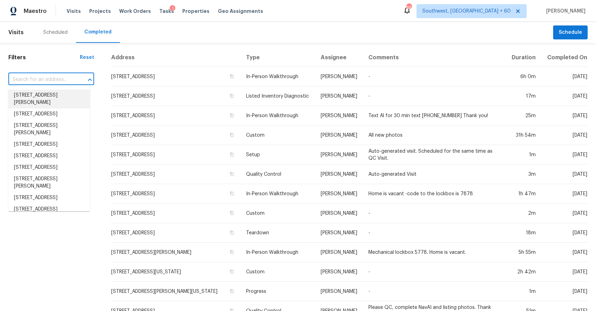
paste input "[STREET_ADDRESS]"
type input "[STREET_ADDRESS]"
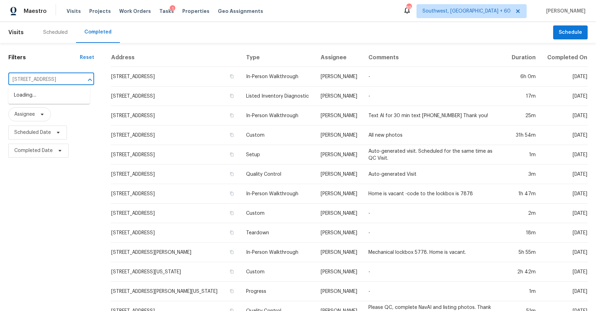
scroll to position [0, 41]
click at [37, 101] on li "[STREET_ADDRESS]" at bounding box center [49, 95] width 82 height 11
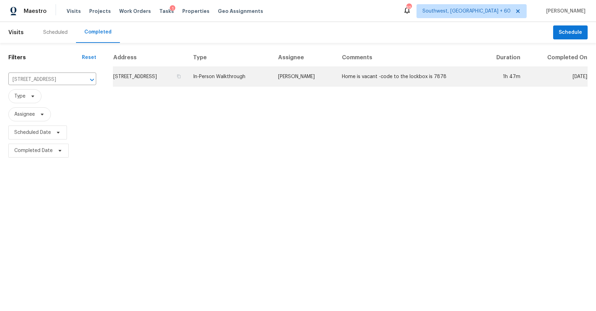
click at [329, 80] on td "[PERSON_NAME]" at bounding box center [304, 77] width 64 height 20
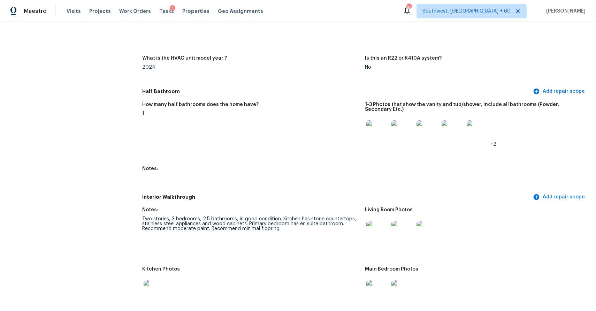
scroll to position [718, 0]
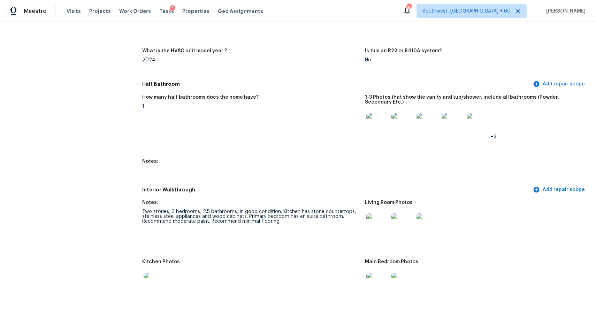
click at [379, 227] on img at bounding box center [377, 224] width 22 height 22
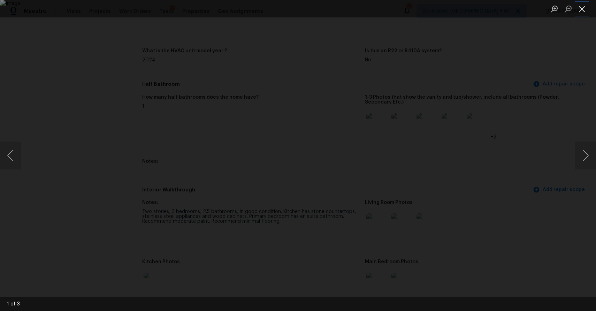
click at [579, 11] on button "Close lightbox" at bounding box center [582, 9] width 14 height 12
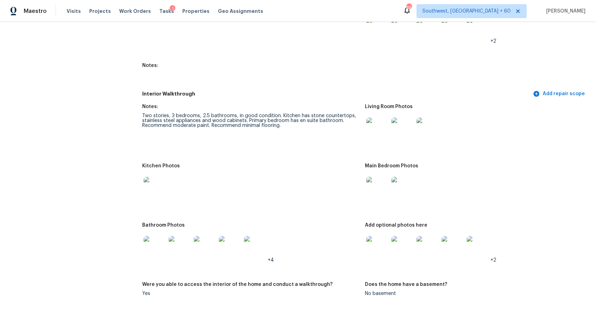
scroll to position [815, 0]
click at [377, 131] on img at bounding box center [377, 127] width 22 height 22
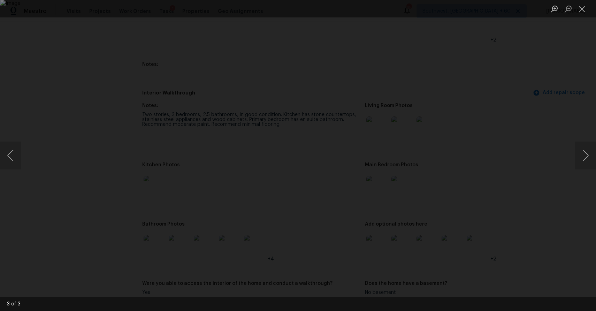
click at [509, 152] on div "Lightbox" at bounding box center [298, 155] width 596 height 311
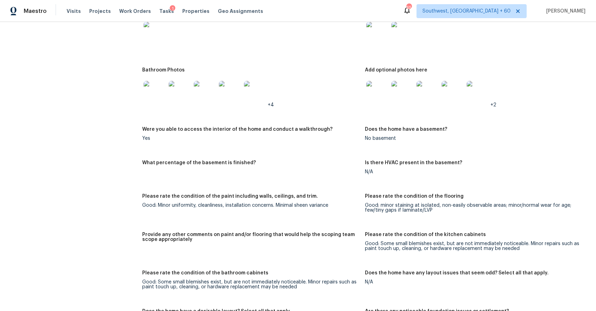
scroll to position [895, 0]
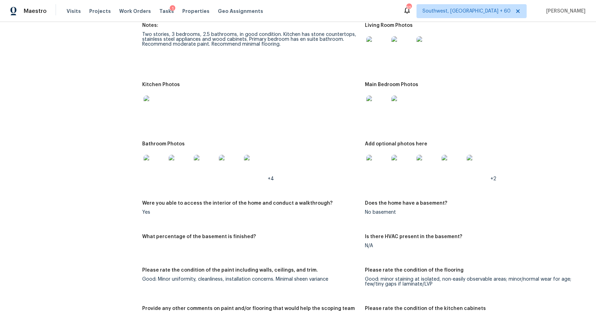
click at [160, 168] on img at bounding box center [154, 166] width 22 height 22
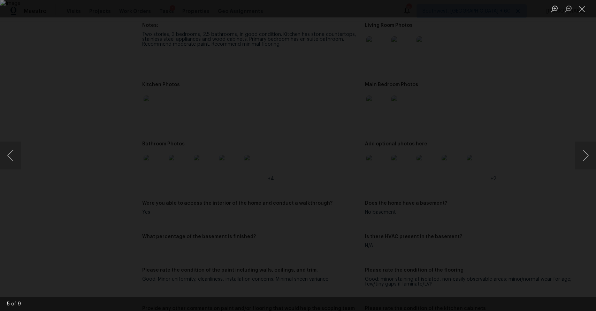
click at [453, 192] on img "Lightbox" at bounding box center [298, 155] width 596 height 311
click at [534, 191] on div "Lightbox" at bounding box center [298, 155] width 596 height 311
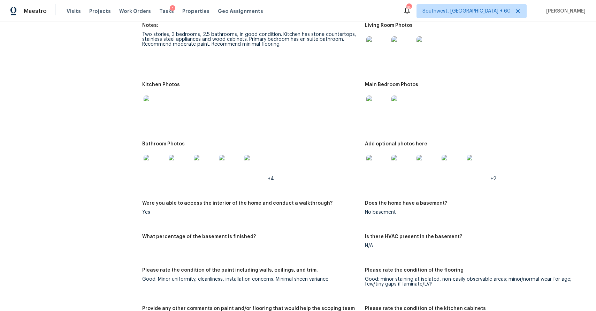
click at [140, 102] on div "All visits 2505 Ashland City Rd Clarksville, TN 37043 Home details Other Visits…" at bounding box center [297, 120] width 579 height 1958
click at [155, 108] on img at bounding box center [154, 106] width 22 height 22
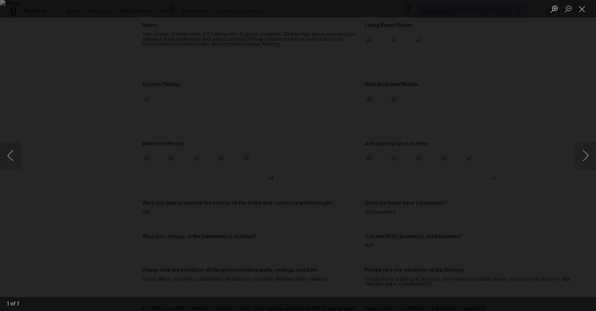
click at [514, 198] on div "Lightbox" at bounding box center [298, 155] width 596 height 311
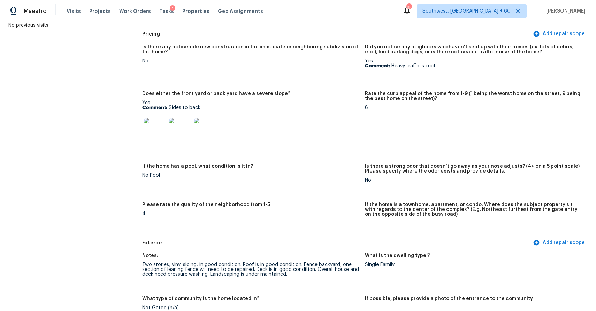
scroll to position [0, 0]
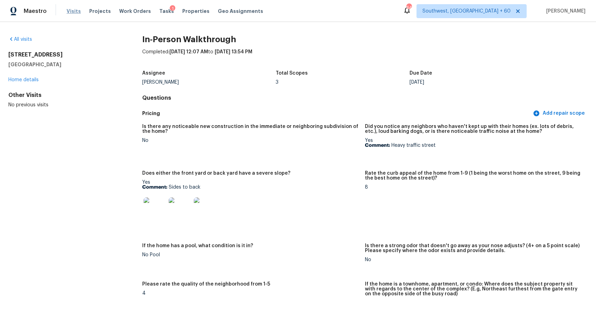
click at [71, 9] on span "Visits" at bounding box center [74, 11] width 14 height 7
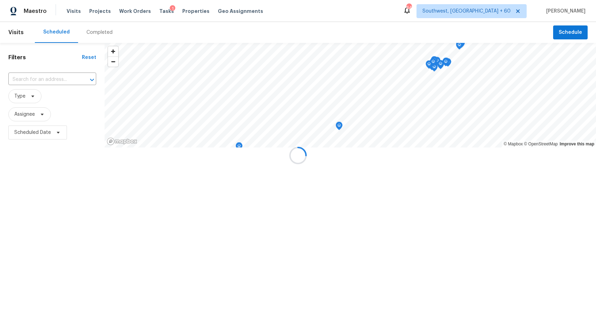
click at [90, 25] on div at bounding box center [298, 155] width 596 height 311
click at [96, 30] on div at bounding box center [298, 155] width 596 height 311
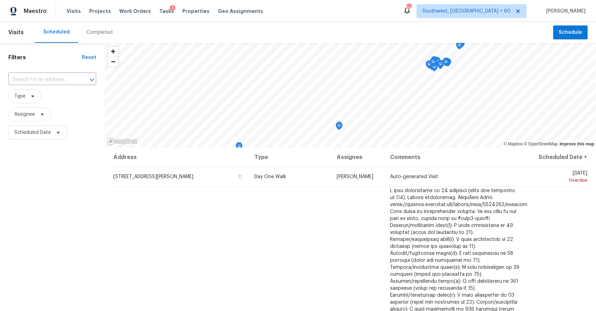
click at [96, 30] on div "Completed" at bounding box center [99, 32] width 26 height 7
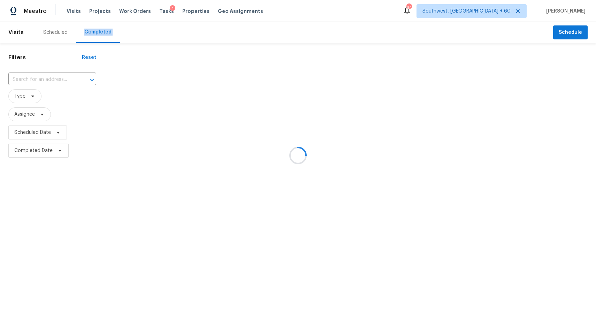
click at [96, 30] on div at bounding box center [298, 155] width 596 height 311
click at [144, 51] on div at bounding box center [298, 155] width 596 height 311
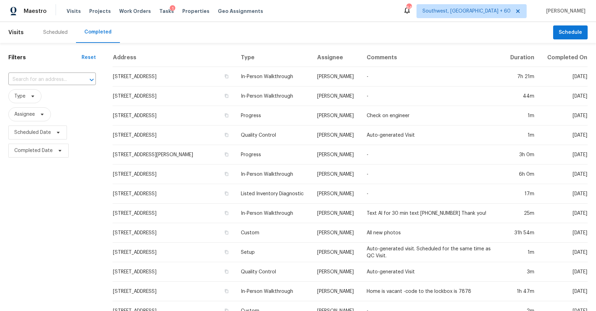
click at [60, 70] on div "Filters Reset ​ Type Assignee Scheduled Date Completed Date" at bounding box center [52, 259] width 104 height 433
click at [60, 77] on input "text" at bounding box center [42, 79] width 68 height 11
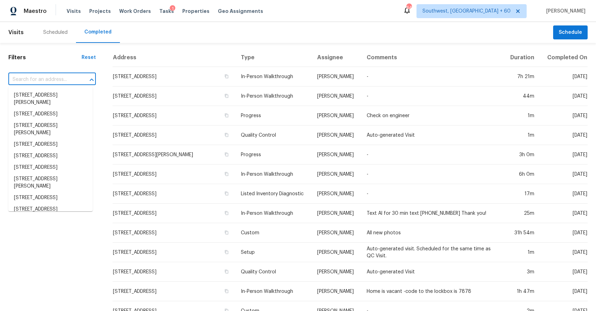
paste input "4915 Stone Bridge St, Baytown, TX 77521"
type input "4915 Stone Bridge St, Baytown, TX 77521"
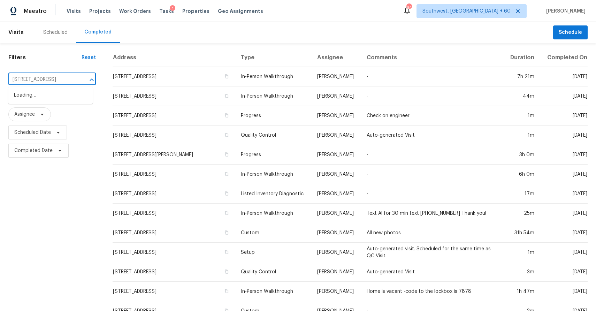
scroll to position [0, 32]
click at [53, 101] on li "4915 Stone Bridge St, Baytown, TX 77521" at bounding box center [50, 95] width 84 height 11
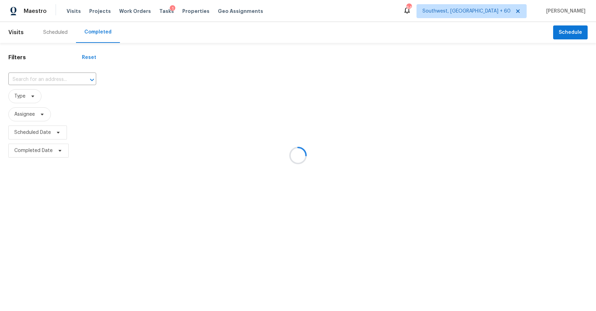
type input "4915 Stone Bridge St, Baytown, TX 77521"
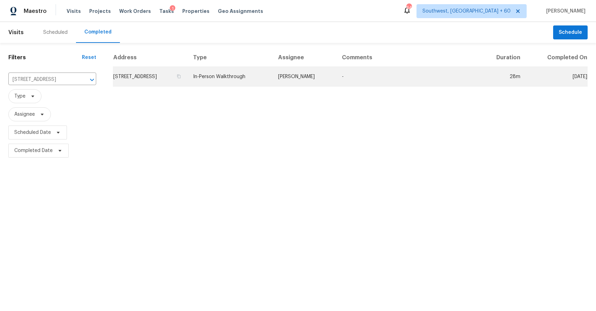
click at [336, 71] on td "[PERSON_NAME]" at bounding box center [304, 77] width 64 height 20
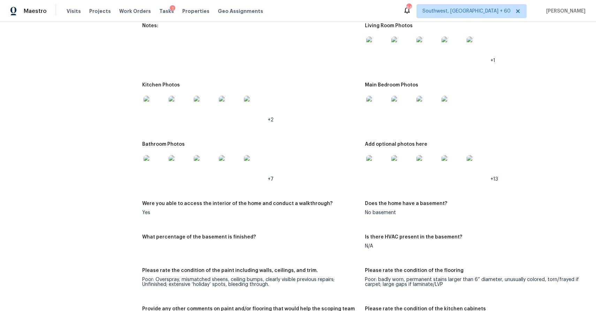
scroll to position [748, 0]
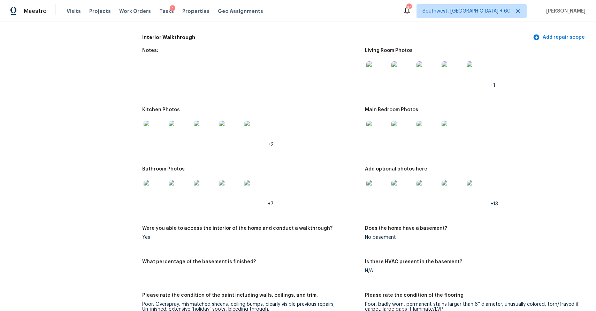
click at [371, 67] on img at bounding box center [377, 72] width 22 height 22
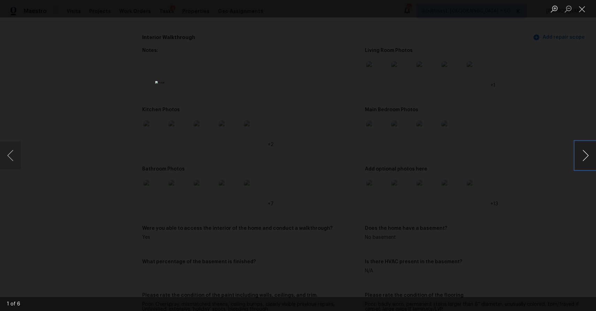
click at [587, 150] on button "Next image" at bounding box center [585, 155] width 21 height 28
click at [582, 149] on button "Next image" at bounding box center [585, 155] width 21 height 28
click at [536, 109] on div "Lightbox" at bounding box center [298, 155] width 596 height 311
click at [501, 227] on div "Lightbox" at bounding box center [298, 155] width 596 height 311
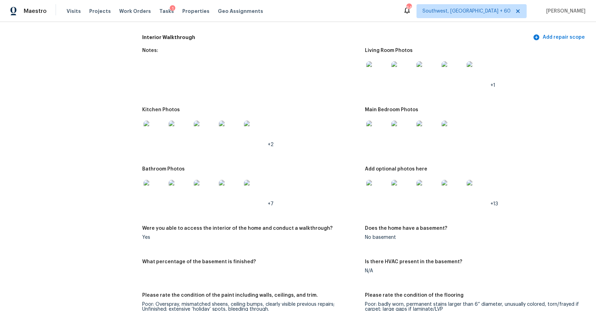
click at [501, 227] on div "Lightbox" at bounding box center [298, 155] width 596 height 311
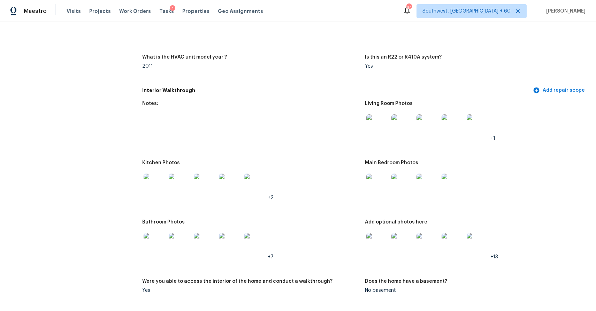
scroll to position [735, 0]
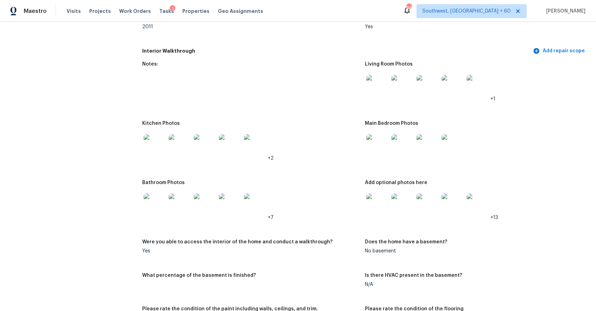
click at [157, 200] on img at bounding box center [154, 204] width 22 height 22
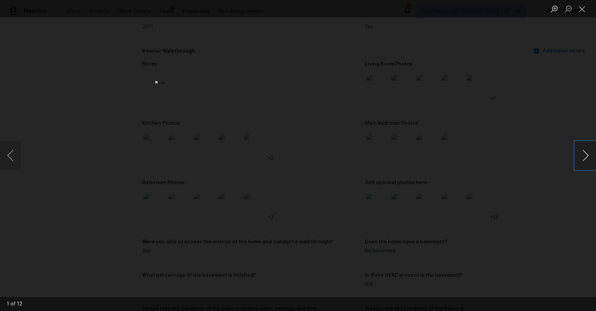
click at [582, 158] on button "Next image" at bounding box center [585, 155] width 21 height 28
click at [586, 153] on button "Next image" at bounding box center [585, 155] width 21 height 28
click at [530, 110] on div "Lightbox" at bounding box center [298, 155] width 596 height 311
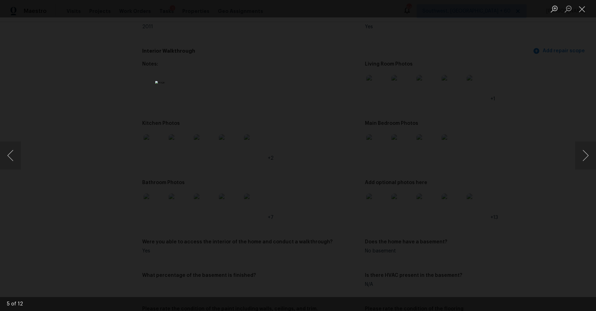
click at [513, 182] on div "Lightbox" at bounding box center [298, 155] width 596 height 311
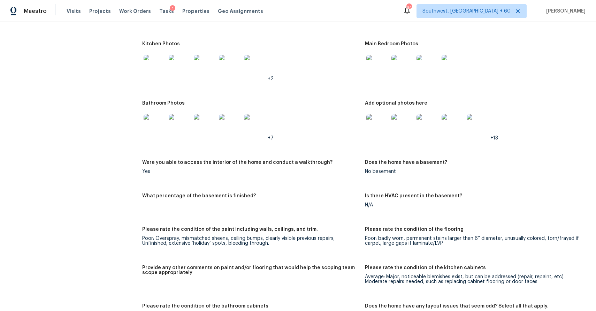
scroll to position [759, 0]
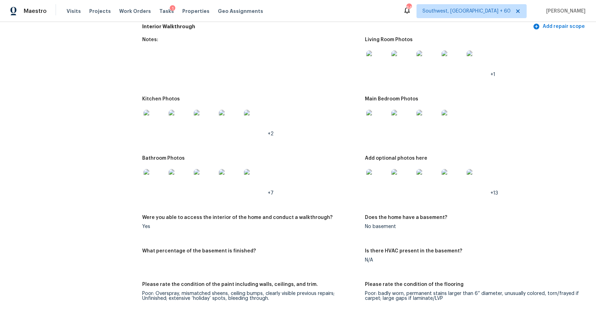
click at [161, 175] on img at bounding box center [154, 180] width 22 height 22
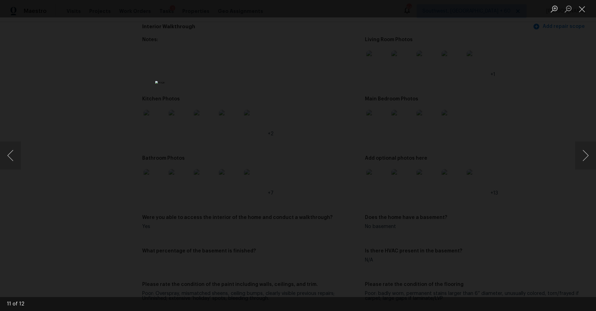
click at [468, 195] on div "Lightbox" at bounding box center [298, 155] width 596 height 311
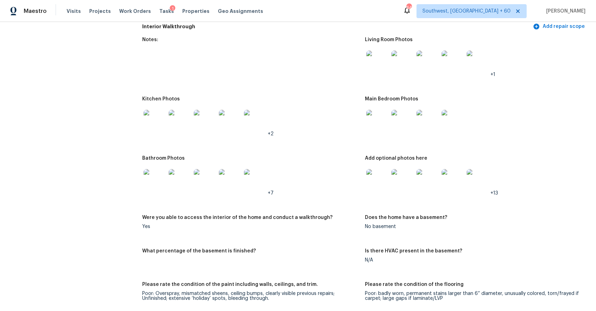
click at [386, 61] on img at bounding box center [377, 62] width 22 height 22
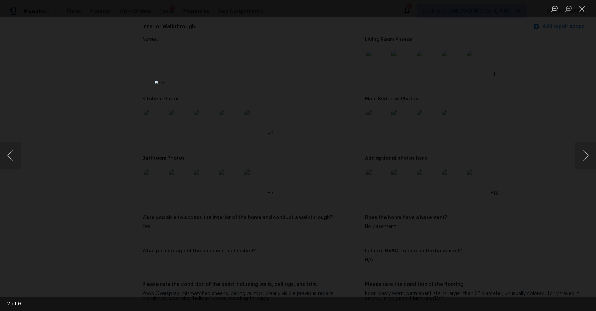
click at [457, 122] on div "Lightbox" at bounding box center [298, 155] width 596 height 311
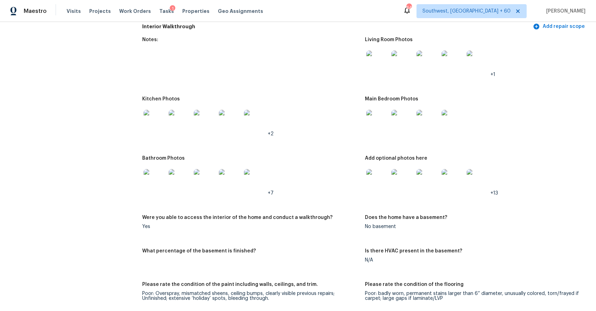
click at [373, 172] on img at bounding box center [377, 180] width 22 height 22
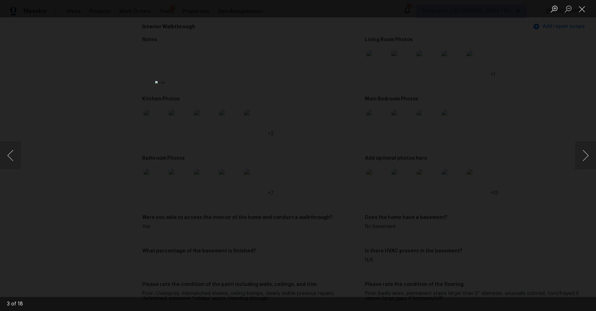
click at [483, 244] on div "Lightbox" at bounding box center [298, 155] width 596 height 311
click at [521, 118] on div "Lightbox" at bounding box center [298, 155] width 596 height 311
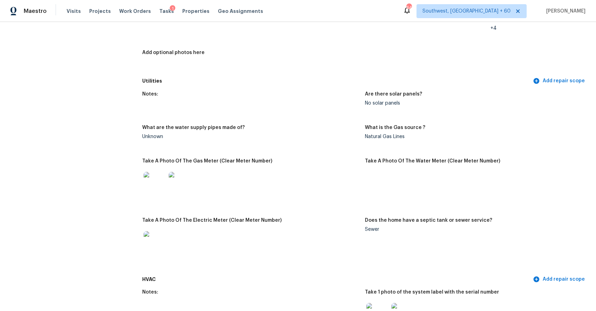
scroll to position [429, 0]
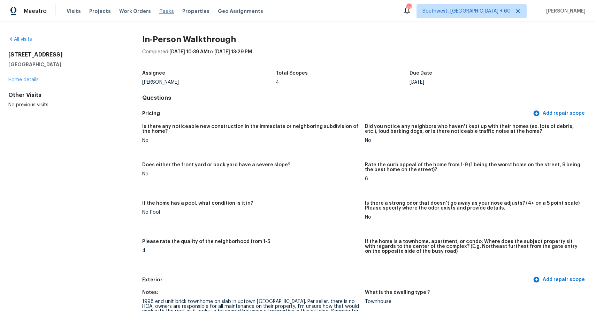
click at [160, 13] on span "Tasks" at bounding box center [166, 11] width 15 height 5
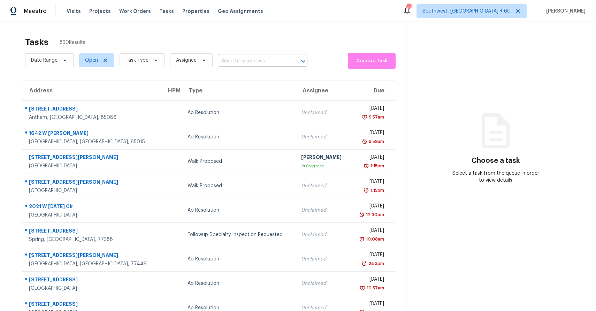
click at [253, 64] on input "text" at bounding box center [253, 61] width 70 height 11
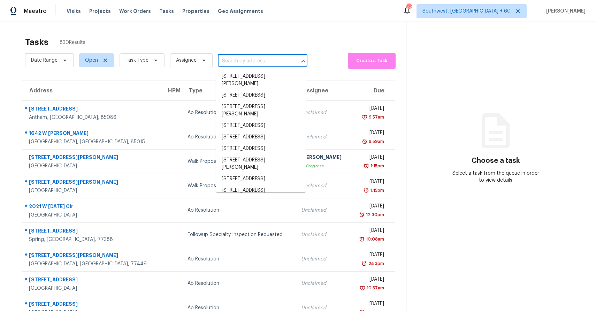
click at [276, 38] on div "Tasks 830 Results" at bounding box center [215, 42] width 381 height 18
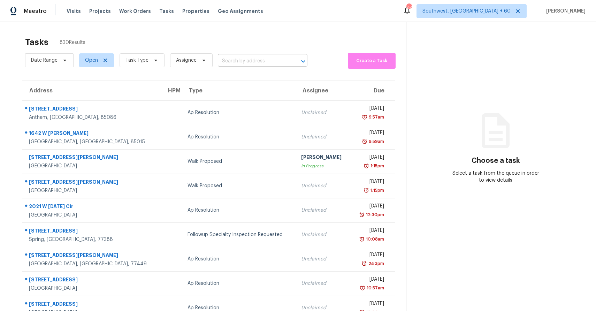
click at [226, 63] on input "text" at bounding box center [253, 61] width 70 height 11
paste input "[STREET_ADDRESS][PERSON_NAME]"
type input "[STREET_ADDRESS][PERSON_NAME]"
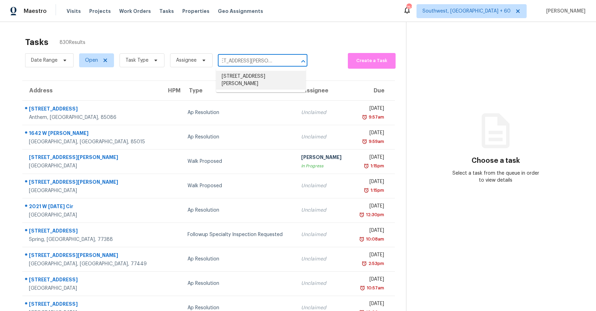
click at [267, 75] on li "[STREET_ADDRESS][PERSON_NAME]" at bounding box center [261, 80] width 90 height 19
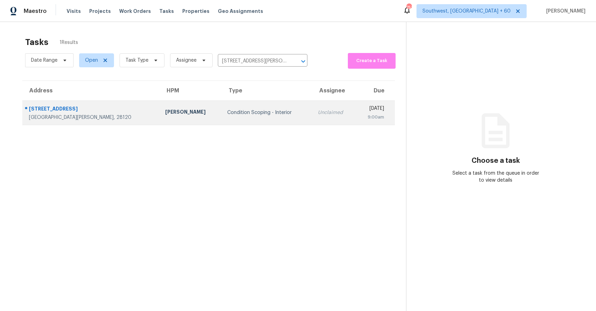
click at [312, 124] on td "Unclaimed" at bounding box center [334, 112] width 44 height 24
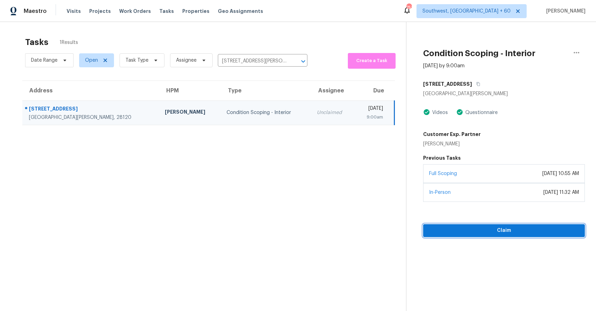
click at [520, 230] on span "Claim" at bounding box center [503, 230] width 150 height 9
click at [510, 235] on button "Start Assessment" at bounding box center [504, 230] width 162 height 13
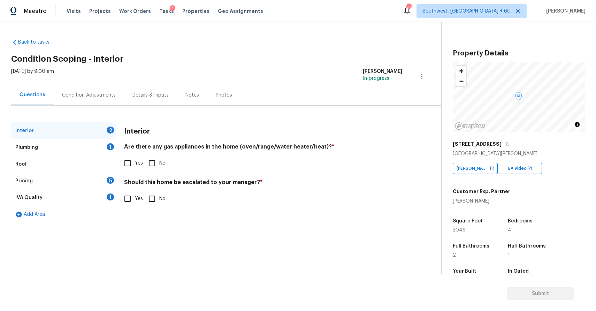
scroll to position [94, 0]
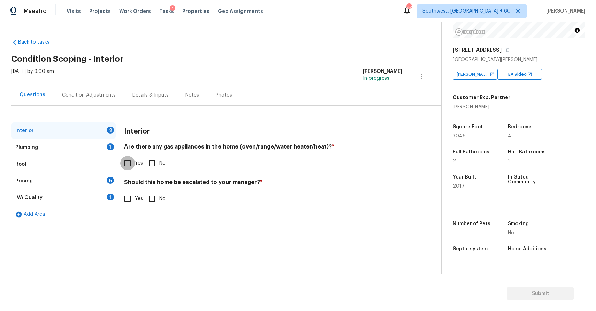
click at [130, 163] on input "Yes" at bounding box center [127, 163] width 15 height 15
checkbox input "true"
click at [154, 200] on input "No" at bounding box center [152, 198] width 15 height 15
checkbox input "true"
click at [87, 142] on div "Plumbing 1" at bounding box center [63, 147] width 104 height 17
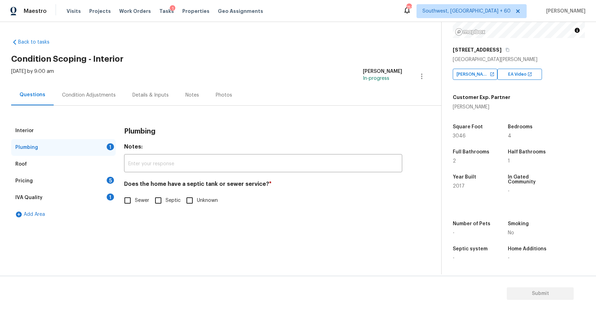
click at [143, 205] on label "Sewer" at bounding box center [134, 200] width 29 height 15
click at [135, 205] on input "Sewer" at bounding box center [127, 200] width 15 height 15
checkbox input "true"
click at [61, 179] on div "Pricing 5" at bounding box center [63, 180] width 104 height 17
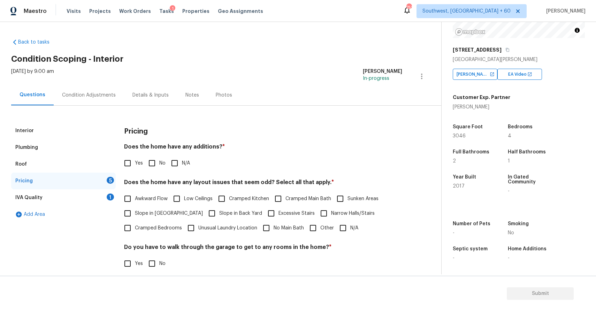
click at [174, 158] on input "N/A" at bounding box center [174, 163] width 15 height 15
checkbox input "true"
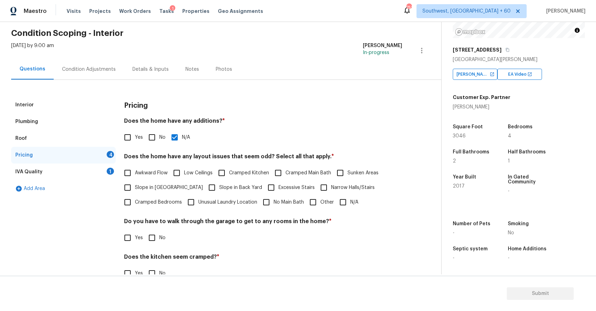
scroll to position [26, 0]
click at [343, 200] on input "N/A" at bounding box center [342, 202] width 15 height 15
checkbox input "true"
click at [143, 237] on div "Yes No" at bounding box center [263, 237] width 278 height 15
click at [156, 239] on input "No" at bounding box center [152, 237] width 15 height 15
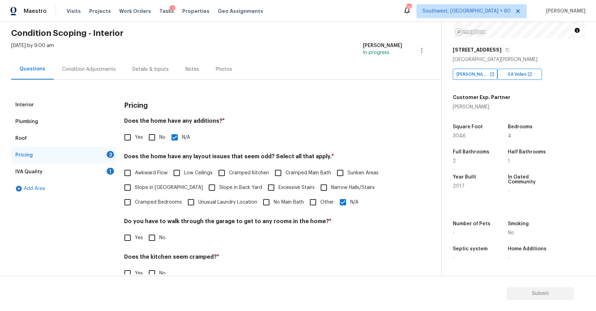
checkbox input "true"
click at [156, 276] on section "Submit" at bounding box center [298, 294] width 596 height 36
click at [150, 269] on input "No" at bounding box center [152, 273] width 15 height 15
checkbox input "true"
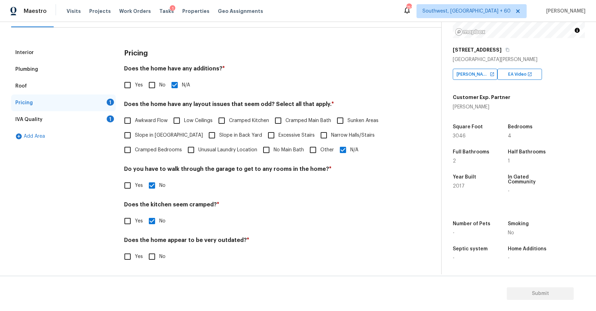
click at [145, 251] on input "No" at bounding box center [152, 256] width 15 height 15
checkbox input "true"
click at [83, 126] on div "IVA Quality 1" at bounding box center [63, 119] width 104 height 17
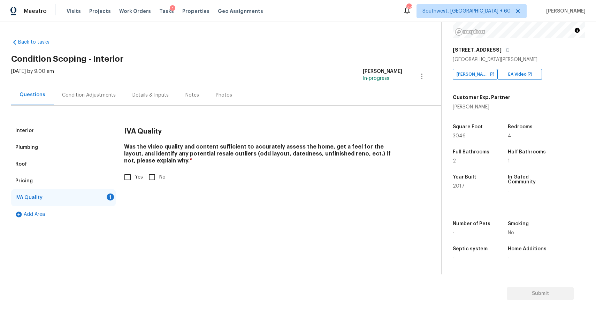
scroll to position [0, 0]
click at [130, 181] on input "Yes" at bounding box center [127, 177] width 15 height 15
checkbox input "true"
click at [86, 83] on div "[DATE] by 9:00 am [PERSON_NAME] P In-progress" at bounding box center [226, 76] width 430 height 17
click at [93, 104] on div "Condition Adjustments" at bounding box center [89, 95] width 70 height 21
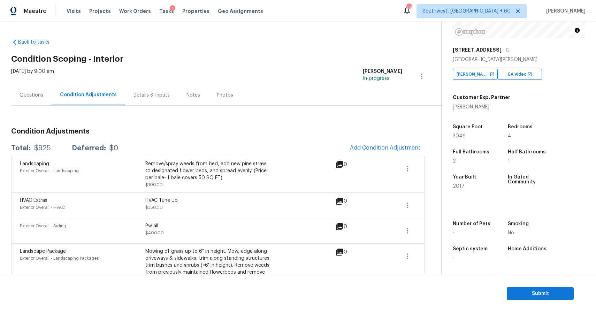
scroll to position [36, 0]
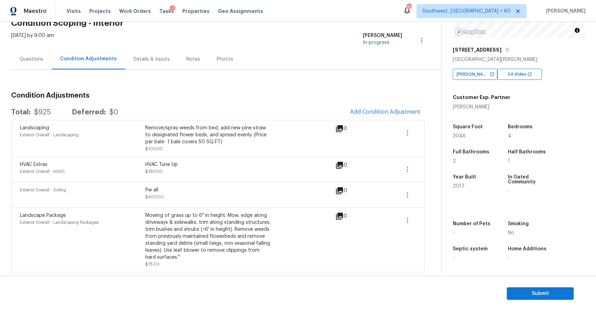
click at [370, 127] on span at bounding box center [382, 138] width 27 height 28
click at [396, 108] on button "Add Condition Adjustment" at bounding box center [385, 111] width 79 height 15
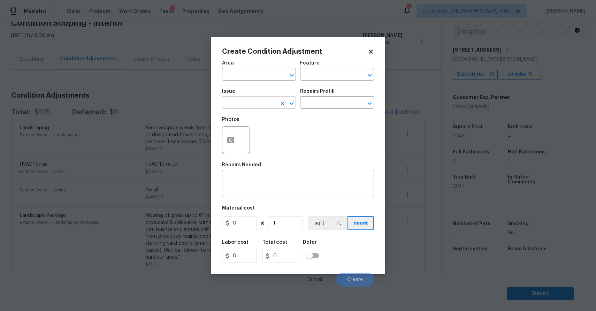
click at [262, 107] on input "text" at bounding box center [249, 103] width 54 height 11
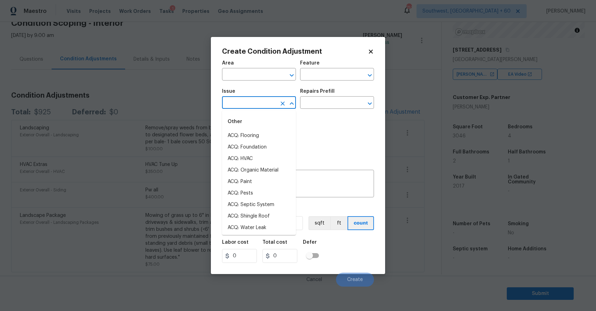
type input "p"
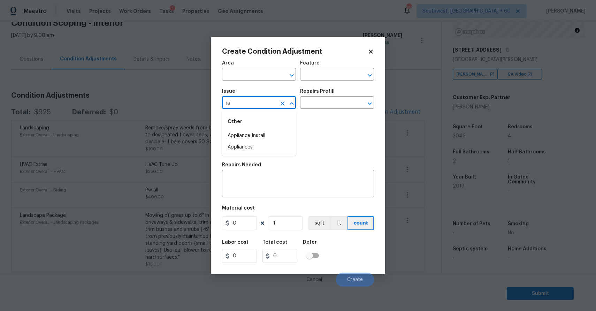
type input "i"
click at [248, 132] on li "ACQ: Paint" at bounding box center [259, 135] width 74 height 11
type input "ACQ: Paint"
click at [325, 106] on input "text" at bounding box center [327, 103] width 54 height 11
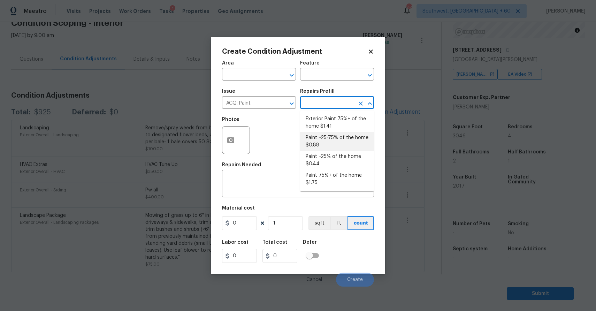
click at [342, 142] on li "Paint ~25-75% of the home $0.88" at bounding box center [337, 141] width 74 height 19
type input "Acquisition"
type textarea "Acquisition Scope: ~25 - 75% of the home needs interior paint"
type input "0.88"
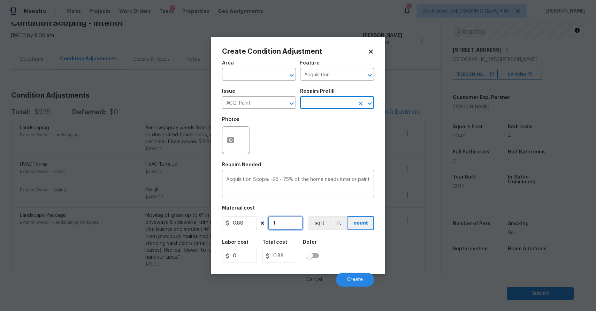
click at [273, 226] on input "1" at bounding box center [285, 223] width 35 height 14
type input "0"
type input "3"
type input "2.64"
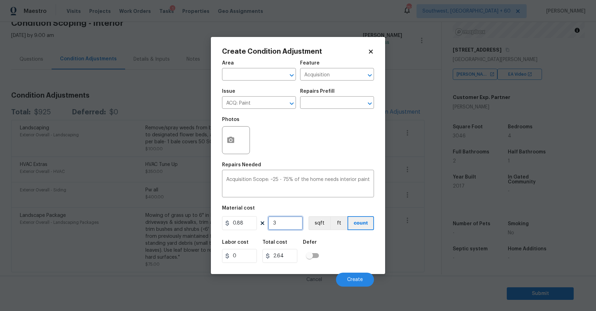
type input "30"
type input "26.4"
type input "304"
type input "267.52"
type input "3046"
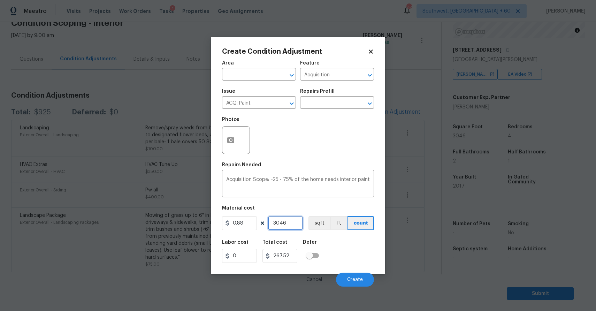
type input "2680.48"
type input "3046"
click at [231, 141] on circle "button" at bounding box center [231, 140] width 2 height 2
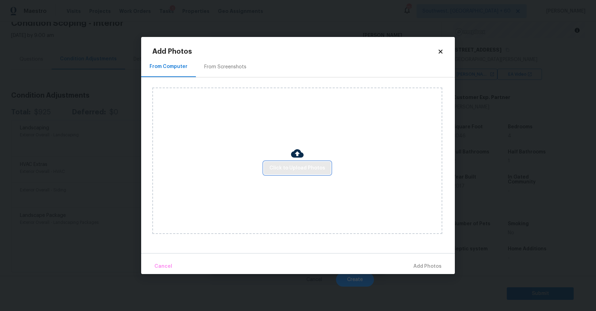
click at [284, 170] on span "Click to Upload Photos" at bounding box center [297, 168] width 56 height 9
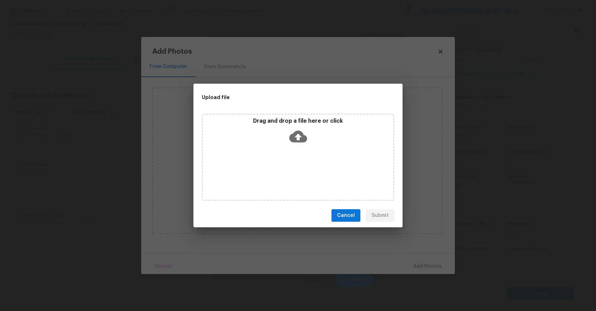
click at [284, 170] on div "Drag and drop a file here or click" at bounding box center [298, 157] width 192 height 87
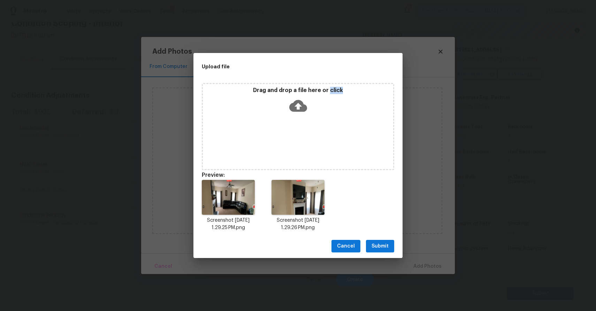
click at [378, 240] on button "Submit" at bounding box center [380, 246] width 28 height 13
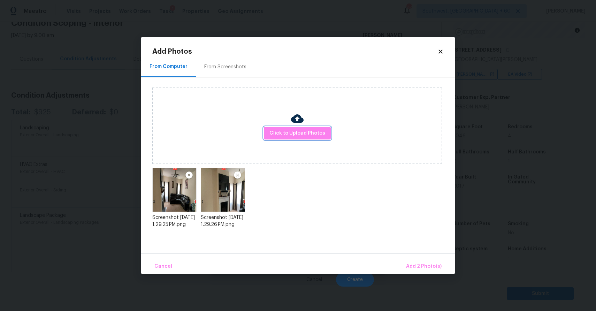
click at [429, 263] on span "Add 2 Photo(s)" at bounding box center [424, 266] width 36 height 9
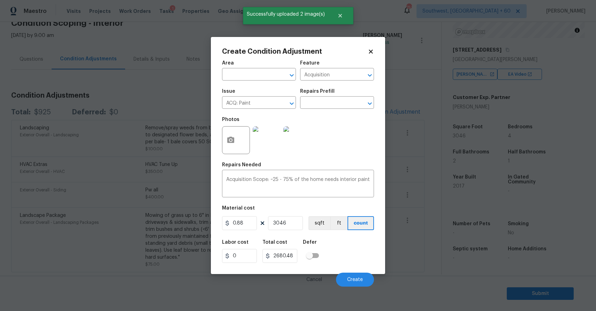
click at [351, 270] on div "Cancel Create" at bounding box center [298, 277] width 152 height 20
click at [356, 277] on button "Create" at bounding box center [355, 279] width 38 height 14
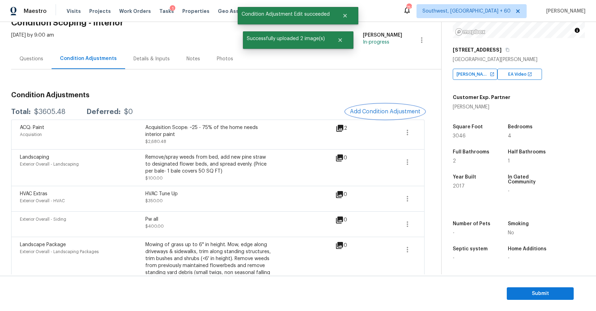
click at [395, 111] on span "Add Condition Adjustment" at bounding box center [385, 111] width 70 height 6
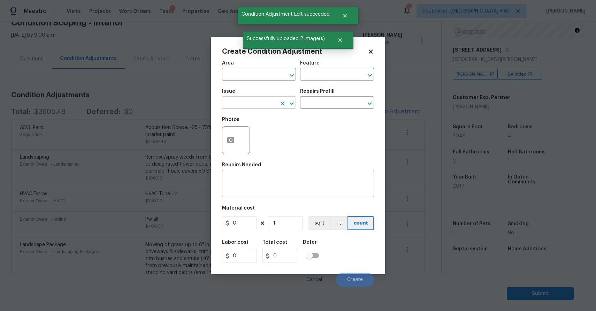
click at [263, 104] on input "text" at bounding box center [249, 103] width 54 height 11
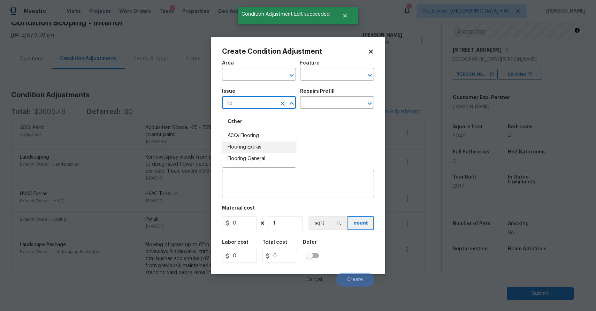
click at [246, 142] on li "Flooring Extras" at bounding box center [259, 146] width 74 height 11
type input "Flooring Extras"
click at [280, 103] on icon "Clear" at bounding box center [282, 103] width 7 height 7
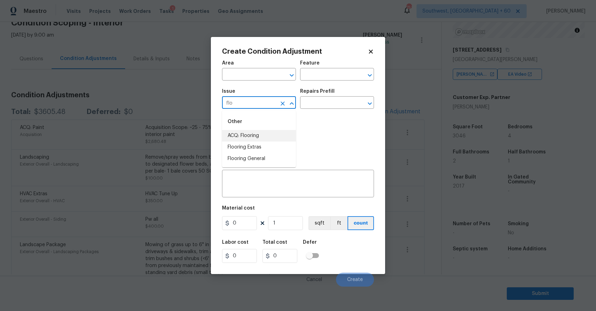
click at [273, 133] on li "ACQ: Flooring" at bounding box center [259, 135] width 74 height 11
type input "ACQ: Flooring"
click at [341, 101] on input "text" at bounding box center [327, 103] width 54 height 11
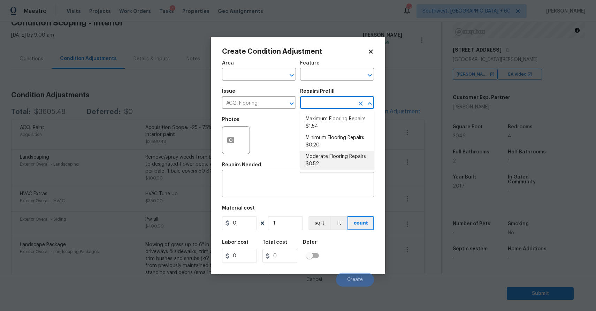
click at [338, 155] on li "Moderate Flooring Repairs $0.52" at bounding box center [337, 160] width 74 height 19
type input "Acquisition"
type textarea "Acquisition Scope: Moderate flooring repairs"
type input "0.52"
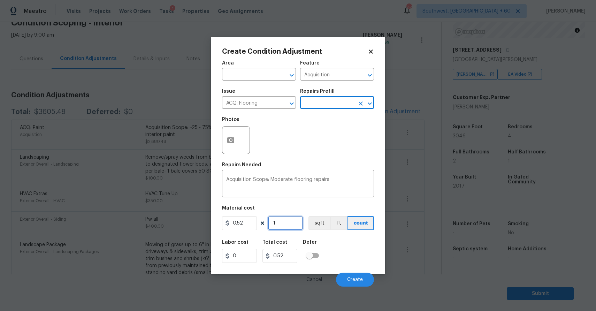
click at [283, 228] on input "1" at bounding box center [285, 223] width 35 height 14
type input "0"
type input "3"
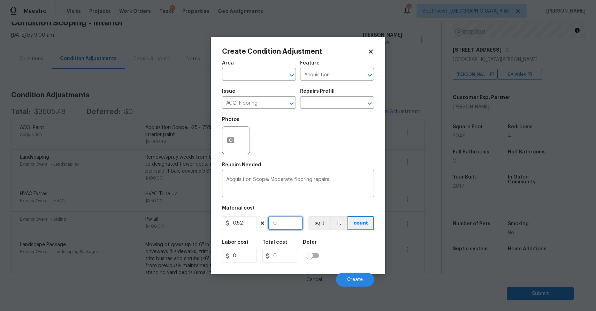
type input "1.56"
type input "30"
type input "15.6"
type input "304"
type input "158.08"
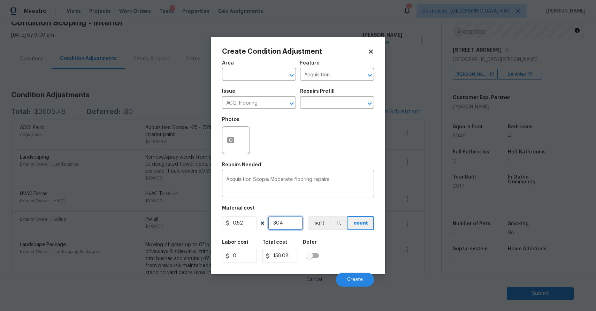
type input "3048"
type input "1584.96"
type input "3048"
click at [228, 144] on icon "button" at bounding box center [230, 140] width 8 height 8
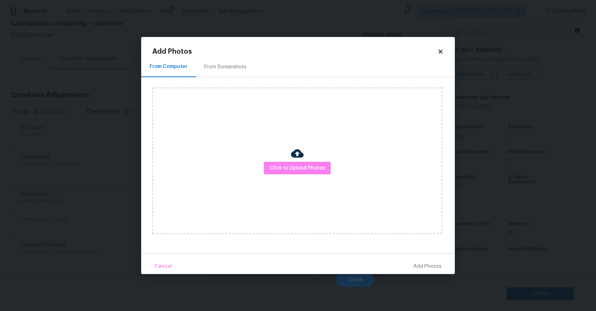
click at [303, 179] on div "Click to Upload Photos" at bounding box center [297, 160] width 290 height 146
click at [311, 165] on span "Click to Upload Photos" at bounding box center [297, 168] width 56 height 9
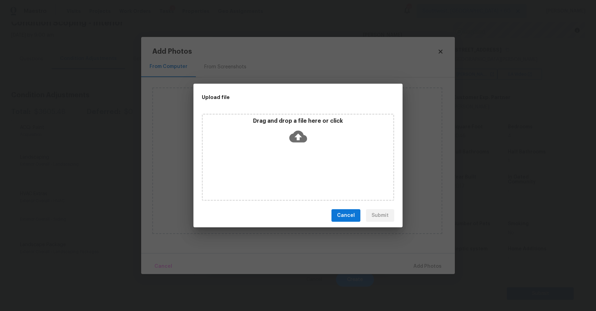
click at [311, 165] on div "Drag and drop a file here or click" at bounding box center [298, 157] width 192 height 87
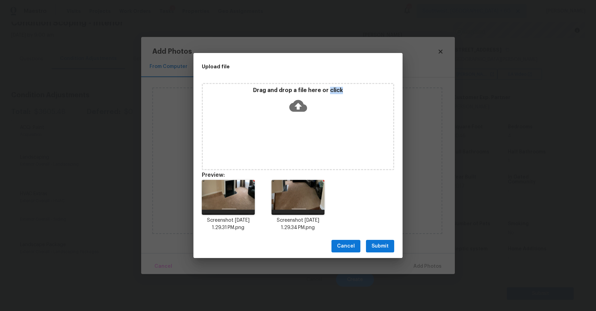
click at [388, 243] on button "Submit" at bounding box center [380, 246] width 28 height 13
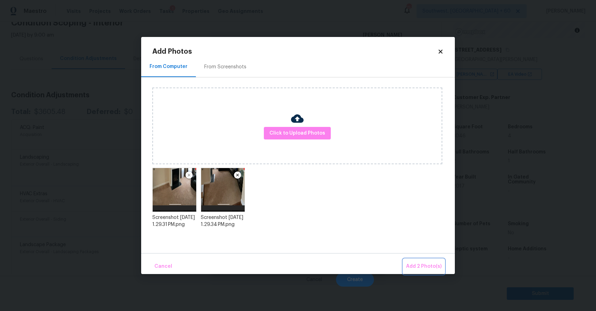
click at [428, 261] on button "Add 2 Photo(s)" at bounding box center [423, 266] width 41 height 15
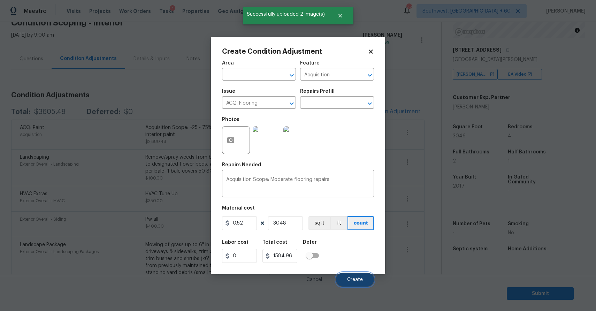
click at [355, 278] on span "Create" at bounding box center [355, 279] width 16 height 5
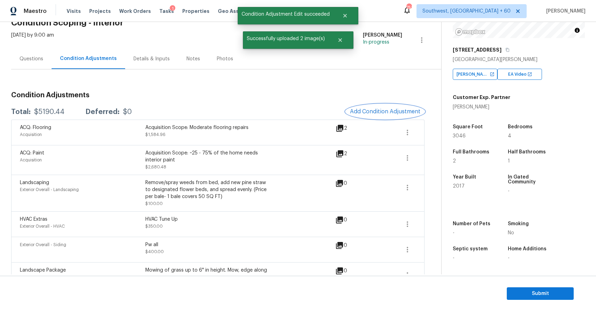
scroll to position [0, 0]
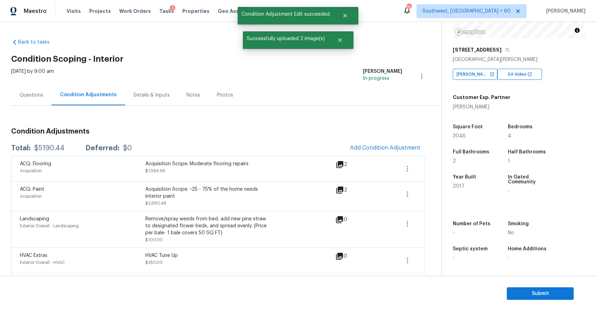
click at [32, 102] on div "Questions" at bounding box center [31, 95] width 40 height 21
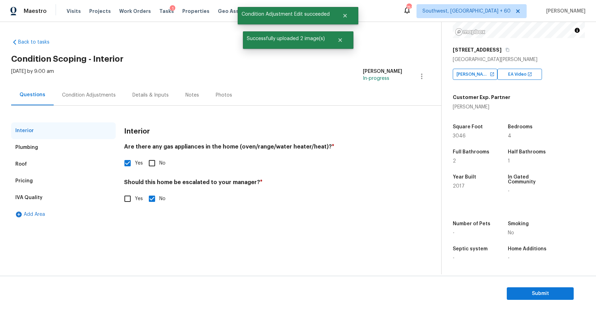
click at [96, 99] on div "Condition Adjustments" at bounding box center [89, 95] width 70 height 21
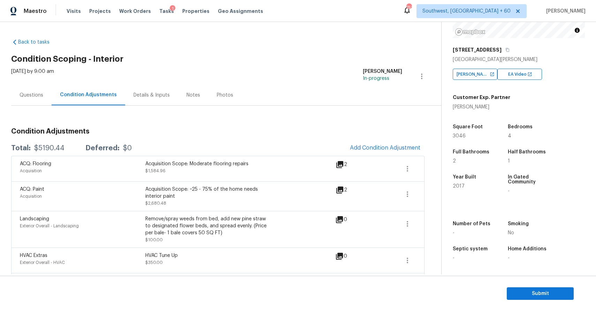
click at [380, 138] on div "Condition Adjustments Total: $5190.44 Deferred: $0 Add Condition Adjustment ACQ…" at bounding box center [217, 242] width 413 height 241
click at [393, 143] on button "Add Condition Adjustment" at bounding box center [385, 147] width 79 height 15
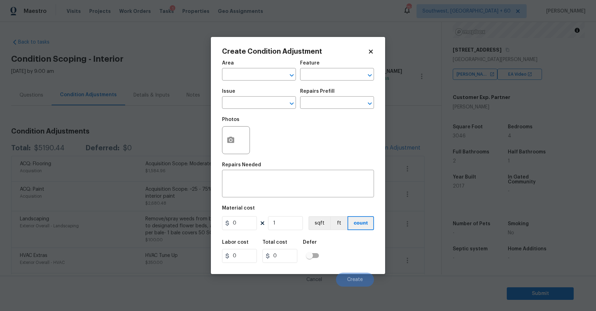
click at [265, 97] on div "Issue" at bounding box center [259, 93] width 74 height 9
click at [276, 105] on div "​" at bounding box center [259, 103] width 74 height 11
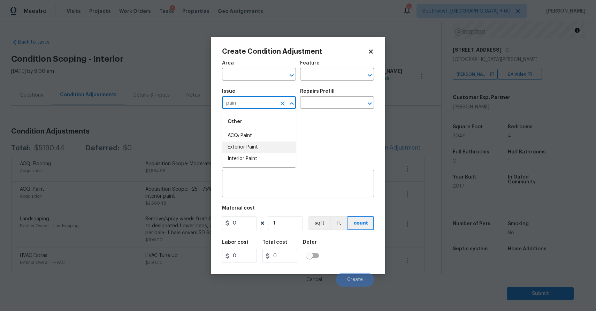
click at [275, 162] on li "Interior Paint" at bounding box center [259, 158] width 74 height 11
type input "Interior Paint"
click at [324, 89] on h5 "Repairs Prefill" at bounding box center [317, 91] width 34 height 5
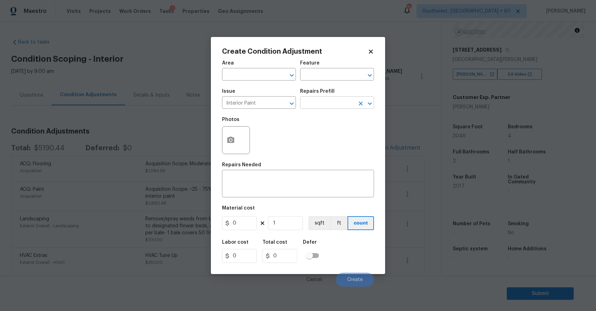
click at [325, 107] on input "text" at bounding box center [327, 103] width 54 height 11
type input "pri"
click at [333, 124] on li "Primer - Labor Only $0.40" at bounding box center [337, 118] width 74 height 11
type input "Overall Paint"
type textarea "Interior primer - PRIMER PROVIDED BY OPENDOOR - All nails, screws, drywall anch…"
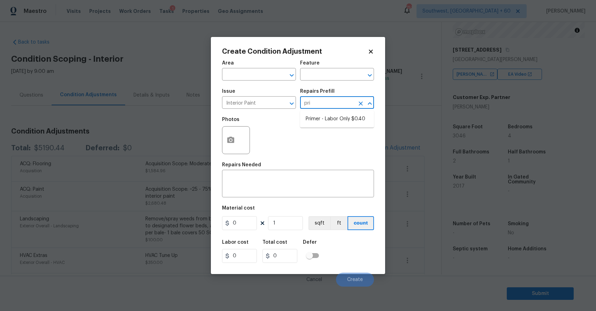
type input "0.4"
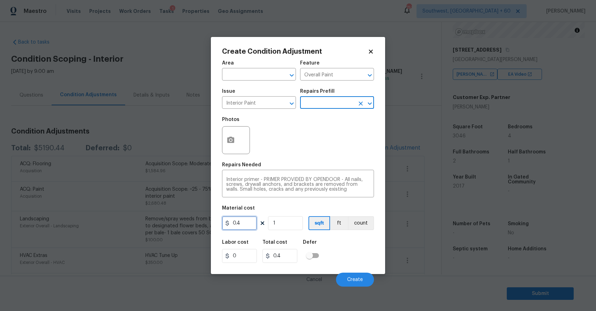
click at [248, 225] on input "0.4" at bounding box center [239, 223] width 35 height 14
type input "200"
click at [232, 142] on icon "button" at bounding box center [230, 140] width 7 height 6
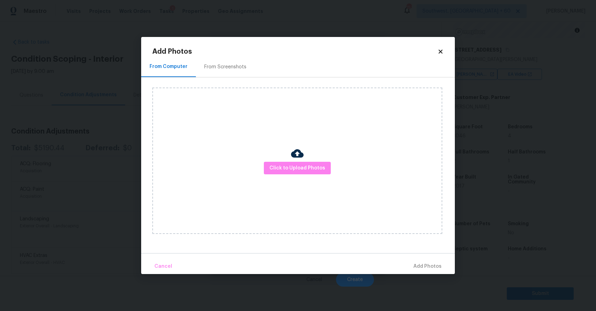
click at [232, 142] on div "Click to Upload Photos" at bounding box center [297, 160] width 290 height 146
click at [314, 178] on div "Click to Upload Photos" at bounding box center [297, 160] width 290 height 146
click at [313, 161] on div "Click to Upload Photos" at bounding box center [297, 160] width 290 height 146
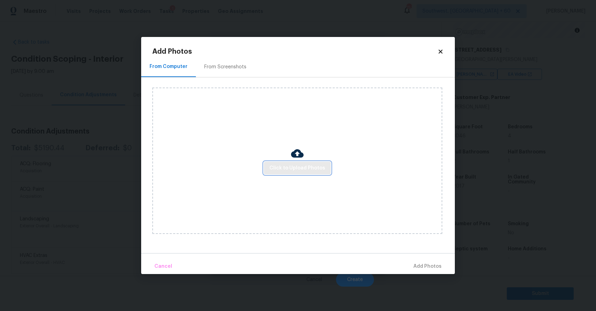
click at [313, 169] on span "Click to Upload Photos" at bounding box center [297, 168] width 56 height 9
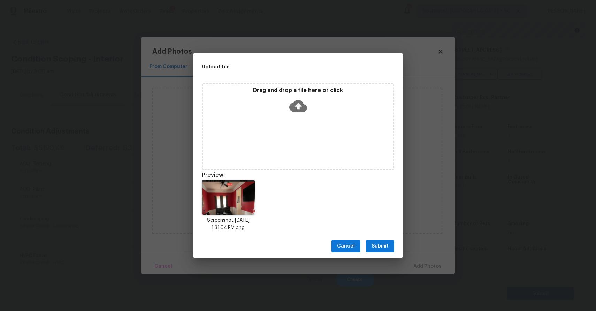
click at [381, 245] on span "Submit" at bounding box center [379, 246] width 17 height 9
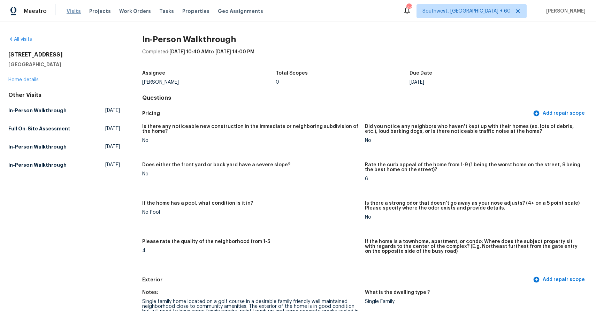
click at [74, 8] on span "Visits" at bounding box center [74, 11] width 14 height 7
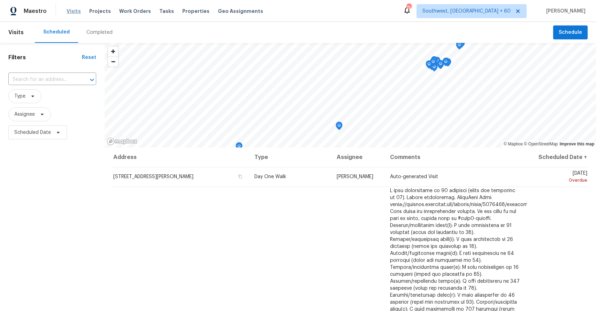
click at [75, 11] on span "Visits" at bounding box center [74, 11] width 14 height 7
click at [96, 33] on div "Completed" at bounding box center [99, 32] width 26 height 7
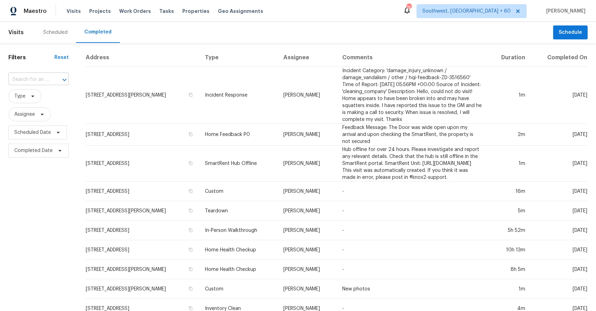
click at [47, 84] on input "text" at bounding box center [28, 79] width 41 height 11
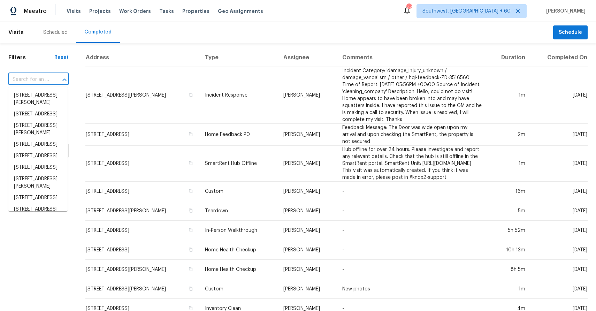
paste input "[STREET_ADDRESS][PERSON_NAME]"
type input "[STREET_ADDRESS][PERSON_NAME]"
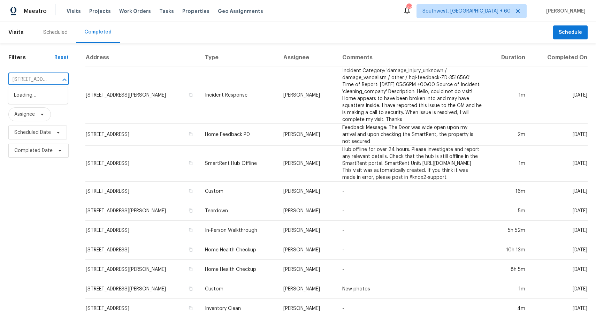
scroll to position [0, 65]
click at [37, 102] on li "[STREET_ADDRESS][PERSON_NAME]" at bounding box center [37, 99] width 59 height 19
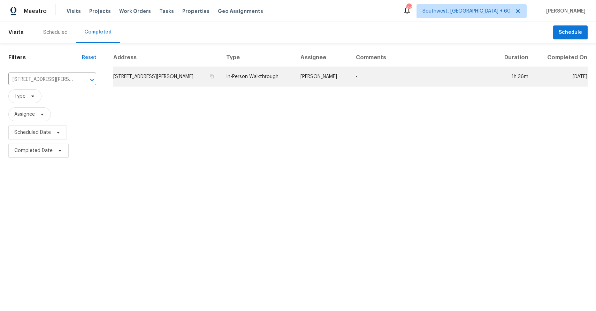
click at [390, 72] on td "-" at bounding box center [421, 77] width 142 height 20
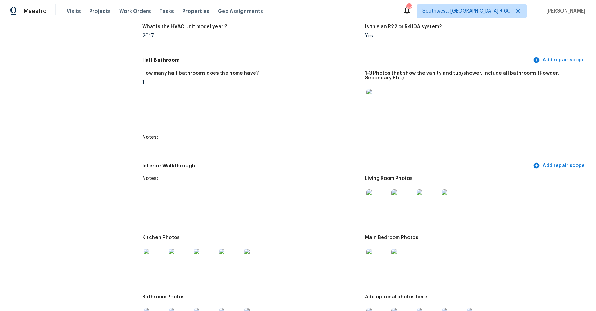
scroll to position [688, 0]
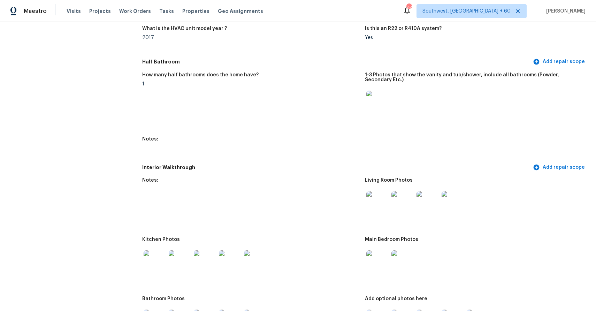
click at [379, 208] on img at bounding box center [377, 202] width 22 height 22
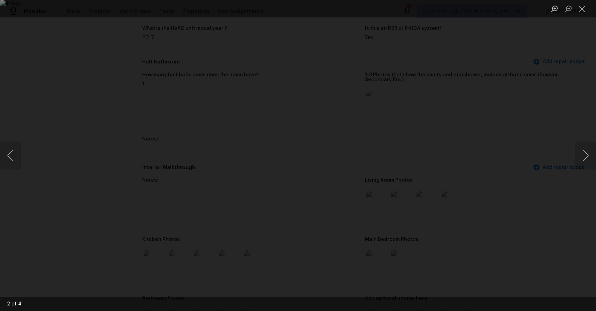
click at [511, 158] on div "Lightbox" at bounding box center [298, 155] width 596 height 311
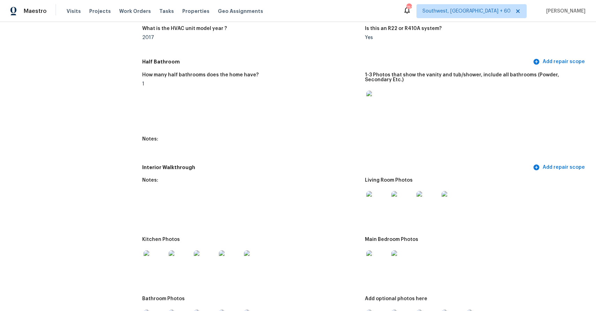
click at [377, 208] on img at bounding box center [377, 202] width 22 height 22
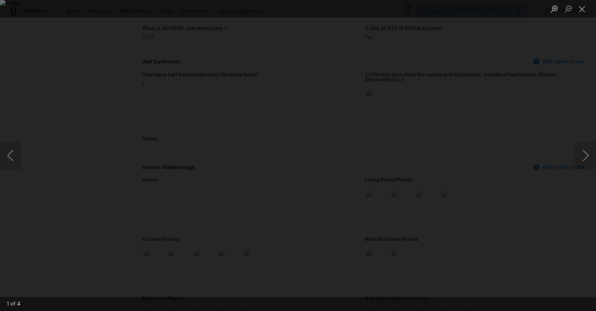
click at [503, 67] on div "Lightbox" at bounding box center [298, 155] width 596 height 311
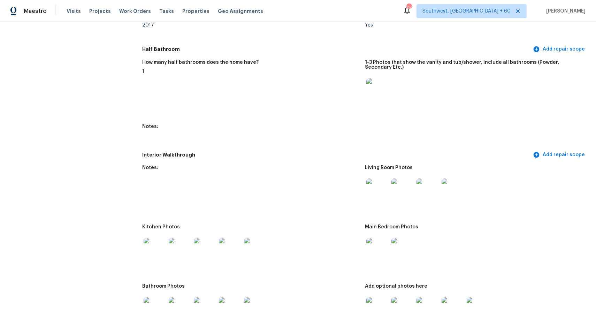
scroll to position [726, 0]
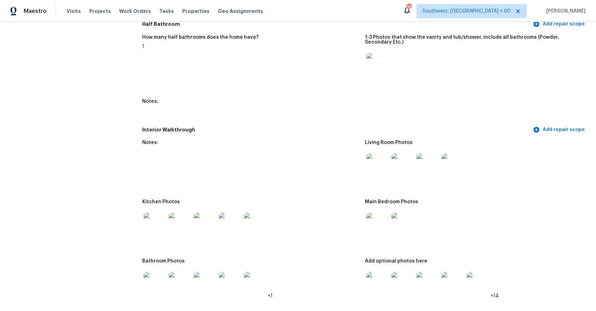
click at [380, 171] on img at bounding box center [377, 164] width 22 height 22
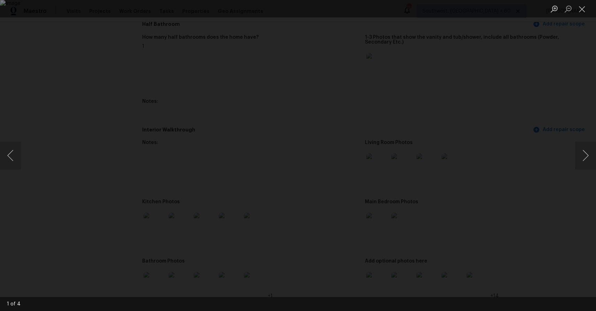
click at [573, 147] on div "Lightbox" at bounding box center [298, 155] width 596 height 311
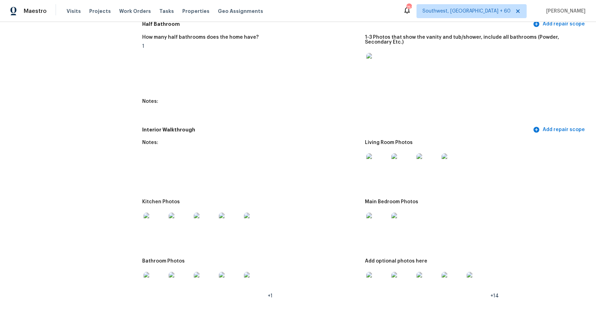
click at [573, 147] on div "Lightbox" at bounding box center [298, 155] width 596 height 311
click at [573, 147] on div "Living Room Photos" at bounding box center [473, 144] width 217 height 9
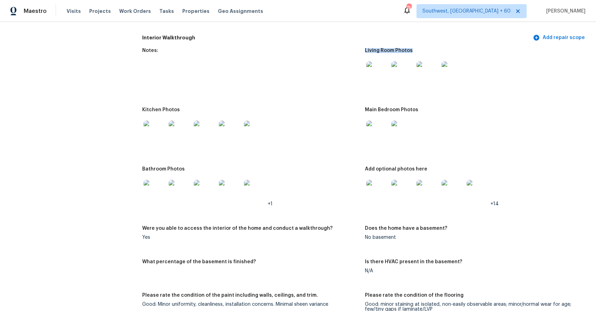
click at [382, 135] on img at bounding box center [377, 132] width 22 height 22
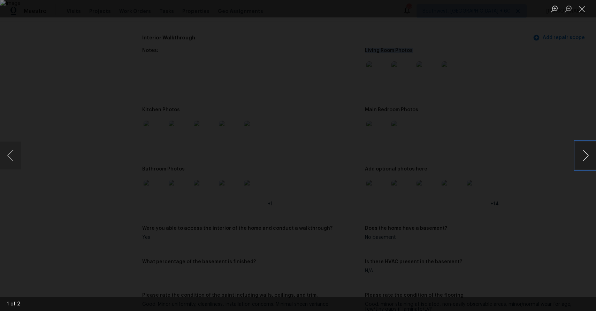
click at [588, 155] on button "Next image" at bounding box center [585, 155] width 21 height 28
click at [538, 145] on div "Lightbox" at bounding box center [298, 155] width 596 height 311
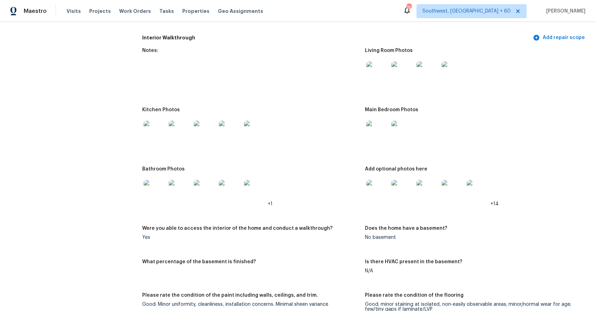
scroll to position [916, 0]
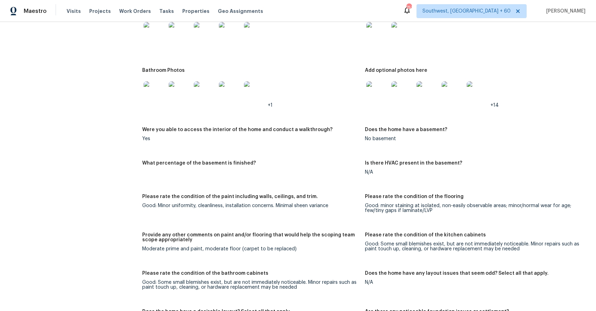
click at [374, 86] on img at bounding box center [377, 92] width 22 height 22
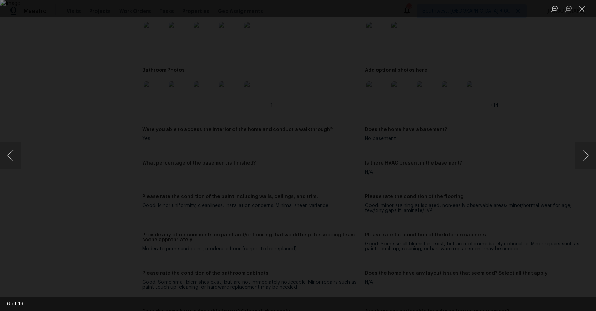
click at [498, 110] on div "Lightbox" at bounding box center [298, 155] width 596 height 311
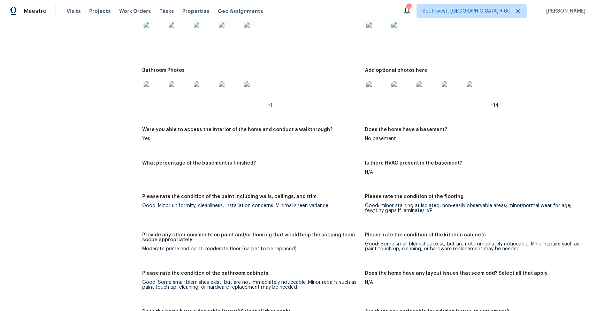
click at [147, 91] on img at bounding box center [154, 92] width 22 height 22
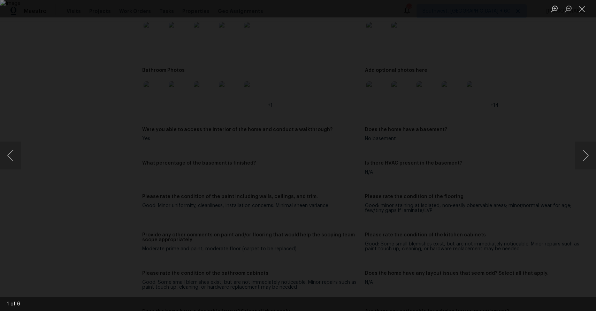
click at [538, 92] on div "Lightbox" at bounding box center [298, 155] width 596 height 311
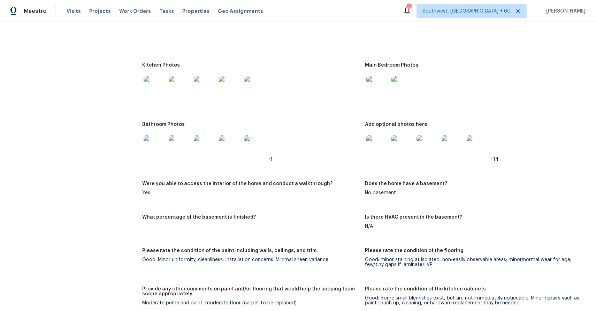
scroll to position [808, 0]
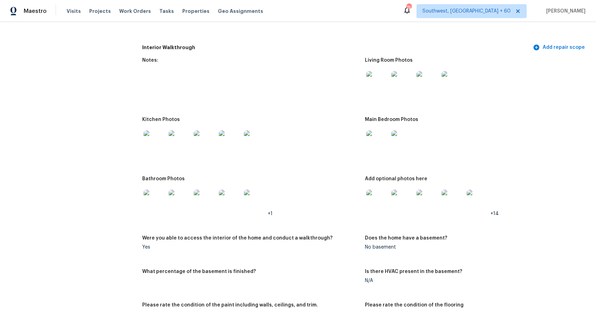
click at [147, 143] on img at bounding box center [154, 141] width 22 height 22
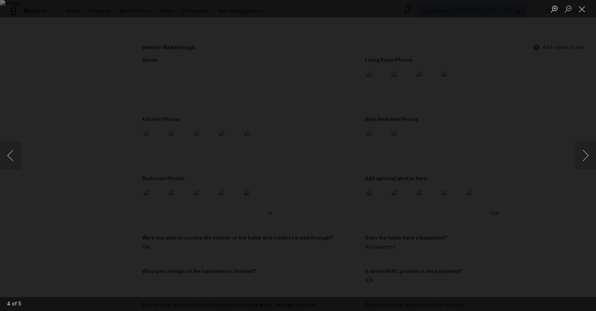
click at [573, 139] on div "Lightbox" at bounding box center [298, 155] width 596 height 311
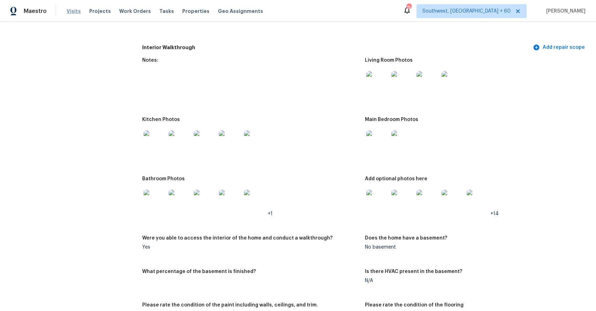
click at [76, 13] on span "Visits" at bounding box center [74, 11] width 14 height 7
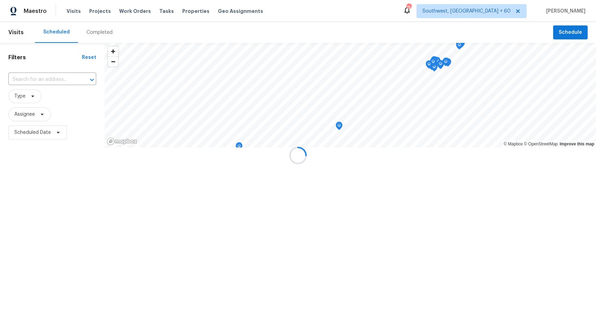
click at [88, 28] on div at bounding box center [298, 155] width 596 height 311
click at [92, 29] on div at bounding box center [298, 155] width 596 height 311
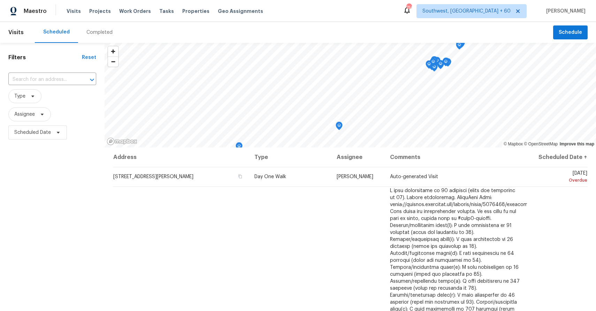
click at [98, 30] on div "Completed" at bounding box center [99, 32] width 26 height 7
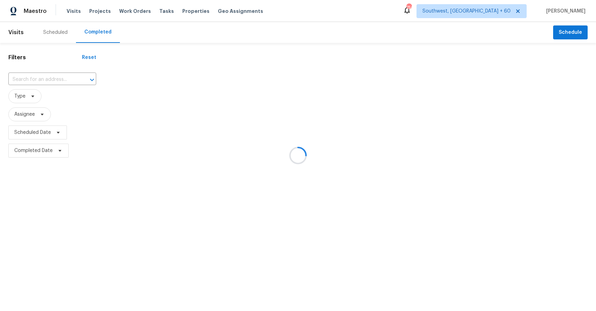
click at [98, 30] on div at bounding box center [298, 155] width 596 height 311
click at [52, 79] on div at bounding box center [298, 155] width 596 height 311
click at [65, 76] on div at bounding box center [298, 155] width 596 height 311
click at [45, 78] on div at bounding box center [298, 155] width 596 height 311
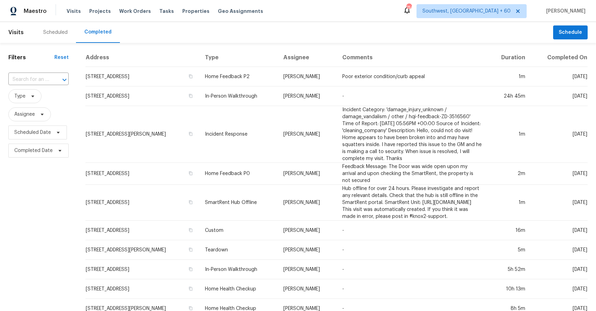
click at [45, 78] on input "text" at bounding box center [28, 79] width 41 height 11
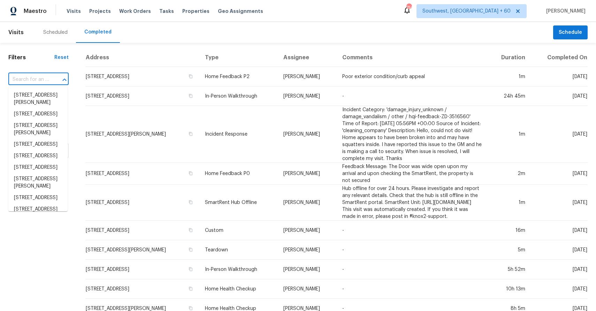
click at [44, 77] on input "text" at bounding box center [28, 79] width 41 height 11
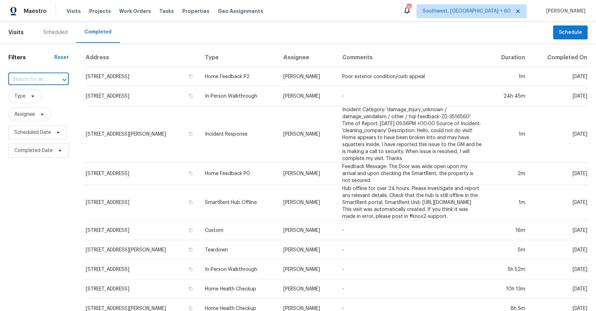
click at [44, 77] on input "text" at bounding box center [28, 79] width 41 height 11
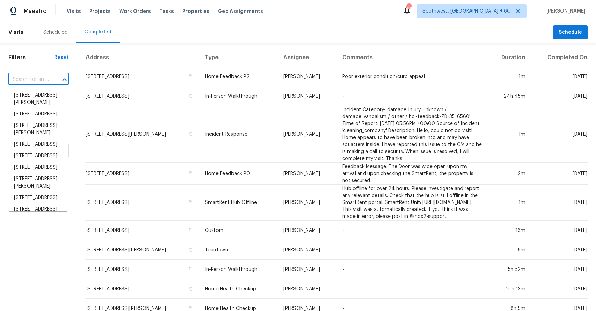
paste input "13222 Versace Dr, Houston, TX 77044"
type input "13222 Versace Dr, Houston, TX 77044"
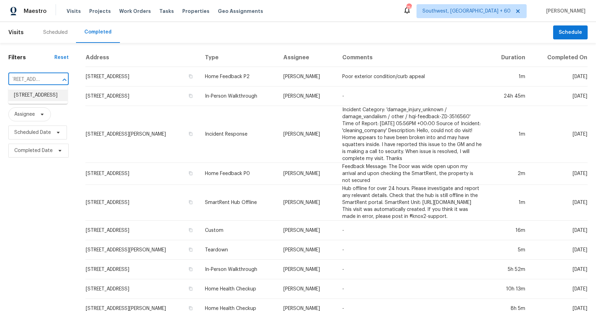
click at [47, 98] on li "13222 Versace Dr, Houston, TX 77044" at bounding box center [37, 95] width 59 height 11
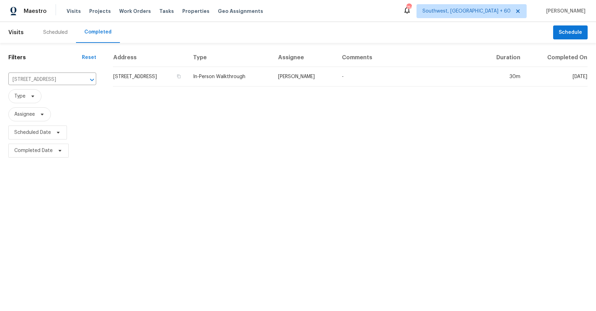
click at [326, 99] on div "Address Type Assignee Comments Duration Completed On 13222 Versace Dr, Houston,…" at bounding box center [349, 103] width 491 height 111
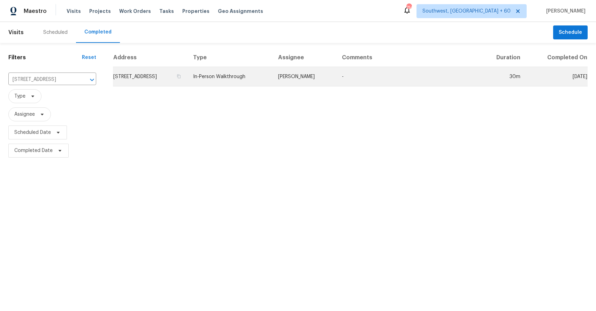
click at [353, 82] on td "-" at bounding box center [407, 77] width 142 height 20
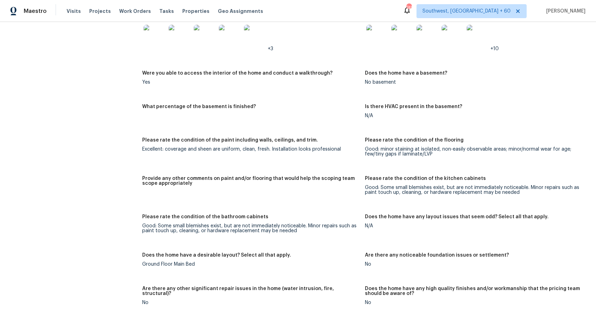
scroll to position [867, 0]
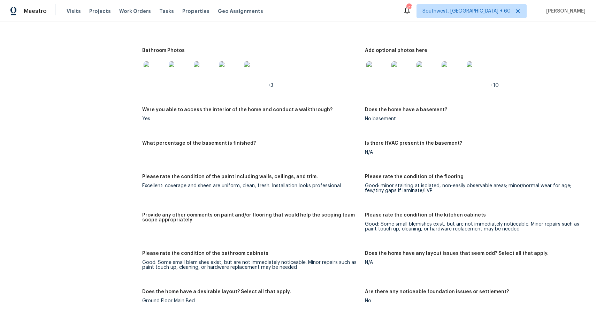
click at [153, 84] on div at bounding box center [154, 72] width 25 height 31
click at [158, 69] on img at bounding box center [154, 72] width 22 height 22
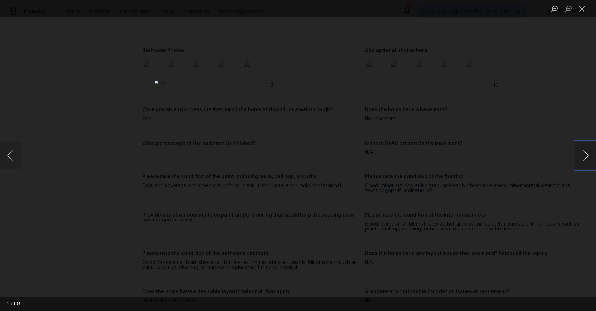
click at [587, 154] on button "Next image" at bounding box center [585, 155] width 21 height 28
click at [549, 107] on div "Lightbox" at bounding box center [298, 155] width 596 height 311
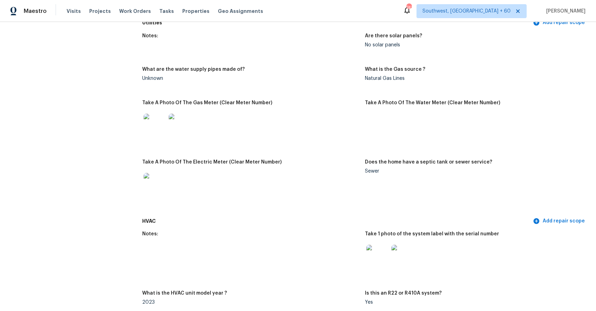
scroll to position [0, 0]
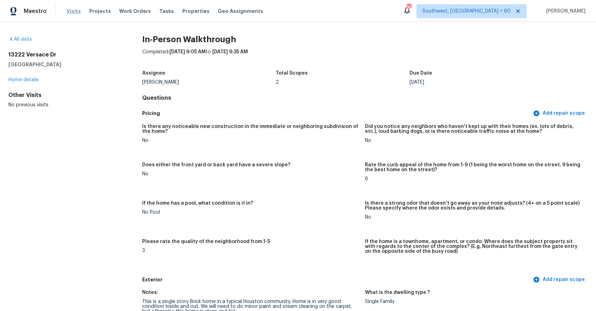
click at [73, 10] on span "Visits" at bounding box center [74, 11] width 14 height 7
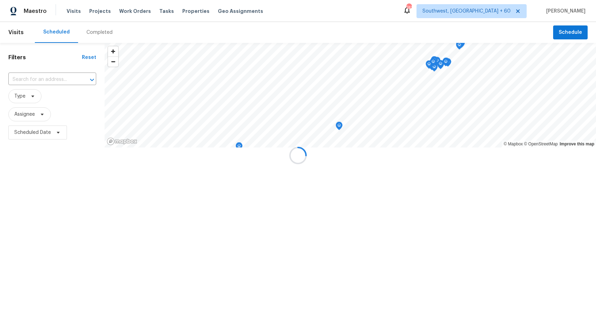
click at [106, 36] on div at bounding box center [298, 155] width 596 height 311
click at [100, 33] on div "Completed" at bounding box center [99, 32] width 26 height 7
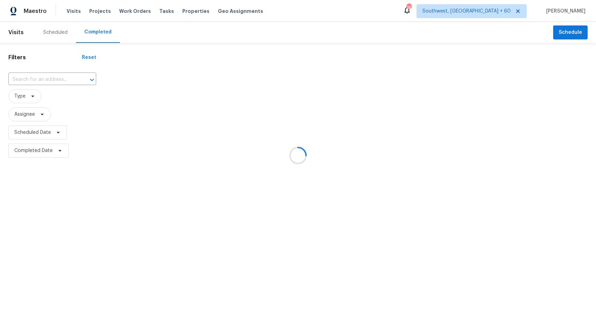
click at [100, 33] on div at bounding box center [298, 155] width 596 height 311
click at [42, 71] on div at bounding box center [298, 155] width 596 height 311
click at [55, 80] on div at bounding box center [298, 155] width 596 height 311
click at [78, 82] on div at bounding box center [87, 80] width 18 height 10
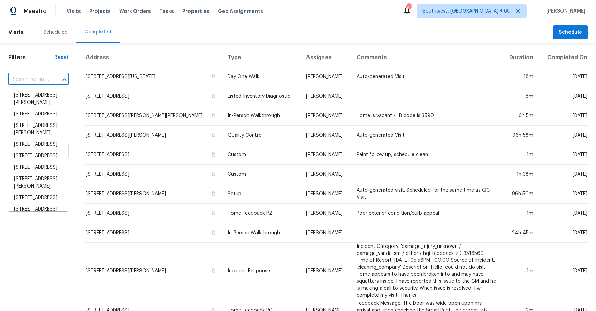
click at [51, 82] on div at bounding box center [60, 80] width 18 height 10
paste input "112 Halifax Cir, Palmer, TX 75152"
type input "112 Halifax Cir, Palmer, TX 75152"
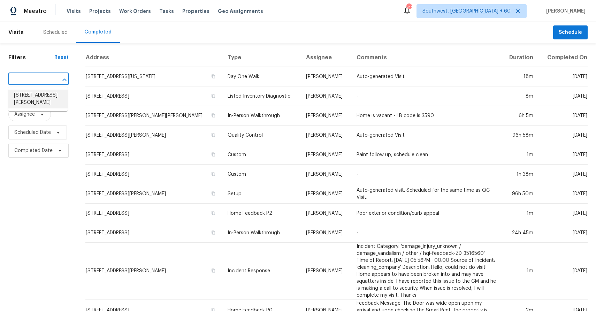
click at [44, 98] on li "112 Halifax Cir, Palmer, TX 75152" at bounding box center [37, 99] width 59 height 19
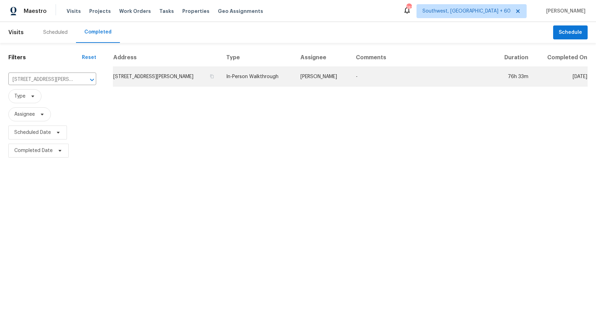
click at [313, 82] on td "[PERSON_NAME]" at bounding box center [323, 77] width 56 height 20
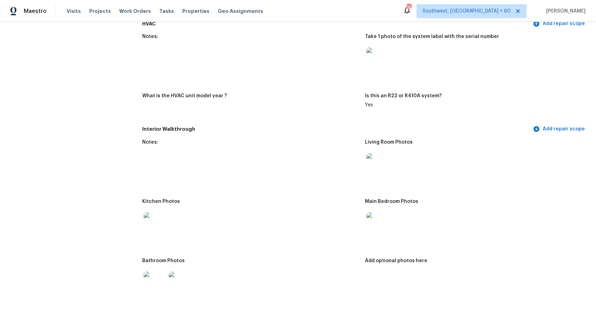
scroll to position [616, 0]
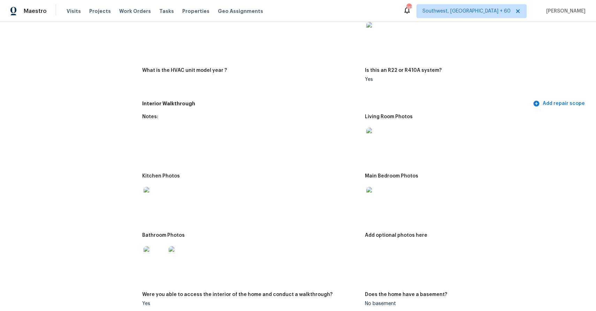
click at [386, 133] on img at bounding box center [377, 138] width 22 height 22
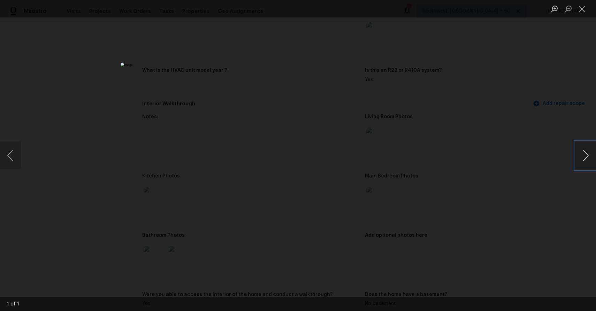
click at [585, 158] on button "Next image" at bounding box center [585, 155] width 21 height 28
click at [529, 148] on div "Lightbox" at bounding box center [298, 155] width 596 height 311
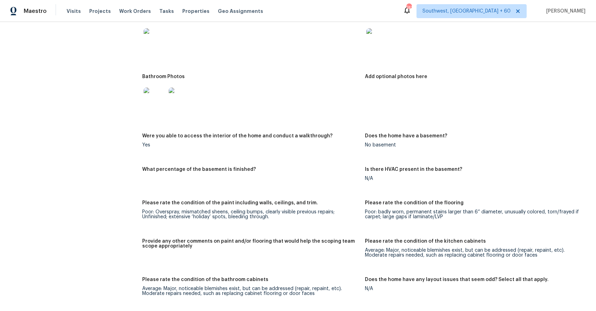
scroll to position [777, 0]
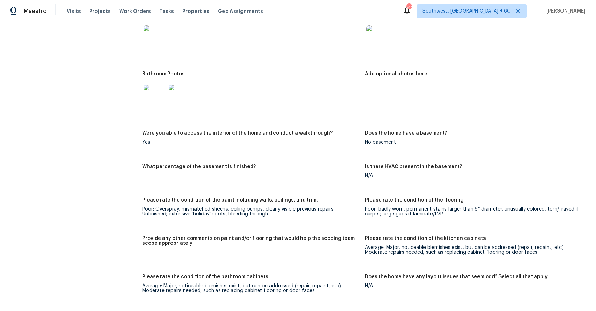
click at [155, 38] on img at bounding box center [154, 36] width 22 height 22
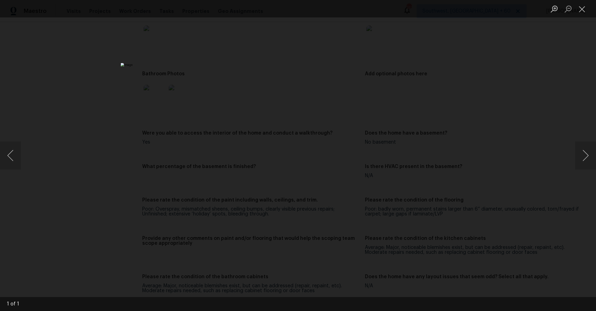
click at [566, 151] on div "Lightbox" at bounding box center [298, 155] width 596 height 311
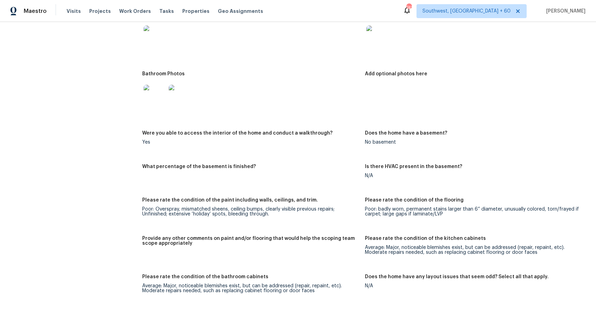
click at [162, 103] on img at bounding box center [154, 96] width 22 height 22
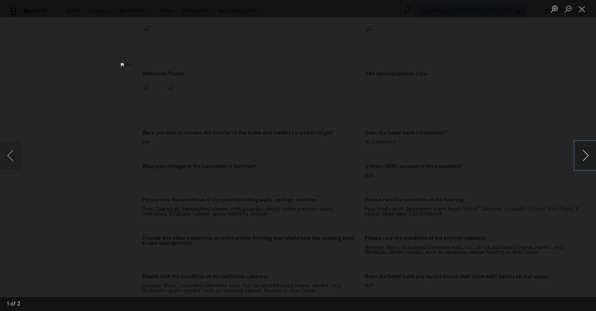
click at [591, 157] on button "Next image" at bounding box center [585, 155] width 21 height 28
click at [523, 140] on div "Lightbox" at bounding box center [298, 155] width 596 height 311
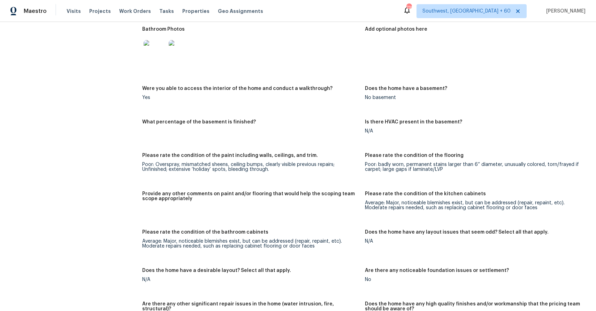
scroll to position [1350, 0]
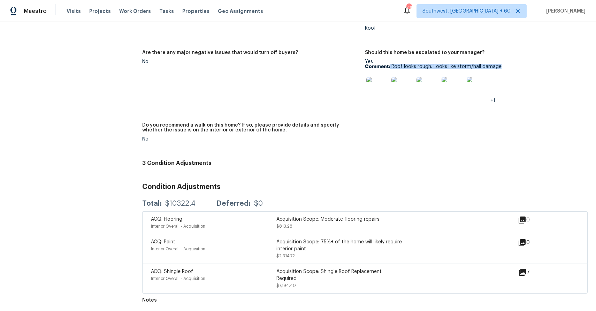
drag, startPoint x: 390, startPoint y: 65, endPoint x: 552, endPoint y: 67, distance: 162.0
click at [552, 67] on p "Comment: Roof looks rough. Looks like storm/hail damage" at bounding box center [473, 66] width 217 height 5
copy p "Roof looks rough. Looks like storm/hail damage"
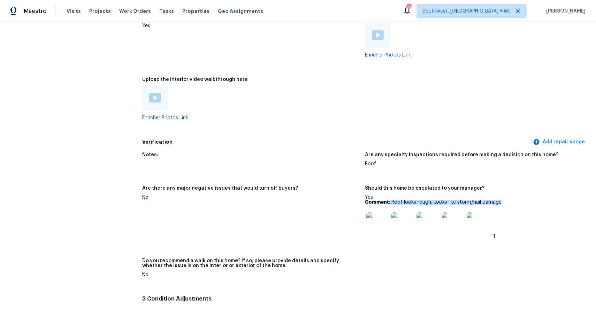
scroll to position [1210, 0]
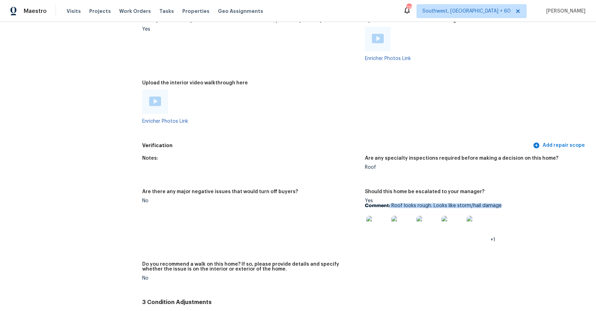
click at [372, 239] on div at bounding box center [377, 226] width 25 height 31
click at [376, 234] on img at bounding box center [377, 227] width 22 height 22
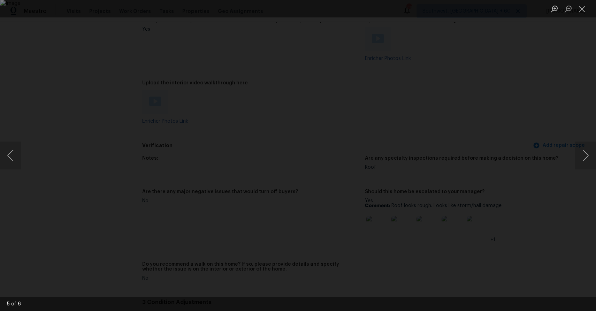
click at [532, 166] on div "Lightbox" at bounding box center [298, 155] width 596 height 311
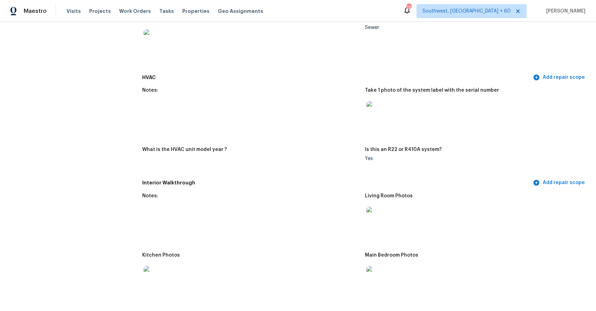
scroll to position [541, 0]
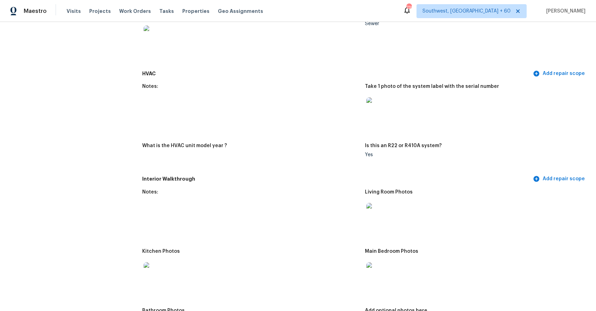
click at [385, 218] on img at bounding box center [377, 214] width 22 height 22
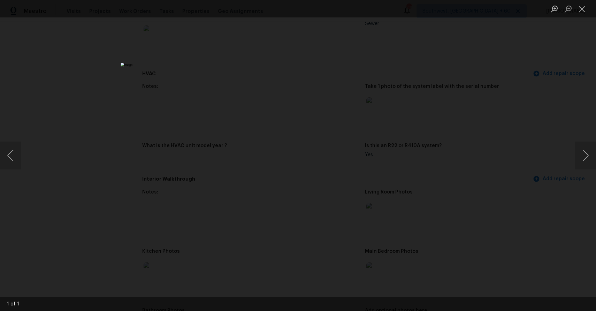
click at [543, 212] on div "Lightbox" at bounding box center [298, 155] width 596 height 311
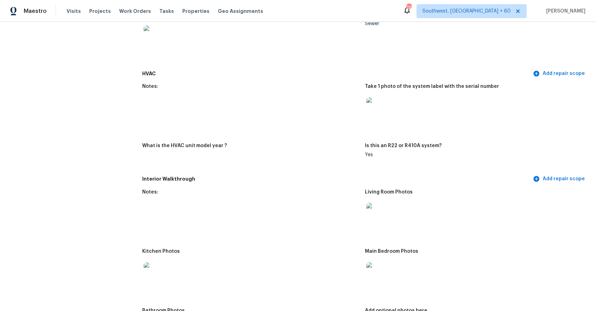
click at [384, 277] on img at bounding box center [377, 273] width 22 height 22
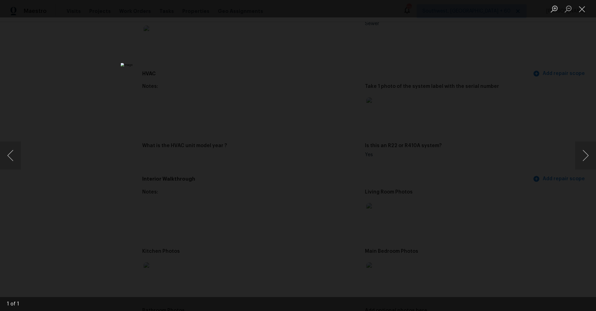
click at [523, 221] on div "Lightbox" at bounding box center [298, 155] width 596 height 311
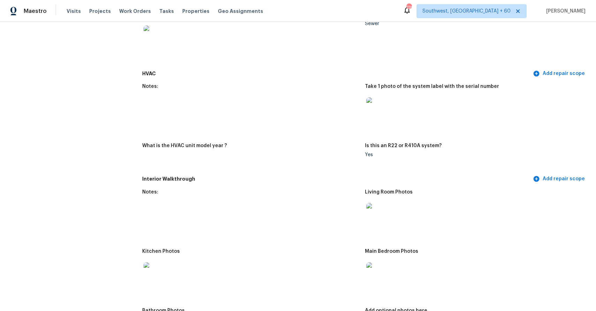
click at [149, 265] on img at bounding box center [154, 273] width 22 height 22
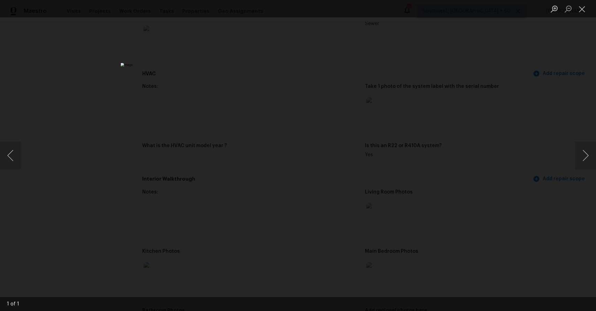
click at [448, 216] on div "Lightbox" at bounding box center [298, 155] width 596 height 311
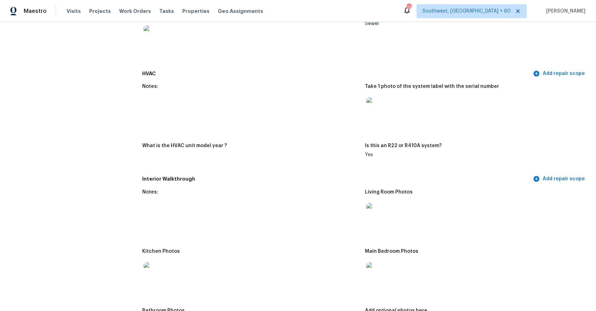
scroll to position [692, 0]
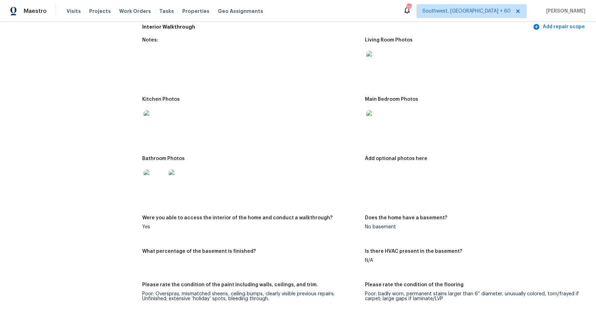
click at [161, 184] on img at bounding box center [154, 180] width 22 height 22
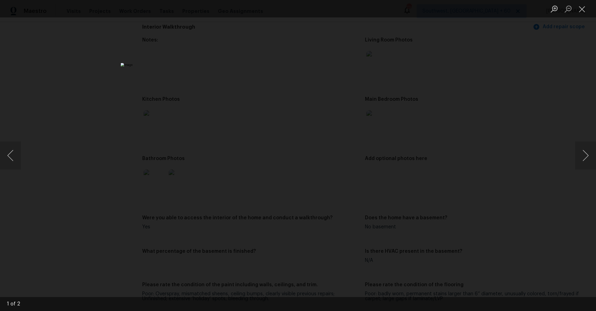
click at [524, 160] on div "Lightbox" at bounding box center [298, 155] width 596 height 311
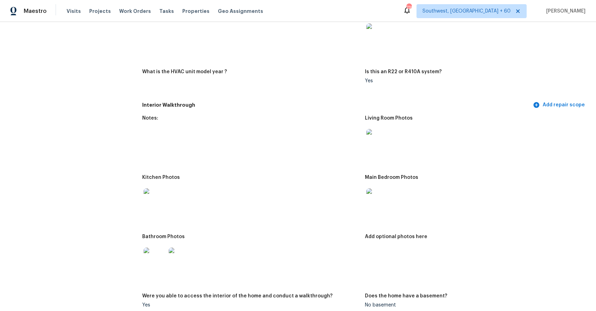
scroll to position [645, 0]
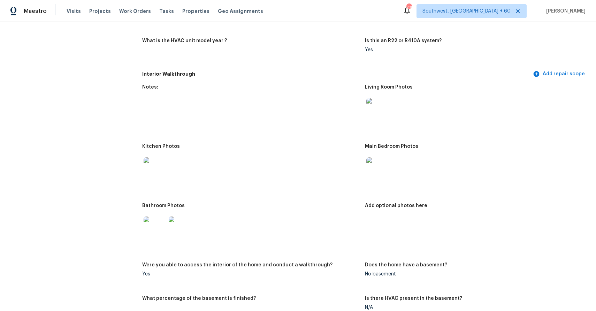
click at [376, 163] on img at bounding box center [377, 168] width 22 height 22
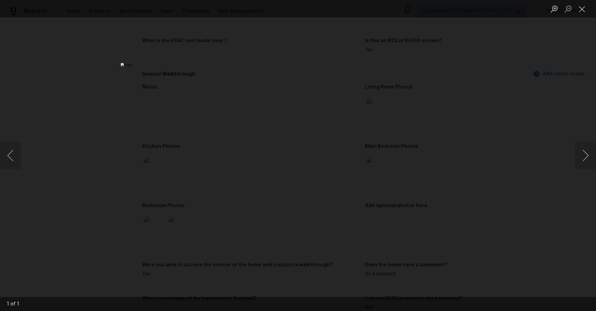
click at [498, 247] on div "Lightbox" at bounding box center [298, 155] width 596 height 311
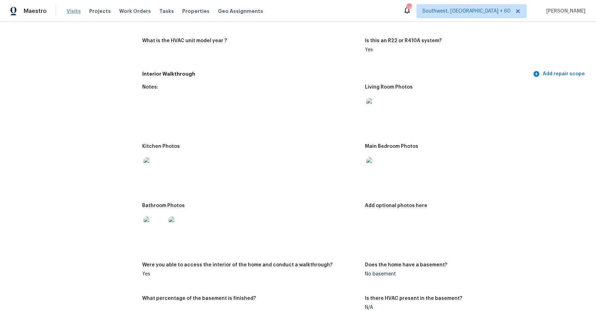
click at [75, 10] on span "Visits" at bounding box center [74, 11] width 14 height 7
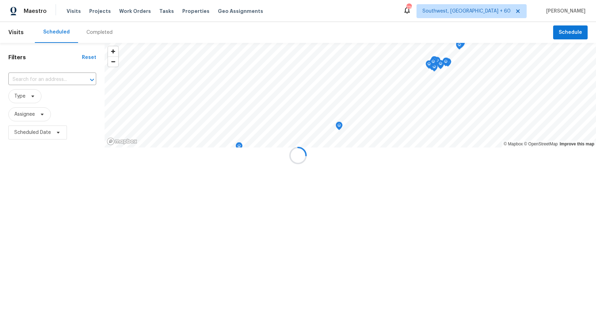
click at [97, 34] on div at bounding box center [298, 155] width 596 height 311
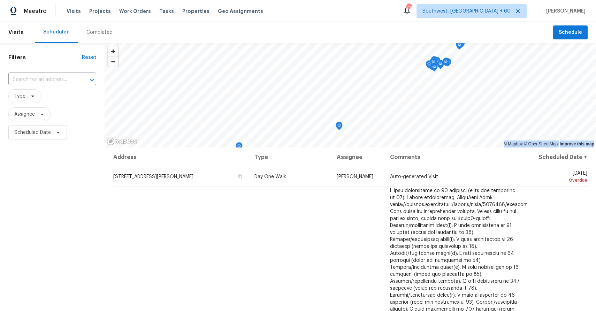
click at [107, 29] on div "Completed" at bounding box center [99, 32] width 26 height 7
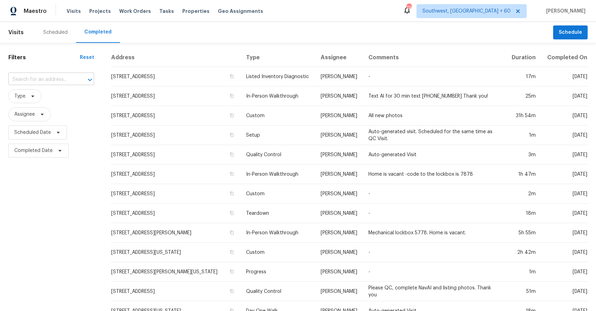
click at [42, 85] on input "text" at bounding box center [41, 79] width 66 height 11
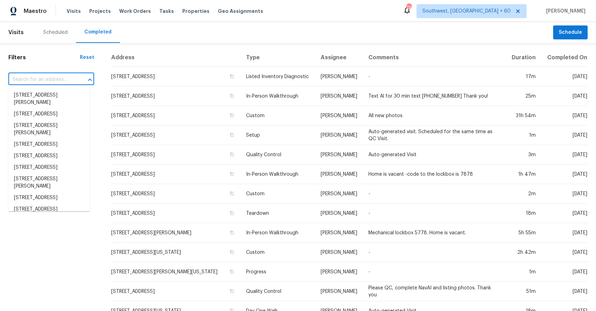
paste input "620 N Orchard Dr Unit 41, North Salt Lake, UT 84010"
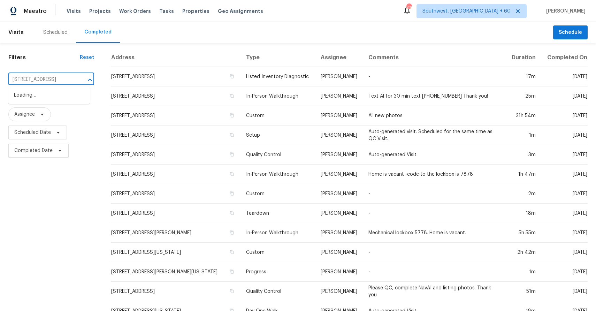
scroll to position [0, 61]
type input "620 N Orchard Dr Unit 41, North Salt Lake, UT 84010"
click at [52, 82] on input "text" at bounding box center [41, 79] width 66 height 11
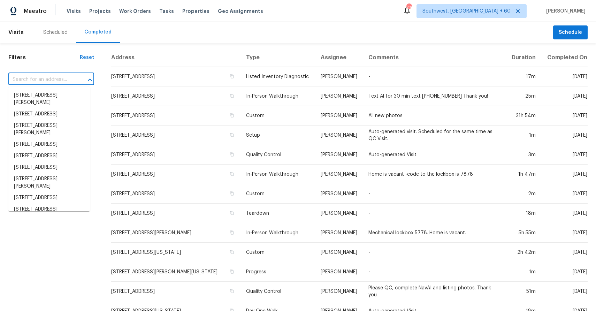
paste input "620 N Orchard Dr Unit 41, North Salt Lake, UT 84010"
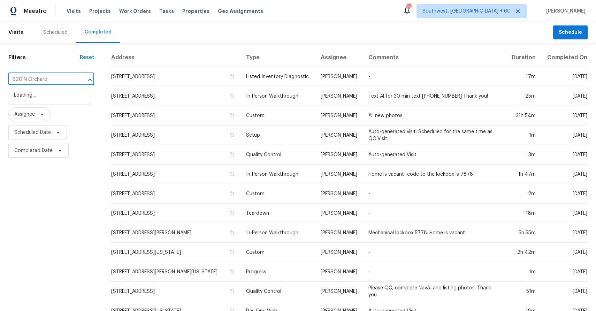
type input "620 N Orchard"
click at [59, 112] on li "620 N Orchard Dr Unit 41, North Salt Lake, UT 84010" at bounding box center [49, 106] width 82 height 11
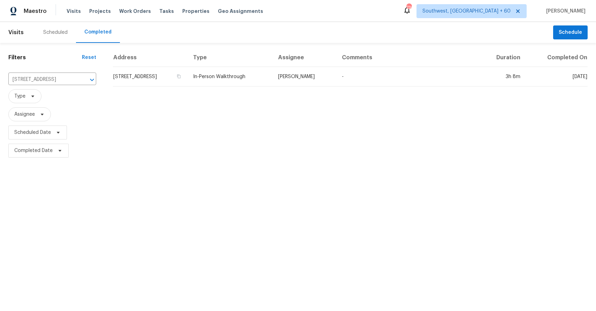
click at [356, 88] on div "Address Type Assignee Comments Duration Completed On 620 N Orchard Dr Unit 41, …" at bounding box center [349, 103] width 491 height 111
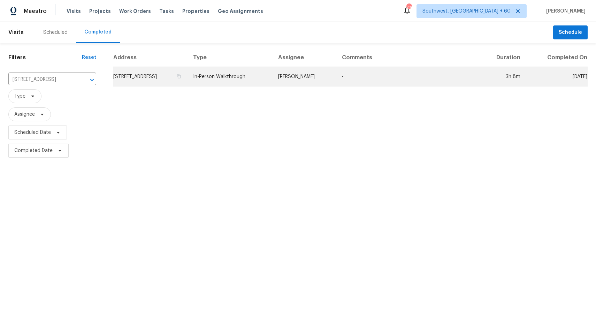
click at [364, 80] on td "-" at bounding box center [407, 77] width 142 height 20
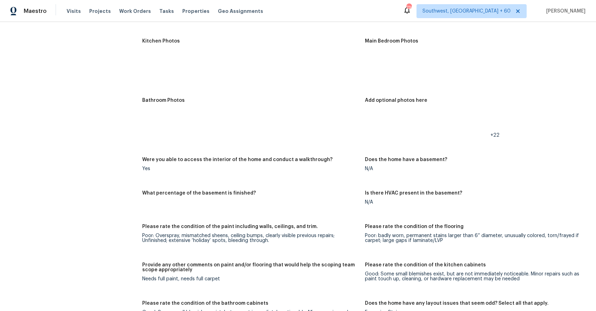
scroll to position [803, 0]
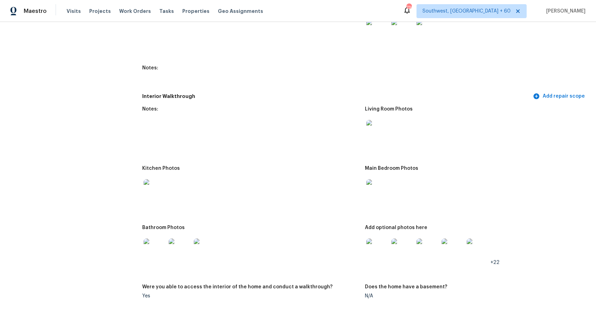
click at [371, 119] on div at bounding box center [377, 131] width 25 height 31
click at [374, 141] on img at bounding box center [377, 131] width 22 height 22
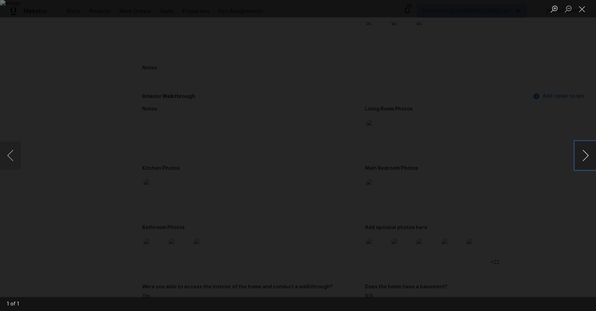
click at [582, 154] on button "Next image" at bounding box center [585, 155] width 21 height 28
click at [537, 139] on div "Lightbox" at bounding box center [298, 155] width 596 height 311
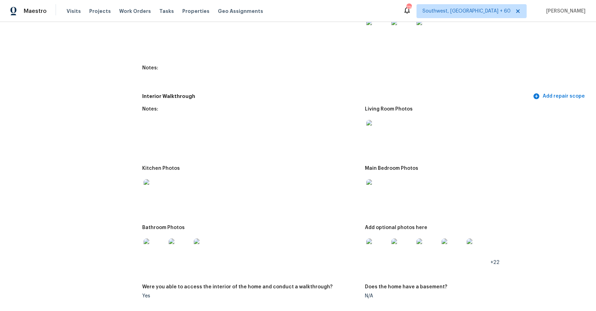
click at [373, 177] on div at bounding box center [377, 190] width 25 height 31
click at [378, 183] on img at bounding box center [377, 190] width 22 height 22
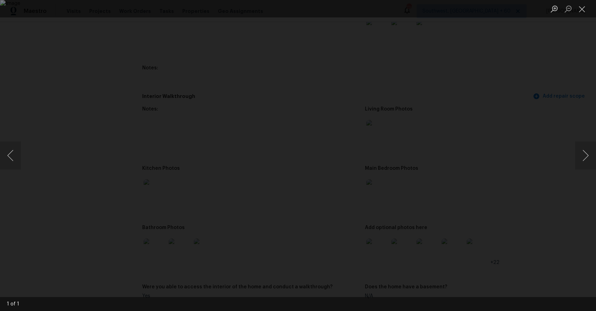
click at [574, 157] on div "Lightbox" at bounding box center [298, 155] width 596 height 311
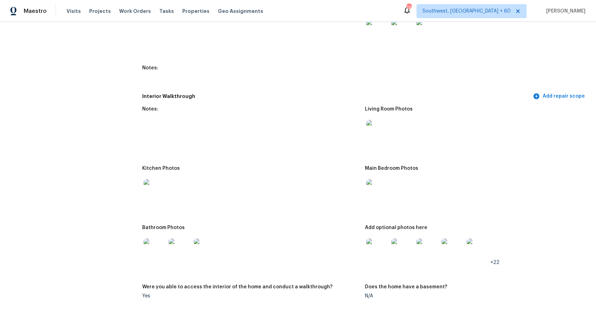
click at [373, 255] on img at bounding box center [377, 249] width 22 height 22
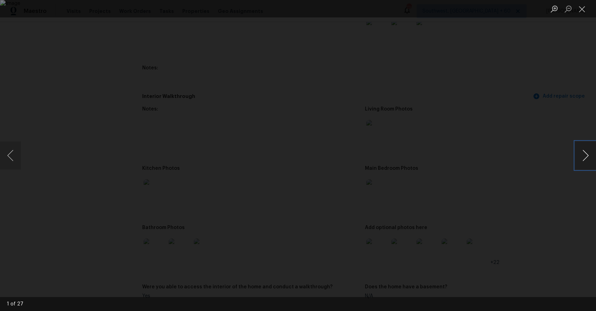
click at [590, 154] on button "Next image" at bounding box center [585, 155] width 21 height 28
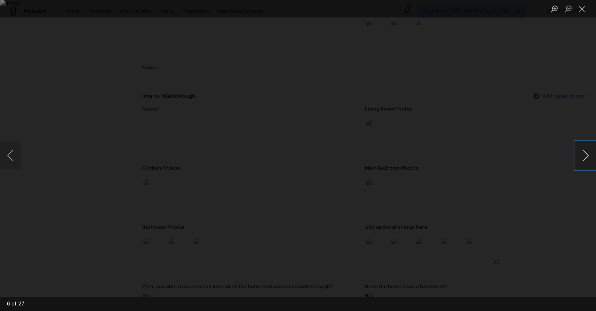
click at [590, 154] on button "Next image" at bounding box center [585, 155] width 21 height 28
click at [540, 136] on div "Lightbox" at bounding box center [298, 155] width 596 height 311
click at [491, 173] on div "Lightbox" at bounding box center [298, 155] width 596 height 311
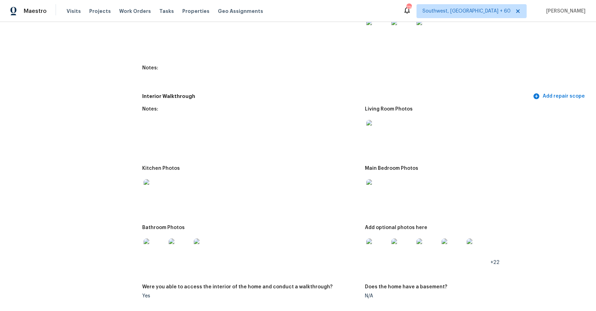
click at [157, 187] on img at bounding box center [154, 190] width 22 height 22
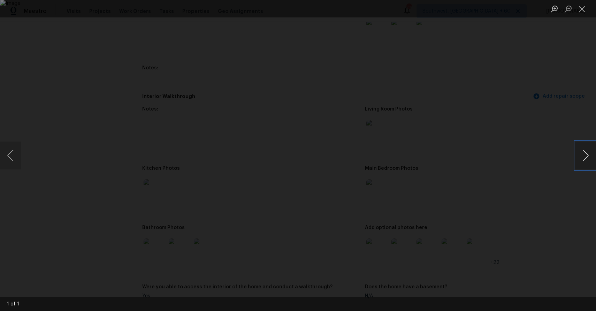
click at [582, 156] on button "Next image" at bounding box center [585, 155] width 21 height 28
click at [540, 132] on div "Lightbox" at bounding box center [298, 155] width 596 height 311
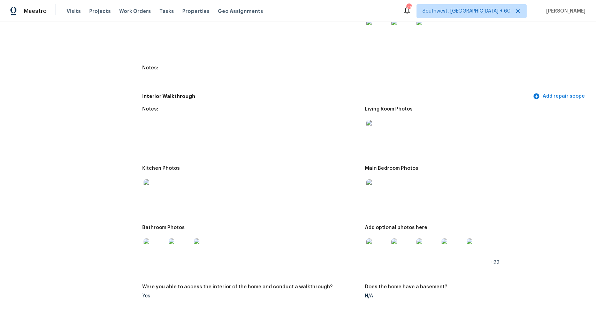
click at [141, 247] on div "All visits 620 N Orchard Dr Unit 41 North Salt Lake, UT 84010 Home details Othe…" at bounding box center [297, 246] width 579 height 2026
click at [159, 245] on img at bounding box center [154, 249] width 22 height 22
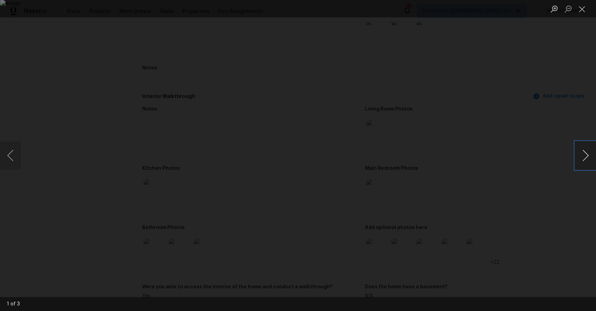
click at [585, 159] on button "Next image" at bounding box center [585, 155] width 21 height 28
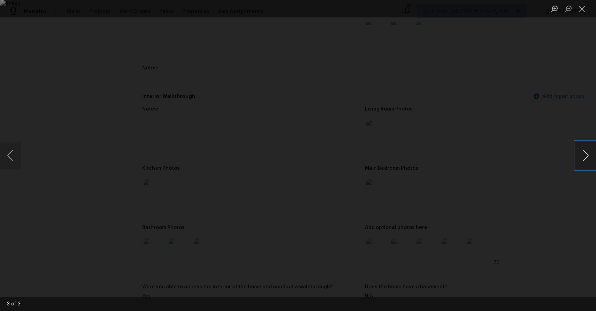
click at [585, 159] on button "Next image" at bounding box center [585, 155] width 21 height 28
click at [545, 130] on div "Lightbox" at bounding box center [298, 155] width 596 height 311
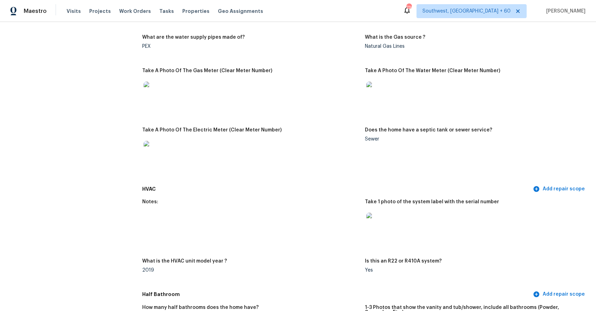
scroll to position [518, 0]
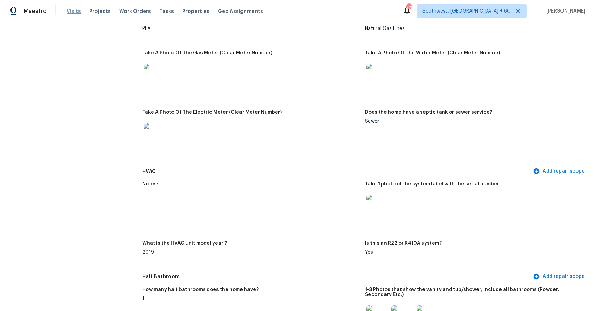
click at [67, 12] on span "Visits" at bounding box center [74, 11] width 14 height 7
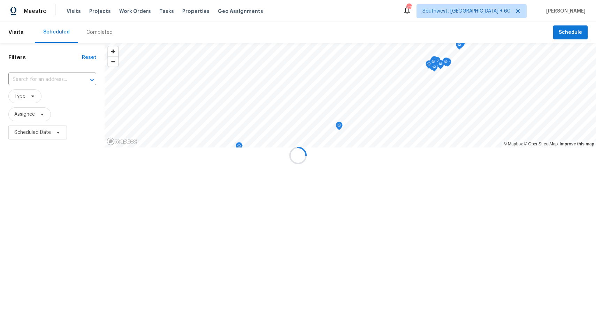
click at [93, 33] on div at bounding box center [298, 155] width 596 height 311
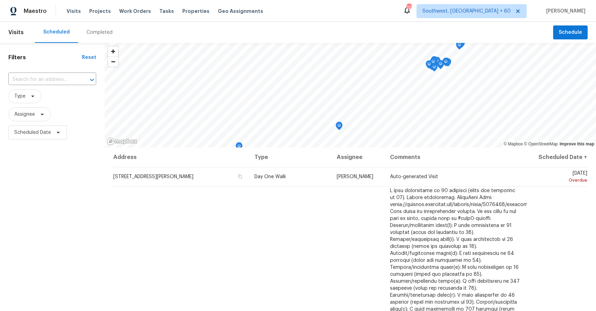
click at [96, 28] on div "Completed" at bounding box center [99, 32] width 43 height 21
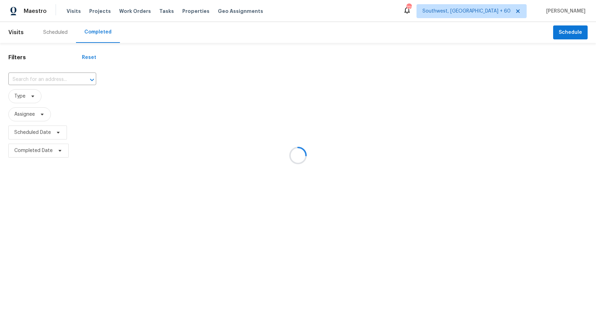
click at [57, 83] on div at bounding box center [298, 155] width 596 height 311
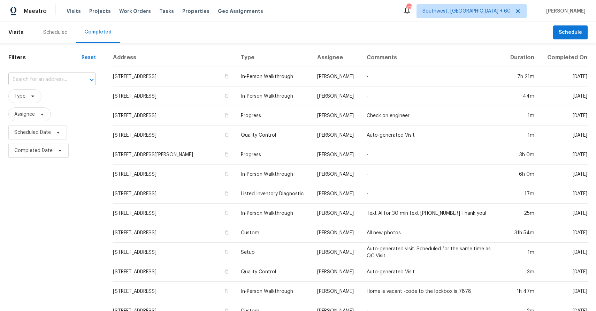
click at [43, 82] on input "text" at bounding box center [42, 79] width 68 height 11
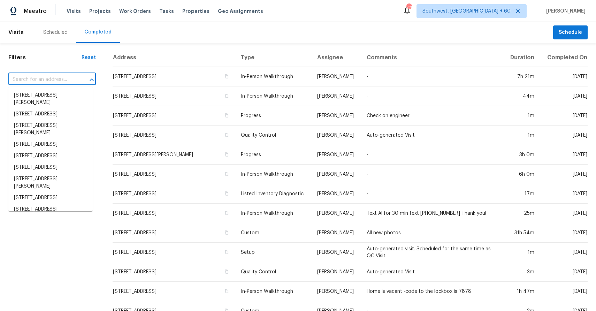
type input "v"
paste input "[STREET_ADDRESS]"
type input "[STREET_ADDRESS]"
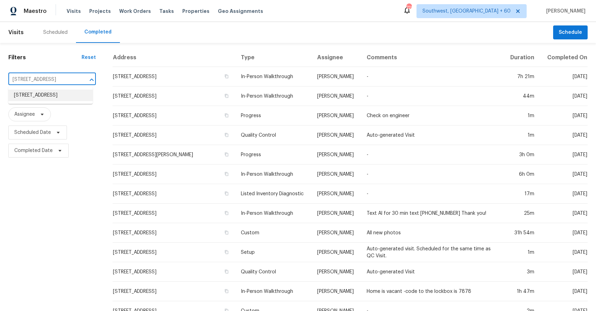
click at [54, 101] on li "[STREET_ADDRESS]" at bounding box center [50, 95] width 84 height 11
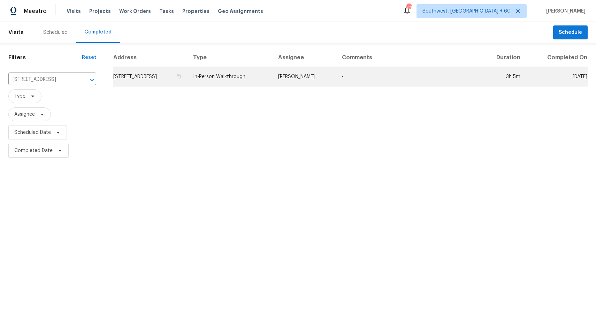
click at [356, 76] on td "-" at bounding box center [407, 77] width 142 height 20
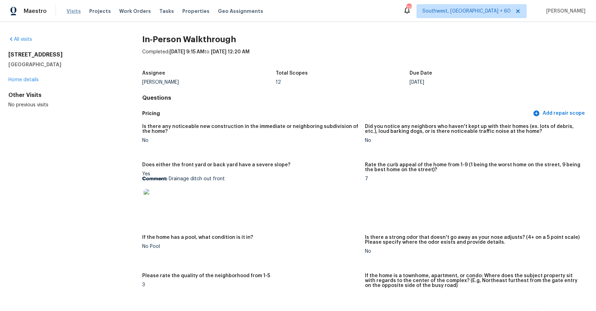
click at [76, 13] on span "Visits" at bounding box center [74, 11] width 14 height 7
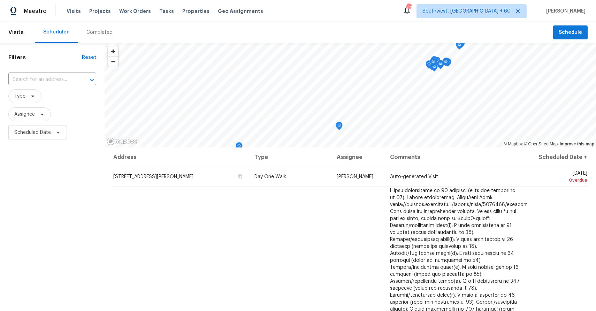
click at [107, 31] on div "Completed" at bounding box center [99, 32] width 26 height 7
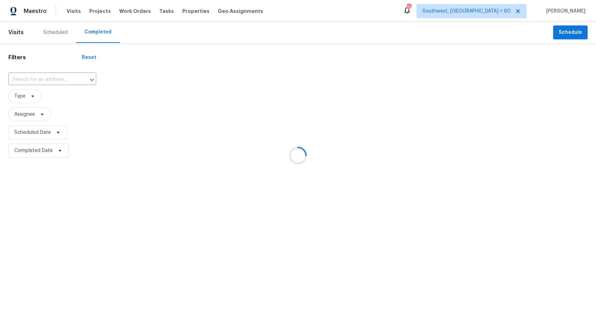
click at [107, 31] on div at bounding box center [298, 155] width 596 height 311
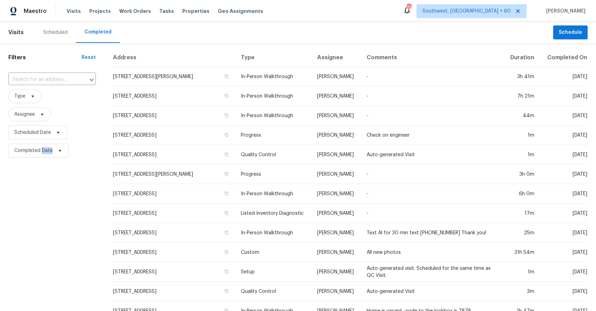
click at [57, 77] on input "text" at bounding box center [42, 79] width 68 height 11
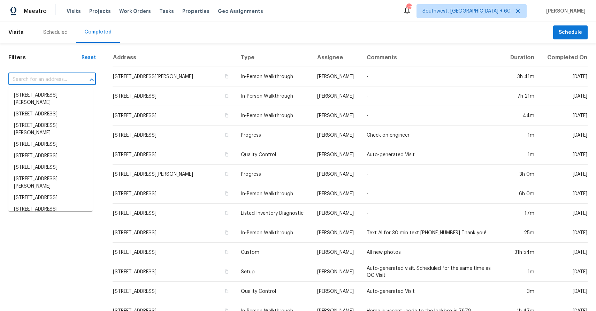
click at [50, 78] on input "text" at bounding box center [42, 79] width 68 height 11
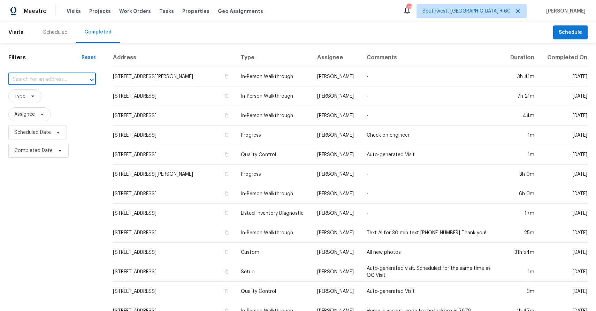
paste input "[STREET_ADDRESS]"
type input "[STREET_ADDRESS]"
click at [58, 94] on li "[STREET_ADDRESS]" at bounding box center [50, 95] width 84 height 11
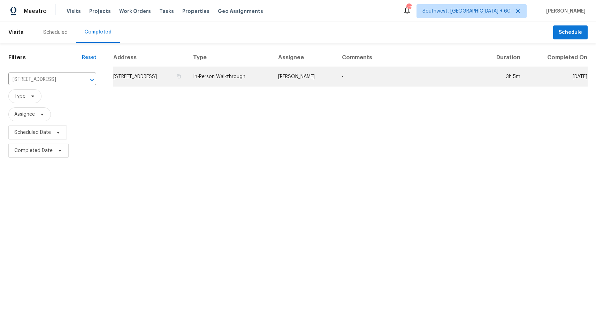
click at [336, 80] on td "Joseph Wolfe" at bounding box center [304, 77] width 64 height 20
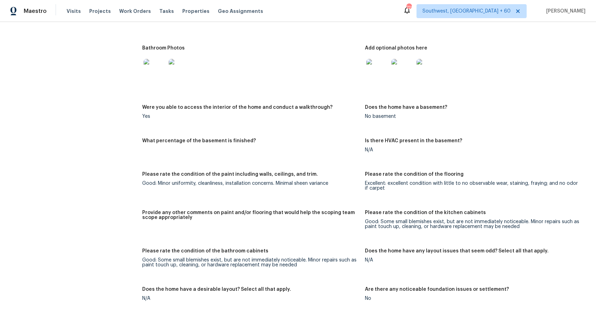
scroll to position [807, 0]
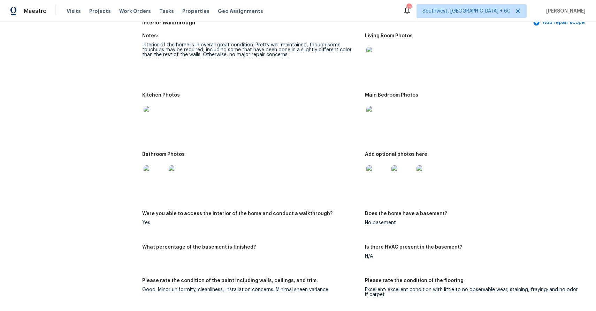
click at [379, 57] on img at bounding box center [377, 58] width 22 height 22
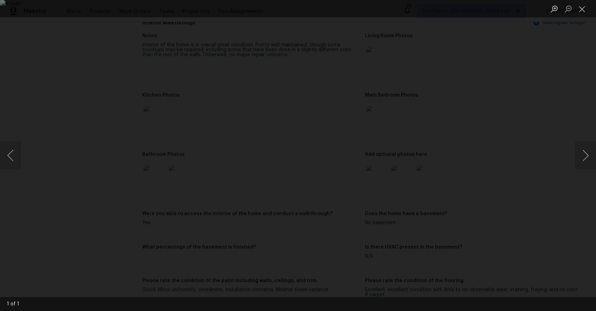
click at [506, 101] on div "Lightbox" at bounding box center [298, 155] width 596 height 311
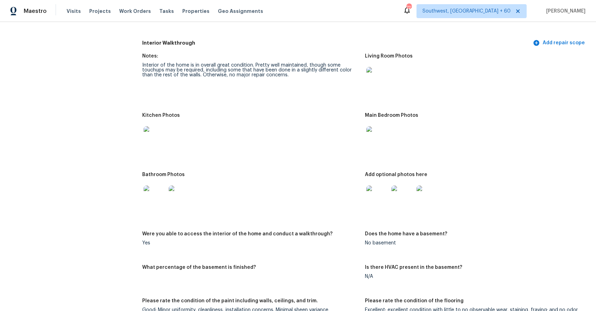
scroll to position [715, 0]
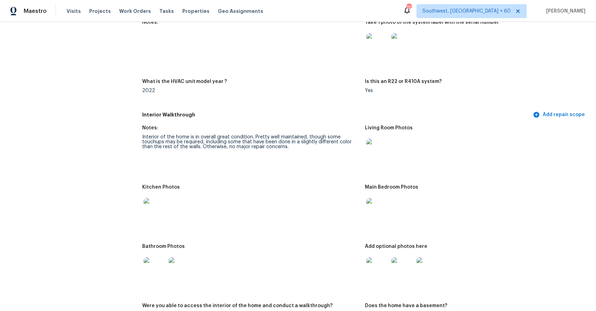
click at [380, 160] on img at bounding box center [377, 150] width 22 height 22
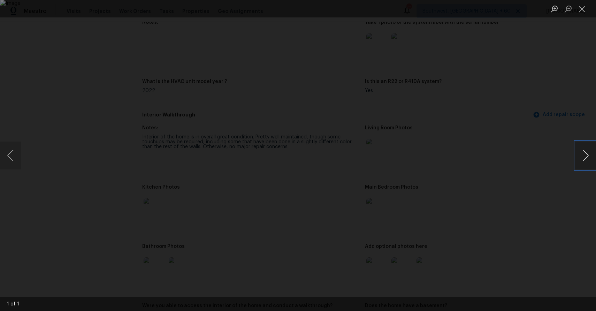
click at [583, 157] on button "Next image" at bounding box center [585, 155] width 21 height 28
click at [540, 171] on div "Lightbox" at bounding box center [298, 155] width 596 height 311
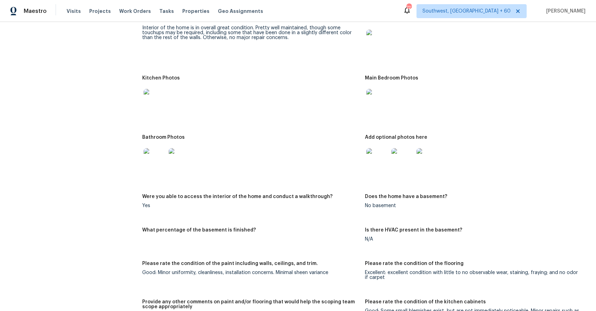
scroll to position [849, 0]
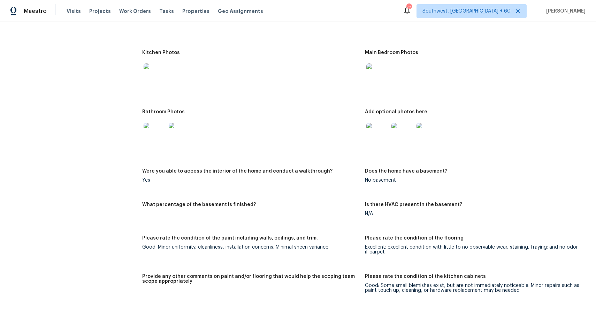
click at [374, 69] on img at bounding box center [377, 74] width 22 height 22
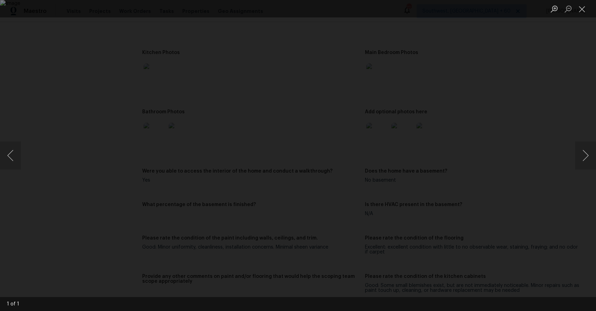
click at [506, 66] on div "Lightbox" at bounding box center [298, 155] width 596 height 311
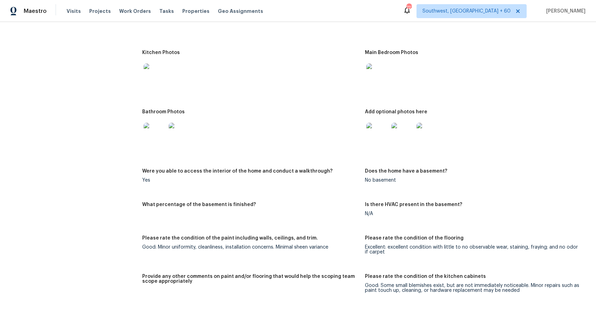
click at [383, 132] on img at bounding box center [377, 134] width 22 height 22
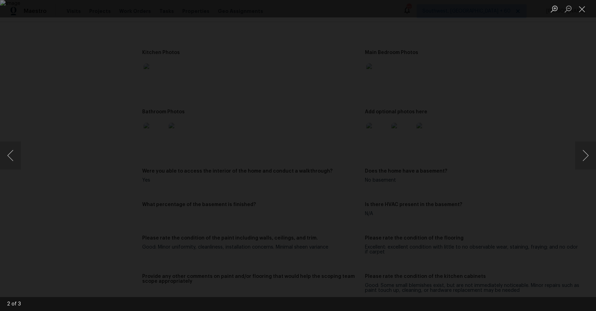
click at [479, 62] on div "Lightbox" at bounding box center [298, 155] width 596 height 311
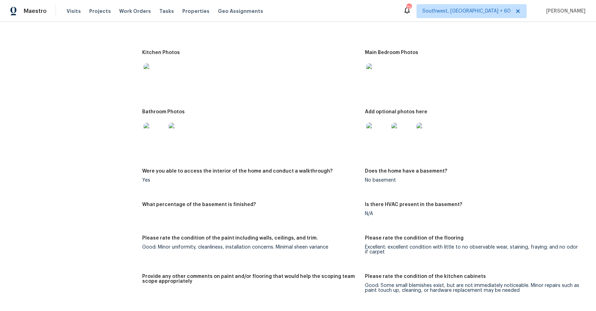
click at [395, 133] on img at bounding box center [402, 134] width 22 height 22
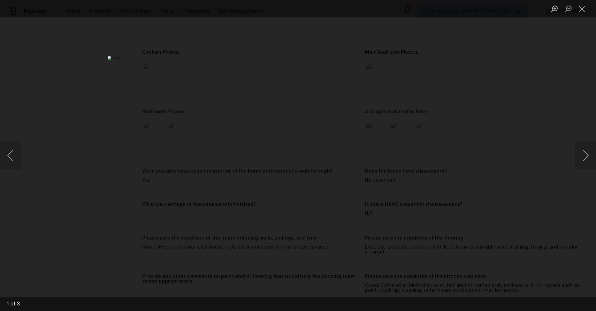
click at [486, 125] on div "Lightbox" at bounding box center [298, 155] width 596 height 311
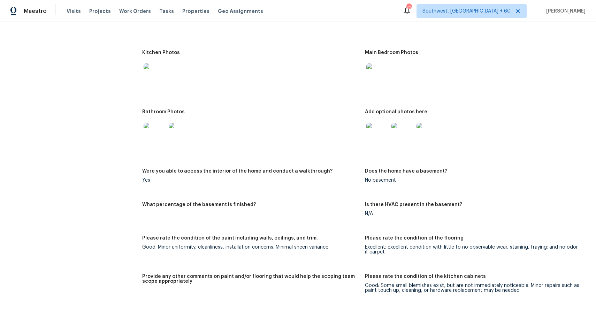
click at [152, 129] on img at bounding box center [154, 134] width 22 height 22
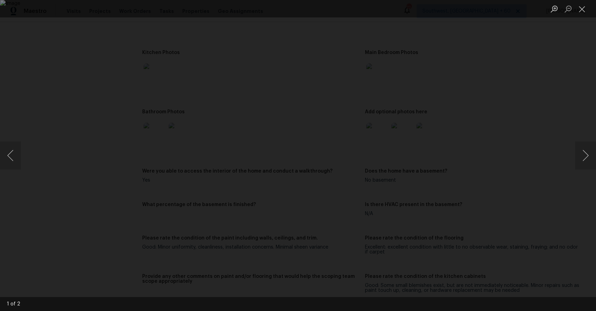
click at [562, 182] on div "Lightbox" at bounding box center [298, 155] width 596 height 311
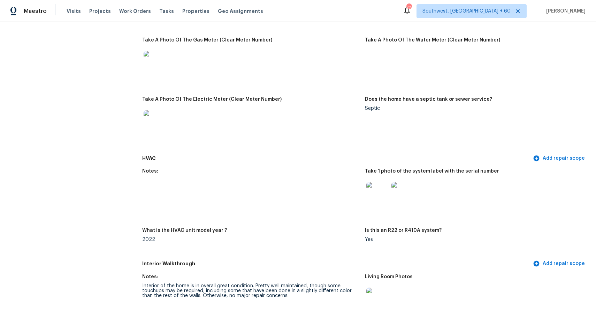
scroll to position [639, 0]
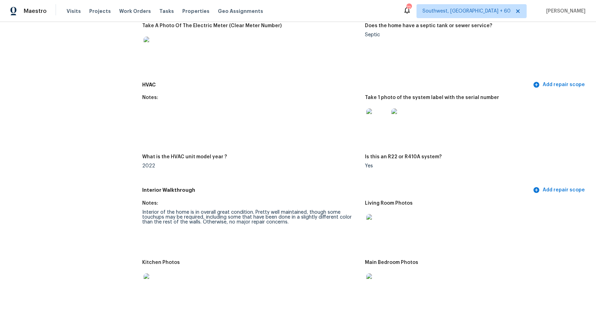
click at [151, 280] on img at bounding box center [154, 284] width 22 height 22
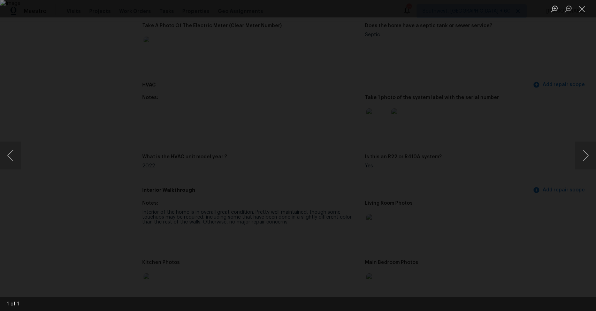
click at [546, 130] on div "Lightbox" at bounding box center [298, 155] width 596 height 311
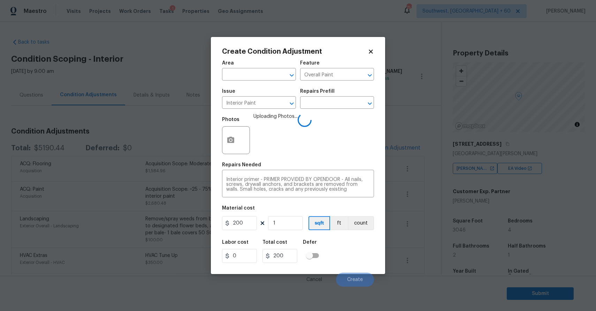
scroll to position [94, 0]
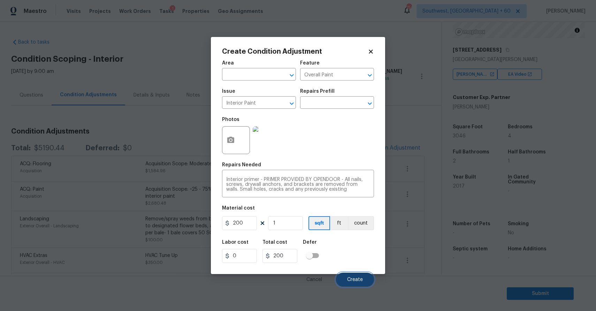
click at [353, 282] on button "Create" at bounding box center [355, 279] width 38 height 14
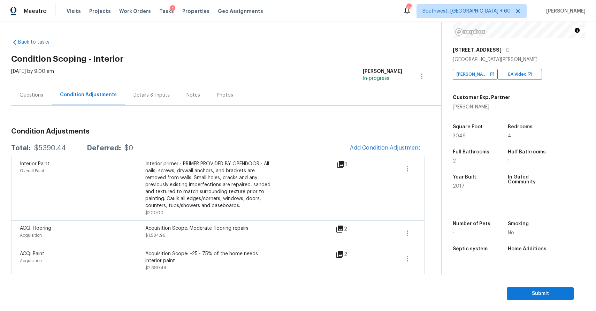
click at [47, 143] on div "Total: $5390.44 Deferred: $0 Add Condition Adjustment" at bounding box center [217, 147] width 413 height 15
copy div "$5390.44"
click at [32, 90] on div "Questions" at bounding box center [31, 95] width 40 height 21
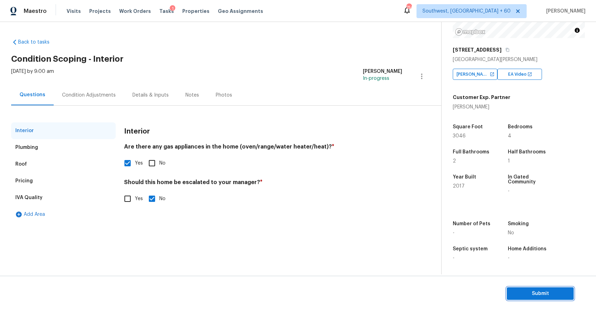
click at [533, 295] on span "Submit" at bounding box center [540, 293] width 56 height 9
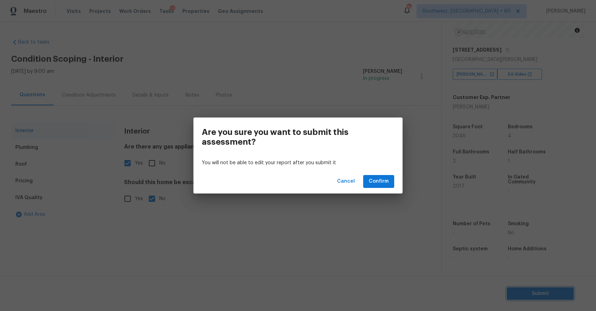
click at [80, 90] on div "Are you sure you want to submit this assessment? You will not be able to edit y…" at bounding box center [298, 155] width 596 height 311
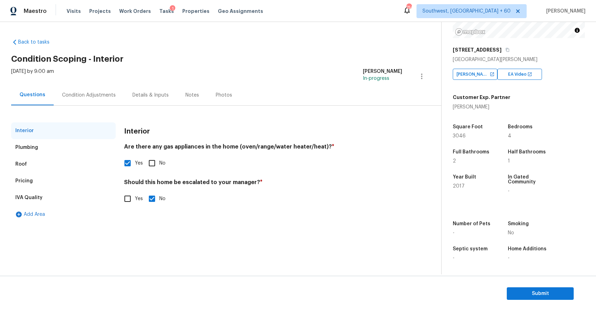
click at [92, 97] on div "Condition Adjustments" at bounding box center [89, 95] width 54 height 7
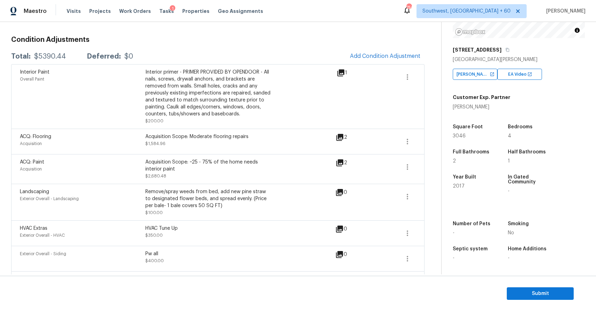
scroll to position [96, 0]
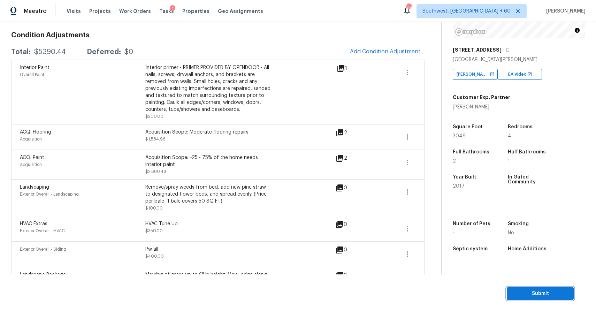
click at [534, 290] on span "Submit" at bounding box center [540, 293] width 56 height 9
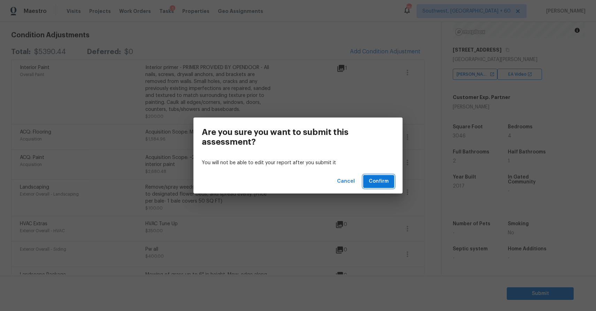
click at [390, 176] on button "Confirm" at bounding box center [378, 181] width 31 height 13
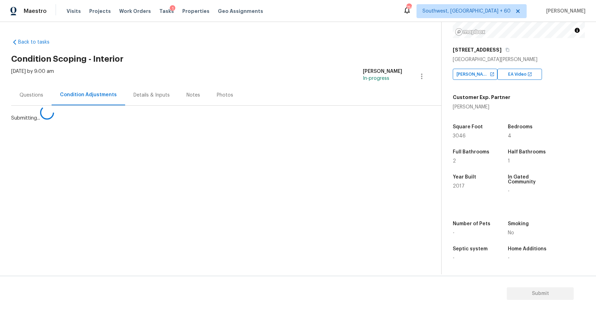
scroll to position [0, 0]
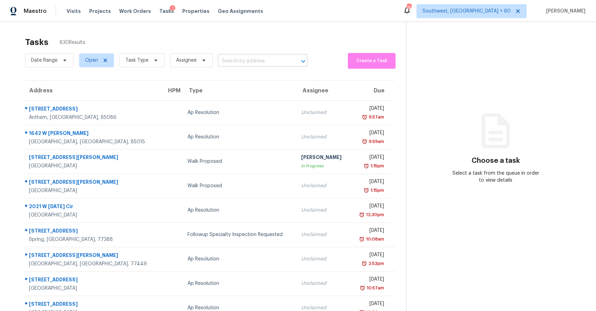
click at [228, 57] on input "text" at bounding box center [253, 61] width 70 height 11
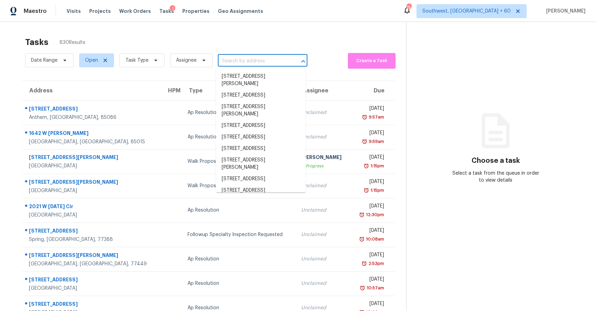
paste input "[STREET_ADDRESS]"
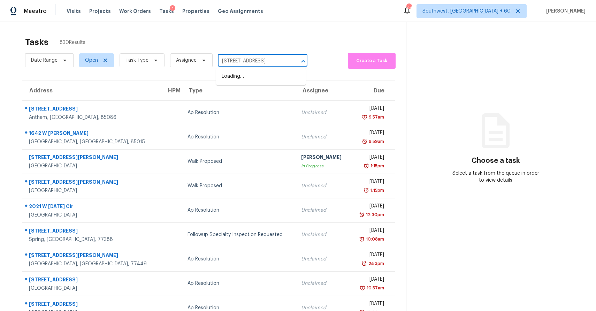
scroll to position [0, 32]
drag, startPoint x: 287, startPoint y: 57, endPoint x: 225, endPoint y: 60, distance: 61.7
click at [225, 60] on div "[STREET_ADDRESS] ​" at bounding box center [263, 61] width 90 height 11
drag, startPoint x: 225, startPoint y: 60, endPoint x: 288, endPoint y: 60, distance: 62.7
click at [288, 60] on div "[STREET_ADDRESS] ​" at bounding box center [263, 61] width 90 height 11
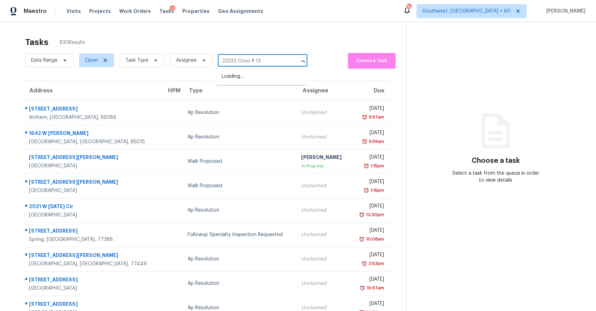
scroll to position [0, 0]
type input "23332 Coso"
click at [241, 77] on li "[STREET_ADDRESS]" at bounding box center [261, 76] width 90 height 11
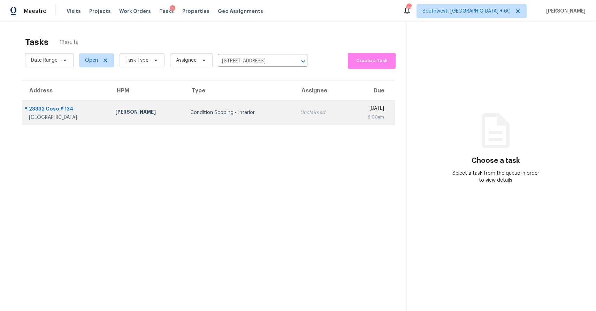
click at [300, 113] on div "Unclaimed" at bounding box center [320, 112] width 41 height 7
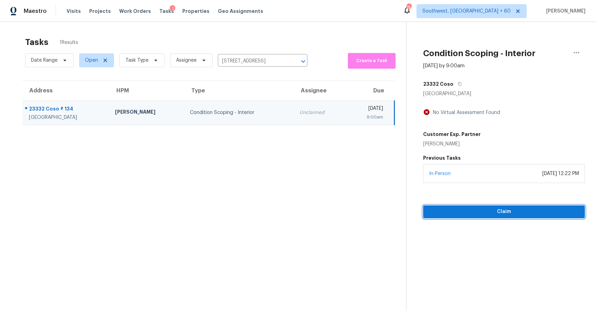
click at [508, 205] on button "Claim" at bounding box center [504, 211] width 162 height 13
click at [530, 213] on span "Start Assessment" at bounding box center [503, 211] width 150 height 9
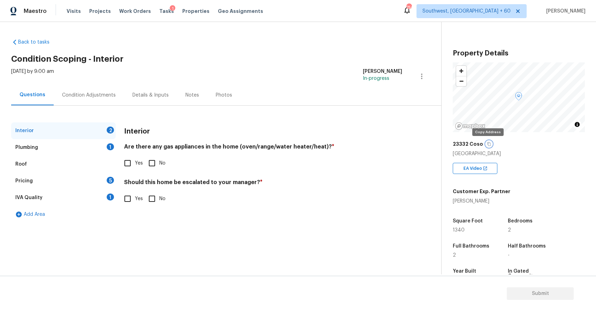
click at [488, 143] on icon "button" at bounding box center [488, 144] width 3 height 4
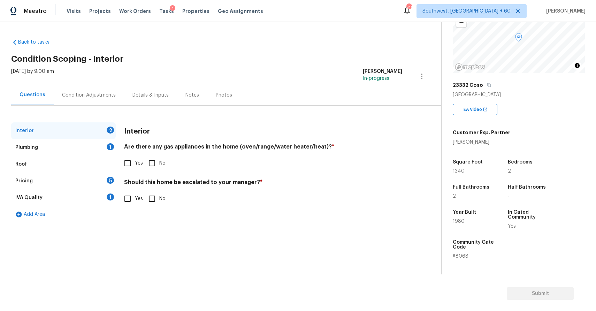
scroll to position [84, 0]
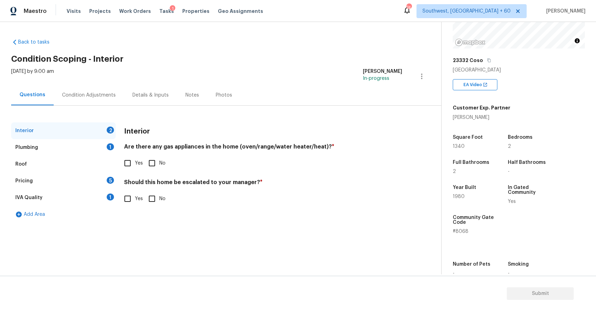
click at [138, 161] on span "Yes" at bounding box center [139, 163] width 8 height 7
click at [135, 161] on input "Yes" at bounding box center [127, 163] width 15 height 15
checkbox input "true"
click at [163, 199] on span "No" at bounding box center [162, 199] width 6 height 7
click at [159, 199] on input "No" at bounding box center [152, 199] width 15 height 15
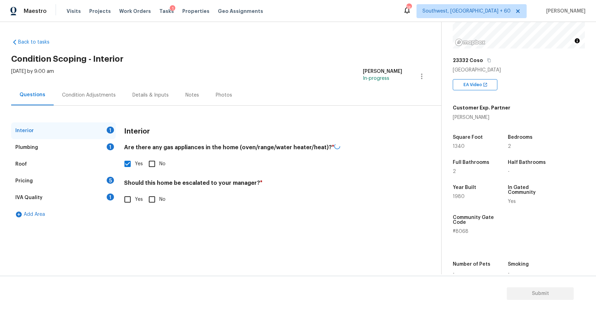
checkbox input "true"
click at [100, 151] on div "Plumbing 1" at bounding box center [63, 147] width 104 height 17
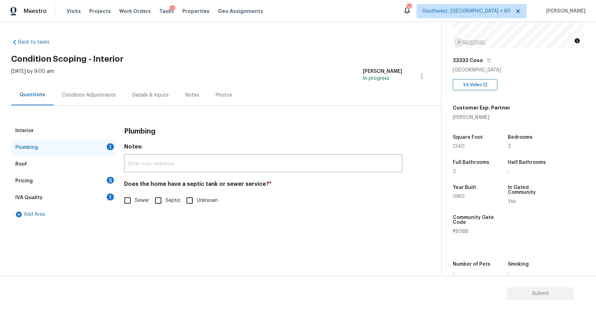
click at [140, 205] on label "Sewer" at bounding box center [134, 200] width 29 height 15
click at [135, 205] on input "Sewer" at bounding box center [127, 200] width 15 height 15
checkbox input "true"
click at [78, 186] on div "Pricing 5" at bounding box center [63, 180] width 104 height 17
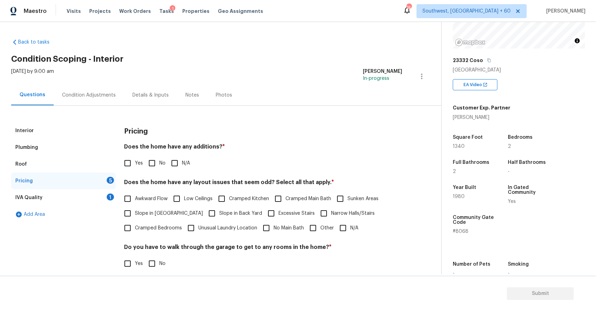
click at [183, 158] on label "N/A" at bounding box center [178, 163] width 23 height 15
click at [182, 158] on input "N/A" at bounding box center [174, 163] width 15 height 15
checkbox input "true"
click at [354, 226] on span "N/A" at bounding box center [354, 227] width 8 height 7
click at [350, 226] on input "N/A" at bounding box center [342, 227] width 15 height 15
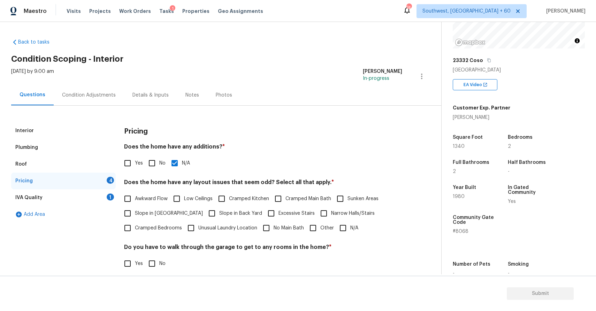
checkbox input "true"
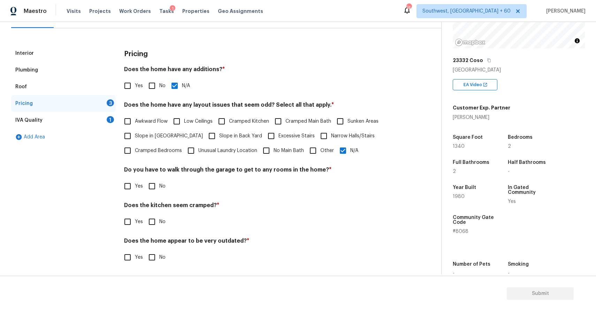
click at [162, 186] on span "No" at bounding box center [162, 186] width 6 height 7
click at [159, 186] on input "No" at bounding box center [152, 186] width 15 height 15
checkbox input "true"
click at [158, 222] on input "No" at bounding box center [152, 222] width 15 height 15
checkbox input "true"
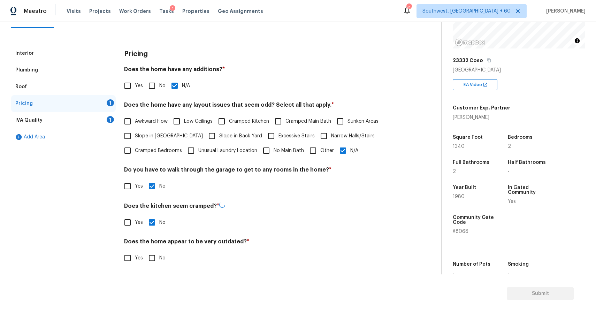
click at [156, 255] on input "No" at bounding box center [152, 257] width 15 height 15
checkbox input "true"
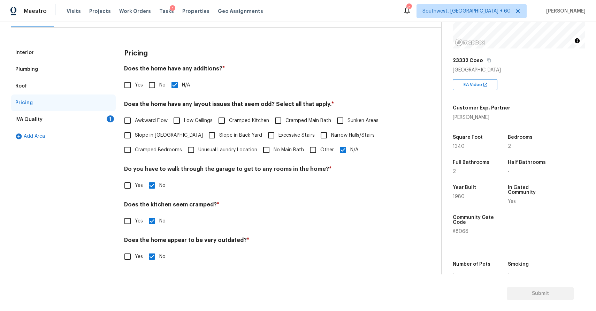
click at [109, 114] on div "IVA Quality 1" at bounding box center [63, 119] width 104 height 17
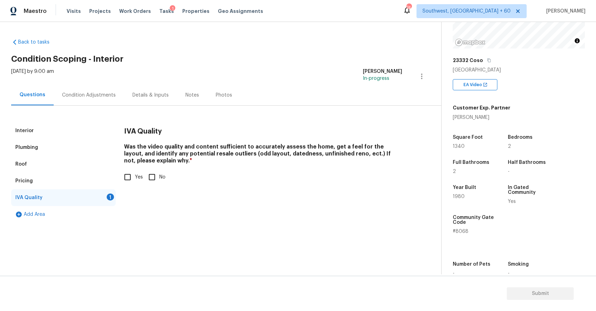
scroll to position [0, 0]
click at [141, 170] on label "Yes" at bounding box center [131, 177] width 23 height 15
click at [135, 170] on input "Yes" at bounding box center [127, 177] width 15 height 15
checkbox input "true"
click at [86, 90] on div "Condition Adjustments" at bounding box center [89, 95] width 70 height 21
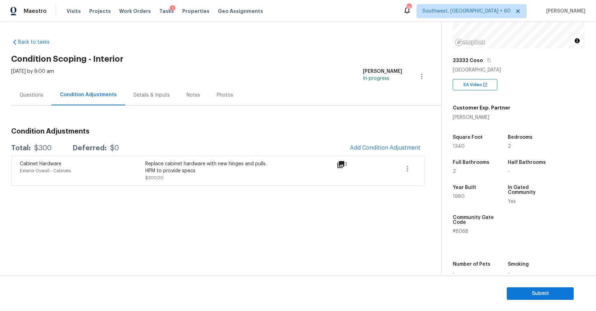
click at [375, 139] on div "Condition Adjustments Total: $300 Deferred: $0 Add Condition Adjustment Cabinet…" at bounding box center [217, 153] width 413 height 63
click at [379, 145] on span "Add Condition Adjustment" at bounding box center [385, 148] width 70 height 6
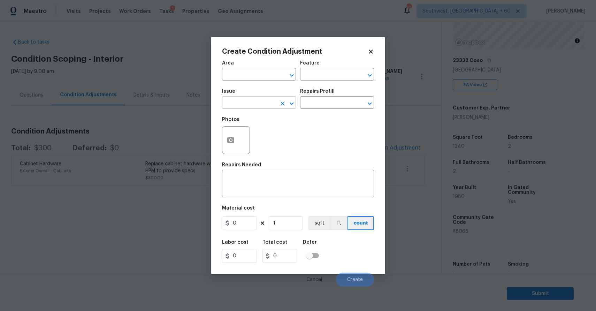
click at [267, 99] on input "text" at bounding box center [249, 103] width 54 height 11
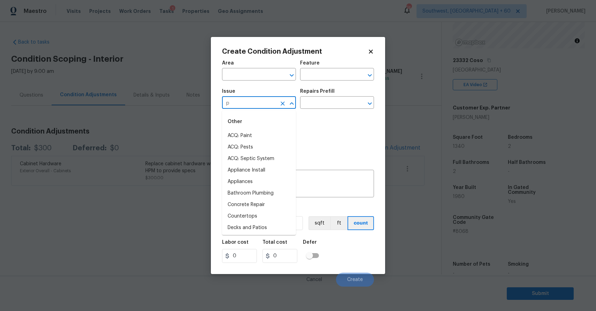
type input "pa"
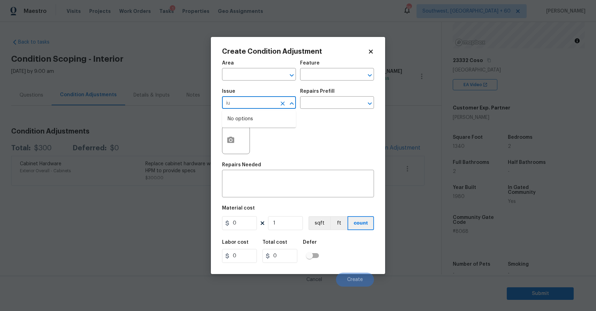
type input "i"
click at [249, 137] on li "ACQ: Paint" at bounding box center [259, 135] width 74 height 11
type input "ACQ: Paint"
click at [319, 102] on input "text" at bounding box center [327, 103] width 54 height 11
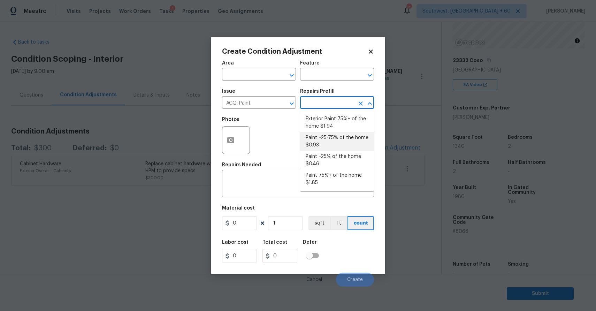
click at [338, 140] on li "Paint ~25-75% of the home $0.93" at bounding box center [337, 141] width 74 height 19
type input "Acquisition"
type textarea "Acquisition Scope: ~25 - 75% of the home needs interior paint"
type input "0.93"
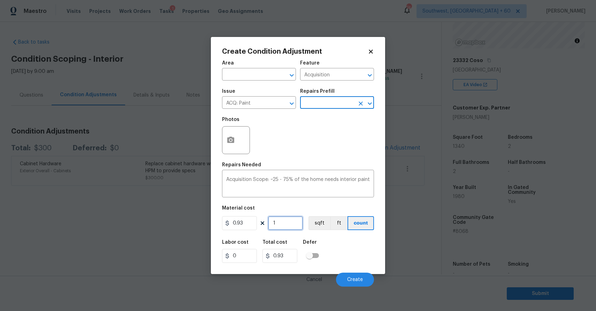
click at [291, 222] on input "1" at bounding box center [285, 223] width 35 height 14
type input "13"
type input "12.09"
type input "134"
type input "124.62"
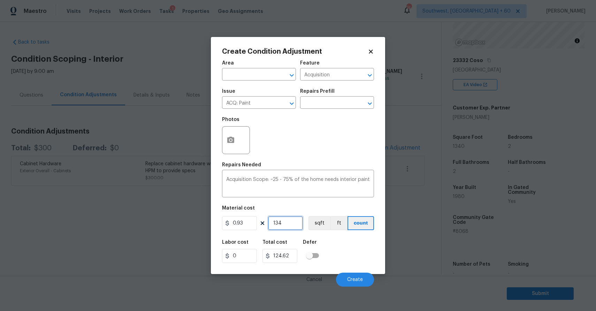
type input "1340"
type input "1246.2"
type input "1340"
click at [226, 139] on icon "button" at bounding box center [230, 140] width 8 height 8
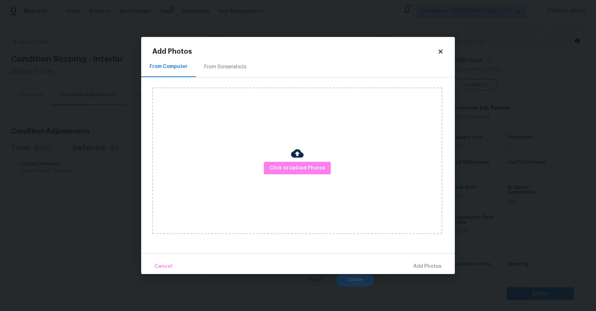
click at [280, 160] on div "Click to Upload Photos" at bounding box center [297, 160] width 290 height 146
click at [291, 175] on div "Click to Upload Photos" at bounding box center [297, 160] width 290 height 146
click at [297, 168] on span "Click to Upload Photos" at bounding box center [297, 168] width 56 height 9
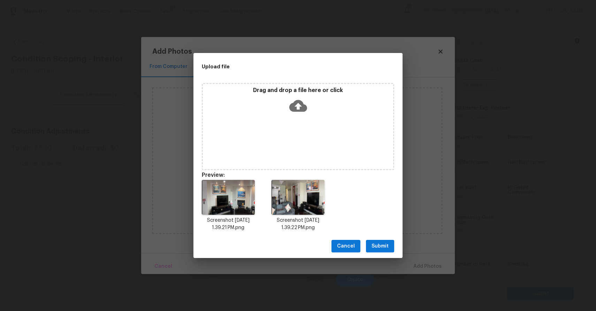
click at [389, 247] on button "Submit" at bounding box center [380, 246] width 28 height 13
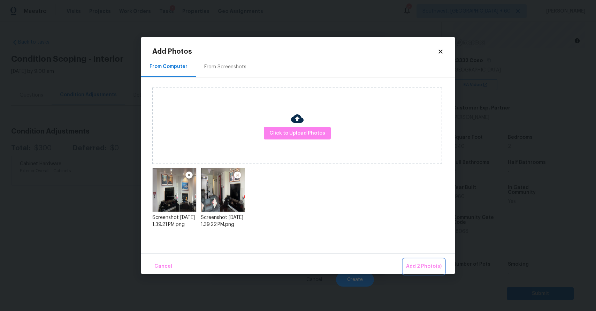
click at [418, 266] on span "Add 2 Photo(s)" at bounding box center [424, 266] width 36 height 9
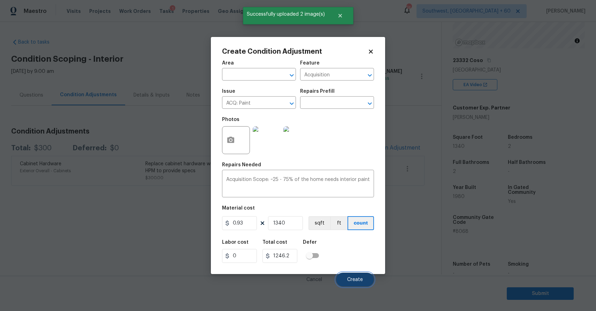
click at [354, 280] on span "Create" at bounding box center [355, 279] width 16 height 5
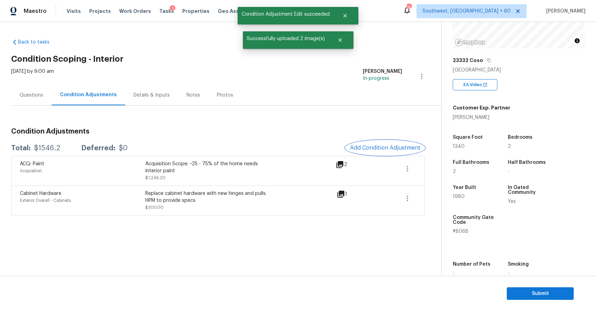
click at [397, 147] on span "Add Condition Adjustment" at bounding box center [385, 148] width 70 height 6
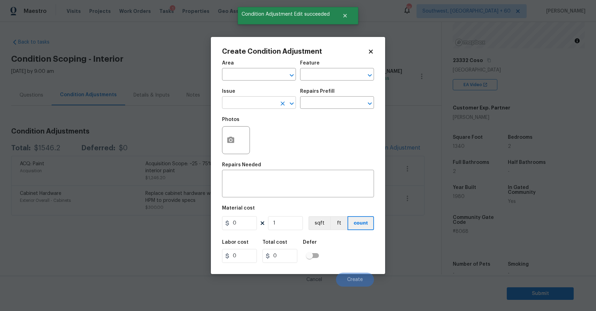
click at [253, 101] on input "text" at bounding box center [249, 103] width 54 height 11
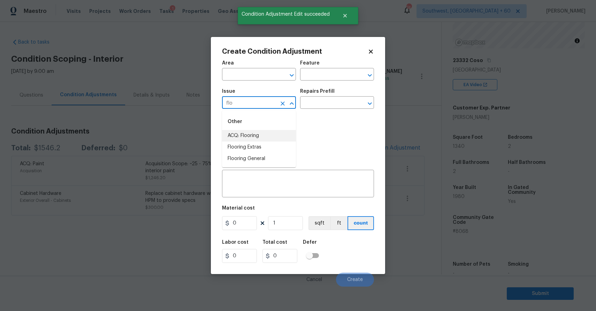
click at [248, 139] on li "ACQ: Flooring" at bounding box center [259, 135] width 74 height 11
type input "ACQ: Flooring"
click at [298, 115] on div "Photos" at bounding box center [298, 135] width 152 height 45
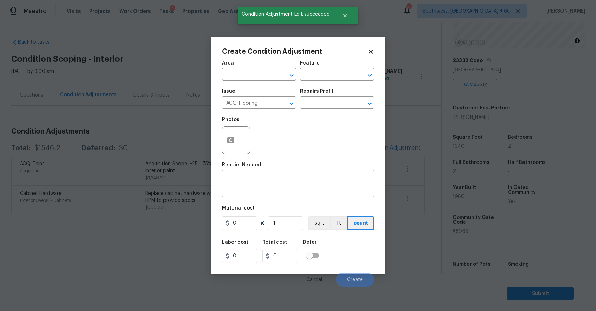
click at [318, 97] on div "Repairs Prefill" at bounding box center [337, 93] width 74 height 9
click at [331, 104] on input "text" at bounding box center [327, 103] width 54 height 11
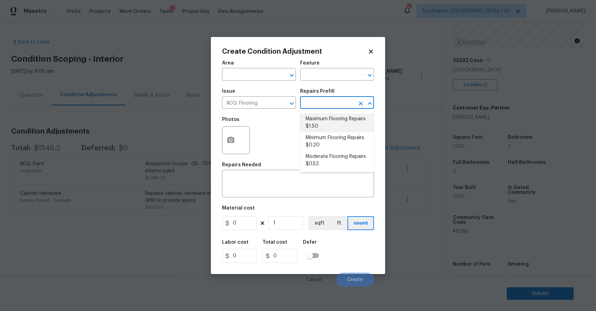
click at [330, 129] on li "Maximum Flooring Repairs $1.50" at bounding box center [337, 122] width 74 height 19
type input "Acquisition"
type textarea "Acquisition Scope: Maximum flooring repairs"
type input "1.5"
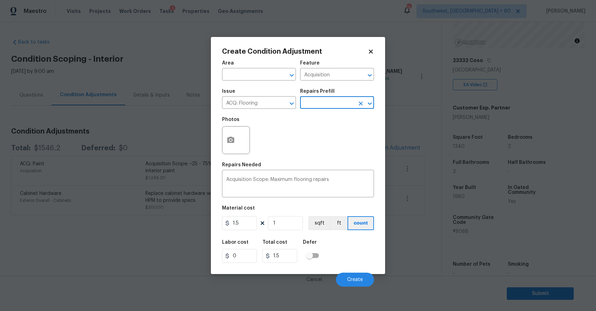
click at [334, 106] on input "text" at bounding box center [327, 103] width 54 height 11
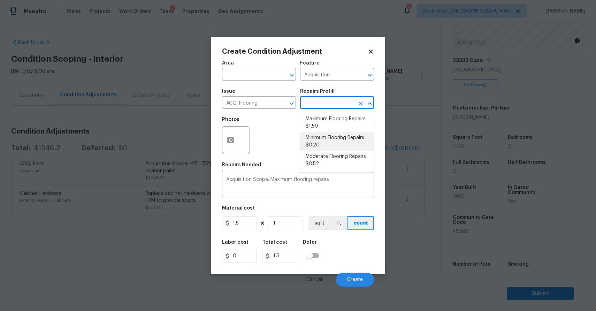
click at [340, 135] on li "Minimum Flooring Repairs $0.20" at bounding box center [337, 141] width 74 height 19
type textarea "Acquisition Scope: Minimum flooring repairs"
type input "0.2"
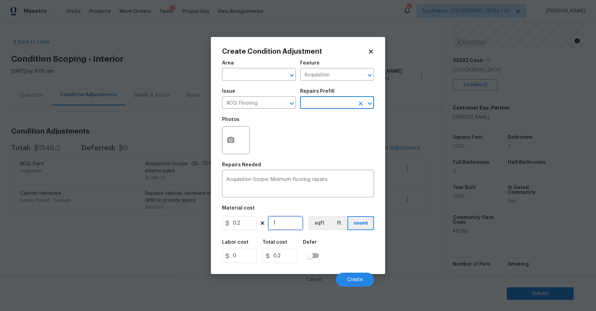
click at [285, 225] on input "1" at bounding box center [285, 223] width 35 height 14
type input "13"
type input "2.6"
type input "134"
type input "26.8"
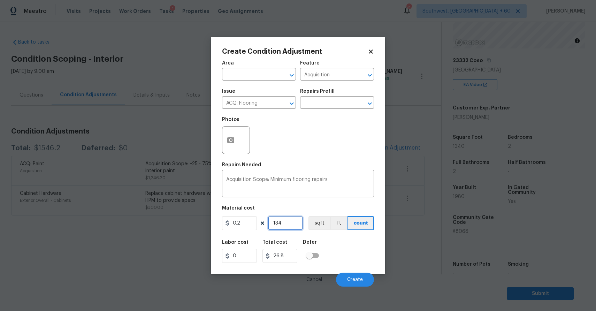
type input "1340"
type input "268"
type input "1340"
click at [365, 278] on button "Create" at bounding box center [355, 279] width 38 height 14
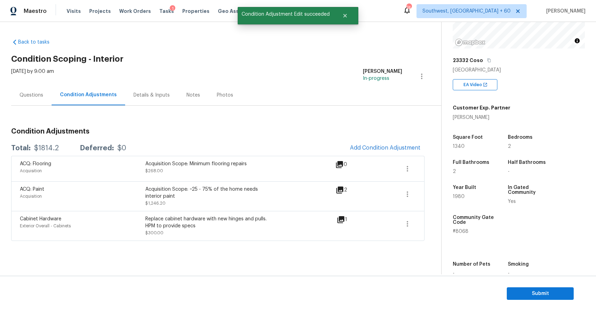
click at [44, 96] on div "Questions" at bounding box center [31, 95] width 40 height 21
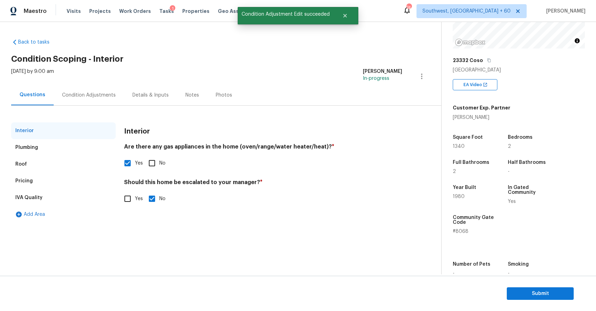
click at [70, 94] on div "Condition Adjustments" at bounding box center [89, 95] width 54 height 7
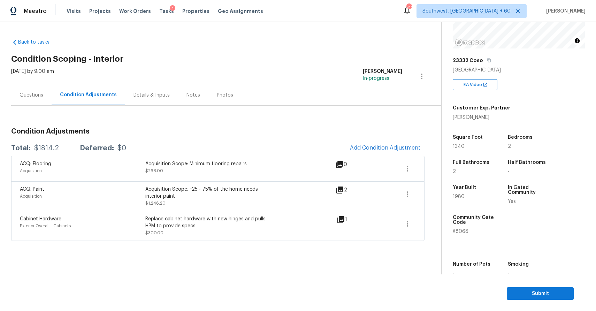
click at [36, 93] on div "Questions" at bounding box center [32, 95] width 24 height 7
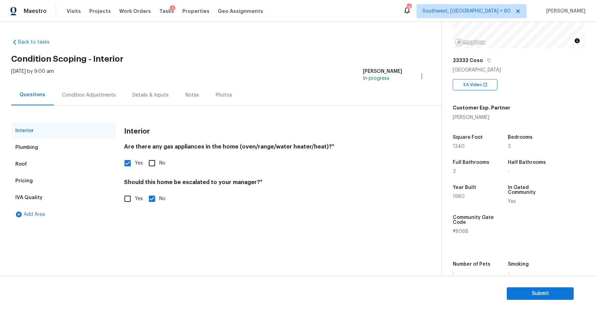
scroll to position [110, 0]
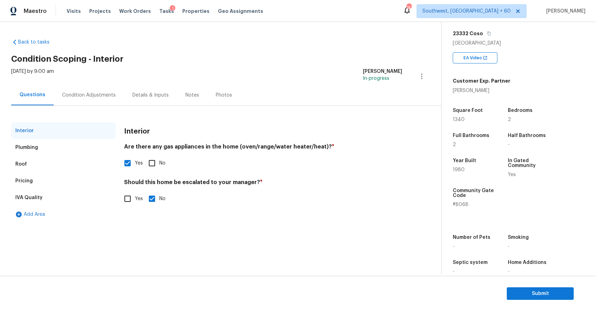
click at [94, 97] on div "Condition Adjustments" at bounding box center [89, 95] width 54 height 7
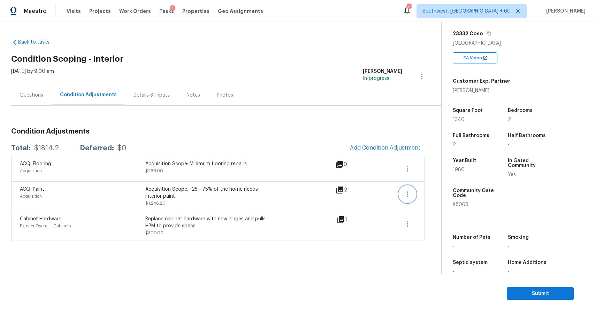
click at [409, 194] on icon "button" at bounding box center [407, 194] width 8 height 8
click at [437, 193] on div "Edit" at bounding box center [447, 192] width 54 height 7
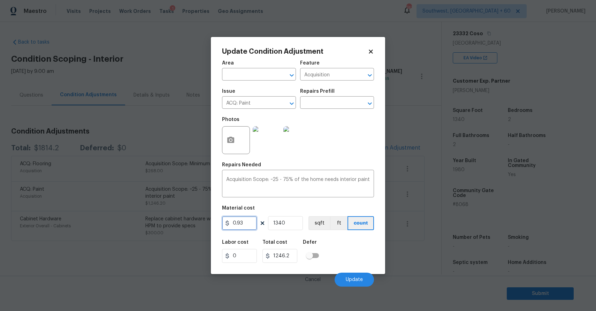
click at [237, 224] on input "0.93" at bounding box center [239, 223] width 35 height 14
type input "1.9"
type input "2546"
click at [346, 246] on div "Labor cost 0 Total cost 2546 Defer" at bounding box center [298, 250] width 152 height 31
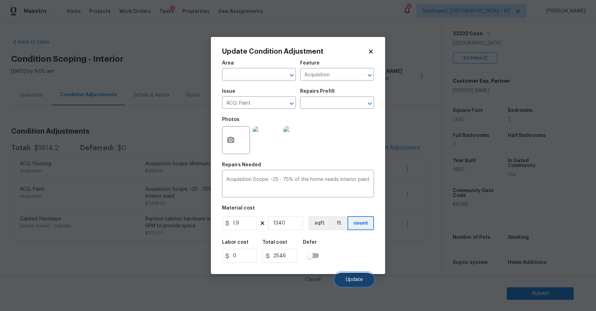
click at [362, 277] on span "Update" at bounding box center [354, 279] width 17 height 5
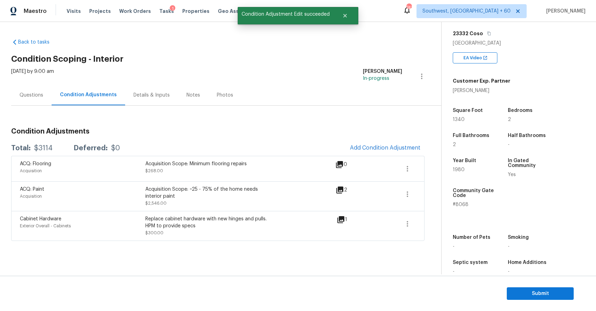
click at [50, 97] on div "Questions" at bounding box center [31, 95] width 40 height 21
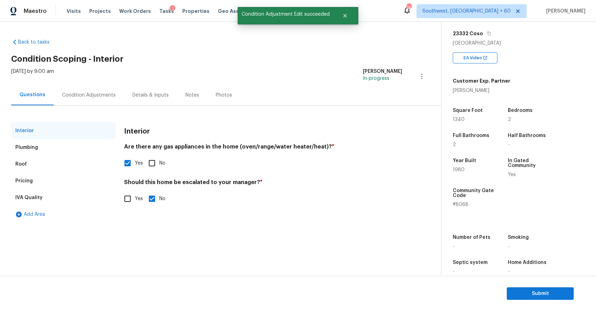
click at [54, 147] on div "Plumbing" at bounding box center [63, 147] width 104 height 17
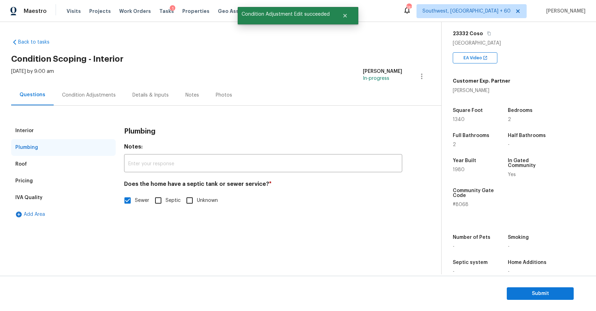
click at [58, 173] on div "Pricing" at bounding box center [63, 180] width 104 height 17
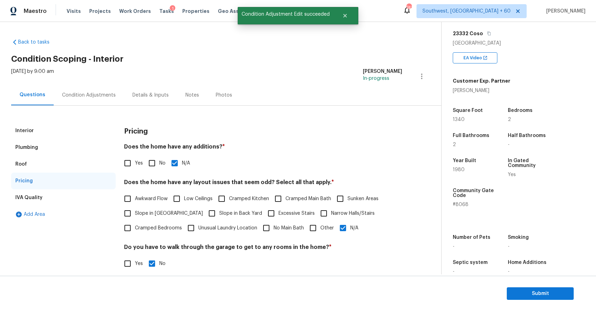
scroll to position [78, 0]
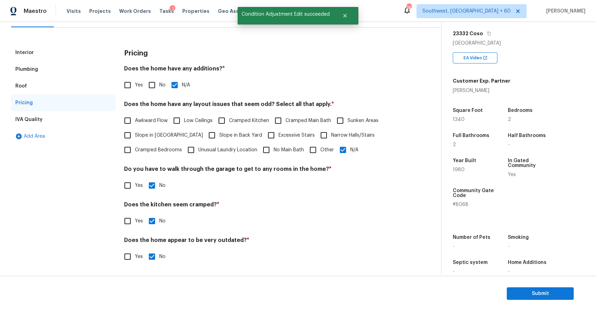
click at [328, 160] on div "Pricing Does the home have any additions? * Yes No N/A Does the home have any l…" at bounding box center [263, 158] width 278 height 228
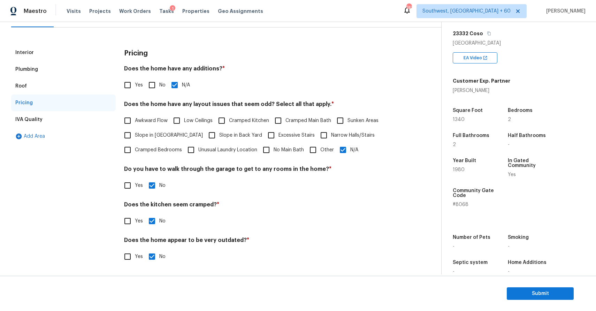
click at [319, 147] on input "Other" at bounding box center [312, 149] width 15 height 15
checkbox input "true"
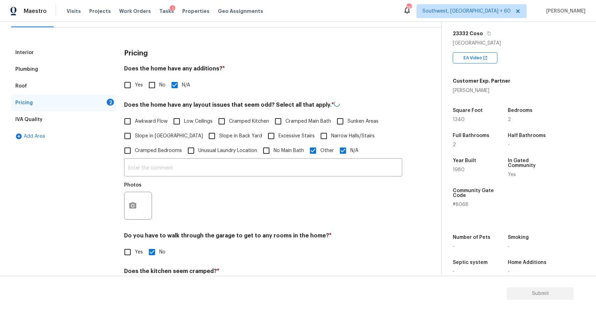
click at [335, 150] on input "N/A" at bounding box center [342, 150] width 15 height 15
checkbox input "false"
click at [306, 170] on input "text" at bounding box center [263, 167] width 278 height 16
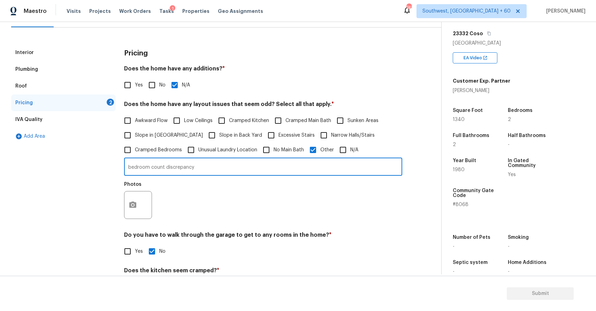
type input "bedroom count discrepancy"
click at [142, 205] on div at bounding box center [138, 205] width 28 height 28
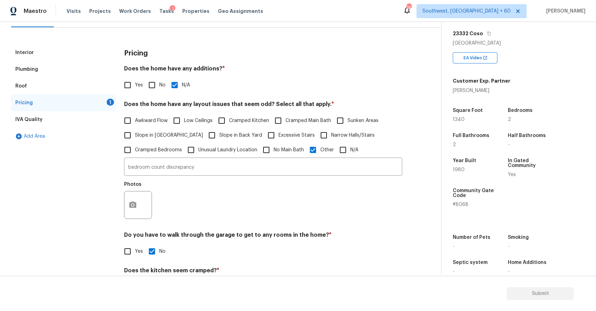
click at [122, 201] on div "Interior Plumbing Roof Pricing 1 IVA Quality Add Area Pricing Does the home hav…" at bounding box center [217, 191] width 413 height 294
click at [136, 203] on icon "button" at bounding box center [132, 204] width 7 height 6
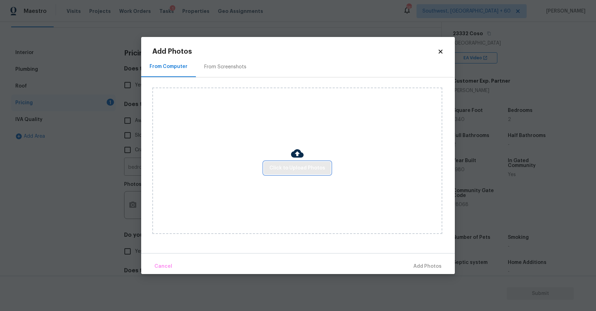
click at [287, 166] on span "Click to Upload Photos" at bounding box center [297, 168] width 56 height 9
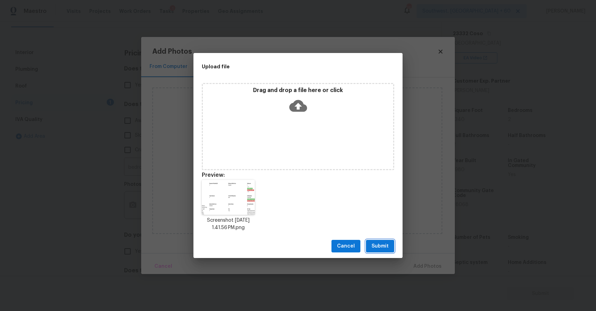
click at [367, 241] on button "Submit" at bounding box center [380, 246] width 28 height 13
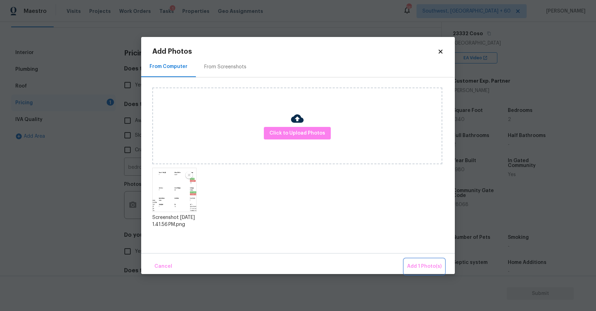
click at [425, 264] on span "Add 1 Photo(s)" at bounding box center [424, 266] width 34 height 9
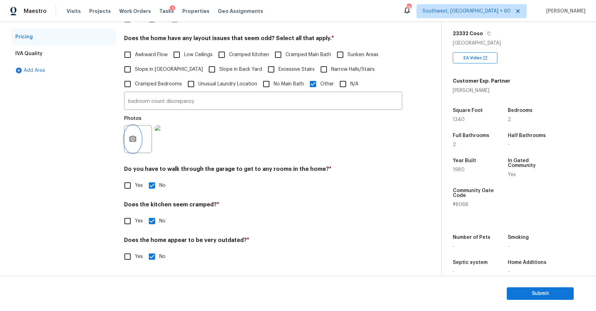
scroll to position [0, 0]
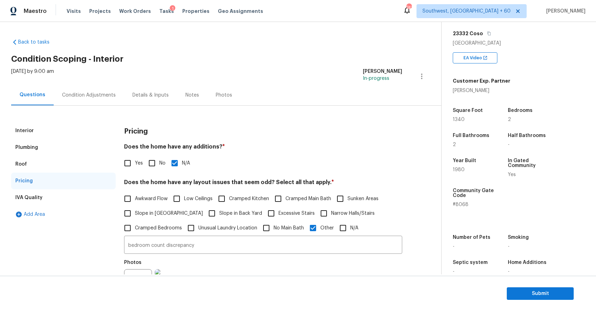
click at [104, 93] on div "Condition Adjustments" at bounding box center [89, 95] width 54 height 7
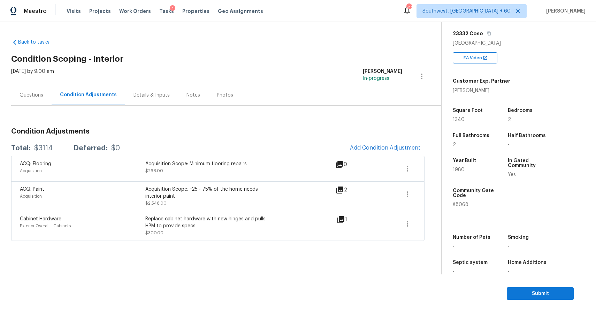
click at [46, 147] on div "$3114" at bounding box center [43, 148] width 18 height 7
copy div "$3114"
click at [11, 106] on div "Back to tasks Condition Scoping - Interior [DATE] by 9:00 am [PERSON_NAME] P In…" at bounding box center [298, 148] width 596 height 252
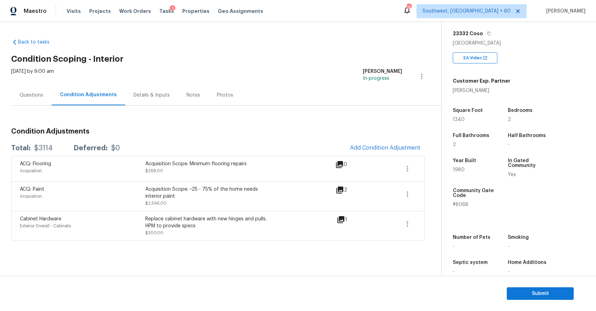
click at [30, 103] on div "Questions" at bounding box center [31, 95] width 40 height 21
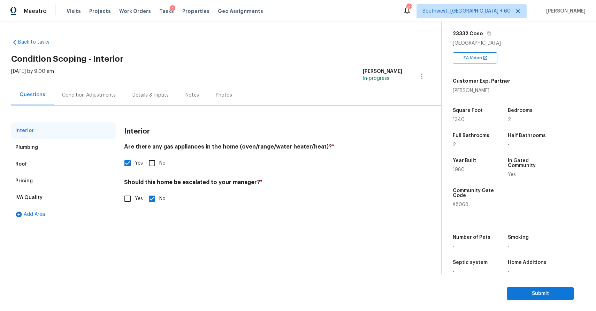
click at [90, 96] on div "Condition Adjustments" at bounding box center [89, 95] width 54 height 7
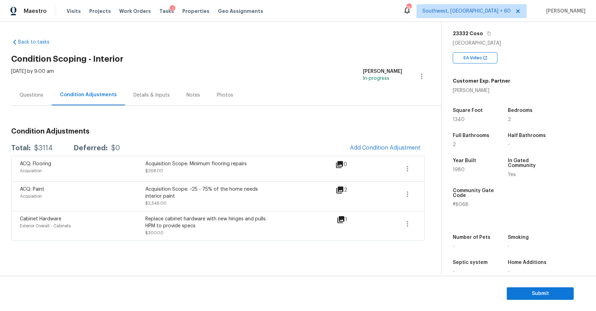
click at [54, 96] on div "Condition Adjustments" at bounding box center [88, 95] width 73 height 21
click at [41, 94] on div "Questions" at bounding box center [32, 95] width 24 height 7
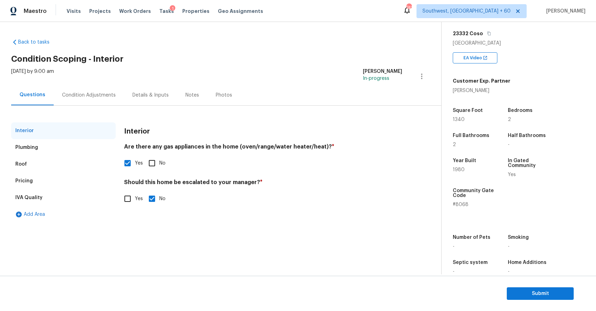
click at [87, 101] on div "Condition Adjustments" at bounding box center [89, 95] width 70 height 21
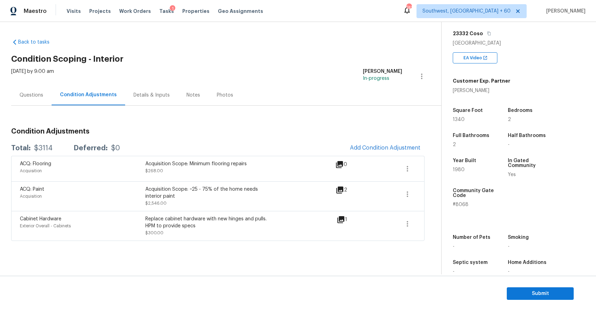
click at [23, 99] on div "Questions" at bounding box center [31, 95] width 40 height 21
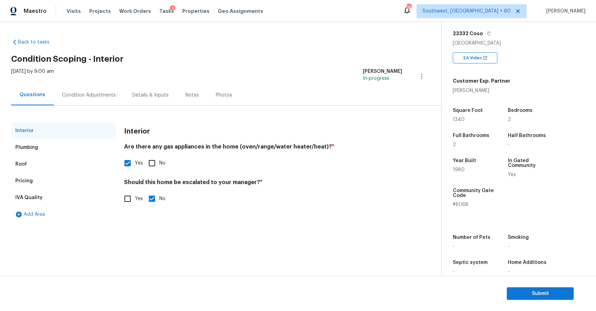
click at [79, 93] on div "Condition Adjustments" at bounding box center [89, 95] width 54 height 7
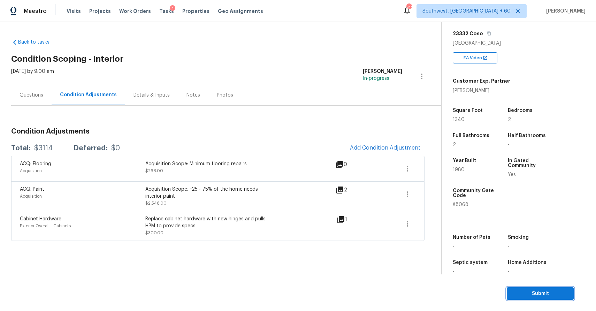
click at [543, 287] on button "Submit" at bounding box center [539, 293] width 67 height 13
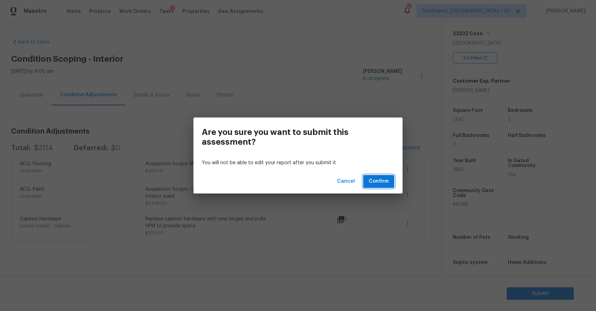
click at [385, 181] on span "Confirm" at bounding box center [378, 181] width 20 height 9
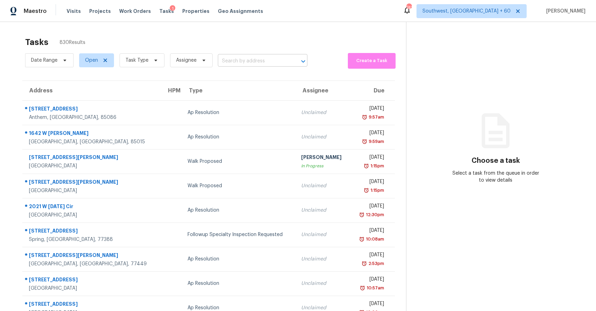
click at [236, 61] on input "text" at bounding box center [253, 61] width 70 height 11
paste input "[STREET_ADDRESS][PERSON_NAME]"
type input "[STREET_ADDRESS][PERSON_NAME]"
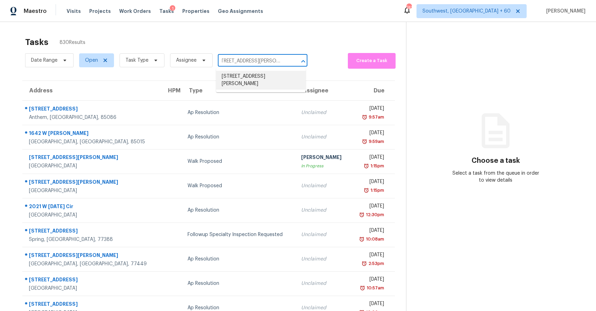
click at [263, 79] on li "[STREET_ADDRESS][PERSON_NAME]" at bounding box center [261, 80] width 90 height 19
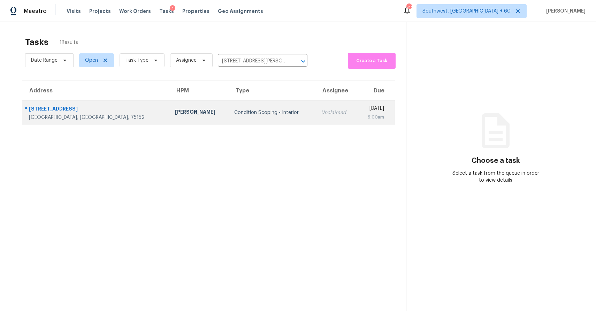
click at [315, 117] on td "Unclaimed" at bounding box center [336, 112] width 42 height 24
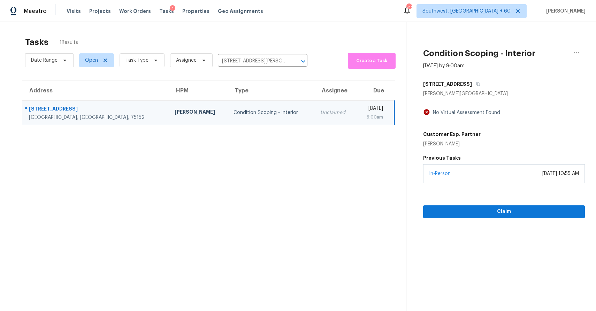
click at [513, 178] on div "In-Person [DATE] 10:55 AM" at bounding box center [504, 173] width 162 height 19
click at [513, 214] on span "Claim" at bounding box center [503, 211] width 150 height 9
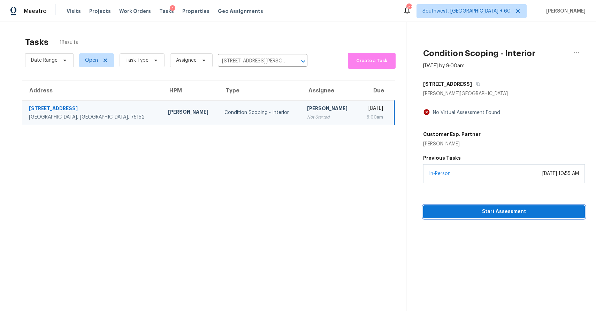
click at [519, 216] on span "Start Assessment" at bounding box center [503, 211] width 150 height 9
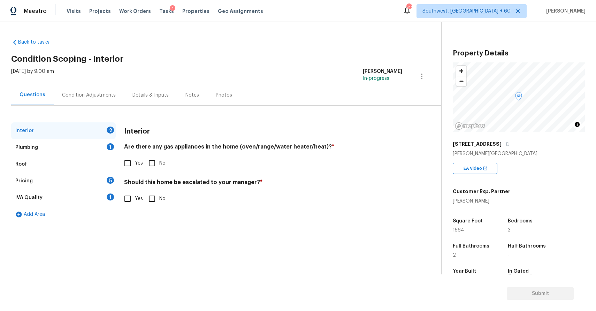
click at [490, 148] on div "[STREET_ADDRESS]" at bounding box center [518, 144] width 132 height 13
click at [505, 144] on icon "button" at bounding box center [507, 144] width 4 height 4
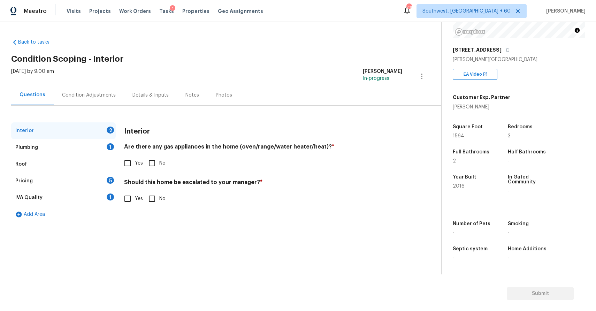
click at [154, 163] on input "No" at bounding box center [152, 163] width 15 height 15
checkbox input "true"
click at [123, 196] on input "Yes" at bounding box center [127, 198] width 15 height 15
checkbox input "true"
click at [154, 214] on input "text" at bounding box center [263, 216] width 278 height 16
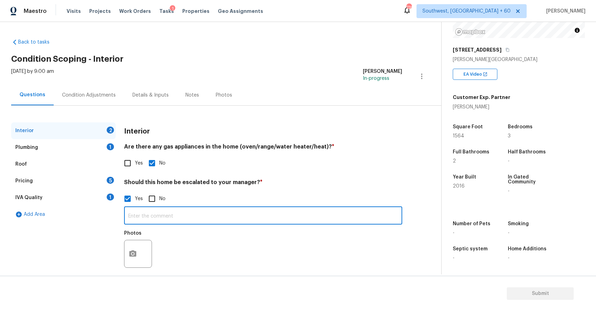
paste input "Roof looks rough. Looks like storm/hail damage"
click at [132, 217] on input "Roof looks rough. Looks like storm/hail damage" at bounding box center [263, 216] width 278 height 16
click at [130, 215] on input "Roof looks rough. Looks like storm/hail damage" at bounding box center [263, 216] width 278 height 16
type input "hpm mentioned as Roof looks rough. Looks like storm/hail damage"
click at [127, 249] on button "button" at bounding box center [132, 253] width 17 height 27
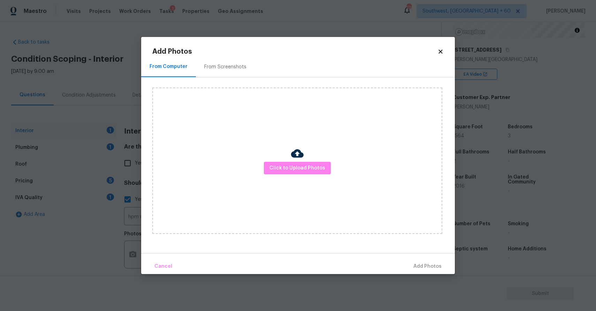
click at [127, 249] on body "Maestro Visits Projects Work Orders Tasks 1 Properties Geo Assignments 739 Sout…" at bounding box center [298, 155] width 596 height 311
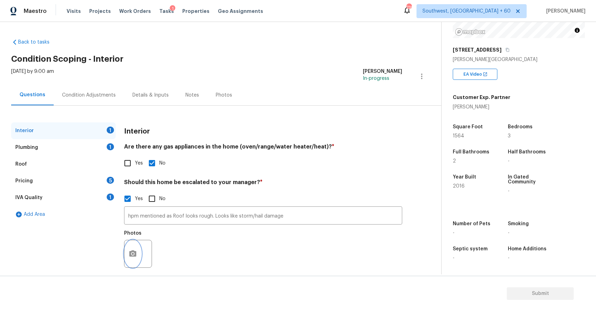
click at [138, 246] on button "button" at bounding box center [132, 253] width 17 height 27
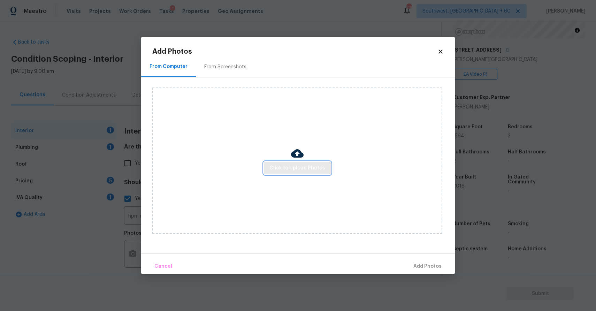
click at [272, 172] on button "Click to Upload Photos" at bounding box center [297, 168] width 67 height 13
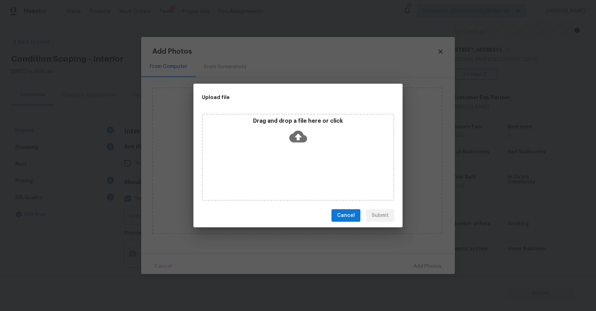
click at [272, 172] on div "Drag and drop a file here or click" at bounding box center [298, 157] width 192 height 87
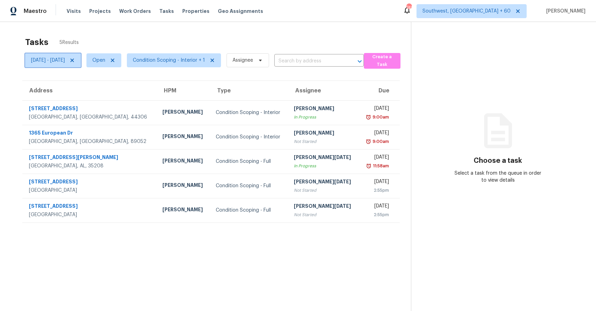
click at [75, 58] on icon at bounding box center [72, 60] width 6 height 6
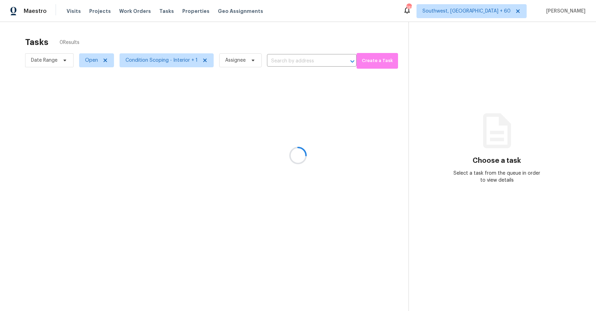
click at [188, 25] on div at bounding box center [298, 155] width 596 height 311
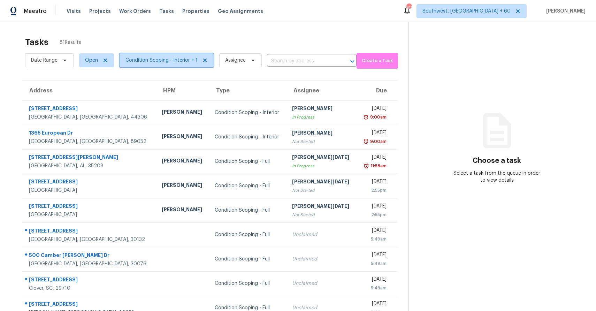
click at [176, 64] on span "Condition Scoping - Interior + 1" at bounding box center [166, 60] width 94 height 14
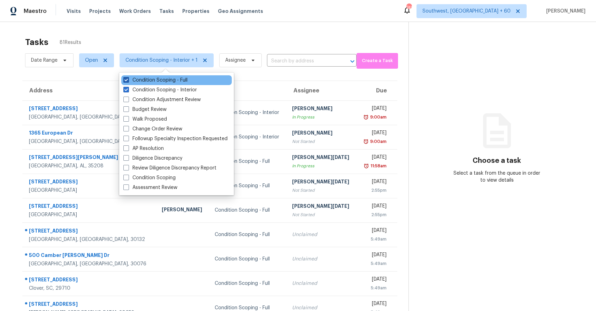
click at [177, 83] on label "Condition Scoping - Full" at bounding box center [155, 80] width 64 height 7
click at [128, 81] on input "Condition Scoping - Full" at bounding box center [125, 79] width 5 height 5
checkbox input "false"
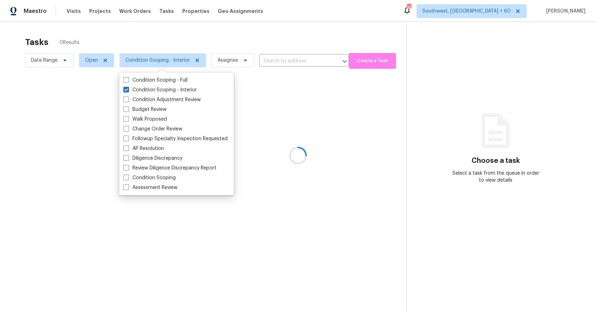
click at [253, 39] on div at bounding box center [298, 155] width 596 height 311
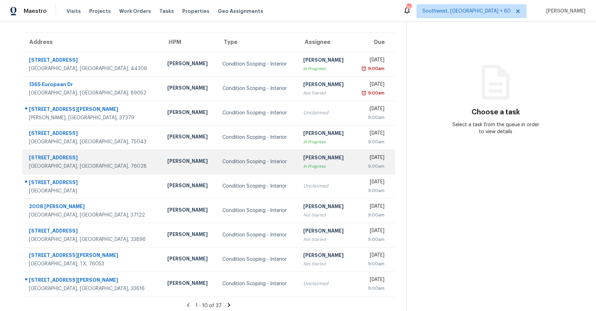
scroll to position [52, 0]
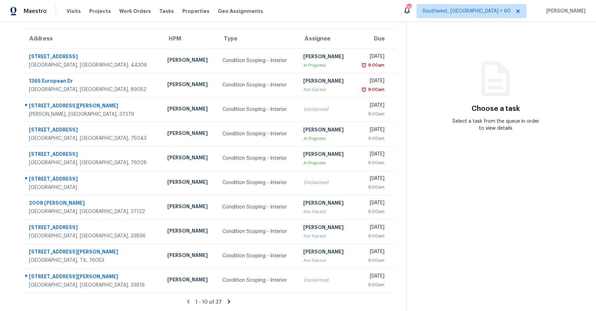
click at [226, 301] on icon at bounding box center [229, 301] width 6 height 6
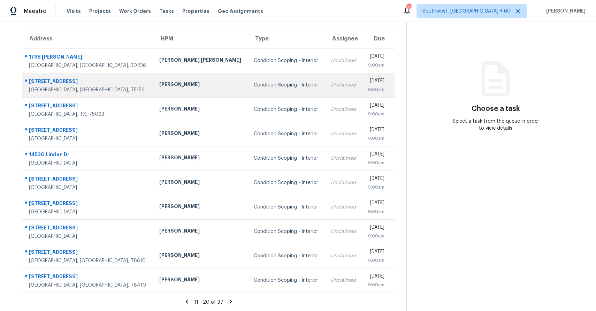
click at [258, 87] on div "Condition Scoping - Interior" at bounding box center [286, 85] width 65 height 7
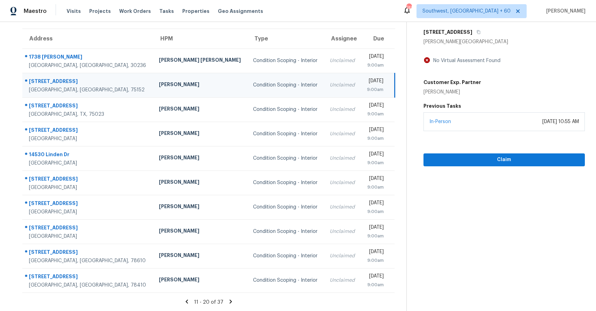
click at [465, 34] on div "[STREET_ADDRESS]" at bounding box center [503, 32] width 161 height 13
click at [476, 33] on icon "button" at bounding box center [478, 32] width 4 height 4
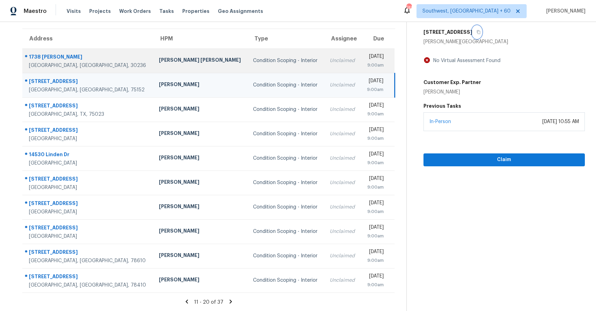
scroll to position [0, 0]
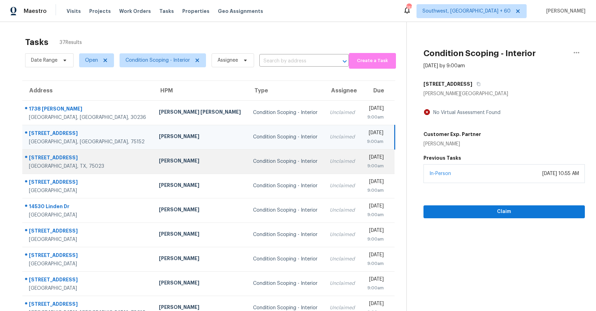
click at [324, 167] on td "Unclaimed" at bounding box center [342, 161] width 37 height 24
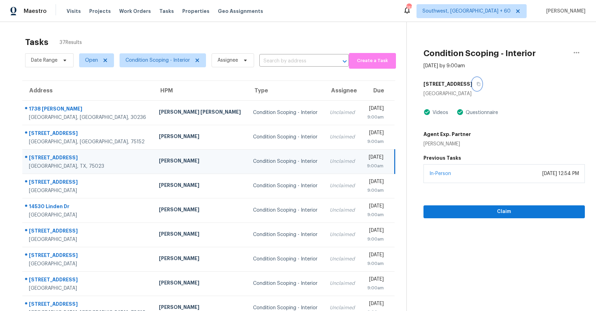
click at [476, 88] on button "button" at bounding box center [476, 84] width 9 height 13
click at [507, 210] on span "Claim" at bounding box center [504, 211] width 150 height 9
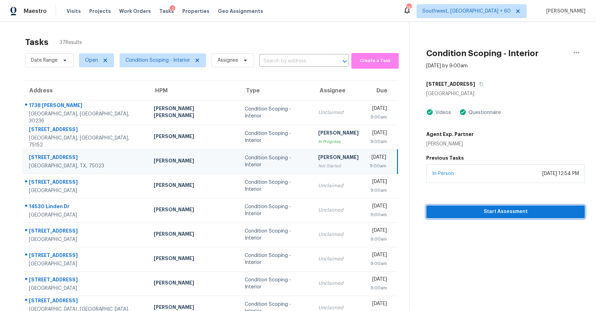
click at [510, 212] on span "Start Assessment" at bounding box center [505, 211] width 147 height 9
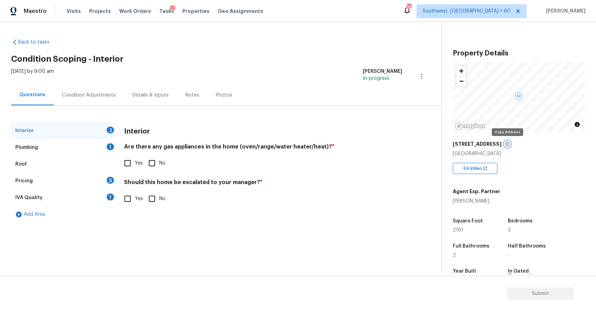
click at [506, 142] on icon "button" at bounding box center [507, 144] width 3 height 4
click at [505, 144] on icon "button" at bounding box center [507, 144] width 4 height 4
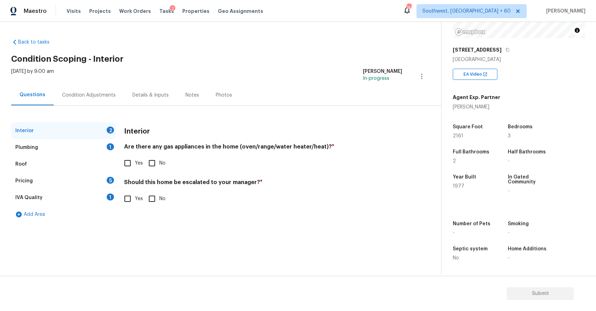
click at [115, 170] on div "Roof" at bounding box center [63, 164] width 104 height 17
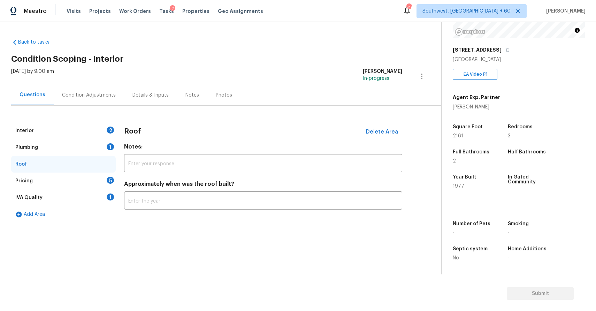
click at [126, 166] on input "text" at bounding box center [263, 164] width 278 height 16
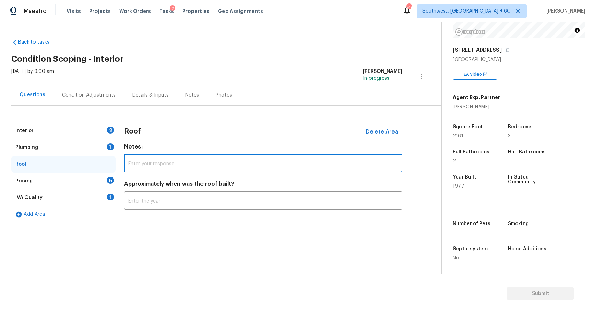
click at [101, 139] on div "Plumbing 1" at bounding box center [63, 147] width 104 height 17
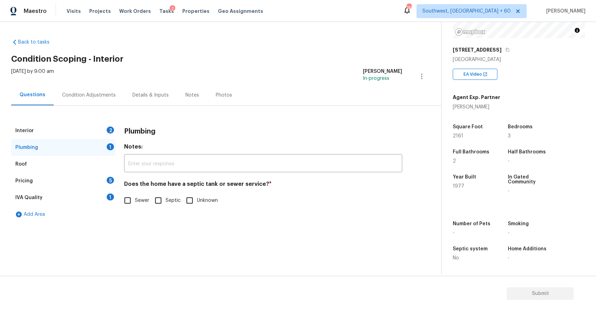
click at [115, 128] on div "Interior 2" at bounding box center [63, 130] width 104 height 17
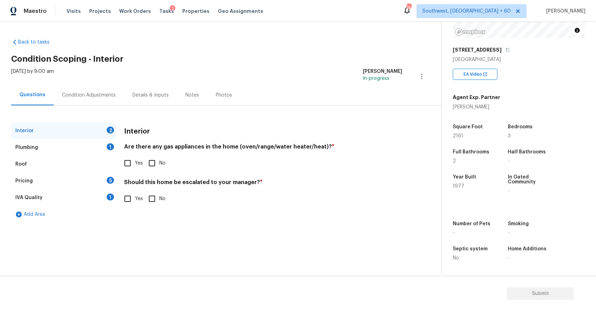
click at [126, 161] on input "Yes" at bounding box center [127, 163] width 15 height 15
checkbox input "true"
click at [132, 199] on input "Yes" at bounding box center [127, 199] width 15 height 15
checkbox input "true"
click at [157, 215] on input "text" at bounding box center [263, 216] width 278 height 16
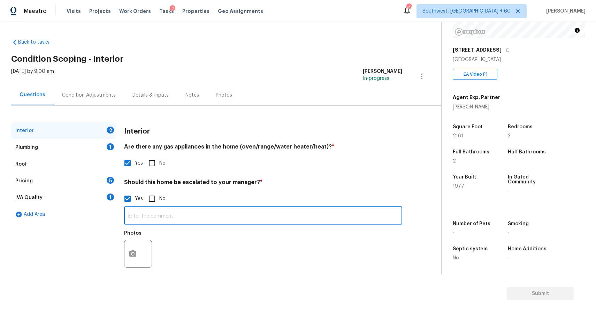
paste input "They cracks exterior and the home walls slanted in certain areas"
type input "They cracks exterior and the home walls slanted in certain areas"
click at [131, 261] on button "button" at bounding box center [132, 253] width 17 height 27
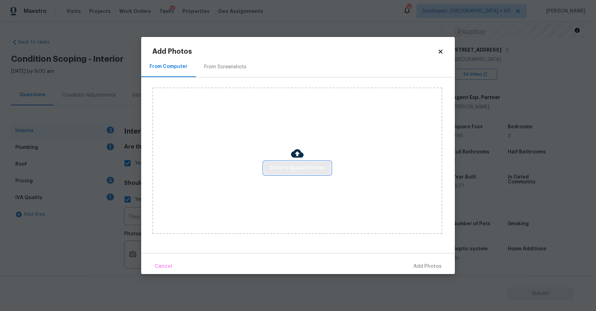
click at [294, 169] on span "Click to Upload Photos" at bounding box center [297, 168] width 56 height 9
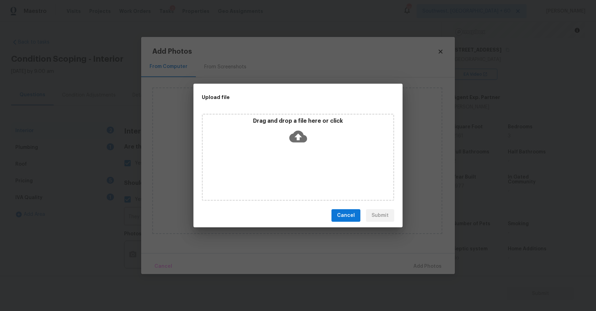
click at [294, 169] on div "Drag and drop a file here or click" at bounding box center [298, 157] width 192 height 87
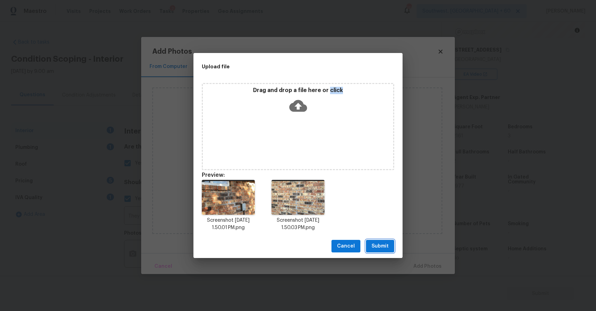
click at [380, 249] on span "Submit" at bounding box center [379, 246] width 17 height 9
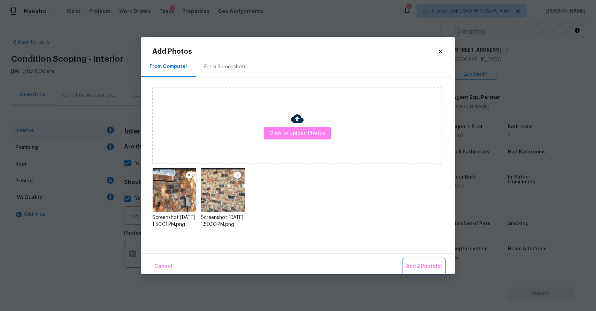
click at [427, 267] on span "Add 2 Photo(s)" at bounding box center [424, 266] width 36 height 9
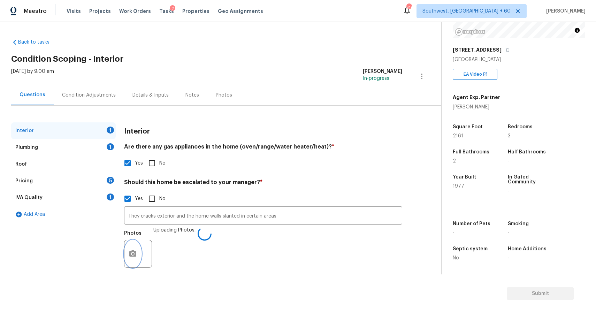
scroll to position [8, 0]
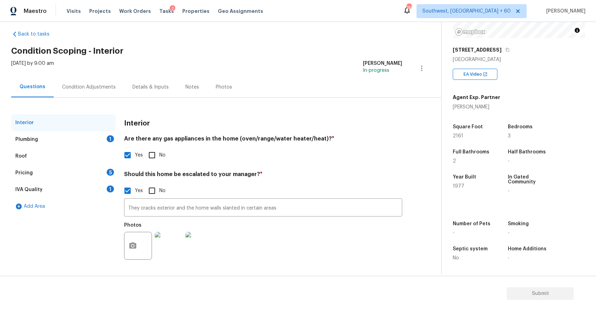
click at [87, 141] on div "Plumbing 1" at bounding box center [63, 139] width 104 height 17
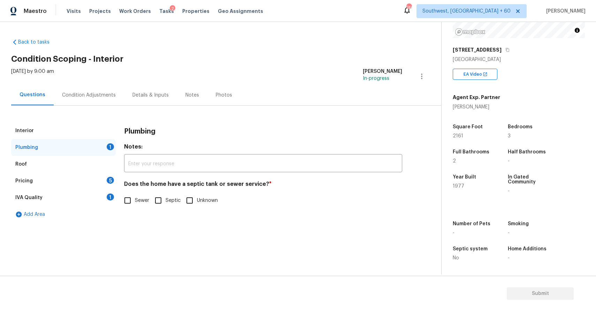
scroll to position [0, 0]
click at [134, 199] on input "Sewer" at bounding box center [127, 200] width 15 height 15
checkbox input "true"
click at [88, 178] on div "Pricing 5" at bounding box center [63, 180] width 104 height 17
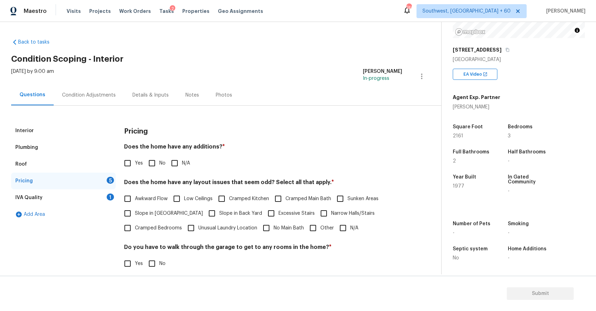
click at [169, 162] on input "N/A" at bounding box center [174, 163] width 15 height 15
checkbox input "true"
click at [169, 210] on span "Slope in [GEOGRAPHIC_DATA]" at bounding box center [169, 213] width 68 height 7
click at [135, 210] on input "Slope in [GEOGRAPHIC_DATA]" at bounding box center [127, 213] width 15 height 15
checkbox input "true"
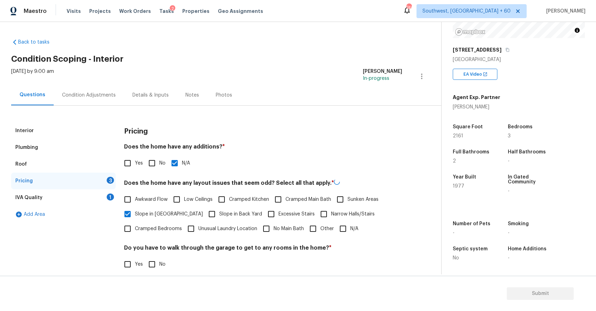
scroll to position [78, 0]
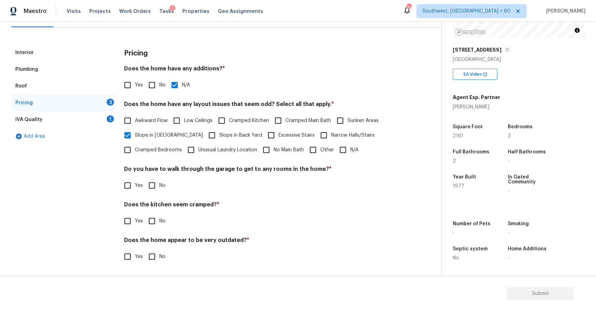
click at [145, 191] on input "No" at bounding box center [152, 185] width 15 height 15
click at [145, 191] on input "No" at bounding box center [152, 186] width 15 height 15
checkbox input "false"
click at [150, 218] on input "No" at bounding box center [152, 221] width 15 height 15
checkbox input "true"
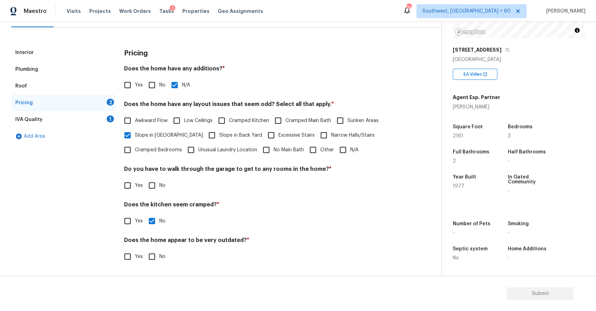
click at [153, 186] on input "No" at bounding box center [152, 185] width 15 height 15
checkbox input "true"
click at [152, 250] on input "No" at bounding box center [152, 257] width 15 height 15
checkbox input "true"
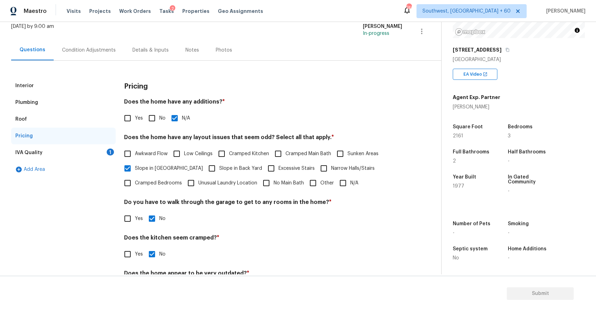
scroll to position [29, 0]
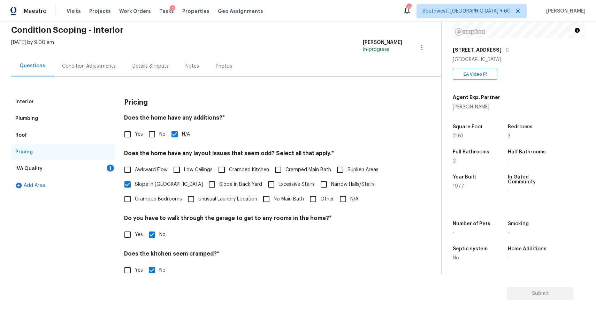
click at [101, 169] on div "IVA Quality 1" at bounding box center [63, 168] width 104 height 17
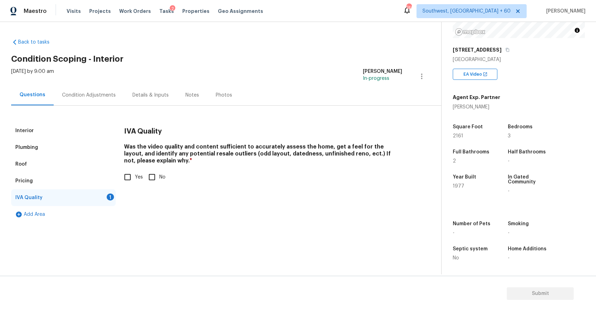
click at [118, 177] on div "Interior Plumbing Roof Pricing IVA Quality 1 Add Area IVA Quality Was the video…" at bounding box center [217, 172] width 413 height 100
click at [141, 177] on span "Yes" at bounding box center [139, 176] width 8 height 7
click at [135, 177] on input "Yes" at bounding box center [127, 177] width 15 height 15
checkbox input "true"
click at [94, 100] on div "Condition Adjustments" at bounding box center [89, 95] width 70 height 21
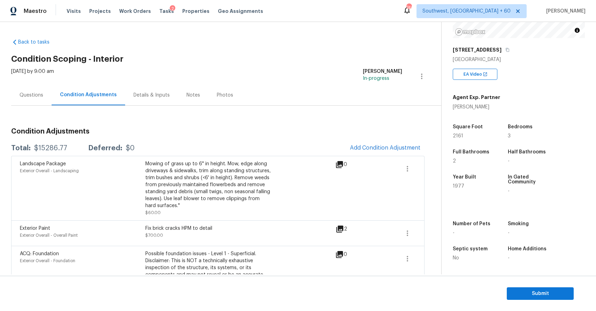
click at [48, 141] on div "Total: $15286.77 Deferred: $0 Add Condition Adjustment" at bounding box center [217, 147] width 413 height 15
copy div "$15286.77"
click at [33, 87] on div "Questions" at bounding box center [31, 95] width 40 height 21
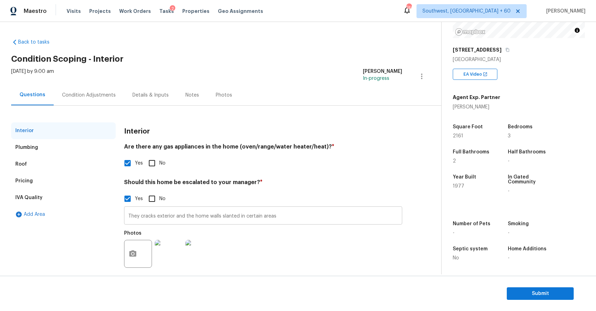
click at [179, 217] on input "They cracks exterior and the home walls slanted in certain areas" at bounding box center [263, 216] width 278 height 16
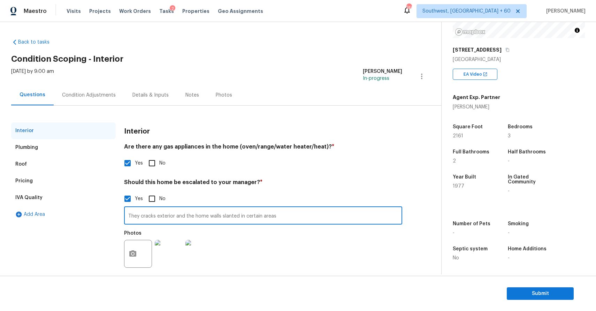
click at [179, 217] on input "They cracks exterior and the home walls slanted in certain areas" at bounding box center [263, 216] width 278 height 16
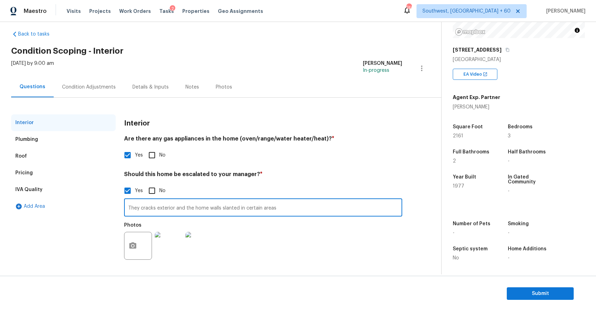
click at [337, 233] on div "Photos" at bounding box center [263, 240] width 278 height 45
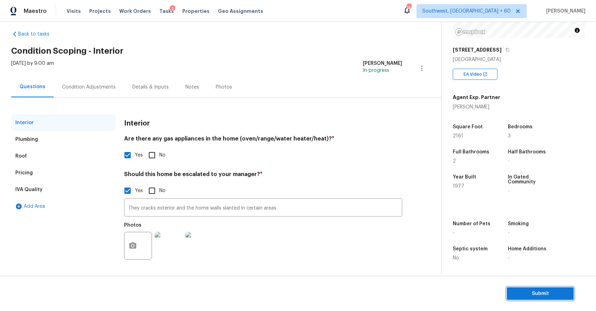
click at [534, 294] on span "Submit" at bounding box center [540, 293] width 56 height 9
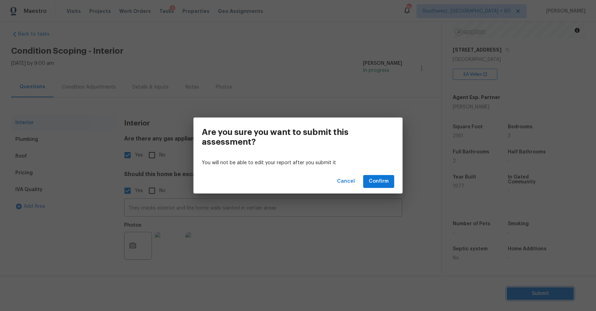
click at [367, 219] on div "Are you sure you want to submit this assessment? You will not be able to edit y…" at bounding box center [298, 155] width 596 height 311
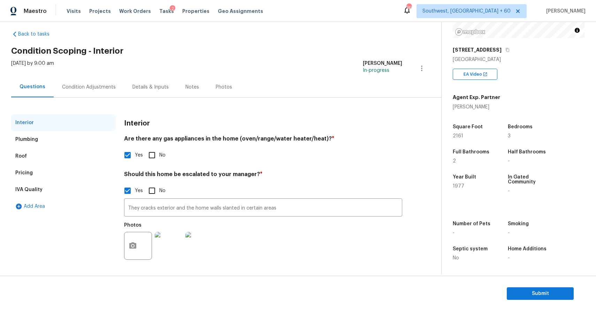
click at [115, 90] on div "Condition Adjustments" at bounding box center [89, 87] width 70 height 21
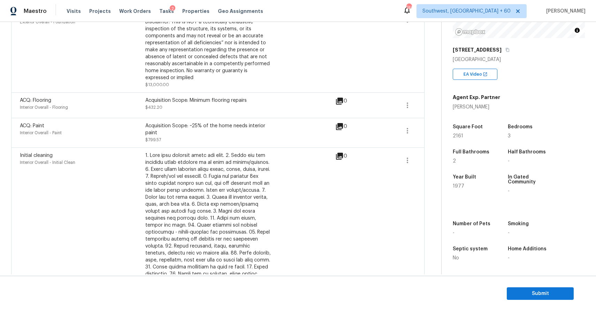
scroll to position [236, 0]
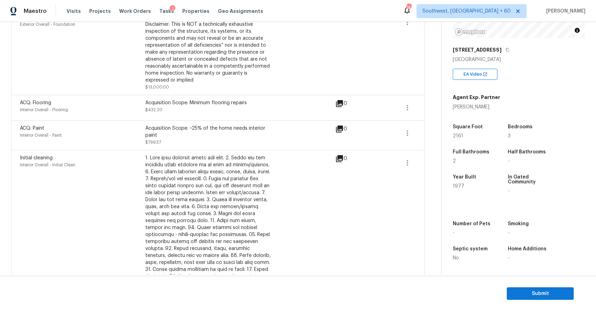
click at [547, 300] on section "Submit" at bounding box center [298, 294] width 596 height 36
click at [528, 292] on span "Submit" at bounding box center [540, 293] width 56 height 9
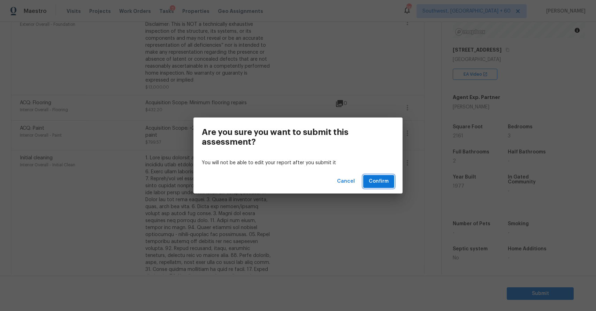
click at [385, 178] on span "Confirm" at bounding box center [378, 181] width 20 height 9
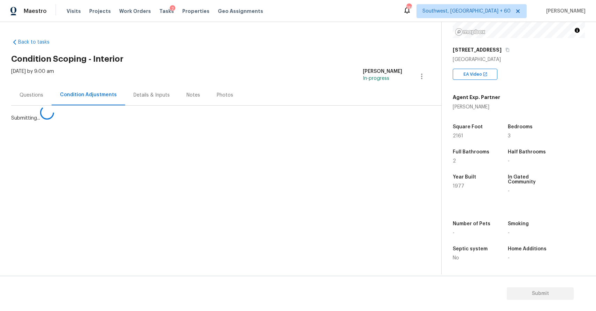
scroll to position [0, 0]
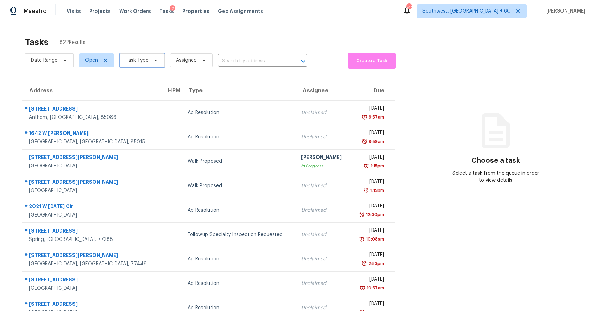
click at [157, 60] on icon at bounding box center [156, 60] width 6 height 6
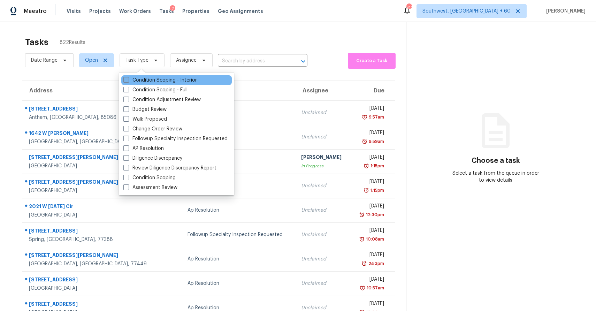
click at [178, 83] on label "Condition Scoping - Interior" at bounding box center [159, 80] width 73 height 7
click at [128, 81] on input "Condition Scoping - Interior" at bounding box center [125, 79] width 5 height 5
checkbox input "true"
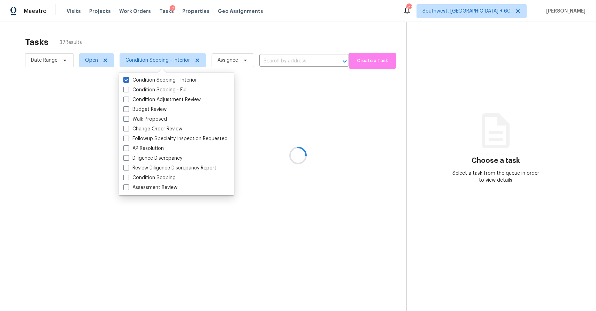
click at [267, 39] on div at bounding box center [298, 155] width 596 height 311
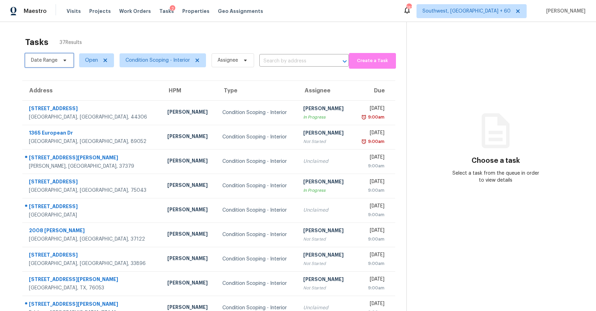
click at [59, 56] on span "Date Range" at bounding box center [49, 60] width 48 height 14
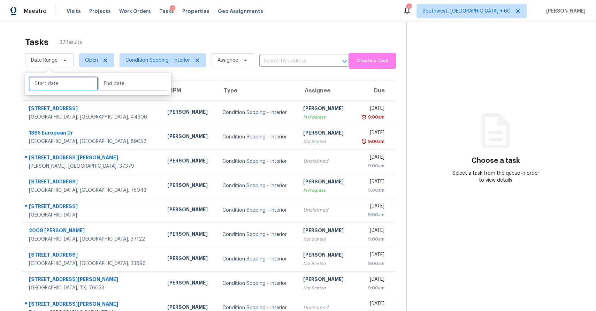
click at [75, 84] on input "text" at bounding box center [63, 84] width 69 height 14
select select "8"
select select "2025"
select select "9"
select select "2025"
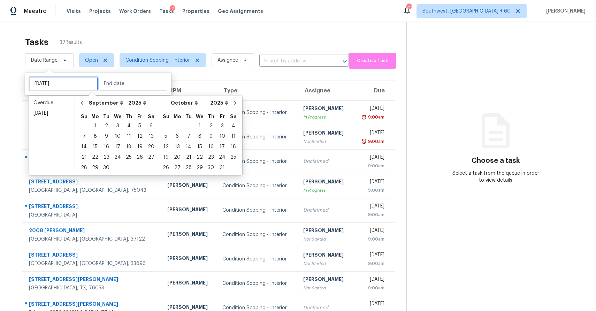
type input "[DATE]"
click at [137, 156] on div "26" at bounding box center [139, 157] width 11 height 10
type input "[DATE]"
click at [137, 156] on div "26" at bounding box center [139, 157] width 11 height 10
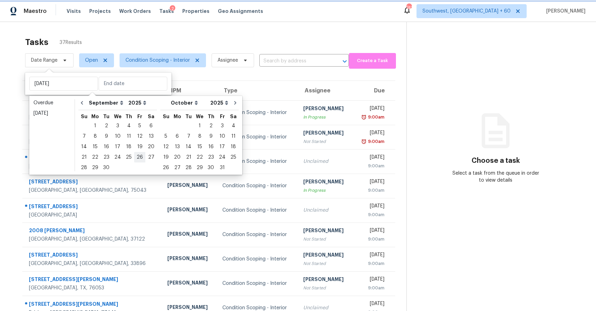
type input "[DATE]"
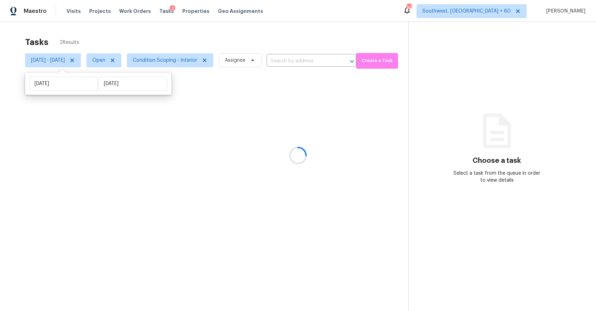
click at [277, 44] on div "Tasks 2 Results" at bounding box center [216, 42] width 383 height 18
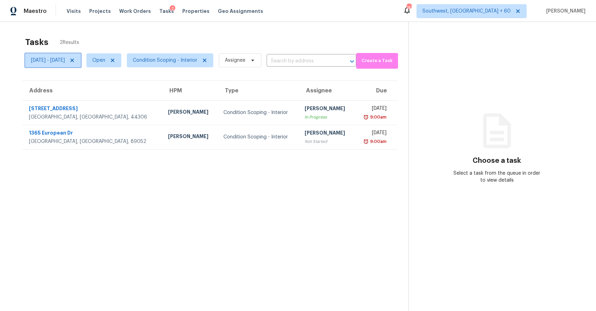
click at [56, 66] on span "[DATE] - [DATE]" at bounding box center [53, 60] width 56 height 14
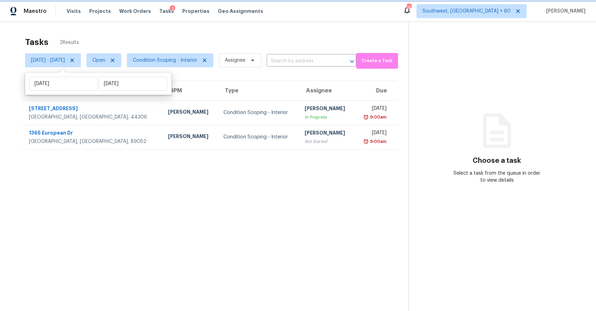
click at [75, 62] on icon at bounding box center [72, 60] width 6 height 6
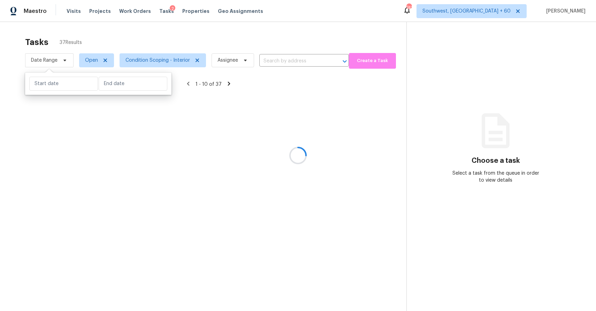
click at [183, 35] on div at bounding box center [298, 155] width 596 height 311
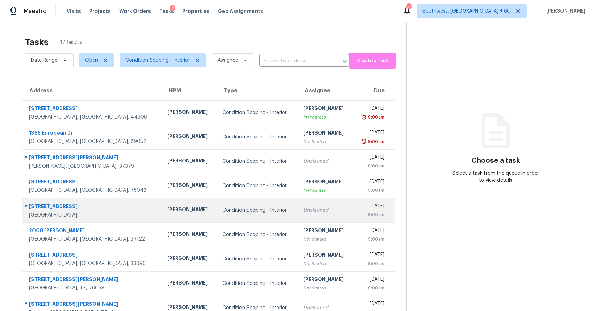
scroll to position [52, 0]
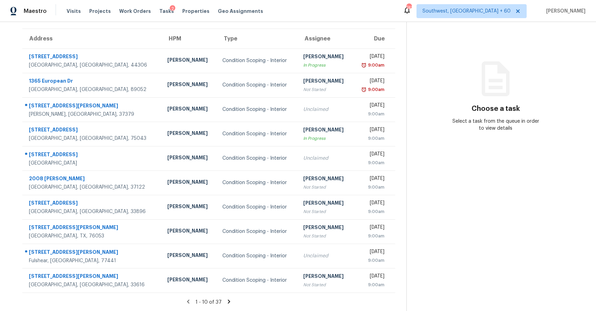
click at [226, 298] on icon at bounding box center [229, 301] width 6 height 6
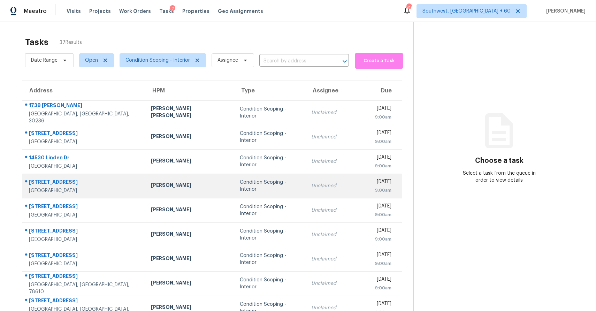
scroll to position [1, 0]
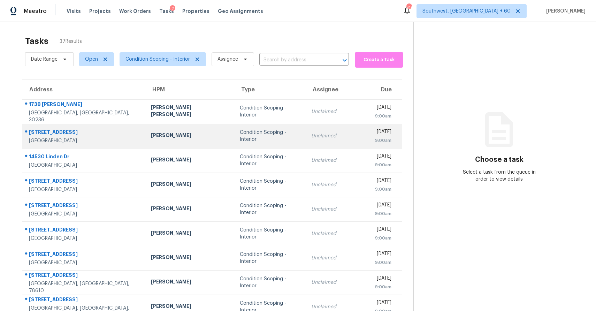
click at [311, 132] on div "Unclaimed" at bounding box center [337, 135] width 53 height 7
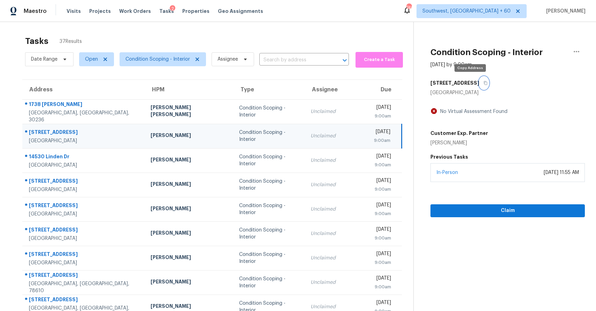
click at [483, 82] on icon "button" at bounding box center [485, 83] width 4 height 4
click at [472, 77] on div "[STREET_ADDRESS]" at bounding box center [507, 83] width 154 height 13
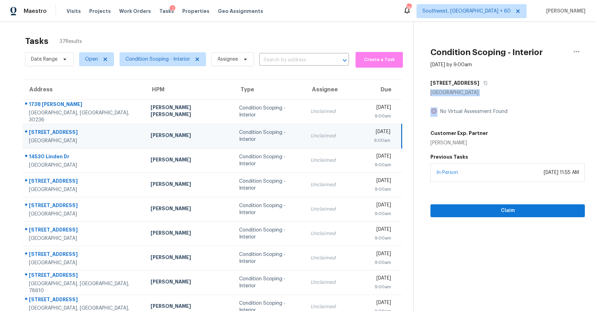
click at [472, 77] on div "[STREET_ADDRESS]" at bounding box center [507, 83] width 154 height 13
click at [474, 84] on div "[STREET_ADDRESS]" at bounding box center [507, 83] width 154 height 13
click at [483, 82] on icon "button" at bounding box center [485, 83] width 4 height 4
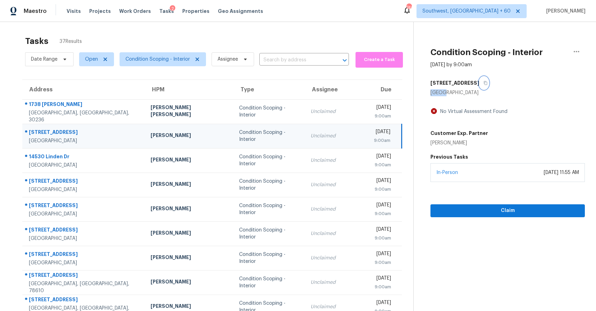
click at [483, 82] on icon "button" at bounding box center [485, 83] width 4 height 4
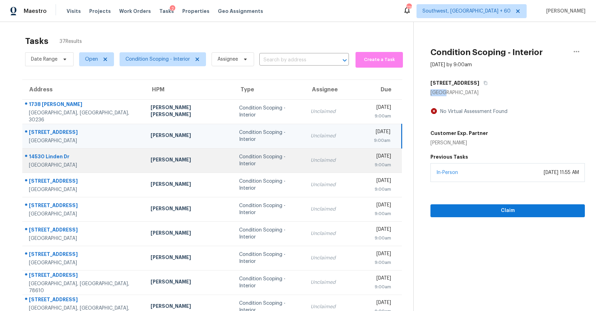
click at [305, 169] on td "Unclaimed" at bounding box center [337, 160] width 64 height 24
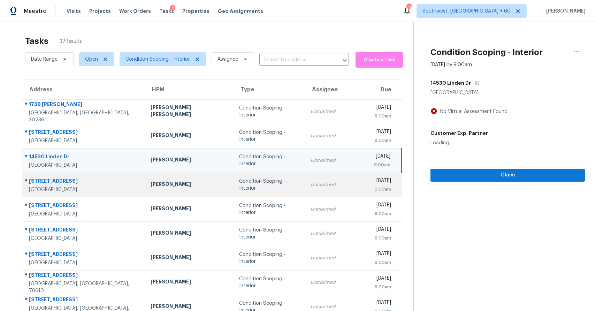
click at [310, 185] on div "Unclaimed" at bounding box center [336, 184] width 53 height 7
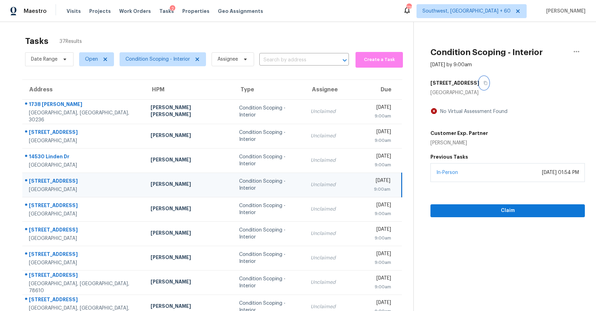
click at [483, 81] on icon "button" at bounding box center [485, 83] width 4 height 4
click at [308, 60] on input "text" at bounding box center [294, 60] width 70 height 11
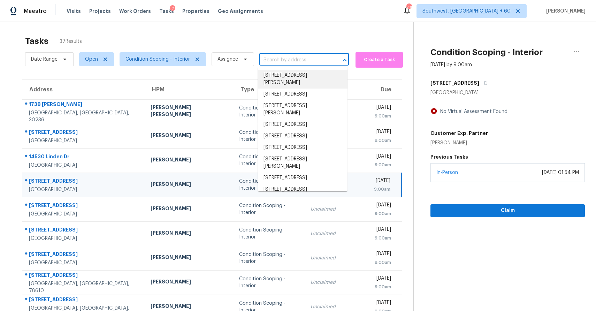
paste input "[STREET_ADDRESS]"
type input "[STREET_ADDRESS]"
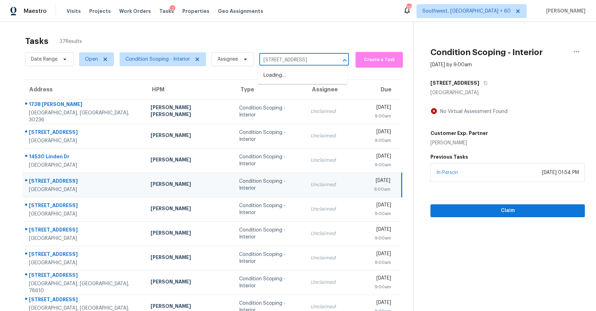
scroll to position [0, 34]
click at [305, 76] on li "[STREET_ADDRESS]" at bounding box center [303, 75] width 90 height 11
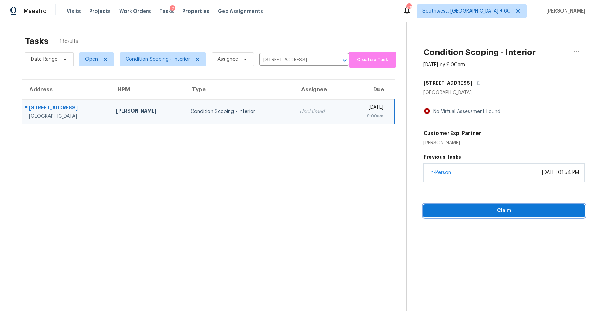
click at [495, 211] on span "Claim" at bounding box center [504, 210] width 150 height 9
click at [521, 214] on span "Start Assessment" at bounding box center [504, 210] width 150 height 9
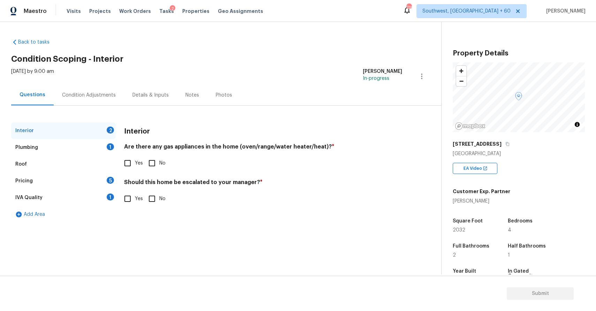
click at [157, 168] on input "No" at bounding box center [152, 163] width 15 height 15
checkbox input "true"
click at [150, 198] on input "No" at bounding box center [152, 198] width 15 height 15
checkbox input "true"
click at [84, 143] on div "Plumbing 1" at bounding box center [63, 147] width 104 height 17
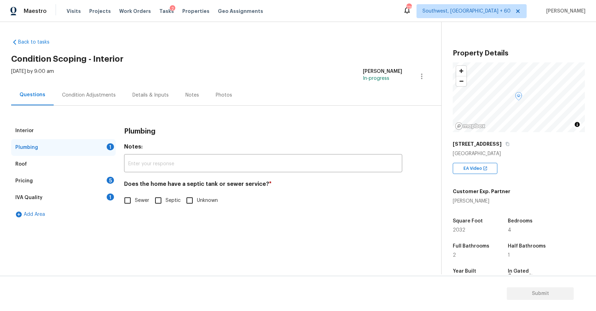
click at [188, 203] on input "Unknown" at bounding box center [189, 200] width 15 height 15
checkbox input "true"
click at [93, 185] on div "Pricing 5" at bounding box center [63, 180] width 104 height 17
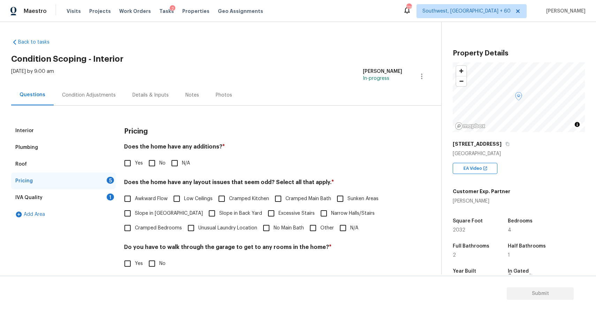
click at [177, 168] on input "N/A" at bounding box center [174, 163] width 15 height 15
checkbox input "true"
click at [170, 213] on span "Slope in [GEOGRAPHIC_DATA]" at bounding box center [169, 213] width 68 height 7
click at [135, 213] on input "Slope in [GEOGRAPHIC_DATA]" at bounding box center [127, 213] width 15 height 15
checkbox input "true"
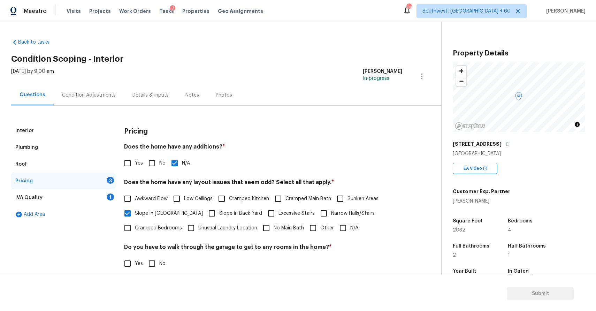
click at [219, 211] on span "Slope in Back Yard" at bounding box center [240, 213] width 43 height 7
click at [205, 211] on input "Slope in Back Yard" at bounding box center [211, 213] width 15 height 15
checkbox input "true"
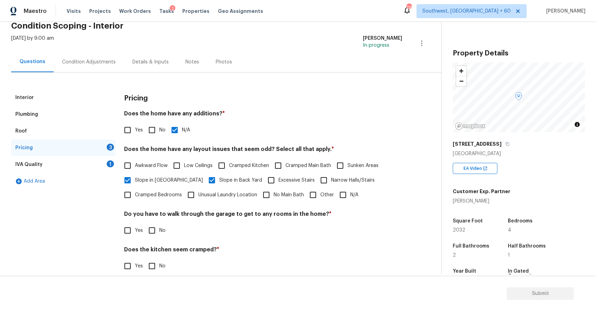
click at [159, 177] on span "Slope in [GEOGRAPHIC_DATA]" at bounding box center [169, 180] width 68 height 7
click at [135, 177] on input "Slope in [GEOGRAPHIC_DATA]" at bounding box center [127, 180] width 15 height 15
checkbox input "false"
click at [156, 233] on input "No" at bounding box center [152, 230] width 15 height 15
checkbox input "true"
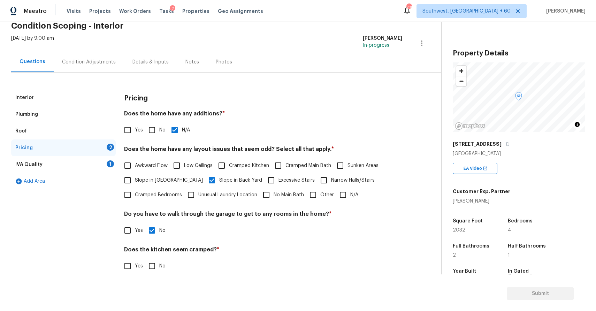
click at [159, 264] on input "No" at bounding box center [152, 265] width 15 height 15
checkbox input "true"
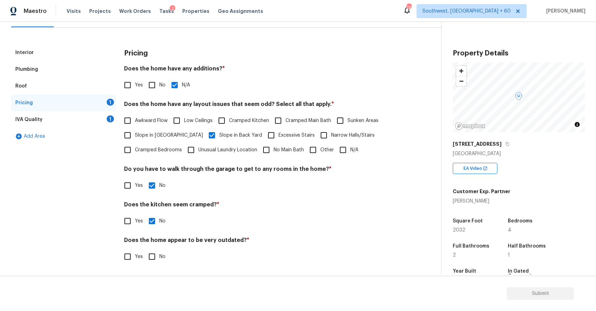
click at [156, 253] on input "No" at bounding box center [152, 256] width 15 height 15
checkbox input "true"
click at [99, 120] on div "IVA Quality 1" at bounding box center [63, 119] width 104 height 17
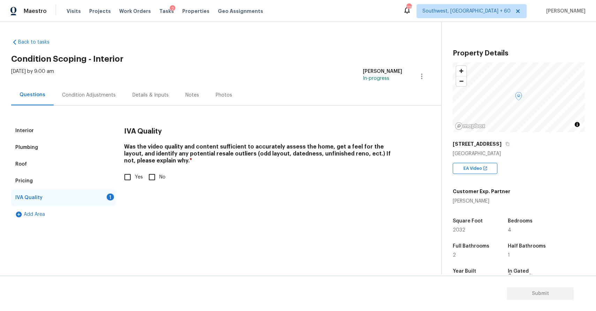
click at [133, 178] on input "Yes" at bounding box center [127, 177] width 15 height 15
checkbox input "true"
click at [95, 96] on div "Condition Adjustments" at bounding box center [89, 95] width 54 height 7
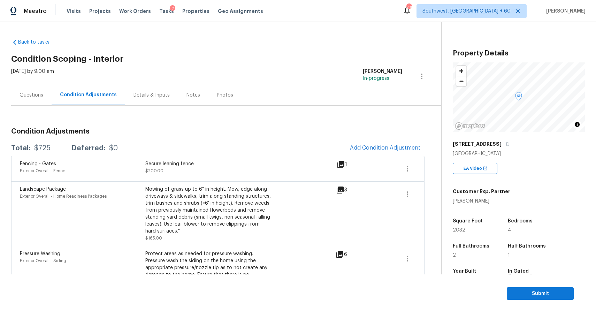
scroll to position [39, 0]
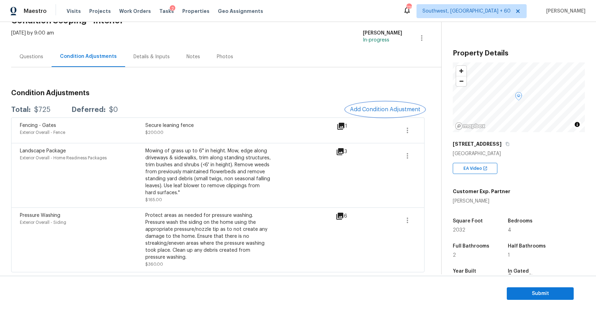
click at [391, 111] on span "Add Condition Adjustment" at bounding box center [385, 109] width 70 height 6
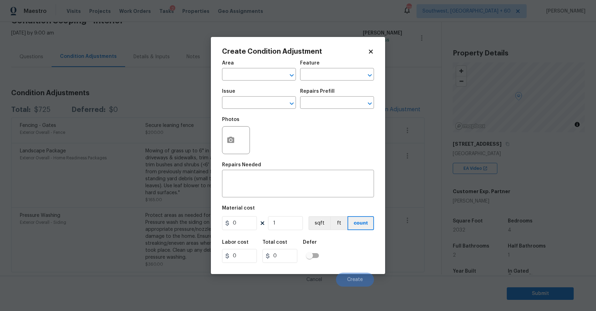
click at [391, 111] on body "Maestro Visits Projects Work Orders Tasks 2 Properties Geo Assignments 739 Sout…" at bounding box center [298, 155] width 596 height 311
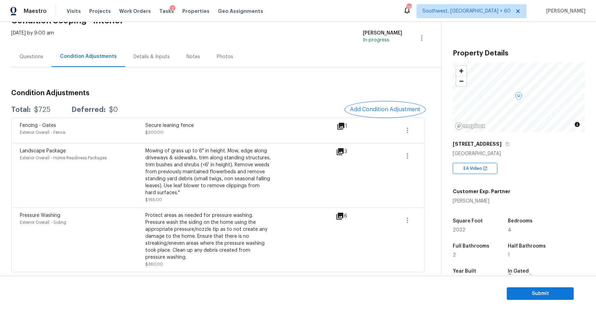
click at [389, 108] on span "Add Condition Adjustment" at bounding box center [385, 109] width 70 height 6
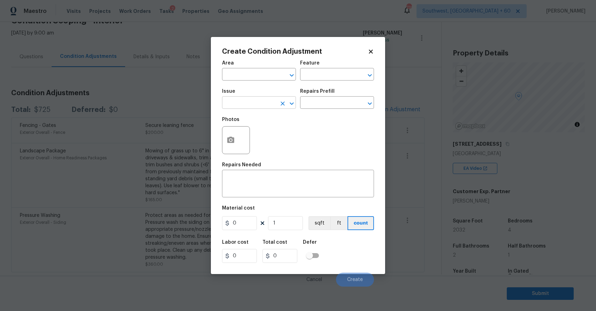
click at [246, 103] on input "text" at bounding box center [249, 103] width 54 height 11
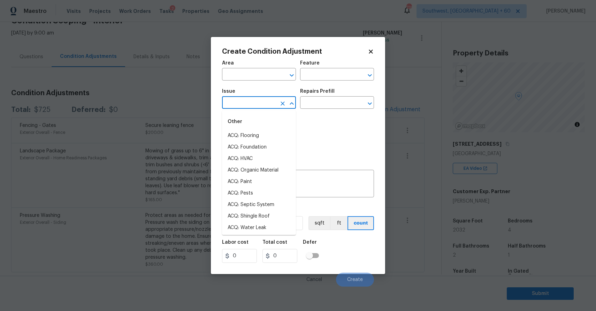
type input "p"
click at [259, 137] on li "ACQ: Paint" at bounding box center [259, 135] width 74 height 11
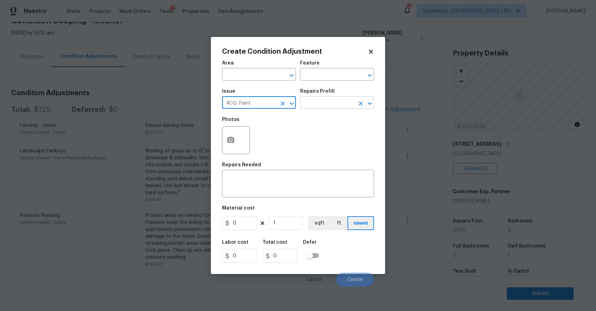
type input "ACQ: Paint"
click at [324, 100] on input "text" at bounding box center [327, 103] width 54 height 11
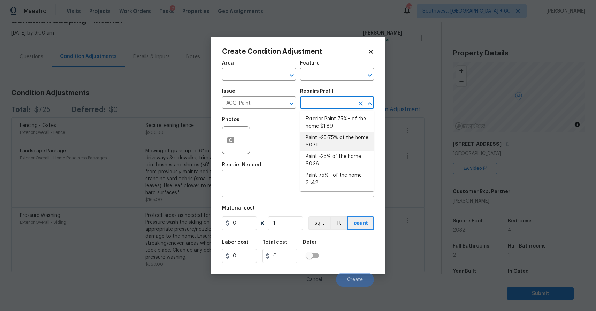
click at [334, 142] on li "Paint ~25-75% of the home $0.71" at bounding box center [337, 141] width 74 height 19
type input "Acquisition"
type textarea "Acquisition Scope: ~25 - 75% of the home needs interior paint"
type input "0.71"
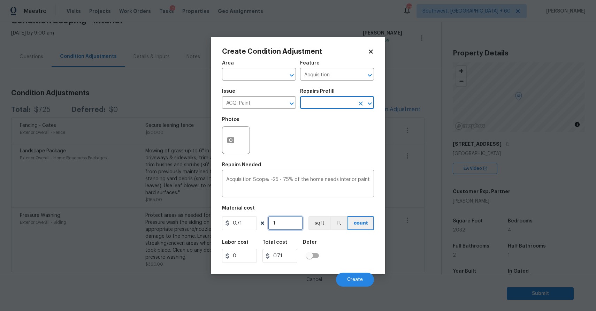
click at [290, 221] on input "1" at bounding box center [285, 223] width 35 height 14
type input "2"
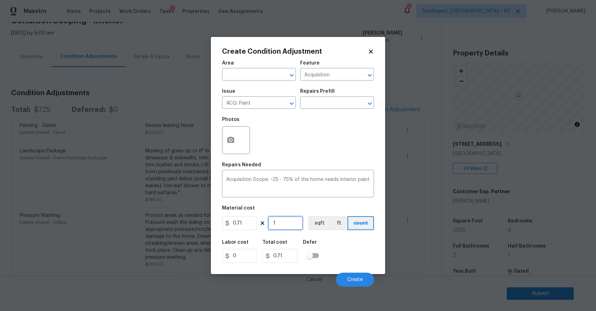
type input "1.42"
type input "20"
type input "14.2"
type input "203"
type input "144.13"
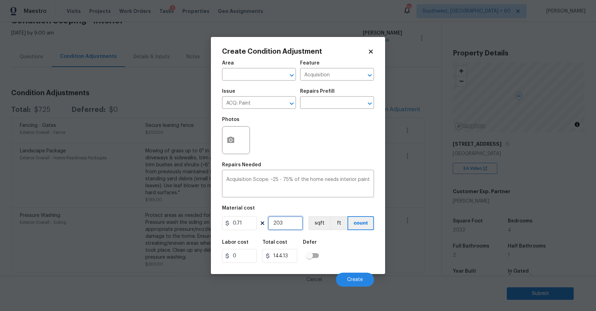
type input "2032"
type input "1442.72"
type input "2032"
click at [227, 133] on button "button" at bounding box center [230, 139] width 17 height 27
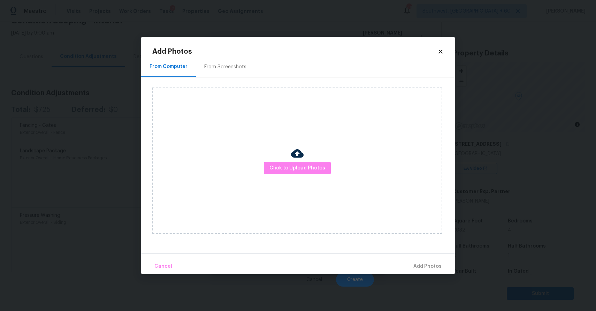
click at [298, 177] on div "Click to Upload Photos" at bounding box center [297, 160] width 290 height 146
click at [303, 167] on span "Click to Upload Photos" at bounding box center [297, 168] width 56 height 9
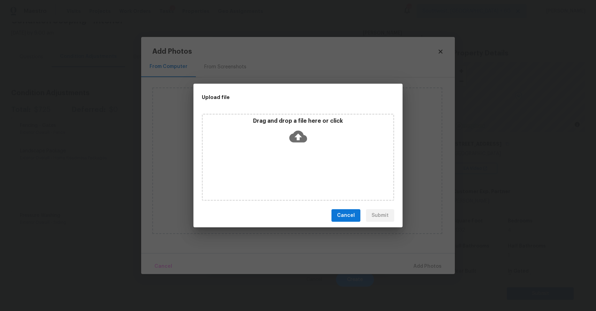
click at [303, 167] on div "Drag and drop a file here or click" at bounding box center [298, 157] width 192 height 87
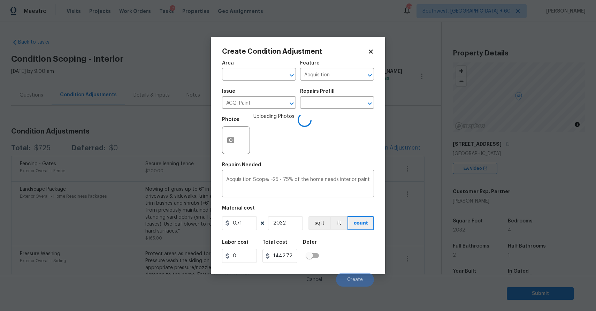
scroll to position [39, 0]
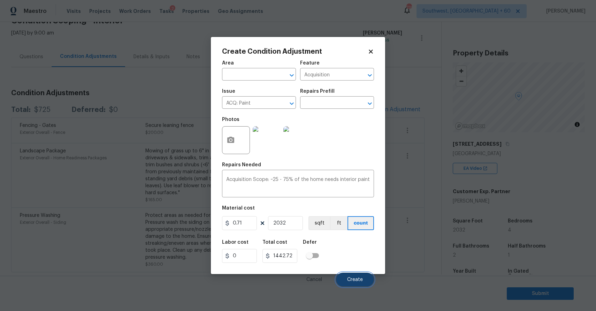
click at [356, 278] on span "Create" at bounding box center [355, 279] width 16 height 5
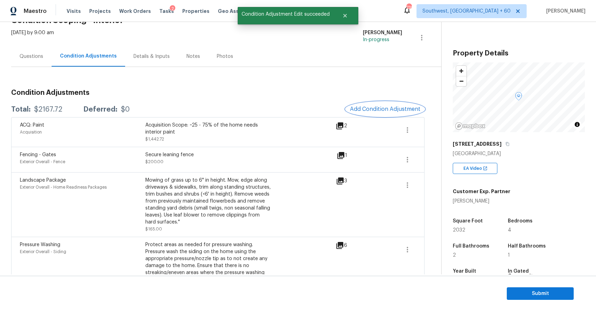
click at [391, 108] on span "Add Condition Adjustment" at bounding box center [385, 109] width 70 height 6
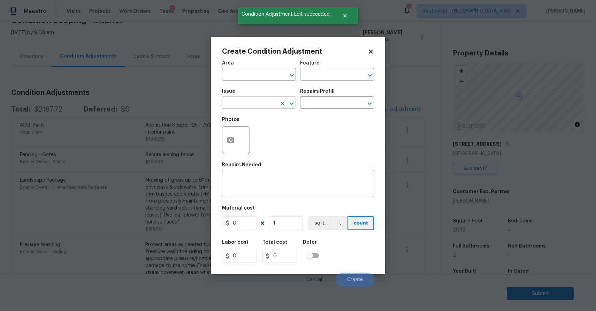
click at [284, 101] on icon "Clear" at bounding box center [282, 103] width 7 height 7
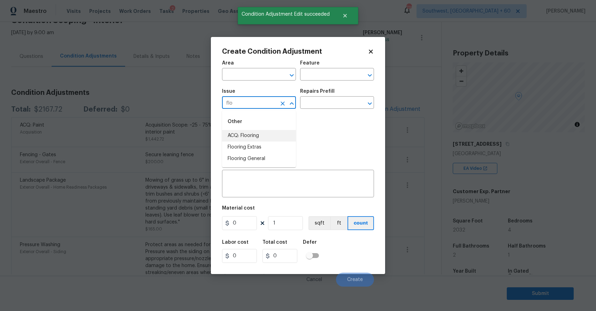
click at [274, 138] on li "ACQ: Flooring" at bounding box center [259, 135] width 74 height 11
type input "ACQ: Flooring"
click at [326, 103] on input "text" at bounding box center [327, 103] width 54 height 11
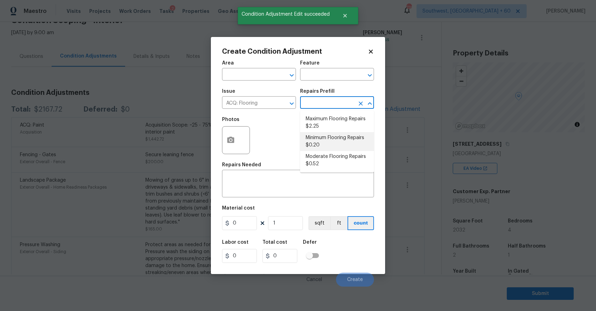
click at [350, 143] on li "Minimum Flooring Repairs $0.20" at bounding box center [337, 141] width 74 height 19
type input "Acquisition"
type textarea "Acquisition Scope: Minimum flooring repairs"
type input "0.2"
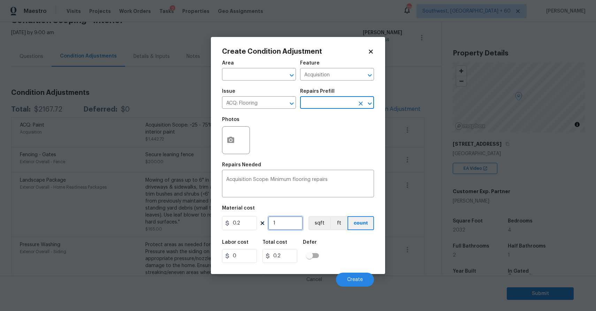
click at [281, 224] on input "1" at bounding box center [285, 223] width 35 height 14
type input "0"
type input "2"
type input "0.4"
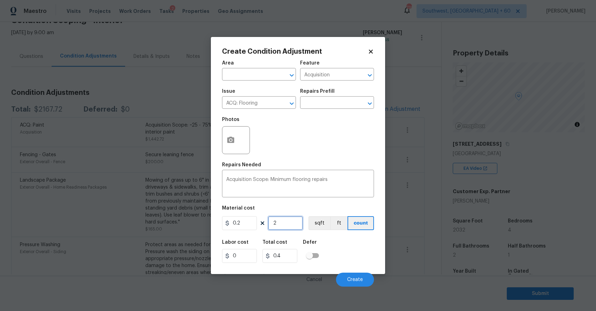
type input "20"
type input "4"
type input "203"
type input "40.6"
type input "2032"
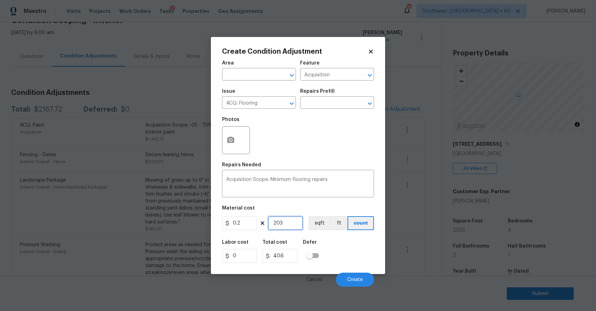
type input "406.4"
type input "2032"
click at [355, 277] on span "Create" at bounding box center [355, 279] width 16 height 5
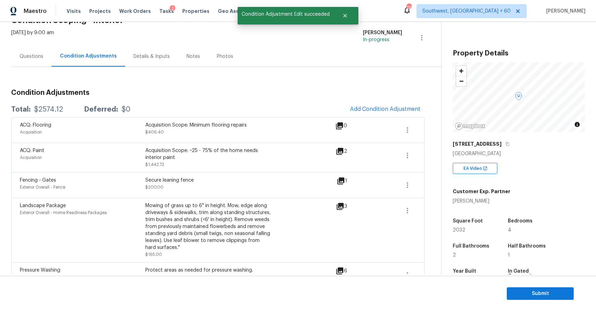
click at [40, 54] on div "Questions" at bounding box center [32, 56] width 24 height 7
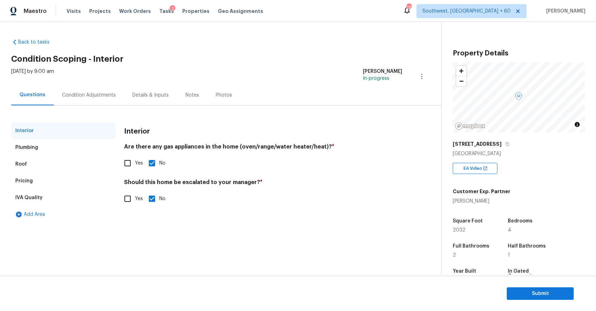
click at [88, 89] on div "Condition Adjustments" at bounding box center [89, 95] width 70 height 21
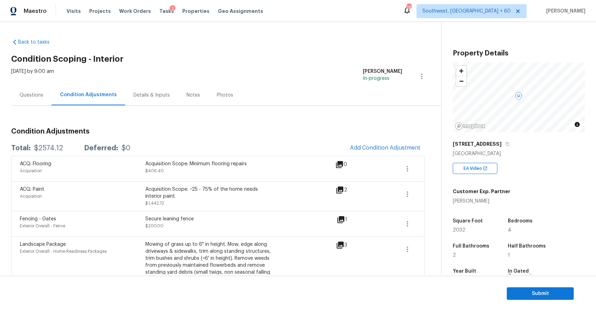
click at [42, 142] on div "Total: $2574.12 Deferred: $0 Add Condition Adjustment" at bounding box center [217, 147] width 413 height 15
copy div "$2574.12"
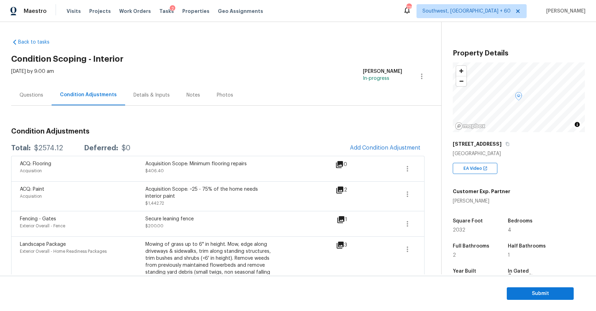
click at [46, 96] on div "Questions" at bounding box center [31, 95] width 40 height 21
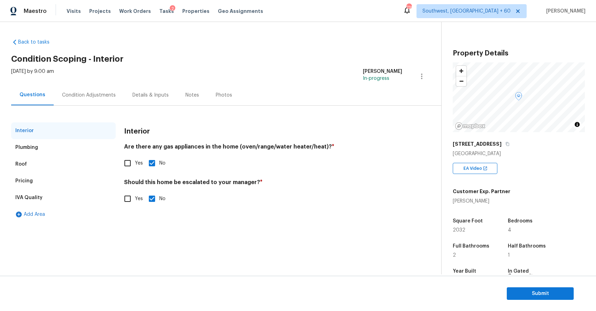
click at [80, 107] on div "Interior Plumbing Roof Pricing IVA Quality Add Area Interior Are there any gas …" at bounding box center [217, 164] width 413 height 117
click at [89, 93] on div "Condition Adjustments" at bounding box center [89, 95] width 54 height 7
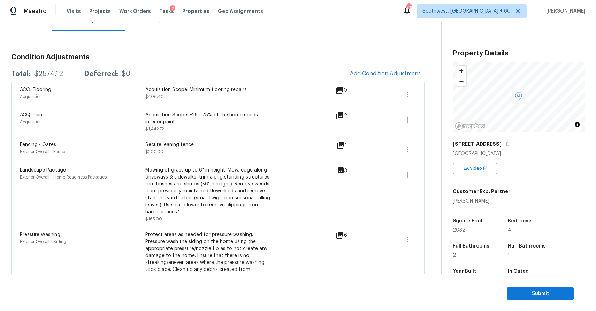
scroll to position [31, 0]
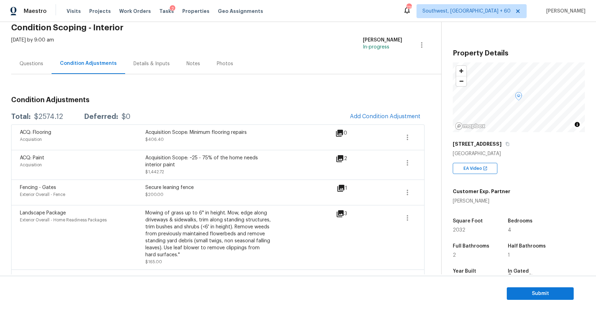
click at [36, 68] on div "Questions" at bounding box center [31, 63] width 40 height 21
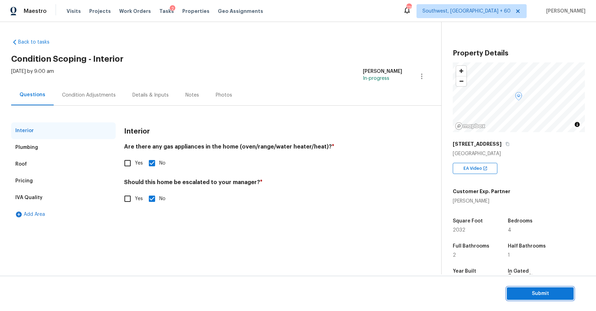
click at [535, 289] on span "Submit" at bounding box center [540, 293] width 56 height 9
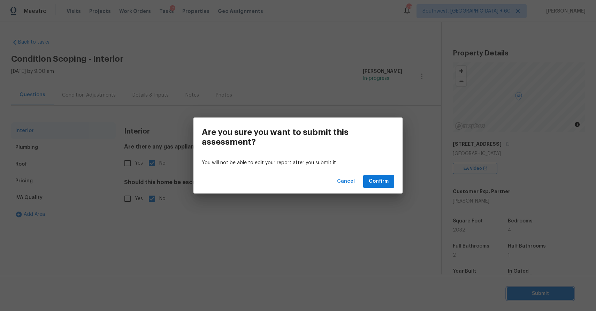
click at [417, 207] on div "Are you sure you want to submit this assessment? You will not be able to edit y…" at bounding box center [298, 155] width 596 height 311
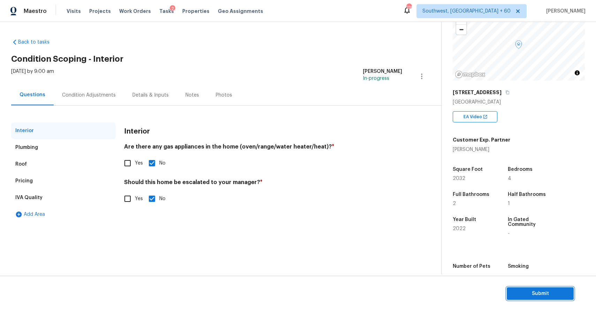
scroll to position [60, 0]
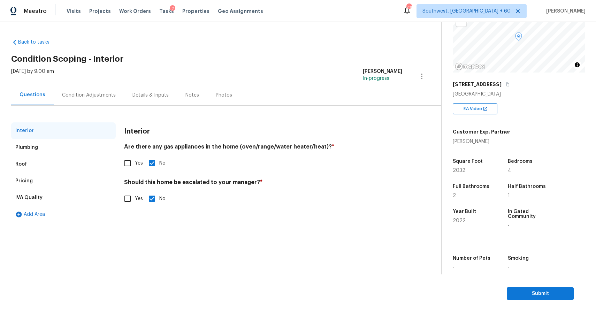
click at [106, 88] on div "Condition Adjustments" at bounding box center [89, 95] width 70 height 21
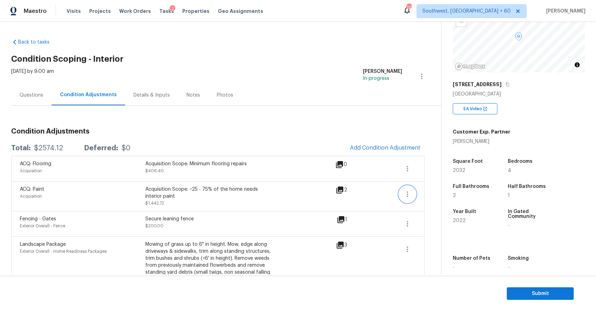
click at [405, 193] on icon "button" at bounding box center [407, 194] width 8 height 8
click at [439, 196] on div "Edit" at bounding box center [447, 192] width 54 height 7
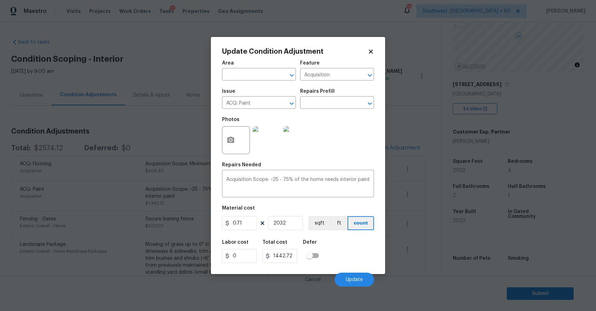
click at [408, 224] on body "Maestro Visits Projects Work Orders Tasks 2 Properties Geo Assignments 739 Sout…" at bounding box center [298, 155] width 596 height 311
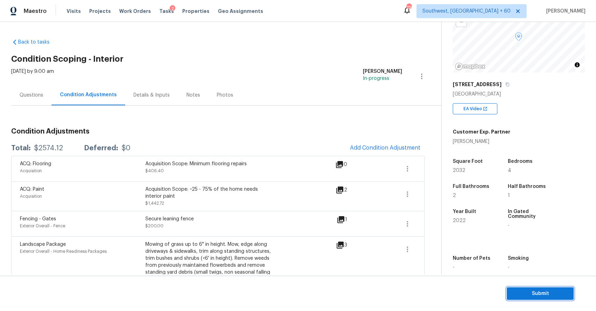
click at [548, 290] on span "Submit" at bounding box center [540, 293] width 56 height 9
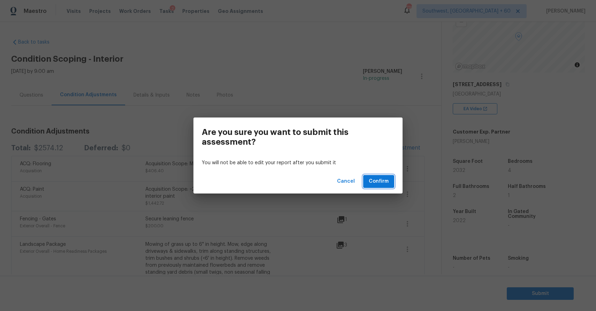
click at [379, 187] on button "Confirm" at bounding box center [378, 181] width 31 height 13
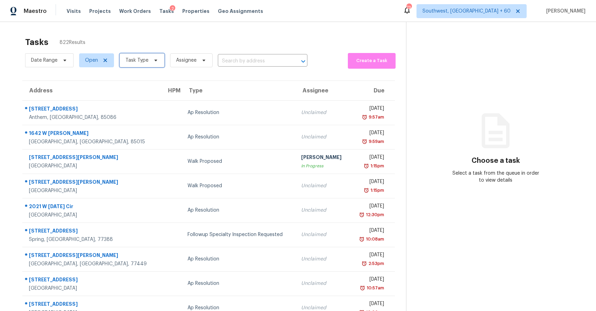
click at [142, 61] on span "Task Type" at bounding box center [136, 60] width 23 height 7
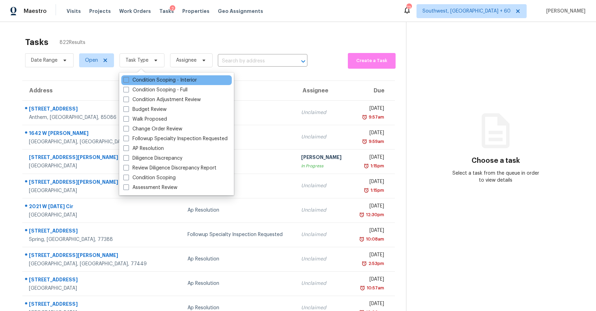
click at [157, 84] on div "Condition Scoping - Interior" at bounding box center [176, 80] width 110 height 10
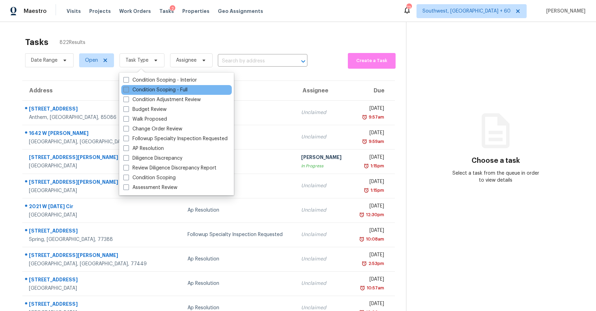
click at [159, 89] on label "Condition Scoping - Full" at bounding box center [155, 89] width 64 height 7
click at [128, 89] on input "Condition Scoping - Full" at bounding box center [125, 88] width 5 height 5
checkbox input "true"
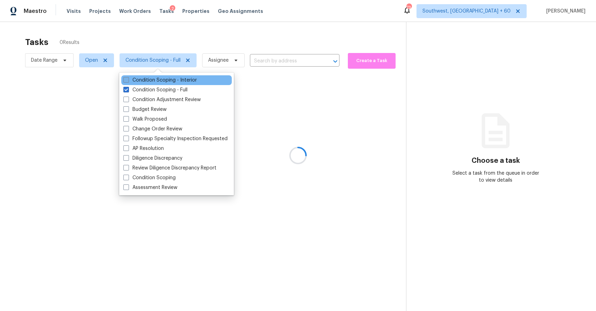
click at [157, 83] on label "Condition Scoping - Interior" at bounding box center [159, 80] width 73 height 7
click at [128, 81] on input "Condition Scoping - Interior" at bounding box center [125, 79] width 5 height 5
checkbox input "true"
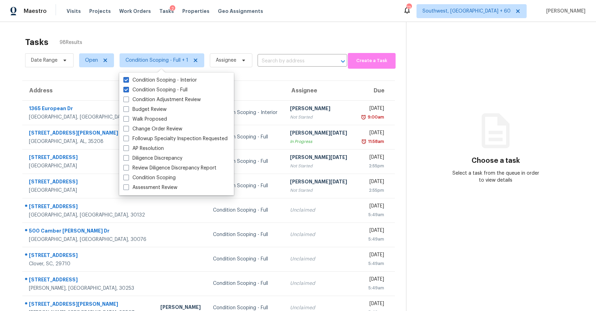
click at [441, 92] on section "Choose a task Select a task from the queue in order to view details" at bounding box center [495, 192] width 179 height 341
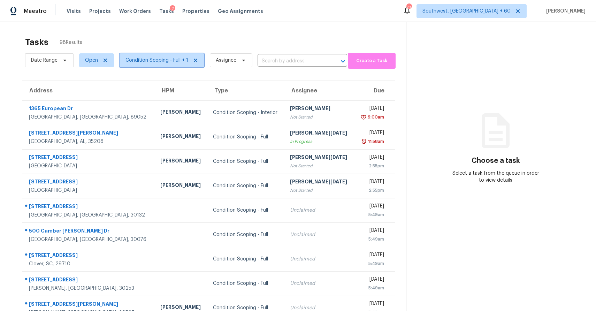
click at [183, 61] on span "Condition Scoping - Full + 1" at bounding box center [156, 60] width 63 height 7
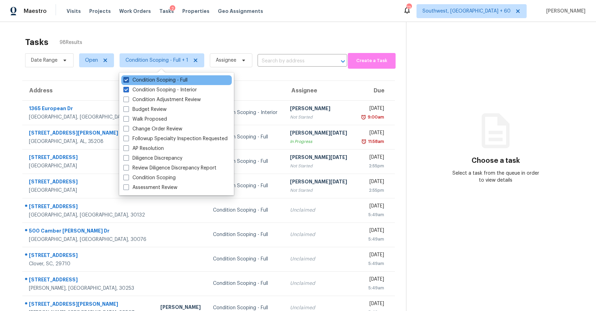
click at [181, 81] on label "Condition Scoping - Full" at bounding box center [155, 80] width 64 height 7
click at [128, 81] on input "Condition Scoping - Full" at bounding box center [125, 79] width 5 height 5
checkbox input "false"
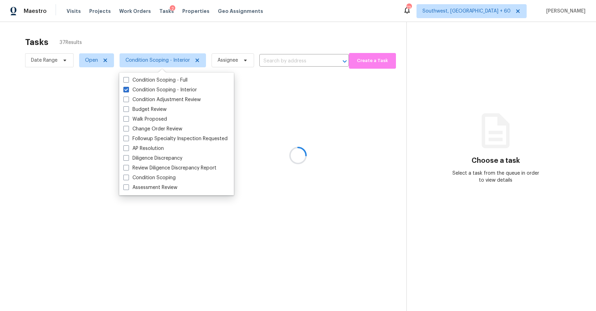
click at [344, 37] on div at bounding box center [298, 155] width 596 height 311
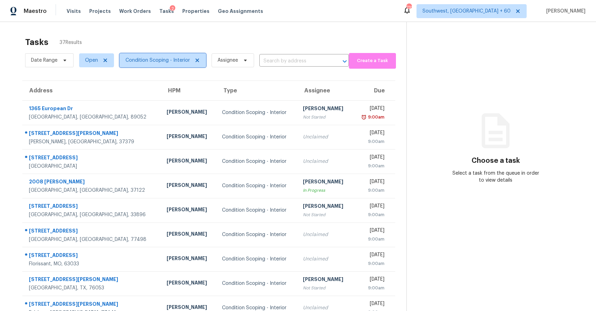
click at [178, 65] on span "Condition Scoping - Interior" at bounding box center [162, 60] width 86 height 14
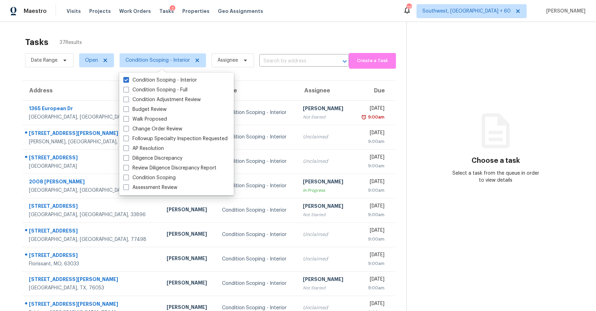
click at [227, 33] on div "Tasks 37 Results" at bounding box center [215, 42] width 381 height 18
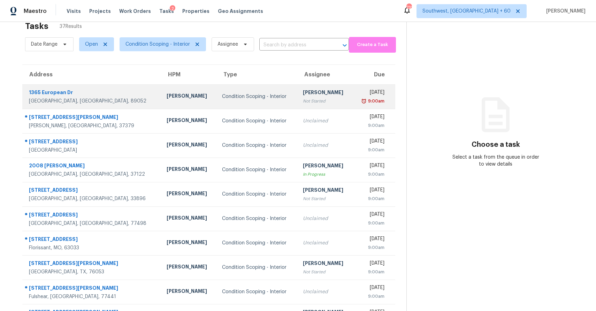
scroll to position [32, 0]
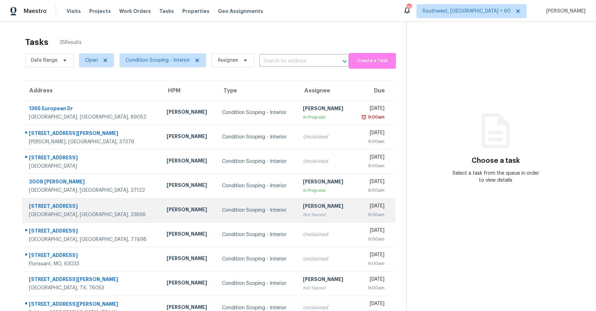
scroll to position [52, 0]
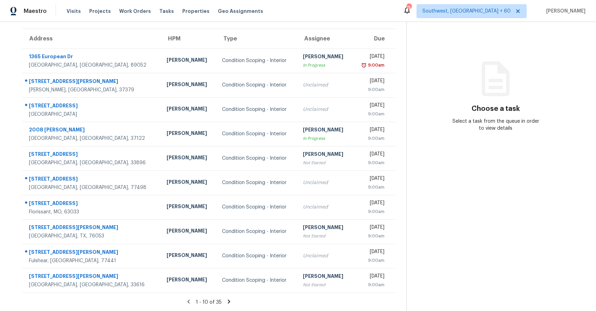
click at [229, 303] on icon at bounding box center [229, 301] width 6 height 6
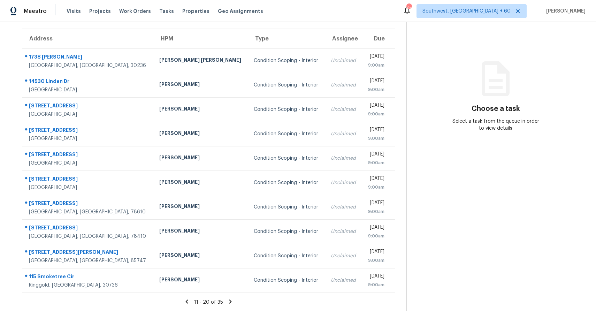
click at [230, 301] on icon at bounding box center [230, 301] width 2 height 4
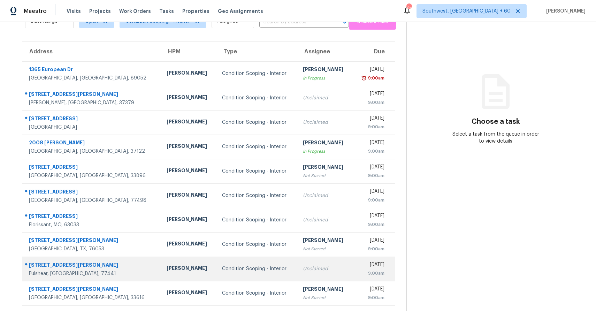
scroll to position [52, 0]
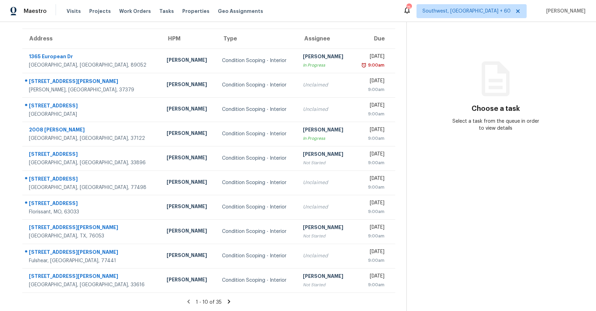
click at [228, 300] on icon at bounding box center [228, 301] width 2 height 4
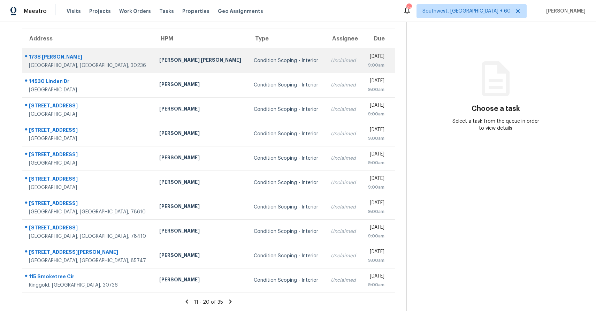
click at [325, 69] on td "Unclaimed" at bounding box center [343, 60] width 37 height 24
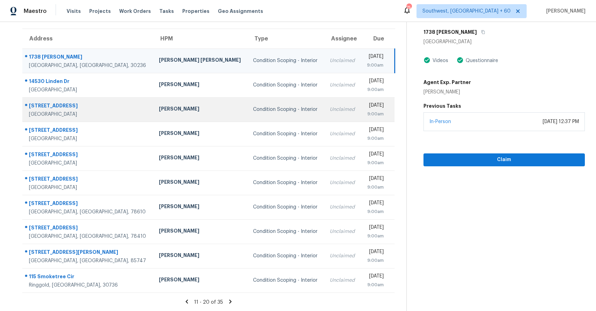
click at [324, 118] on td "Unclaimed" at bounding box center [342, 109] width 37 height 24
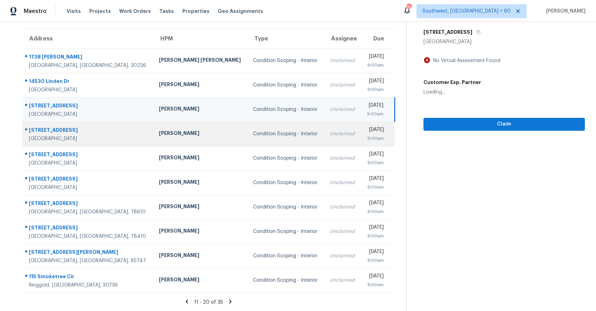
click at [324, 144] on td "Unclaimed" at bounding box center [342, 134] width 37 height 24
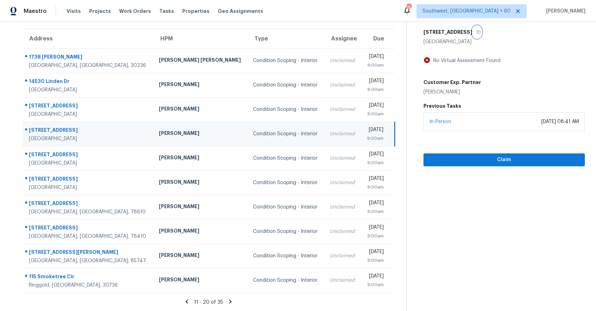
click at [477, 30] on icon "button" at bounding box center [477, 32] width 3 height 4
click at [498, 155] on button "Claim" at bounding box center [503, 159] width 161 height 13
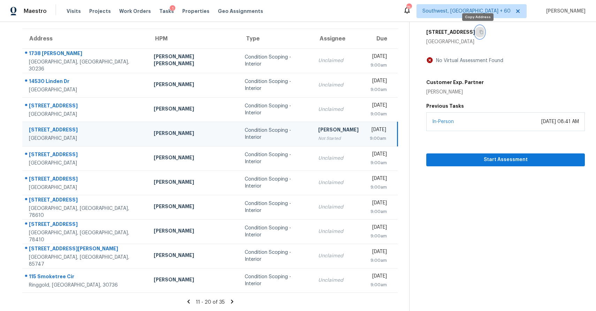
click at [480, 31] on icon "button" at bounding box center [481, 32] width 3 height 4
click at [480, 34] on button "button" at bounding box center [479, 32] width 9 height 13
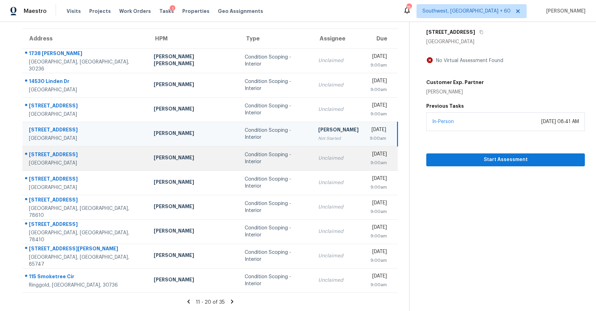
click at [312, 163] on td "Unclaimed" at bounding box center [338, 158] width 52 height 24
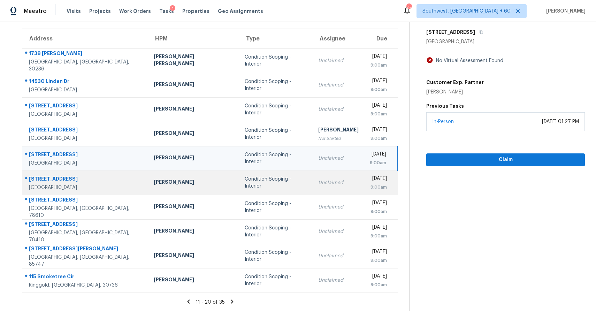
click at [268, 171] on td "Condition Scoping - Interior" at bounding box center [275, 182] width 73 height 24
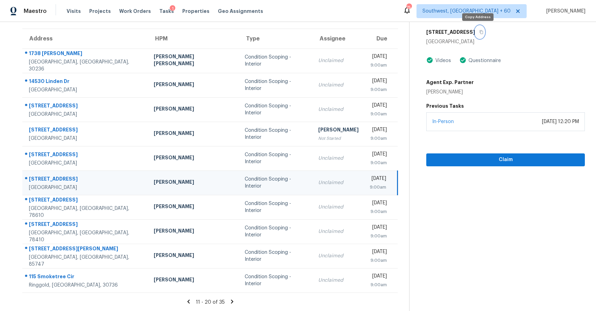
click at [475, 33] on button "button" at bounding box center [479, 32] width 9 height 13
click at [475, 31] on button "button" at bounding box center [479, 32] width 9 height 13
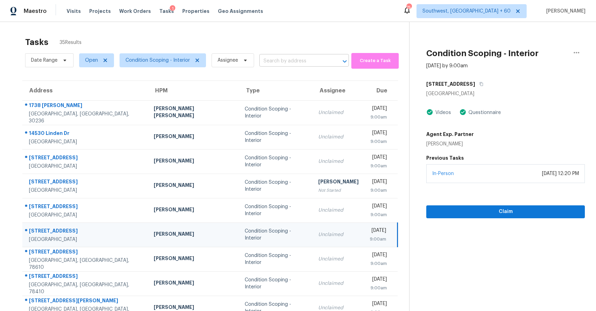
click at [294, 56] on input "text" at bounding box center [294, 61] width 70 height 11
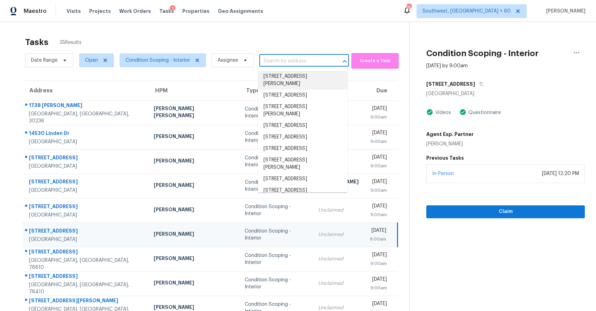
type input "v"
paste input "[STREET_ADDRESS]"
type input "[STREET_ADDRESS]"
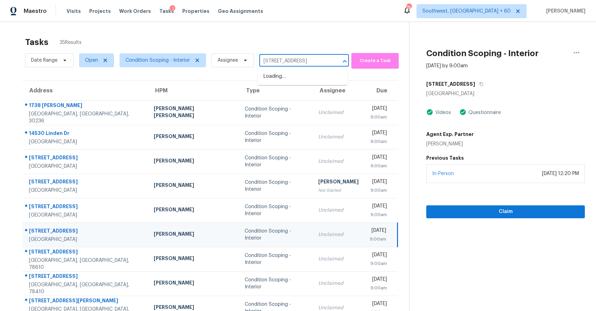
scroll to position [0, 29]
click at [288, 81] on li "[STREET_ADDRESS]" at bounding box center [303, 76] width 90 height 11
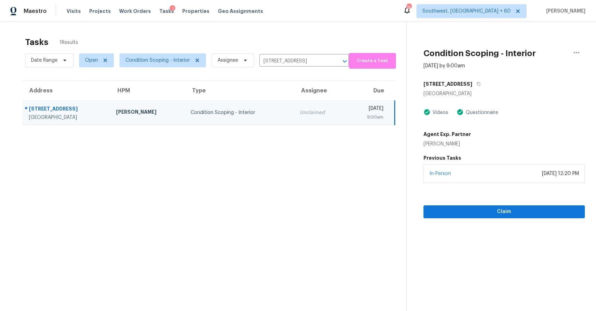
click at [303, 112] on td "Unclaimed" at bounding box center [320, 112] width 52 height 24
click at [470, 207] on span "Claim" at bounding box center [504, 211] width 150 height 9
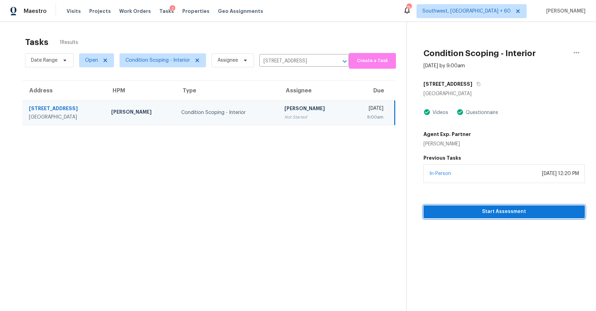
click at [509, 212] on span "Start Assessment" at bounding box center [504, 211] width 150 height 9
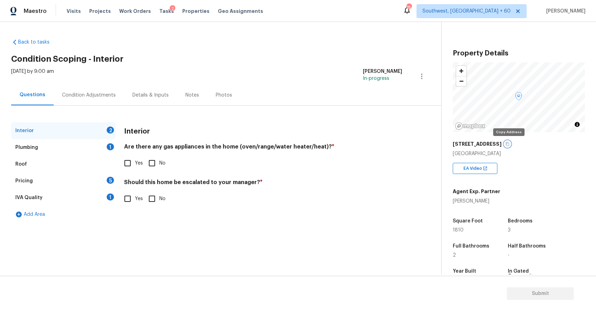
click at [507, 144] on icon "button" at bounding box center [507, 144] width 3 height 4
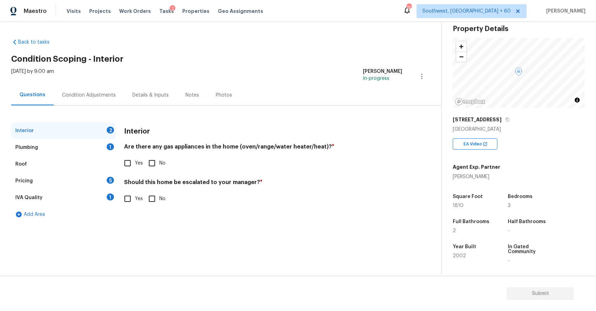
click at [133, 168] on input "Yes" at bounding box center [127, 163] width 15 height 15
checkbox input "true"
click at [143, 194] on div "Yes No" at bounding box center [263, 198] width 278 height 15
click at [159, 203] on label "No" at bounding box center [155, 198] width 21 height 15
click at [159, 203] on input "No" at bounding box center [152, 198] width 15 height 15
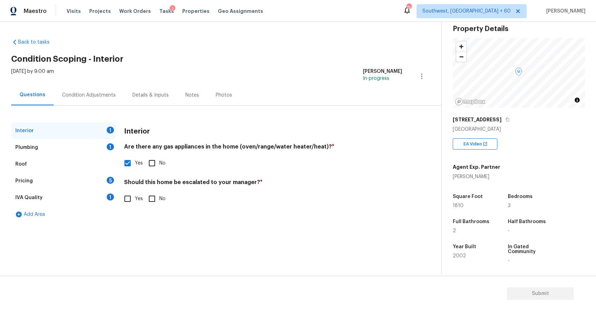
checkbox input "true"
click at [85, 149] on div "Plumbing 1" at bounding box center [63, 147] width 104 height 17
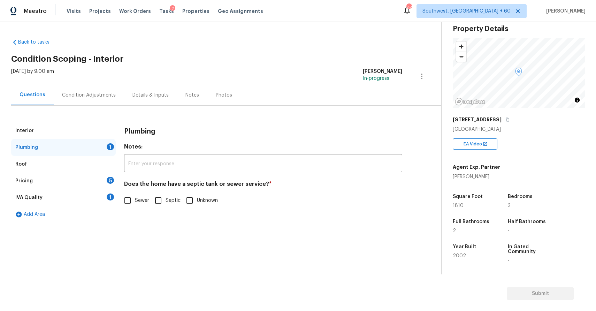
click at [166, 200] on span "Septic" at bounding box center [172, 200] width 15 height 7
click at [165, 200] on input "Septic" at bounding box center [158, 200] width 15 height 15
checkbox input "true"
click at [70, 179] on div "Pricing 5" at bounding box center [63, 180] width 104 height 17
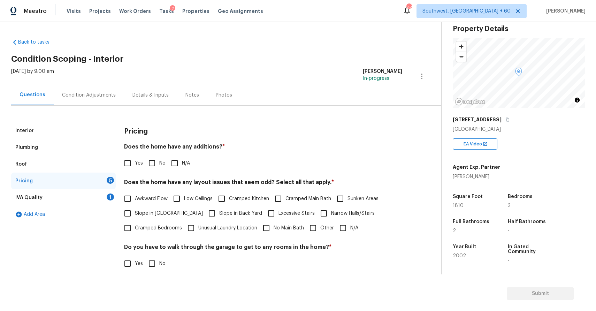
click at [182, 160] on span "N/A" at bounding box center [186, 163] width 8 height 7
click at [182, 159] on input "N/A" at bounding box center [174, 163] width 15 height 15
checkbox input "true"
click at [344, 225] on input "N/A" at bounding box center [342, 227] width 15 height 15
checkbox input "true"
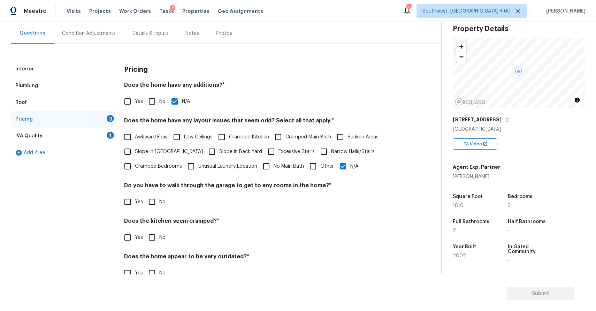
scroll to position [78, 0]
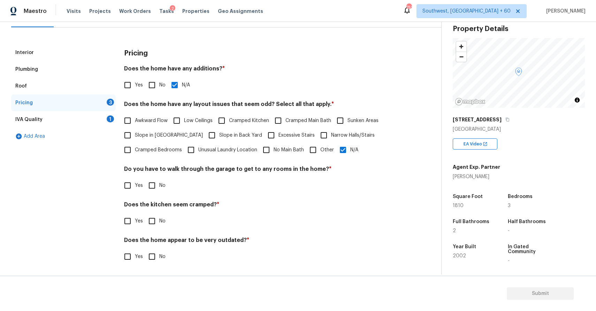
click at [160, 183] on span "No" at bounding box center [162, 185] width 6 height 7
click at [159, 183] on input "No" at bounding box center [152, 185] width 15 height 15
checkbox input "true"
click at [160, 202] on h4 "Does the kitchen seem cramped? *" at bounding box center [263, 207] width 278 height 10
click at [159, 212] on div "Does the kitchen seem cramped? * Yes No" at bounding box center [263, 214] width 278 height 27
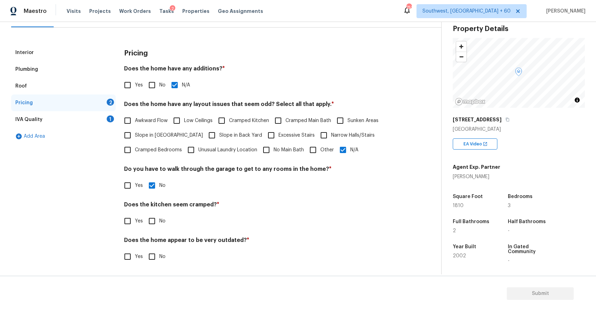
click at [159, 220] on span "No" at bounding box center [162, 220] width 6 height 7
click at [159, 220] on input "No" at bounding box center [152, 221] width 15 height 15
checkbox input "true"
click at [155, 252] on input "No" at bounding box center [152, 256] width 15 height 15
checkbox input "true"
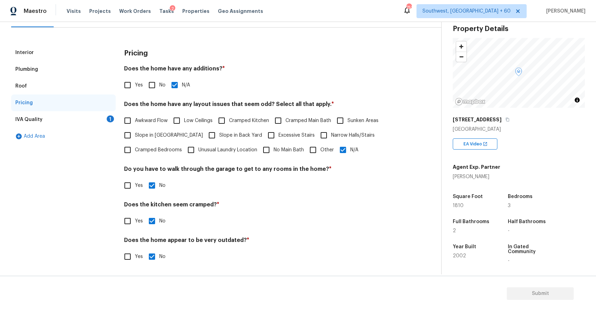
click at [109, 122] on div "IVA Quality 1" at bounding box center [63, 119] width 104 height 17
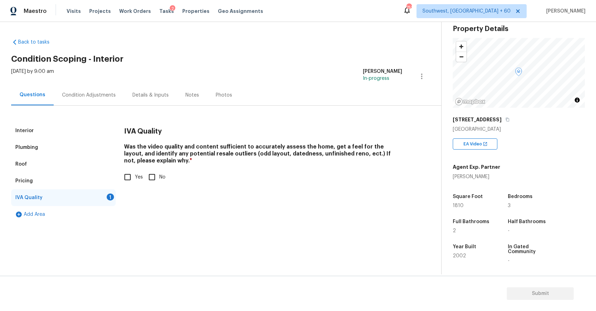
click at [130, 181] on input "Yes" at bounding box center [127, 177] width 15 height 15
checkbox input "true"
click at [96, 91] on div "Condition Adjustments" at bounding box center [89, 95] width 70 height 21
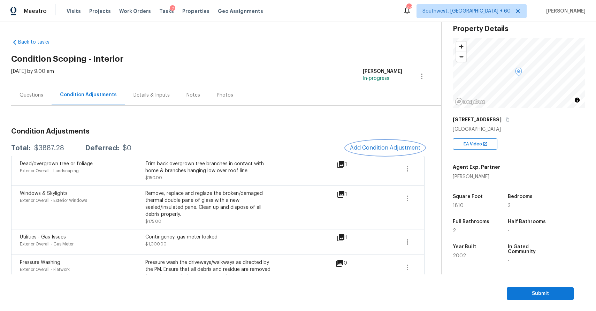
click at [390, 154] on button "Add Condition Adjustment" at bounding box center [385, 147] width 79 height 15
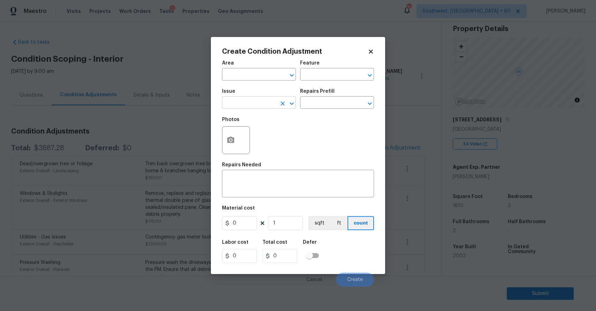
click at [241, 103] on input "text" at bounding box center [249, 103] width 54 height 11
type input "d"
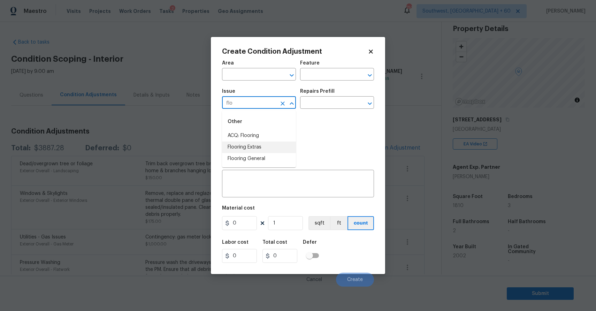
click at [259, 143] on li "Flooring Extras" at bounding box center [259, 146] width 74 height 11
type input "Flooring Extras"
click at [282, 107] on button "Clear" at bounding box center [283, 104] width 10 height 10
click at [274, 131] on li "ACQ: Flooring" at bounding box center [259, 135] width 74 height 11
type input "ACQ: Flooring"
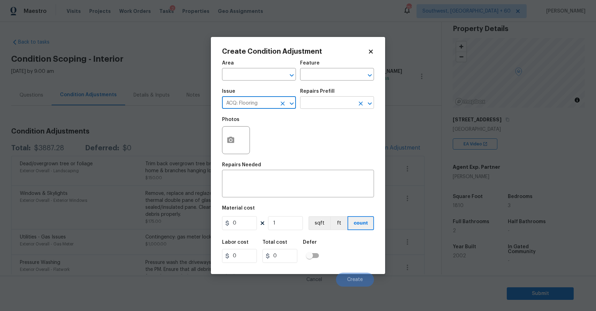
click at [336, 106] on input "text" at bounding box center [327, 103] width 54 height 11
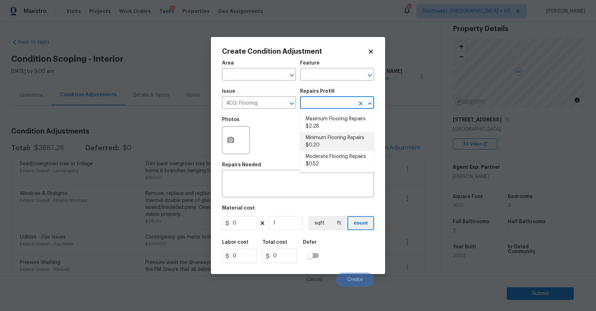
click at [336, 135] on li "Minimum Flooring Repairs $0.20" at bounding box center [337, 141] width 74 height 19
type input "Acquisition"
type textarea "Acquisition Scope: Minimum flooring repairs"
type input "0.2"
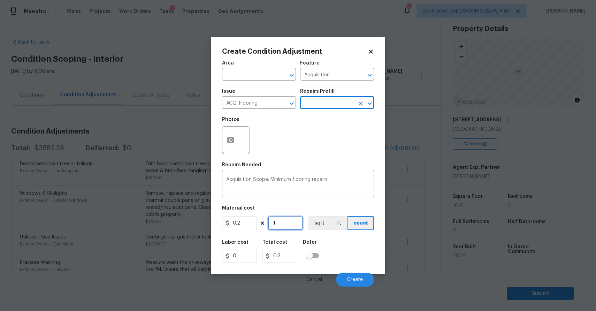
click at [288, 226] on input "1" at bounding box center [285, 223] width 35 height 14
type input "18"
type input "3.6"
type input "181"
type input "36.2"
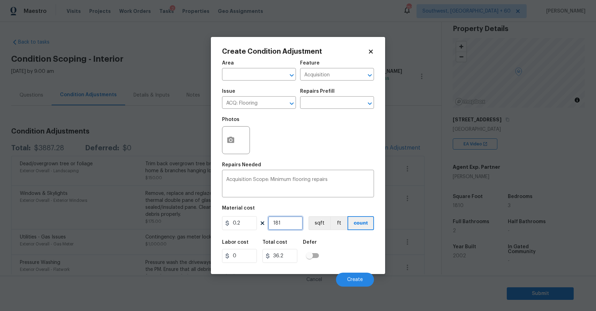
type input "1810"
type input "362"
type input "1810"
click div "Cancel Create"
click span "Create"
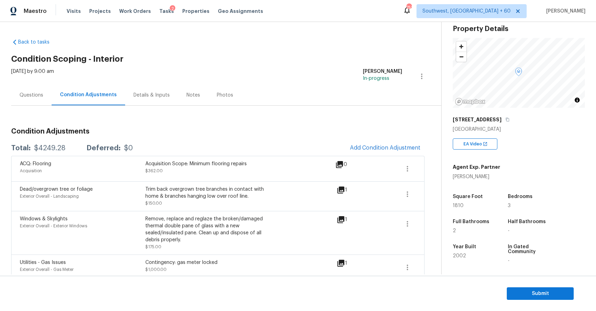
click div "Questions"
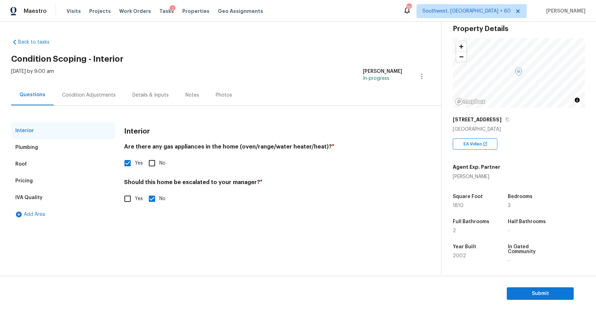
click div "Condition Adjustments"
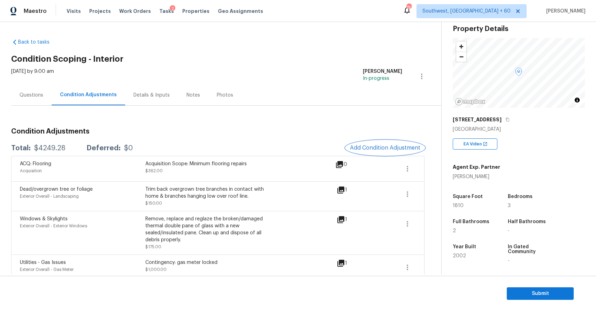
click span "Add Condition Adjustment"
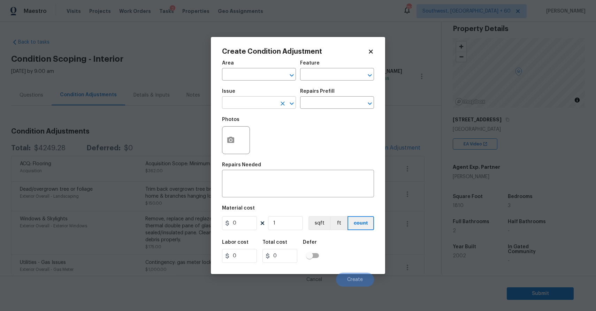
click input "text"
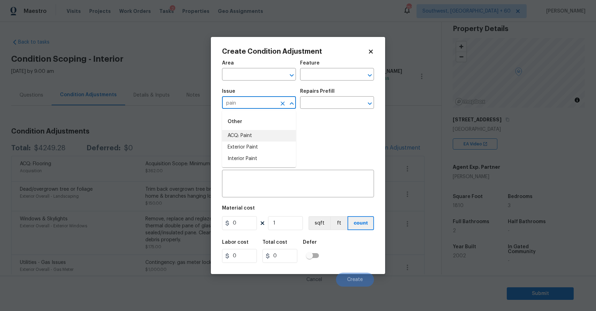
click li "ACQ: Paint"
type input "ACQ: Paint"
click input "text"
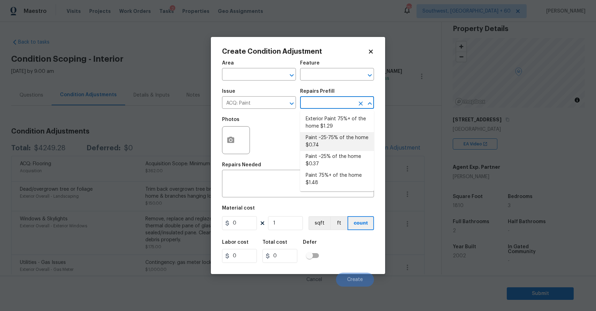
click li "Paint ~25-75% of the home $0.74"
type input "Acquisition"
type textarea "Acquisition Scope: ~25 - 75% of the home needs interior paint"
type input "0.74"
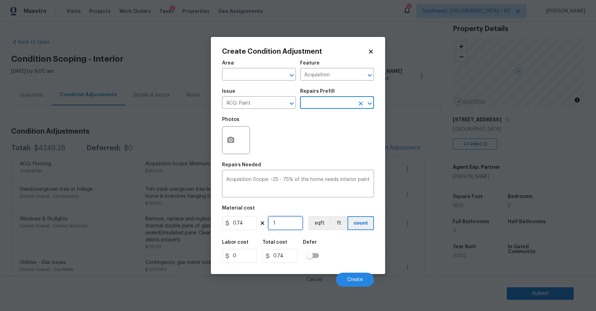
click input "1"
type input "0"
type input "1"
type input "0.74"
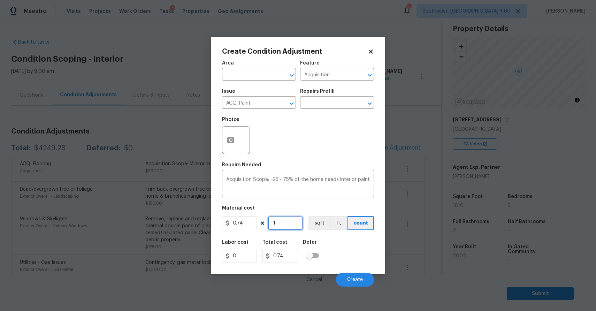
type input "18"
type input "13.32"
type input "1810"
type input "1339.4"
type input "1810"
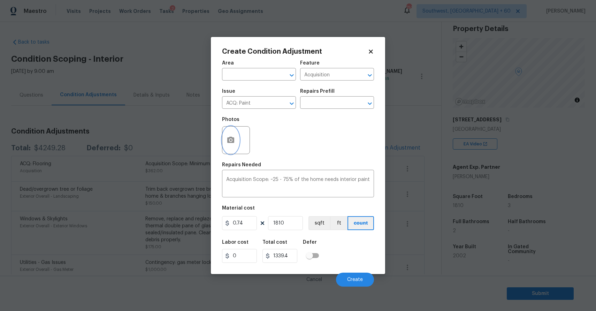
click button "button"
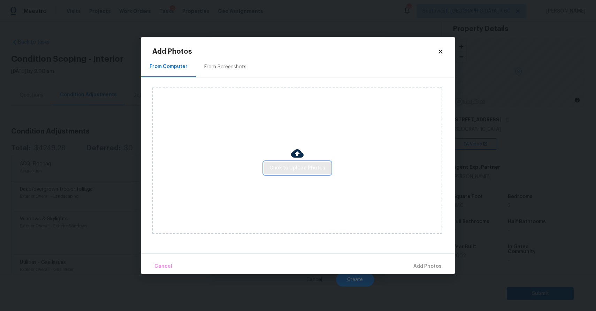
click span "Click to Upload Photos"
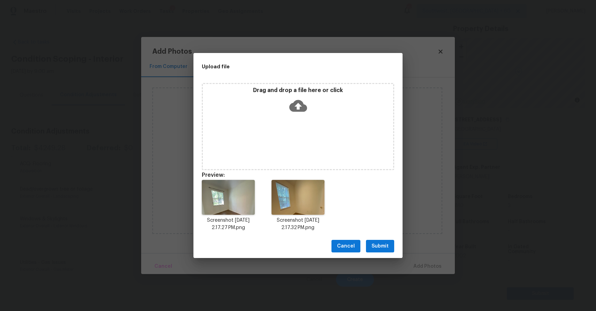
click span "Submit"
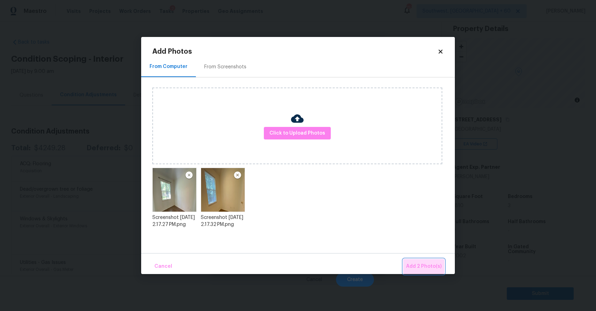
click span "Add 2 Photo(s)"
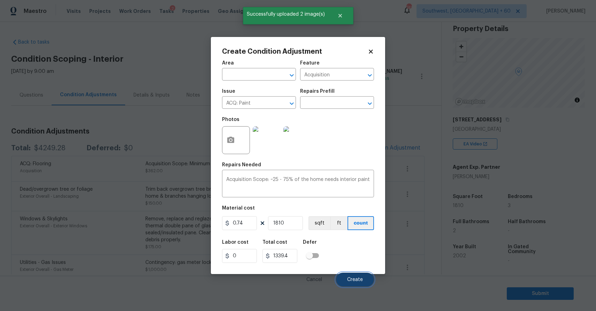
click button "Create"
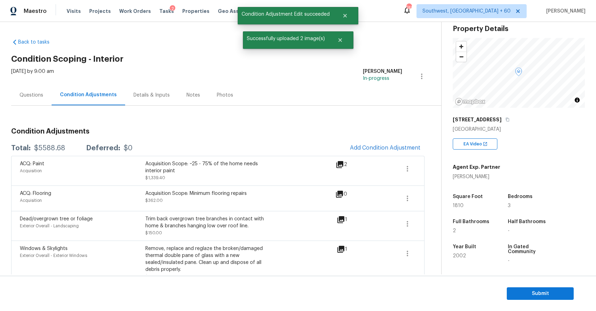
click div "Questions"
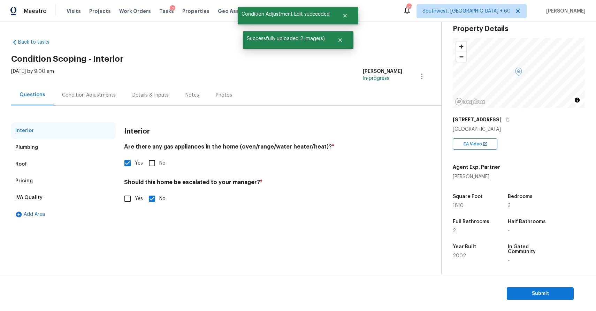
click div "Condition Adjustments"
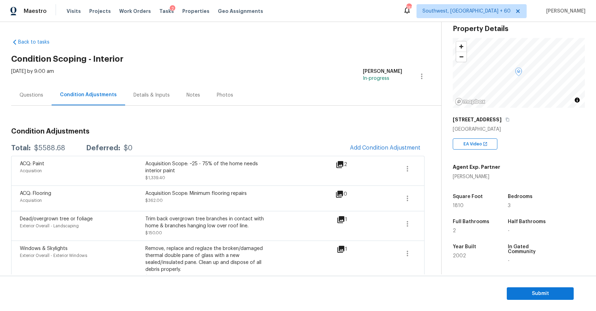
scroll to position [3, 0]
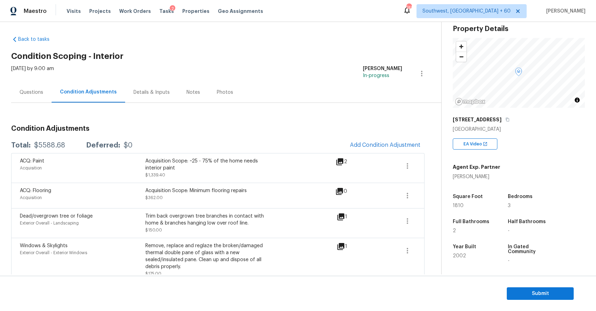
click div "$5588.68"
click div "Total: $5588.68 Deferred: $0 Add Condition Adjustment"
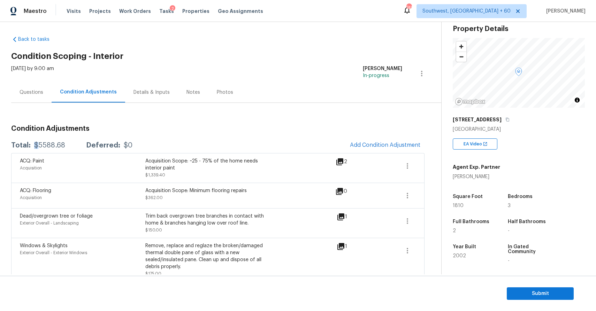
click div "Total: $5588.68 Deferred: $0 Add Condition Adjustment"
copy div "$5588.68"
click div "[DATE] by 9:00 am"
click div "Questions"
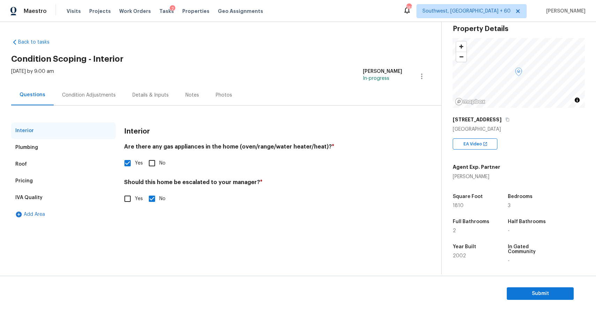
scroll to position [94, 0]
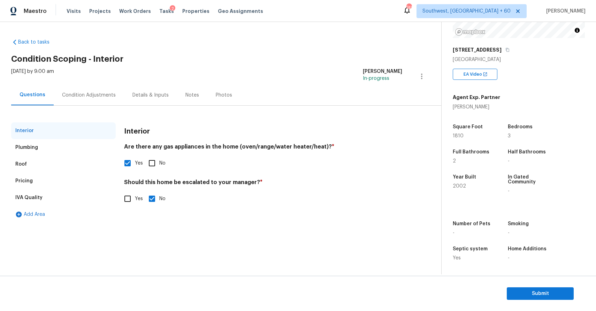
click div "Condition Adjustments"
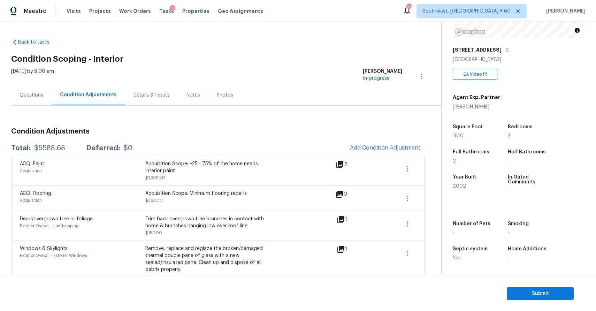
click div "Questions"
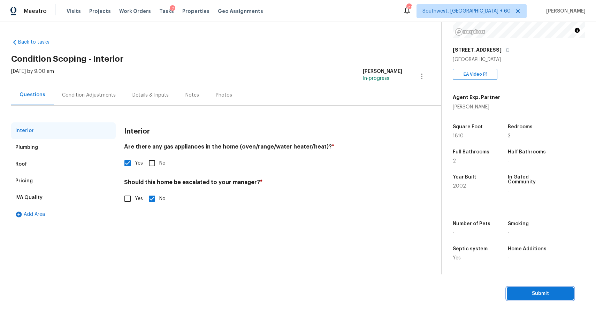
click span "Submit"
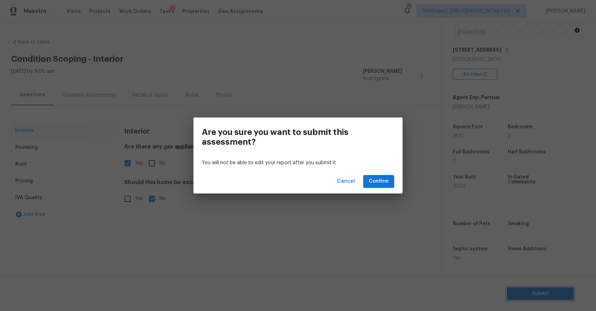
click div "Are you sure you want to submit this assessment? You will not be able to edit y…"
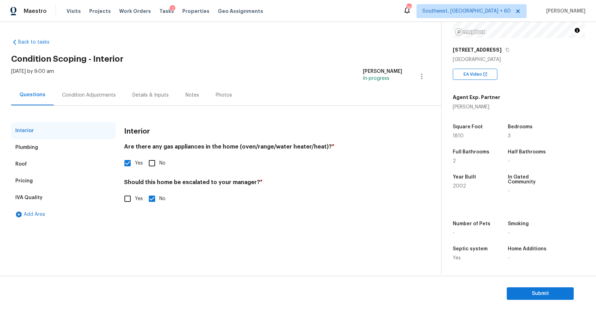
click div "Roof"
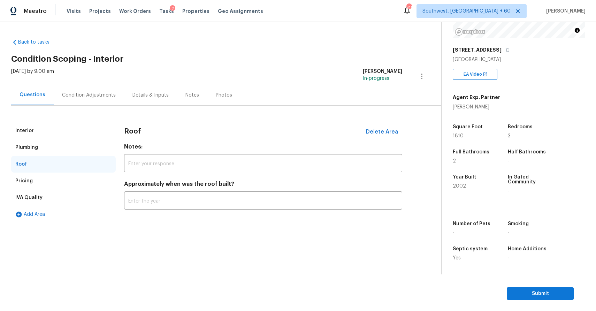
click div "Plumbing"
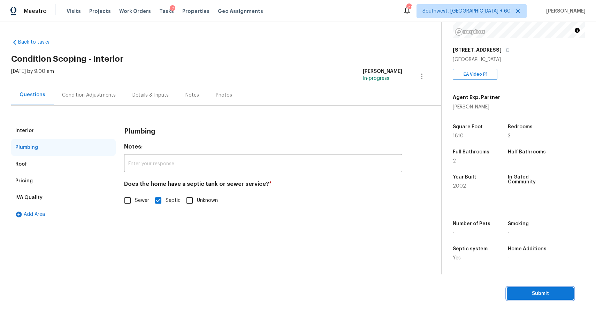
click span "Submit"
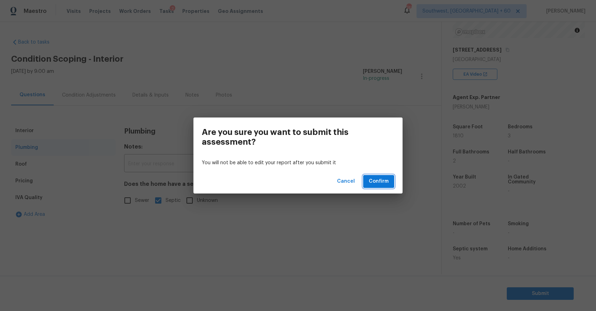
click button "Confirm"
